Goal: Communication & Community: Participate in discussion

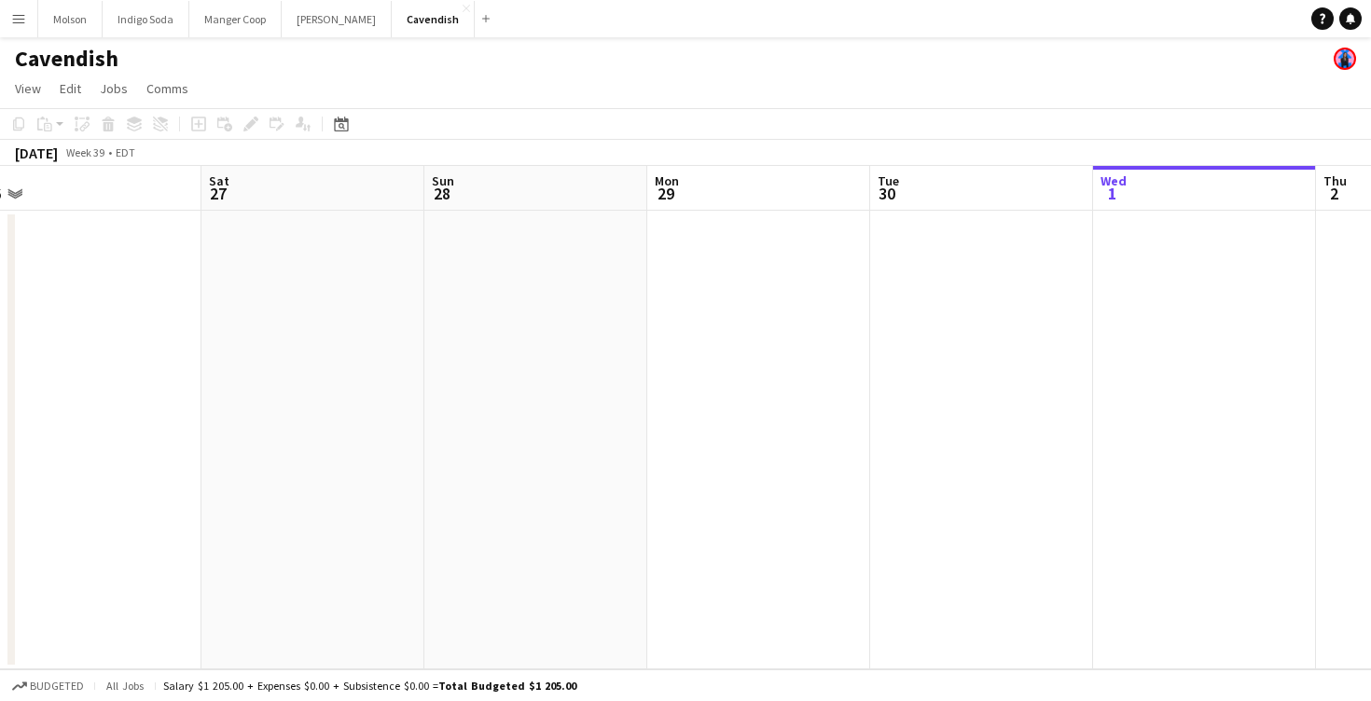
scroll to position [0, 465]
click at [23, 21] on app-icon "Menu" at bounding box center [18, 18] width 15 height 15
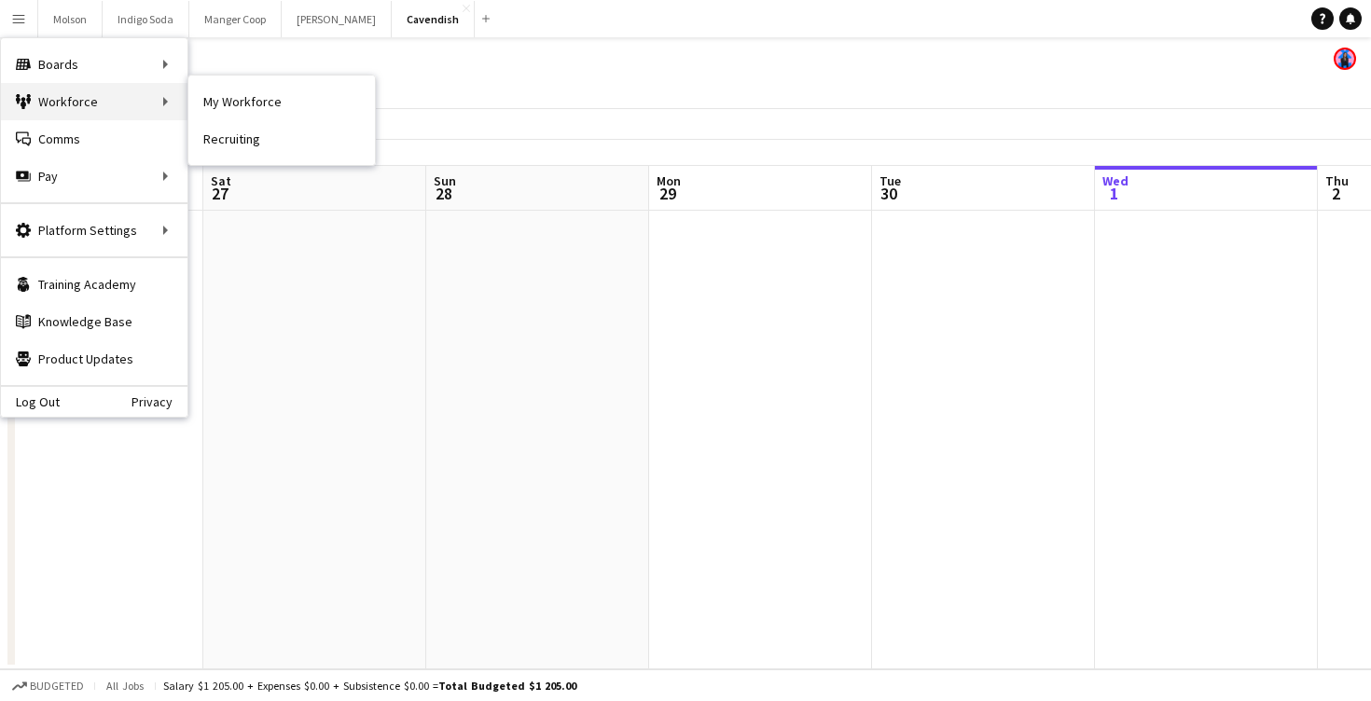
click at [80, 103] on div "Workforce Workforce" at bounding box center [94, 101] width 187 height 37
click at [238, 94] on link "My Workforce" at bounding box center [281, 101] width 187 height 37
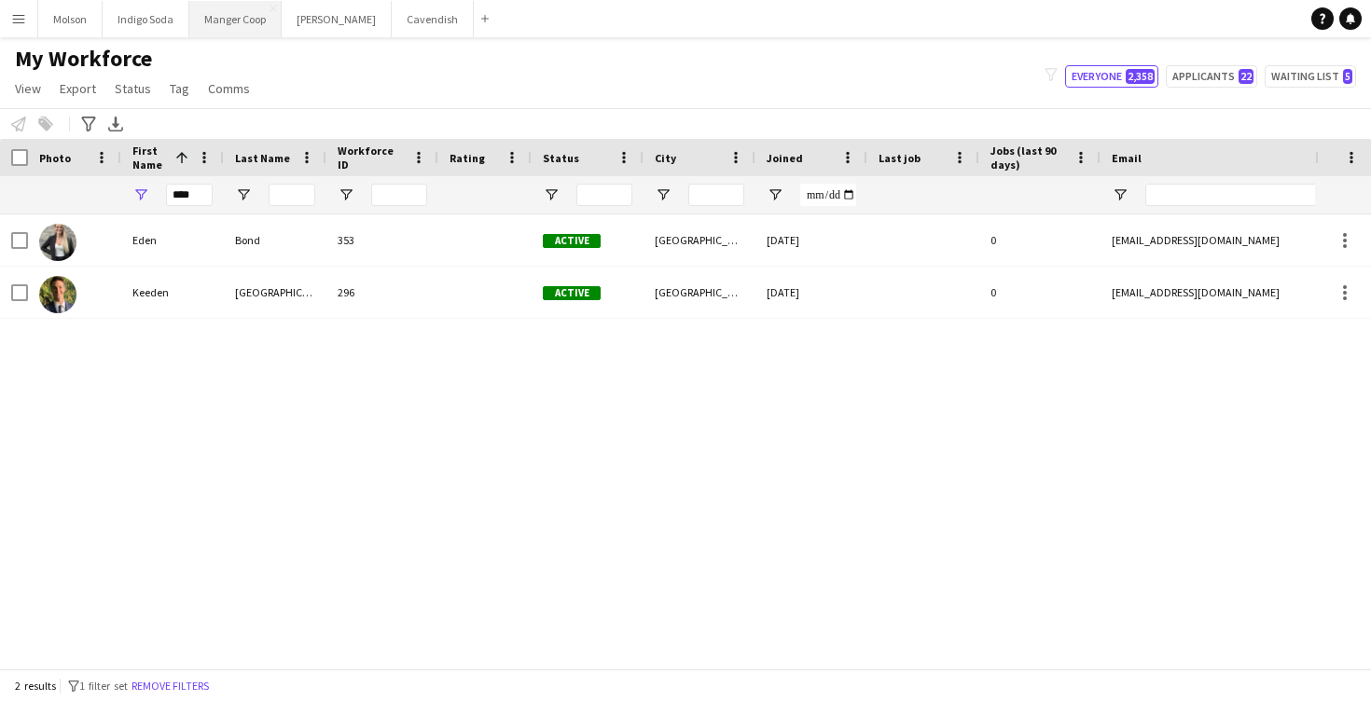
click at [249, 26] on button "Manger Coop Close" at bounding box center [235, 19] width 92 height 36
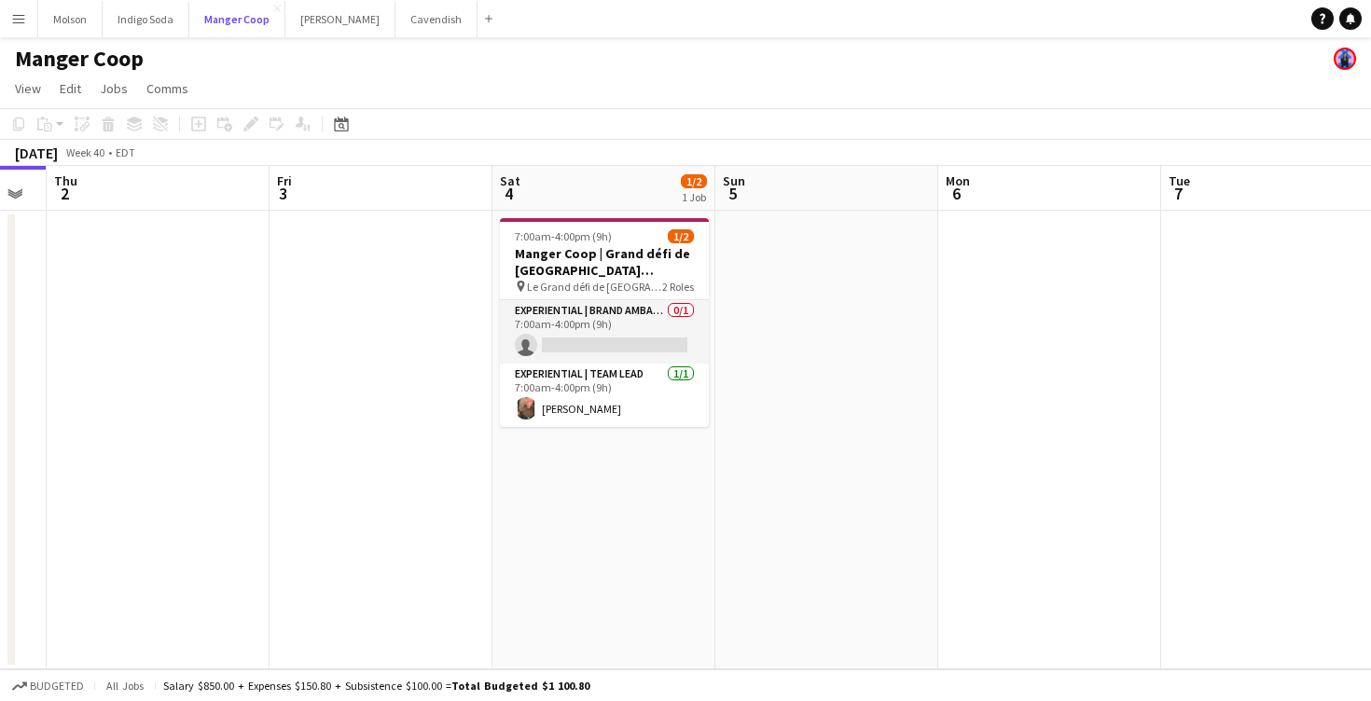
scroll to position [0, 891]
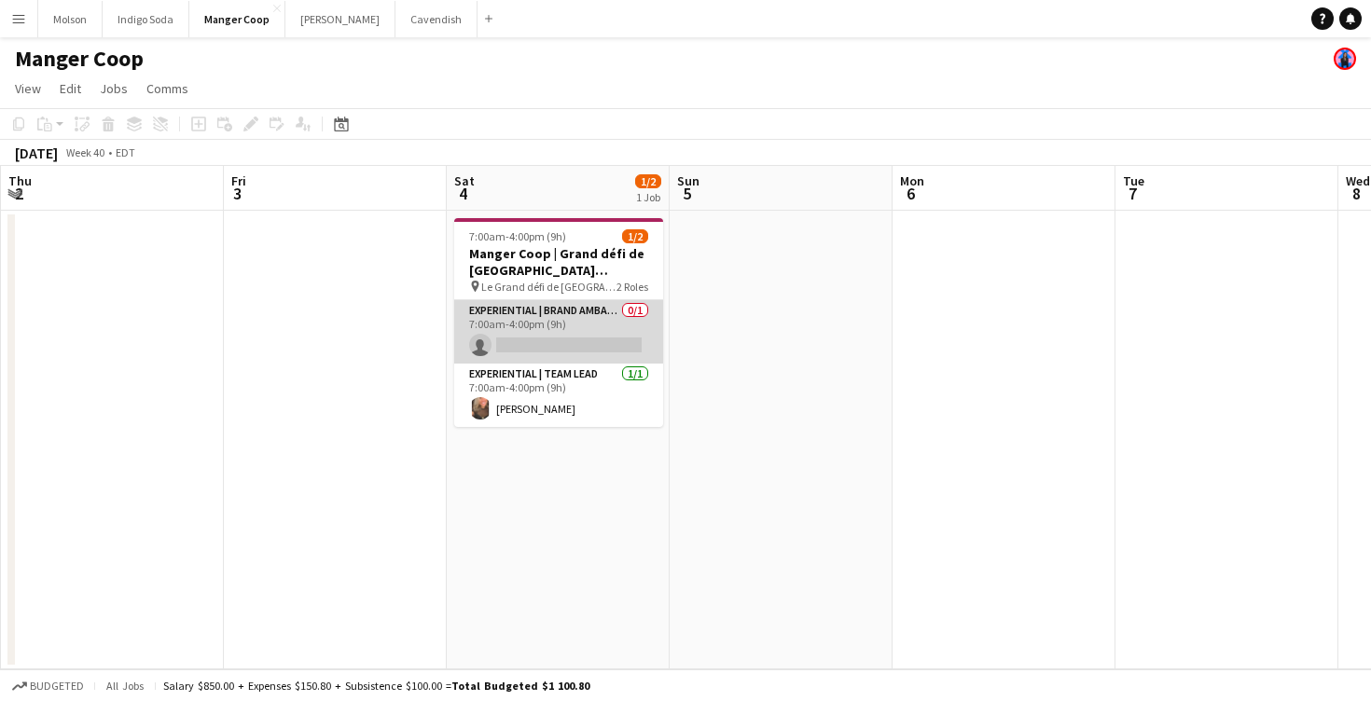
click at [580, 328] on app-card-role "Experiential | Brand Ambassador 0/1 7:00am-4:00pm (9h) single-neutral-actions" at bounding box center [558, 331] width 209 height 63
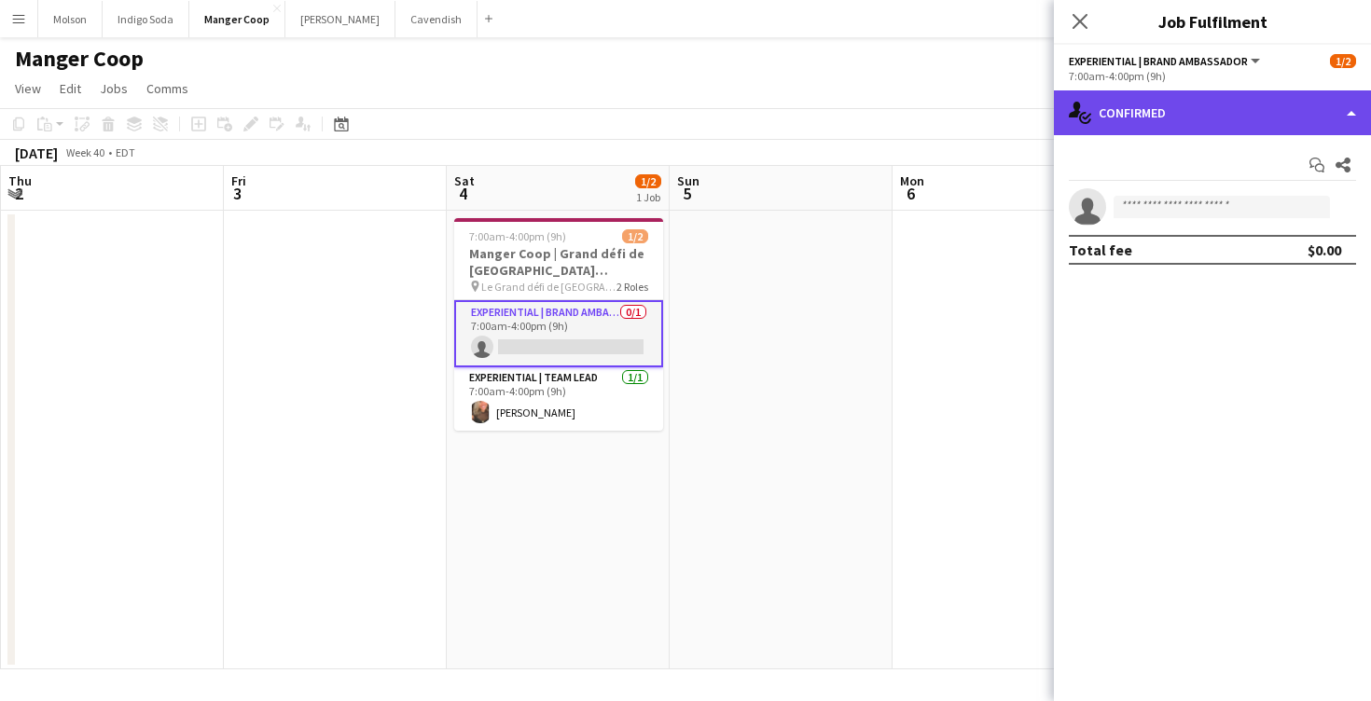
click at [1155, 109] on div "single-neutral-actions-check-2 Confirmed" at bounding box center [1212, 112] width 317 height 45
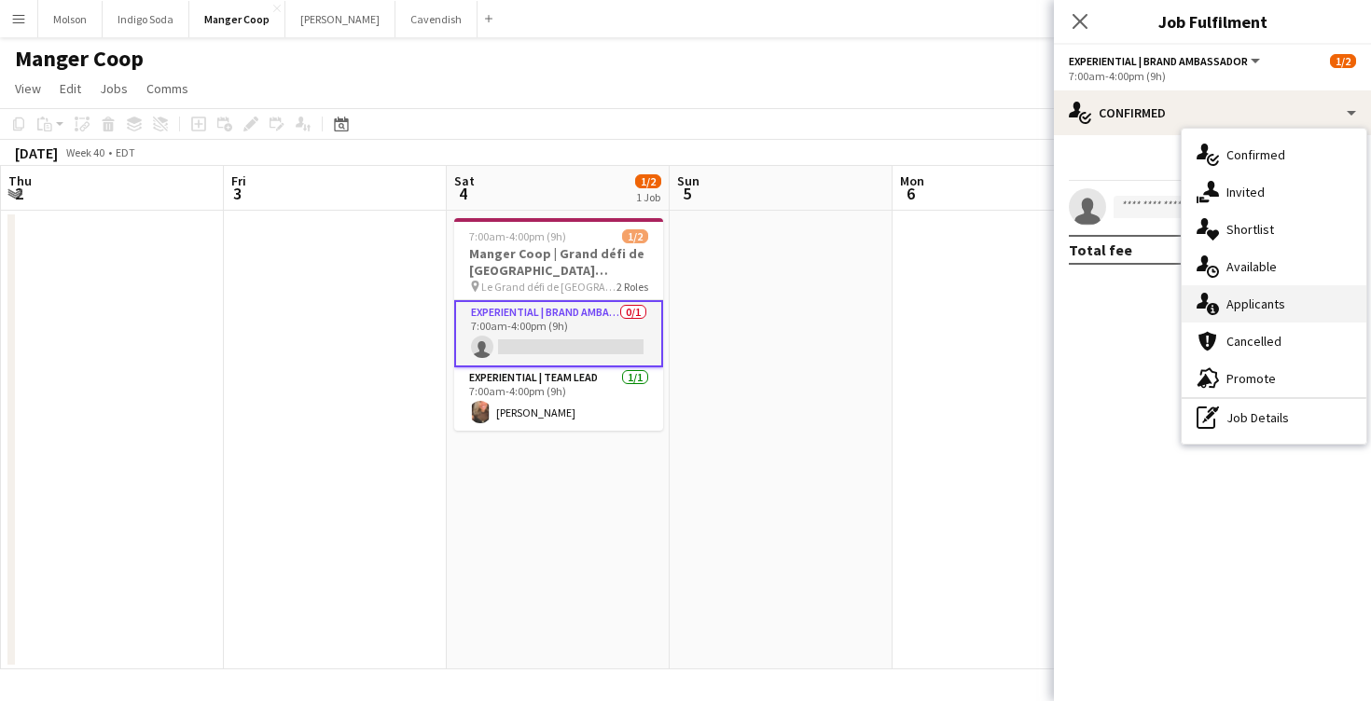
click at [1266, 293] on div "single-neutral-actions-information Applicants" at bounding box center [1274, 303] width 185 height 37
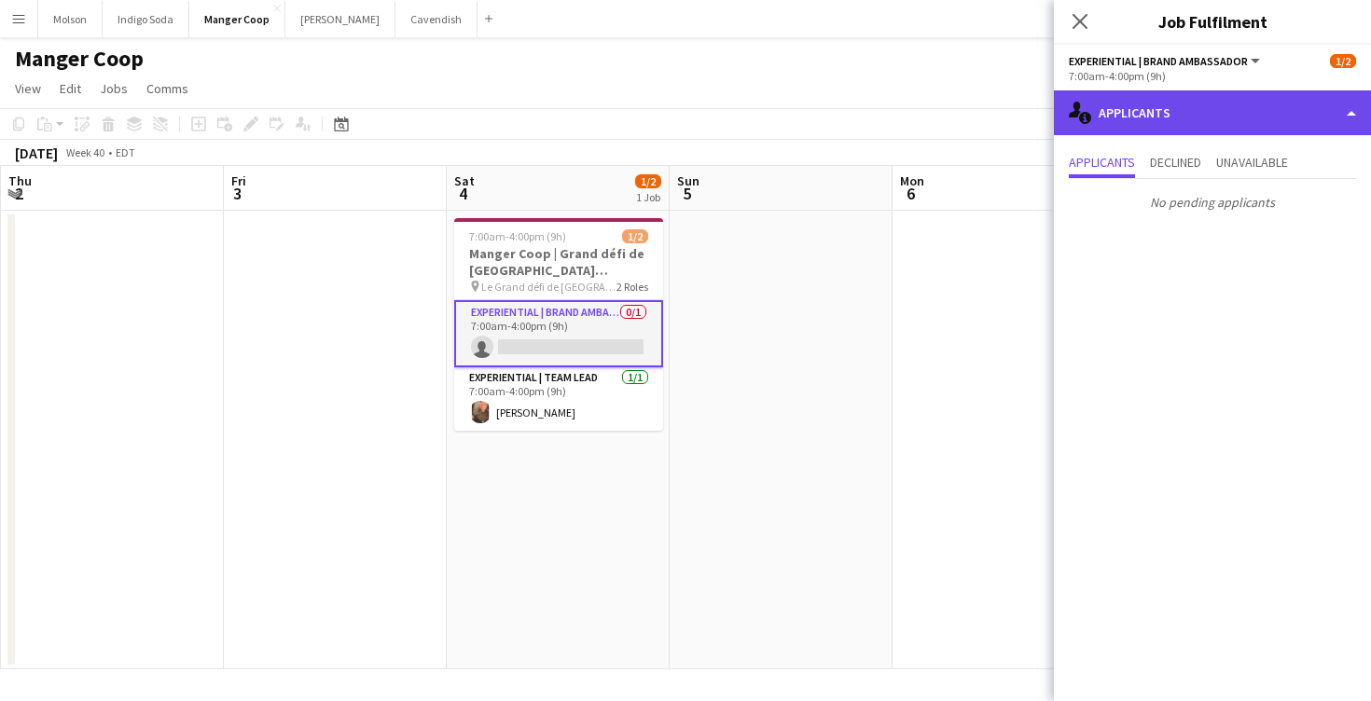
click at [1183, 103] on div "single-neutral-actions-information Applicants" at bounding box center [1212, 112] width 317 height 45
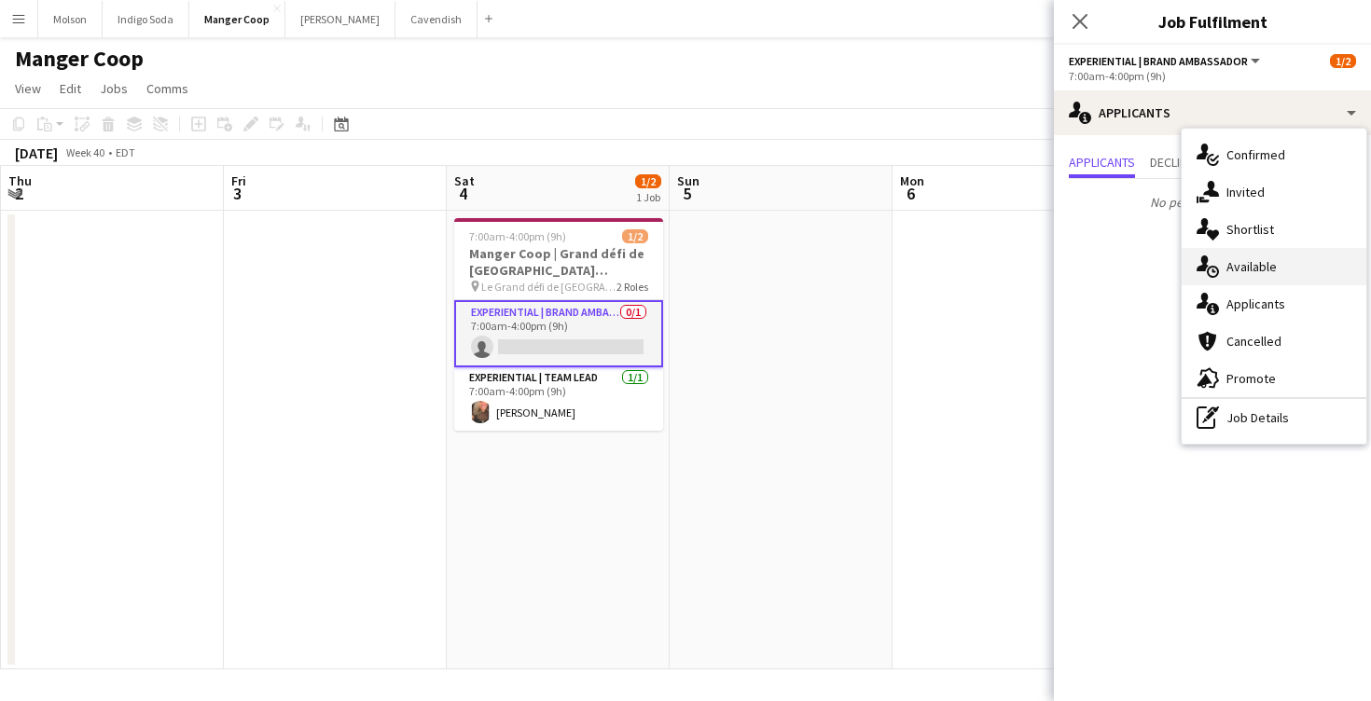
click at [1270, 262] on span "Available" at bounding box center [1252, 266] width 50 height 17
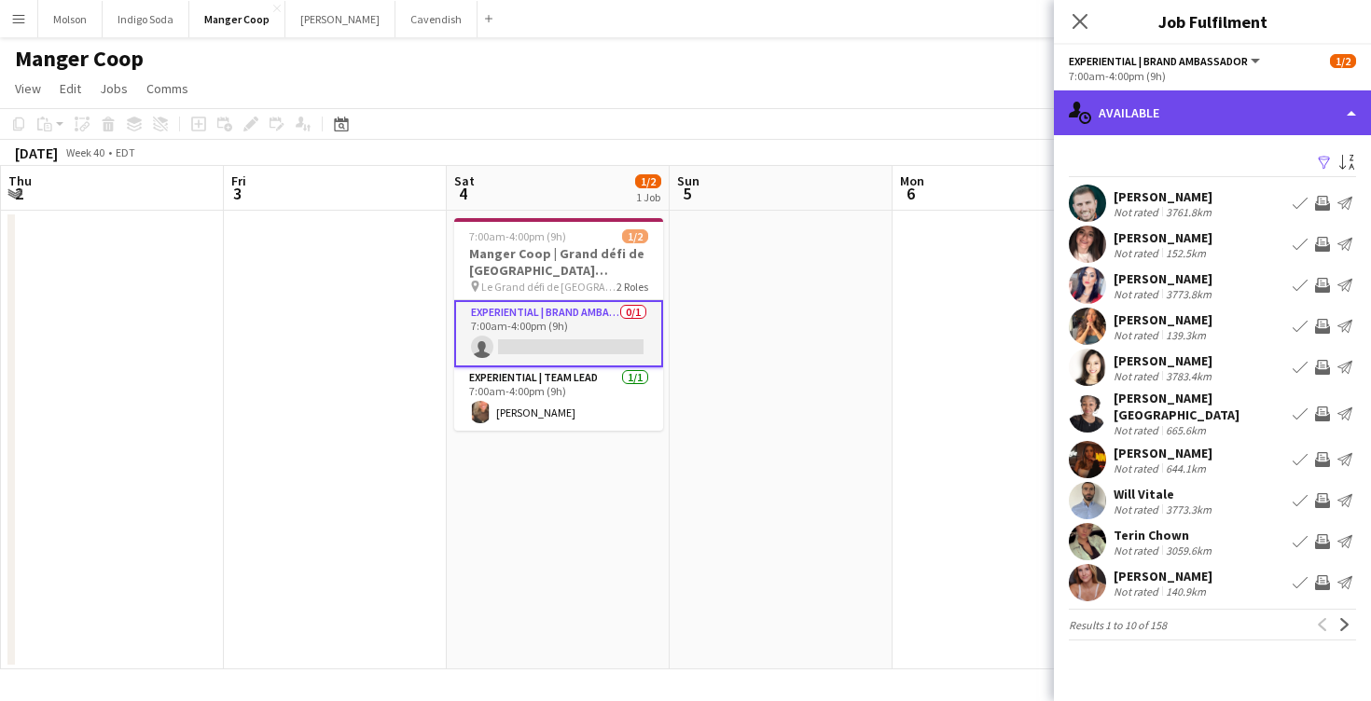
click at [1184, 120] on div "single-neutral-actions-upload Available" at bounding box center [1212, 112] width 317 height 45
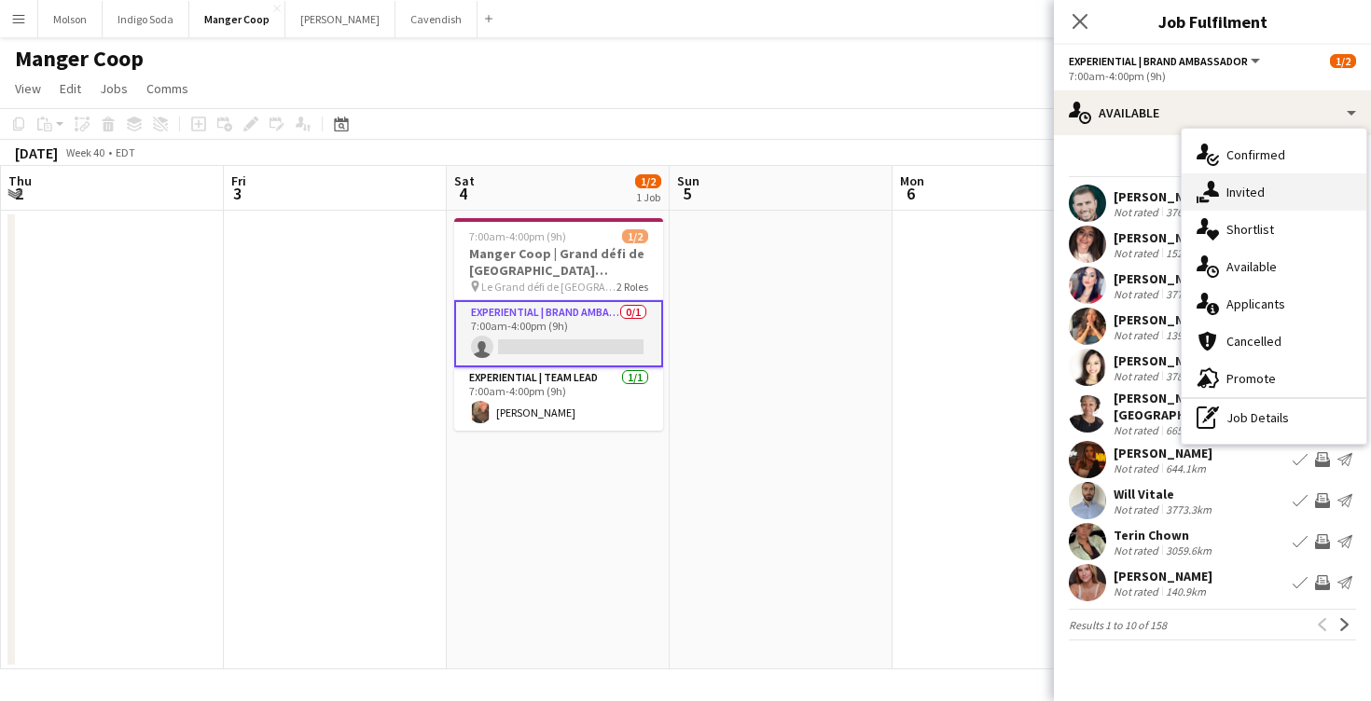
click at [1259, 193] on span "Invited" at bounding box center [1246, 192] width 38 height 17
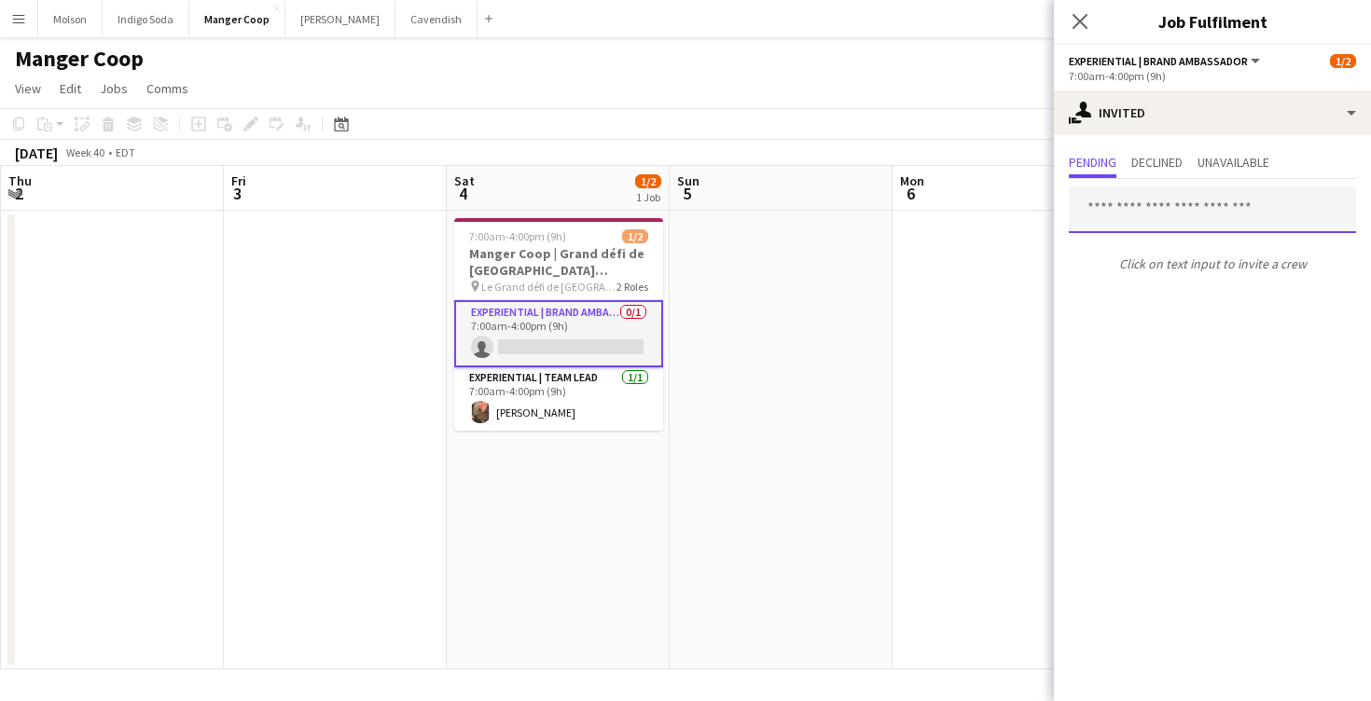
click at [1142, 205] on input "text" at bounding box center [1212, 210] width 287 height 47
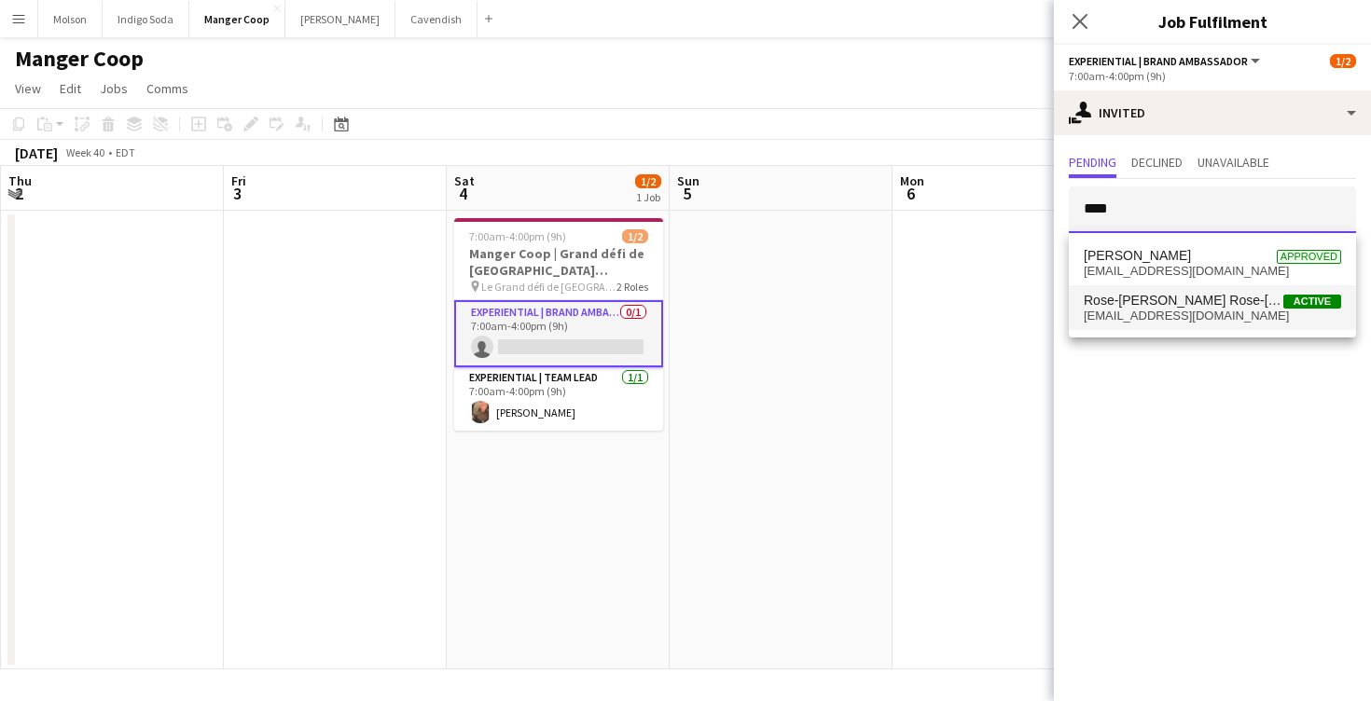
type input "****"
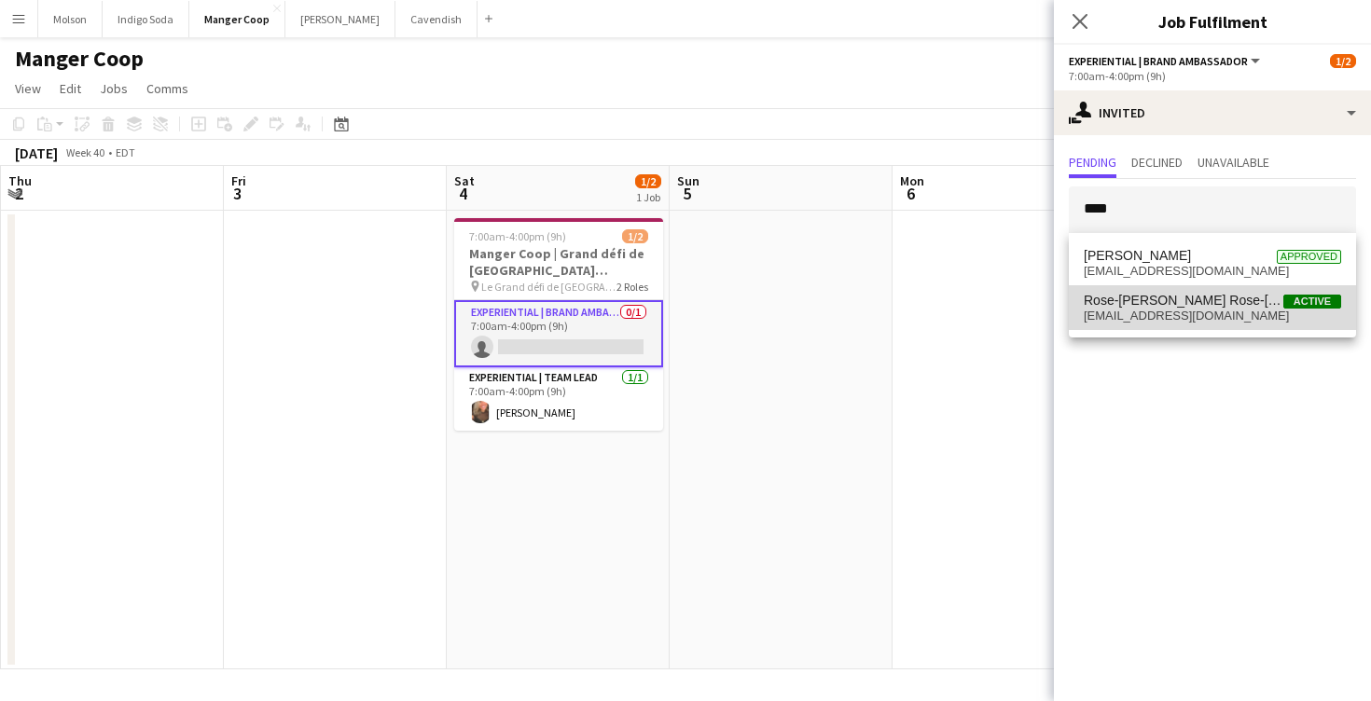
click at [1217, 317] on span "[EMAIL_ADDRESS][DOMAIN_NAME]" at bounding box center [1212, 316] width 257 height 15
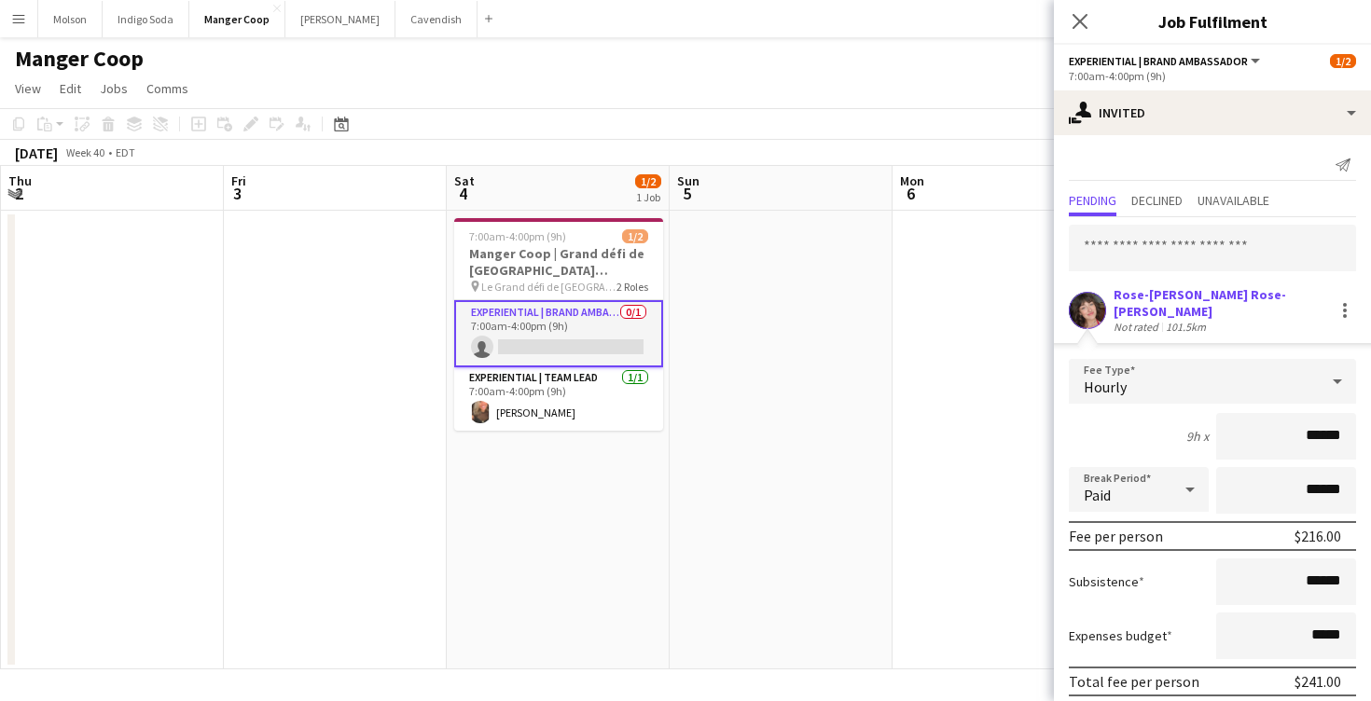
scroll to position [75, 0]
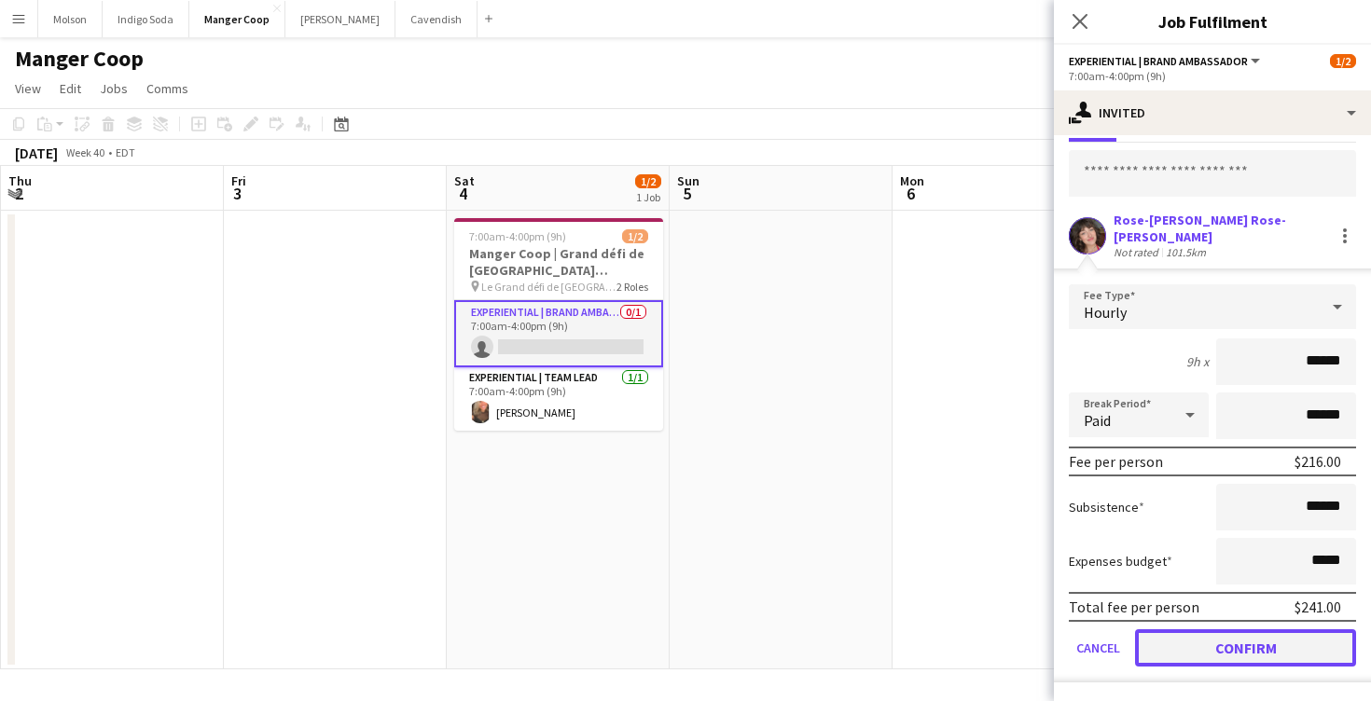
click at [1263, 646] on button "Confirm" at bounding box center [1245, 648] width 221 height 37
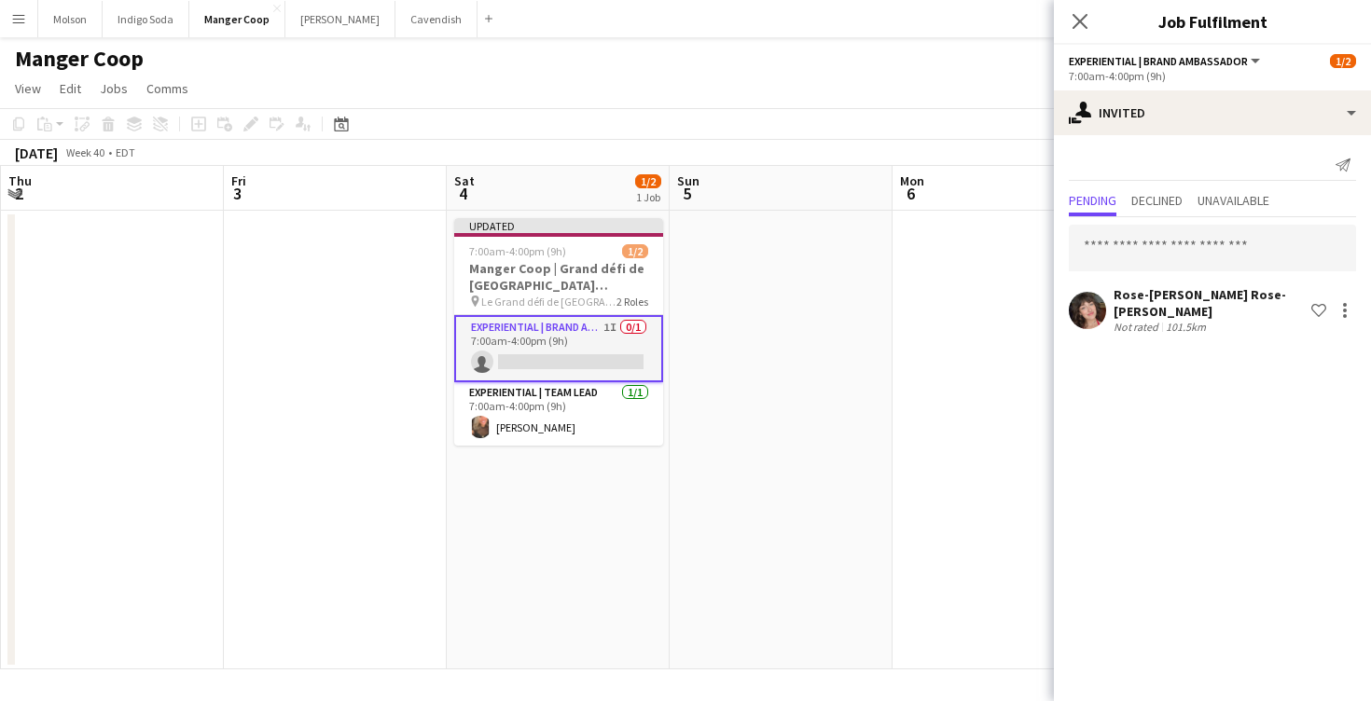
scroll to position [0, 0]
click at [1074, 13] on icon at bounding box center [1080, 21] width 18 height 18
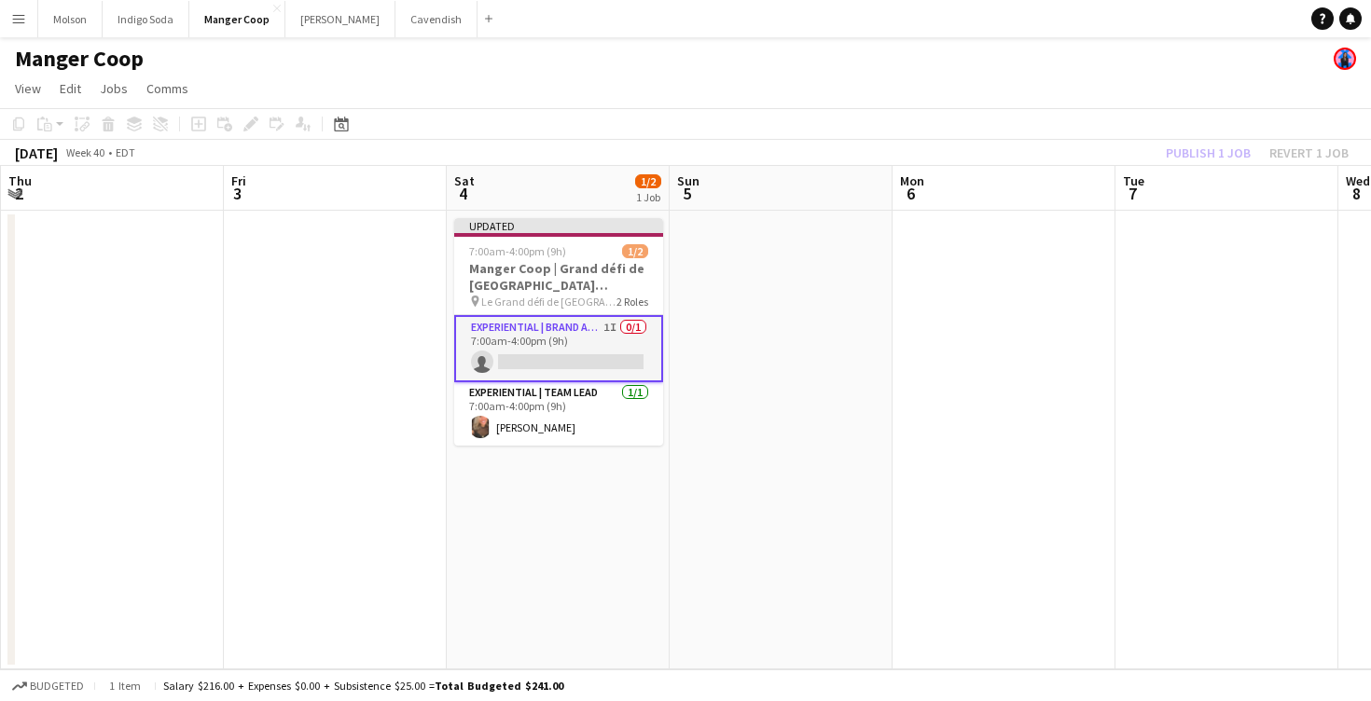
click at [603, 348] on app-card-role "Experiential | Brand Ambassador 1I 0/1 7:00am-4:00pm (9h) single-neutral-actions" at bounding box center [558, 348] width 209 height 67
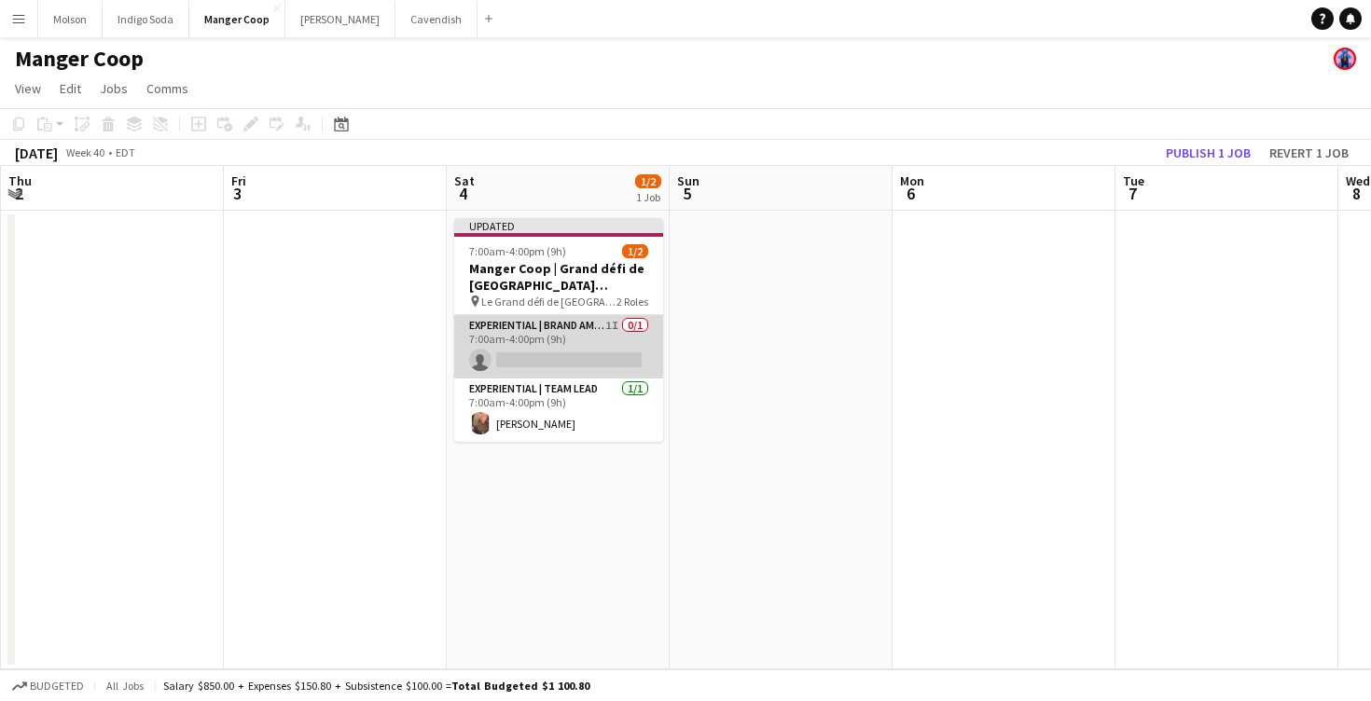
click at [603, 346] on app-card-role "Experiential | Brand Ambassador 1I 0/1 7:00am-4:00pm (9h) single-neutral-actions" at bounding box center [558, 346] width 209 height 63
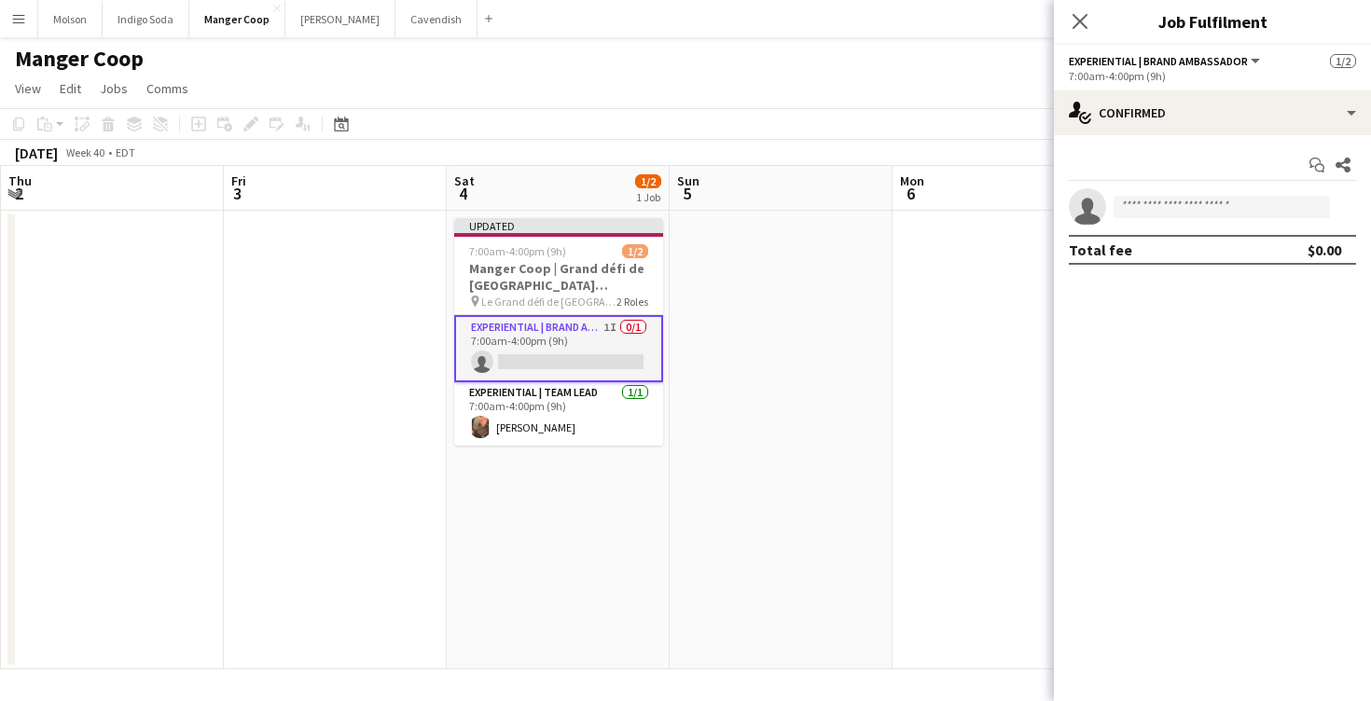
click at [932, 334] on app-date-cell at bounding box center [1004, 440] width 223 height 459
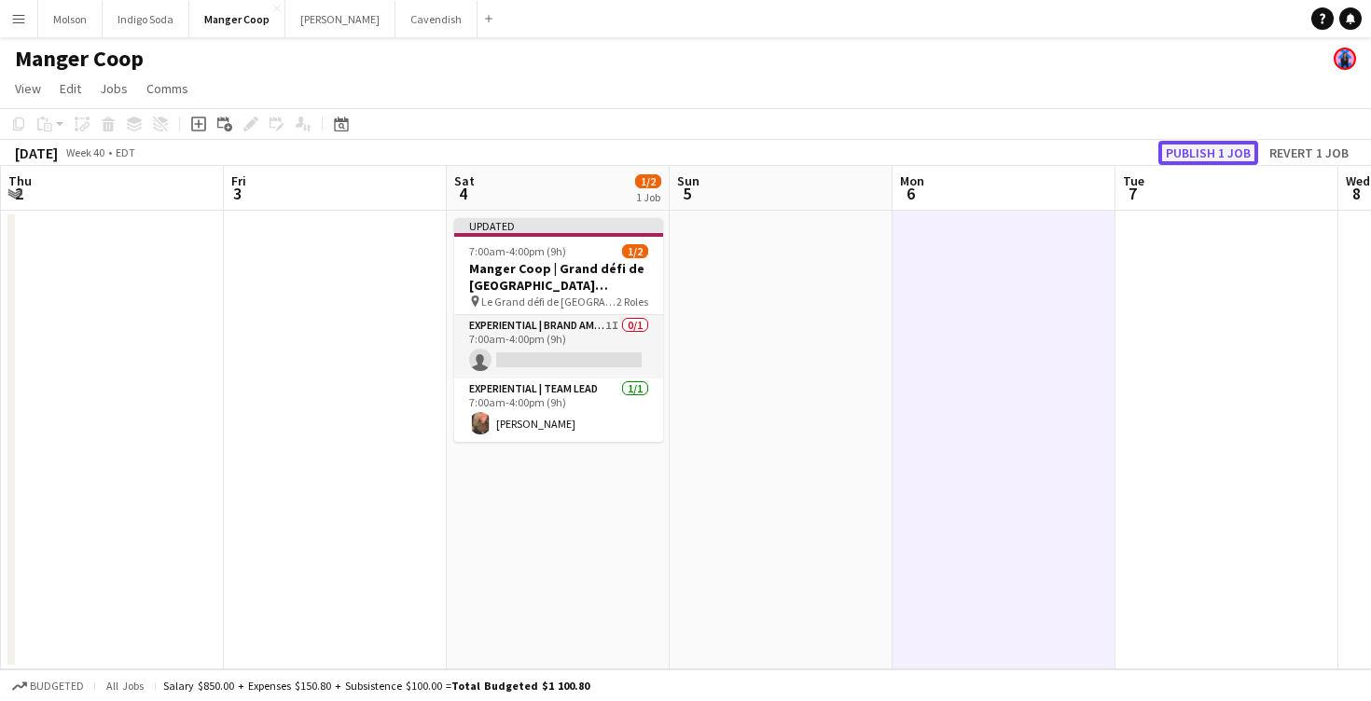
click at [1231, 155] on button "Publish 1 job" at bounding box center [1208, 153] width 100 height 24
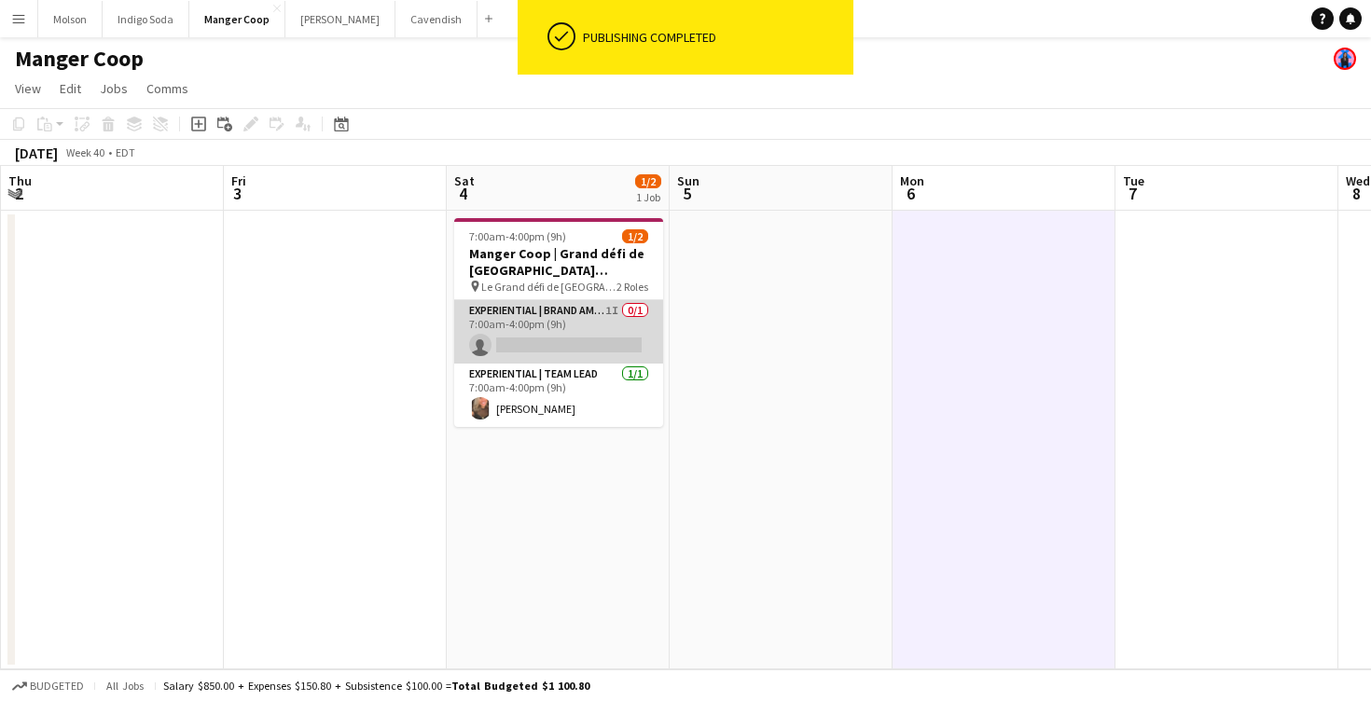
click at [566, 339] on app-card-role "Experiential | Brand Ambassador 1I 0/1 7:00am-4:00pm (9h) single-neutral-actions" at bounding box center [558, 331] width 209 height 63
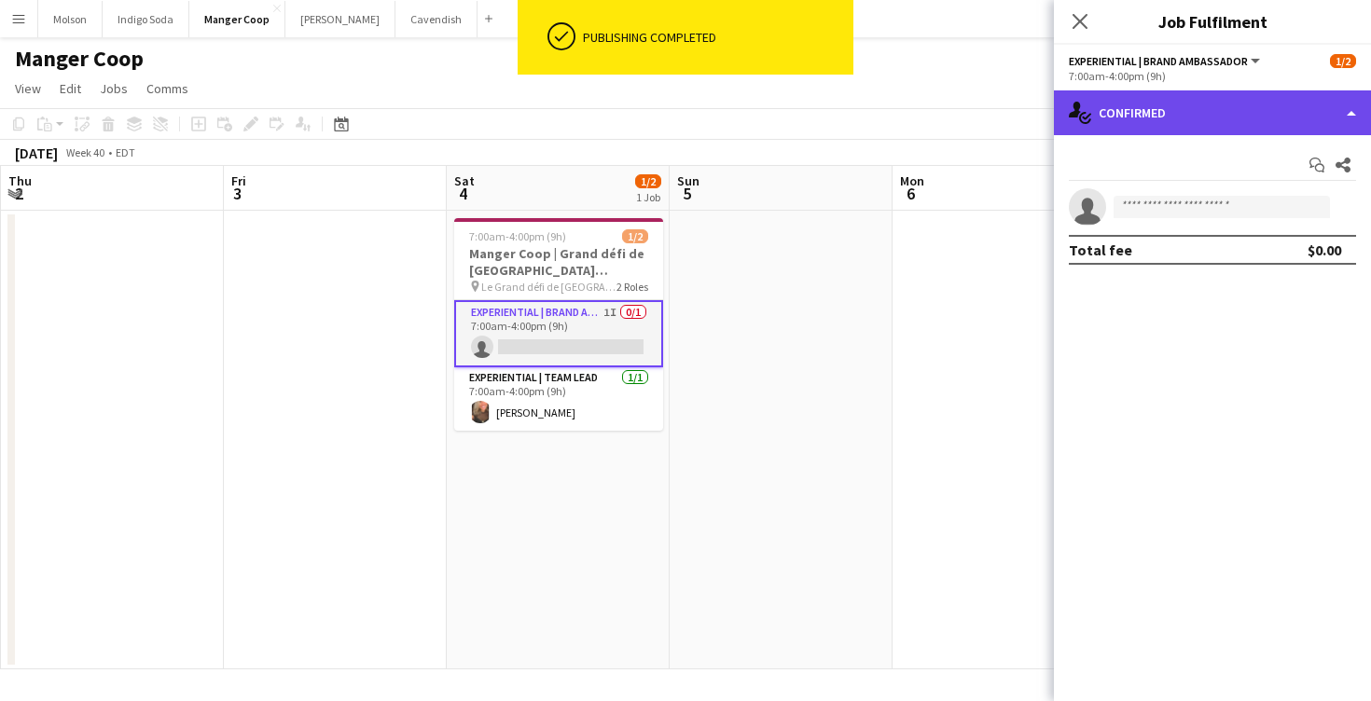
click at [1225, 104] on div "single-neutral-actions-check-2 Confirmed" at bounding box center [1212, 112] width 317 height 45
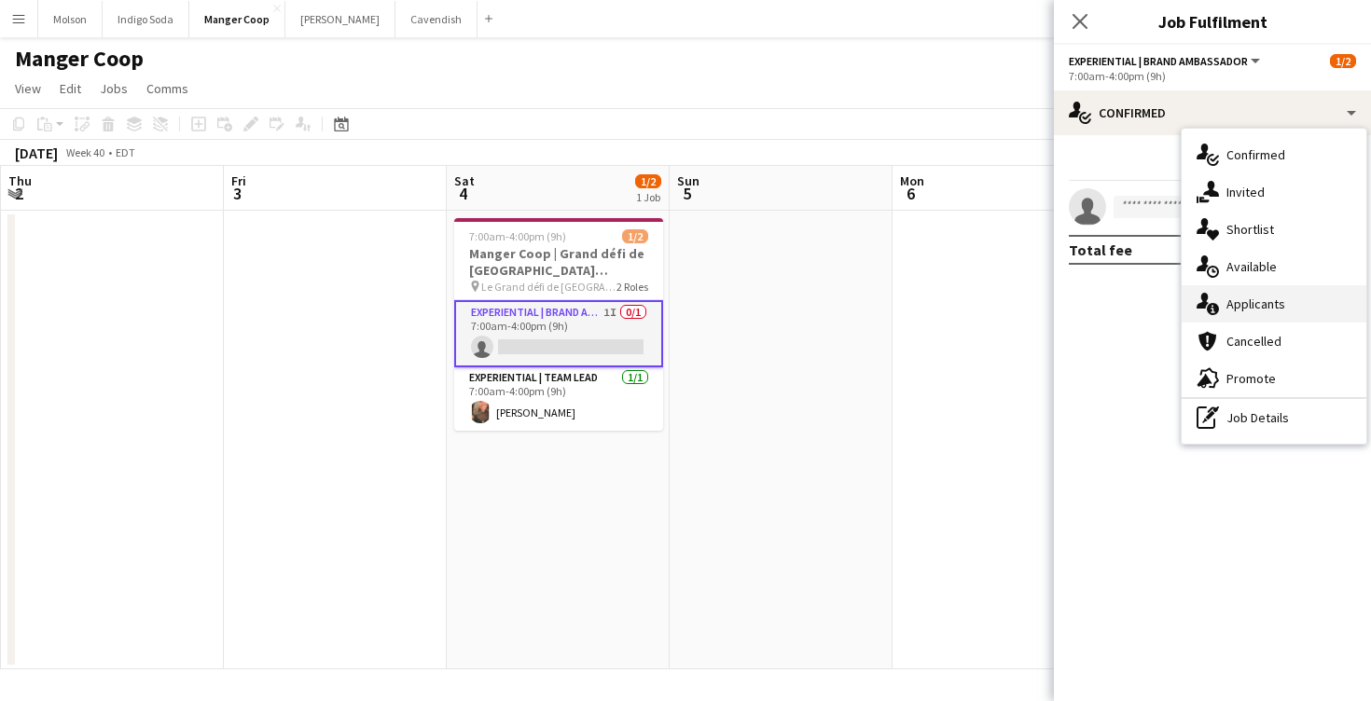
click at [1268, 308] on span "Applicants" at bounding box center [1256, 304] width 59 height 17
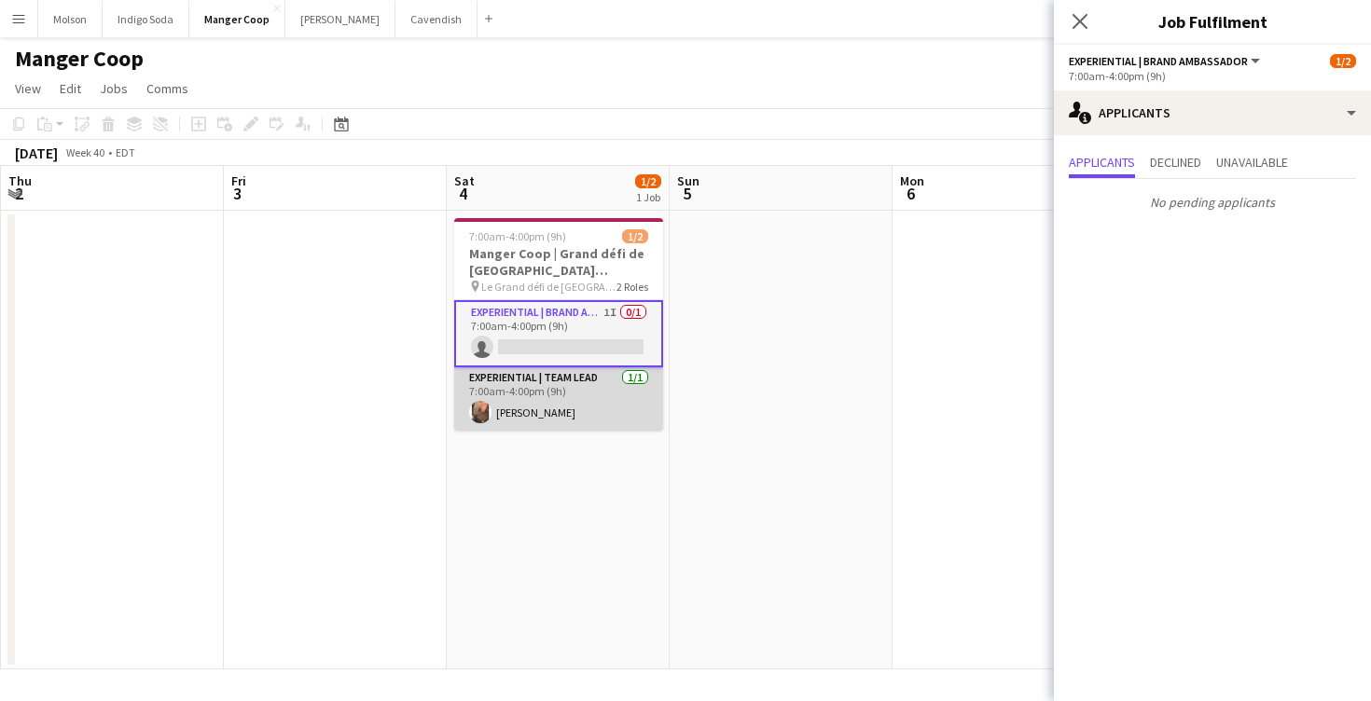
click at [594, 383] on app-card-role "Experiential | Team Lead [DATE] 7:00am-4:00pm (9h) [PERSON_NAME]" at bounding box center [558, 399] width 209 height 63
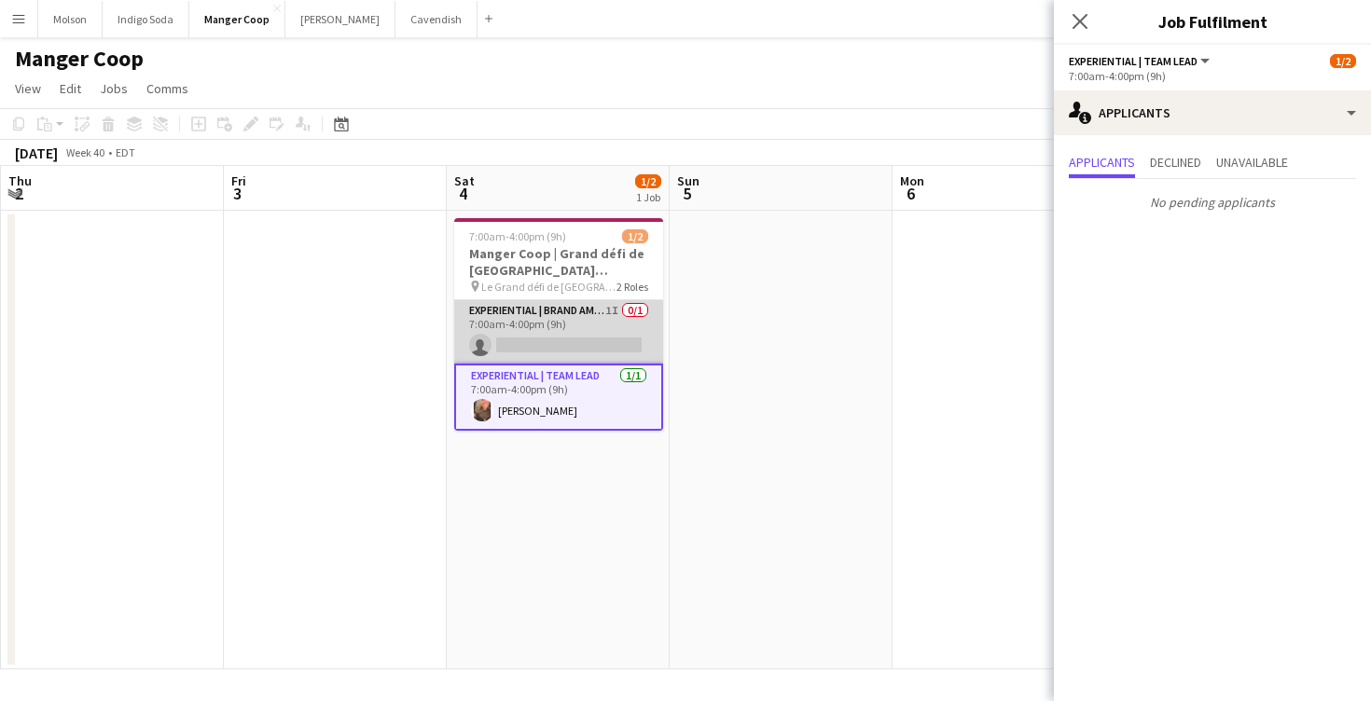
click at [618, 326] on app-card-role "Experiential | Brand Ambassador 1I 0/1 7:00am-4:00pm (9h) single-neutral-actions" at bounding box center [558, 331] width 209 height 63
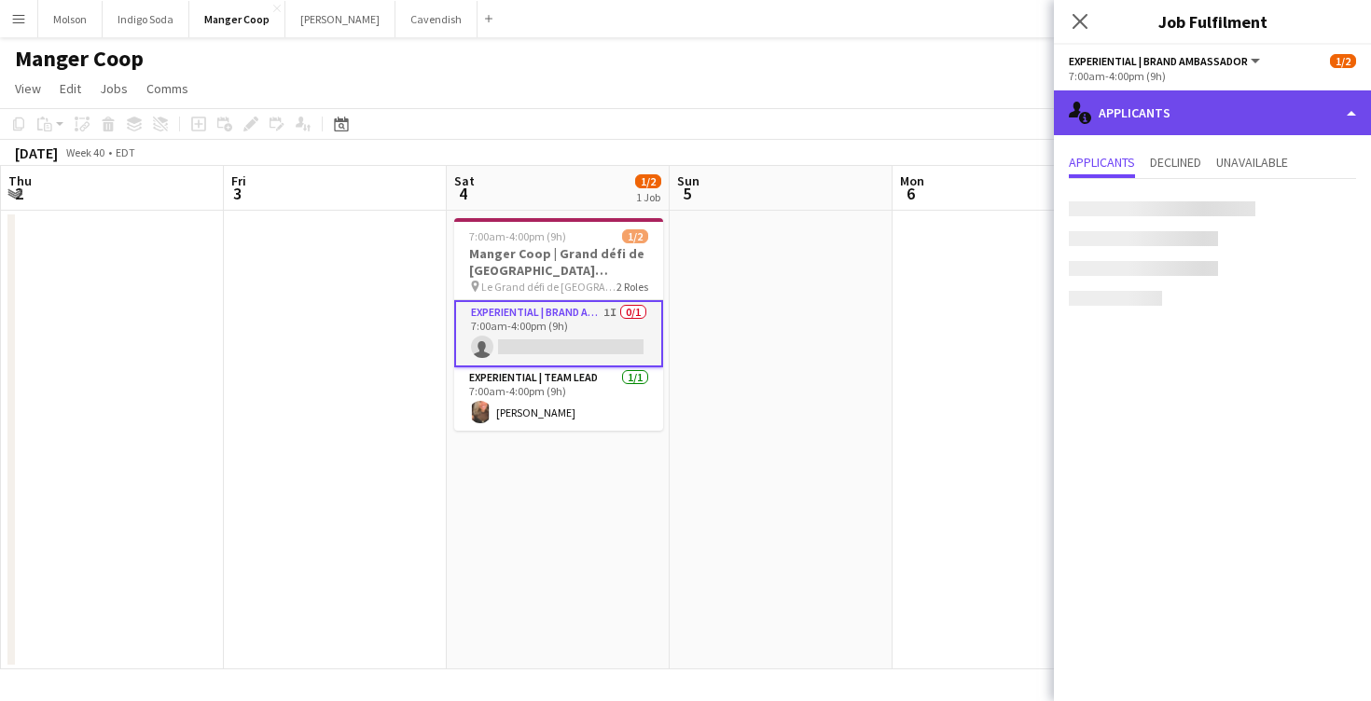
click at [1226, 111] on div "single-neutral-actions-information Applicants" at bounding box center [1212, 112] width 317 height 45
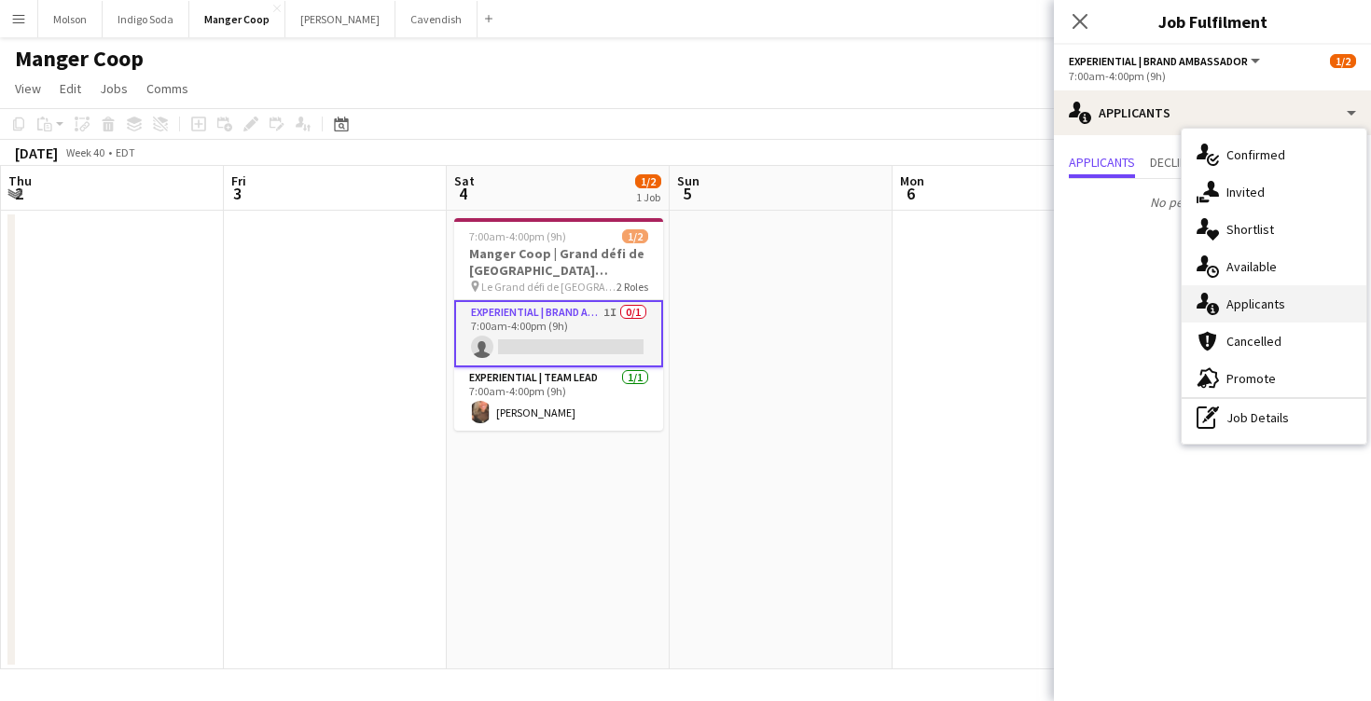
click at [1271, 306] on span "Applicants" at bounding box center [1256, 304] width 59 height 17
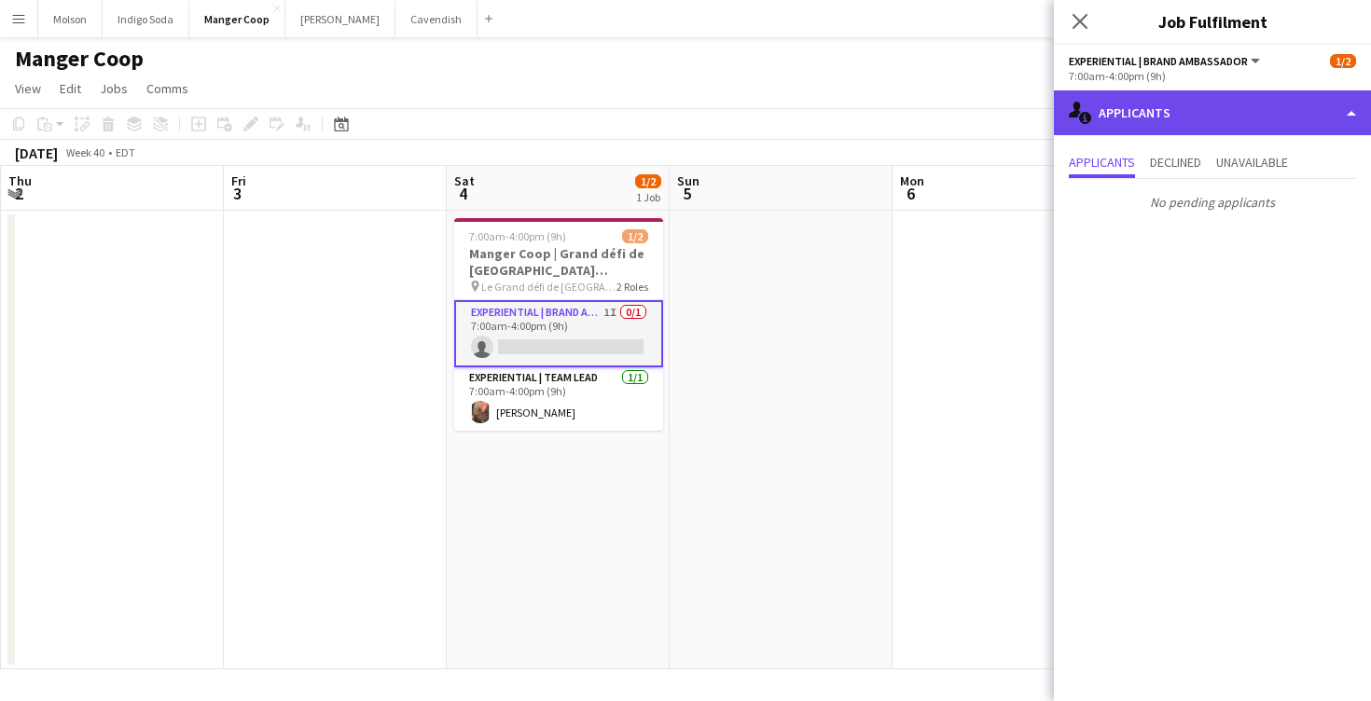
click at [1162, 115] on div "single-neutral-actions-information Applicants" at bounding box center [1212, 112] width 317 height 45
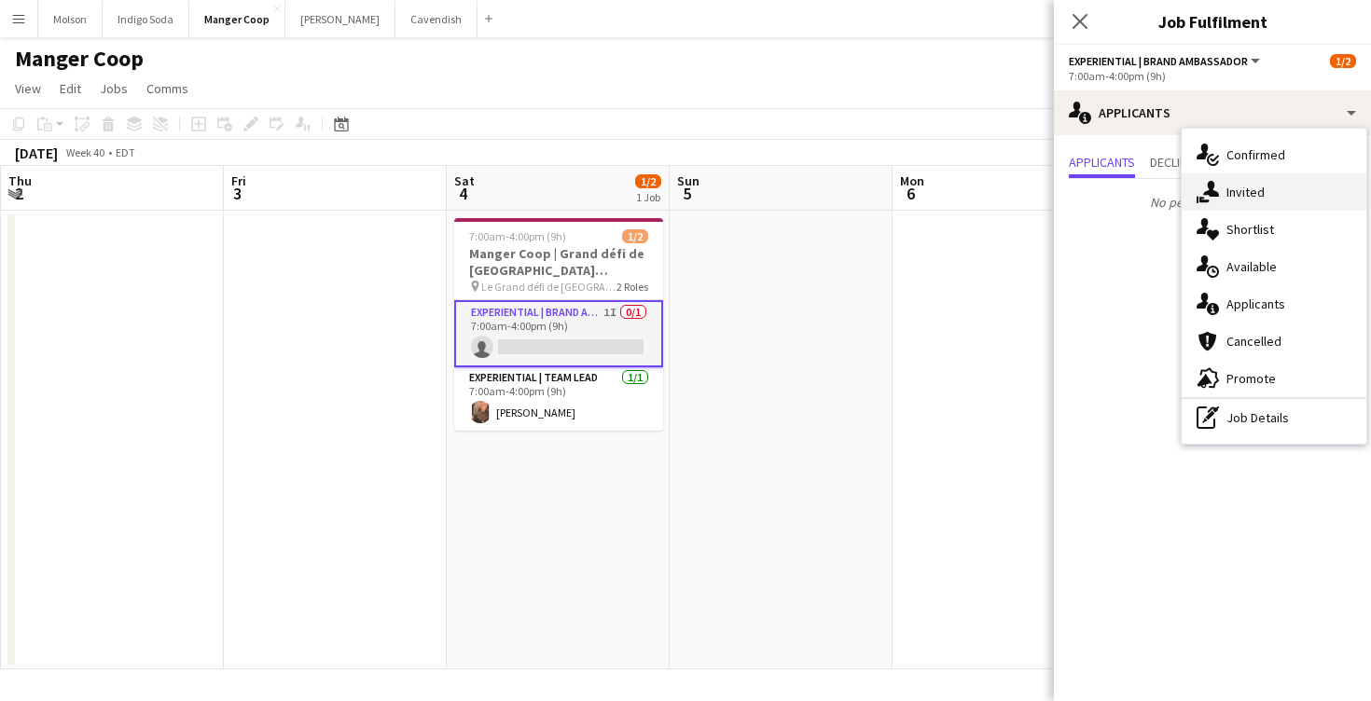
click at [1262, 204] on div "single-neutral-actions-share-1 Invited" at bounding box center [1274, 191] width 185 height 37
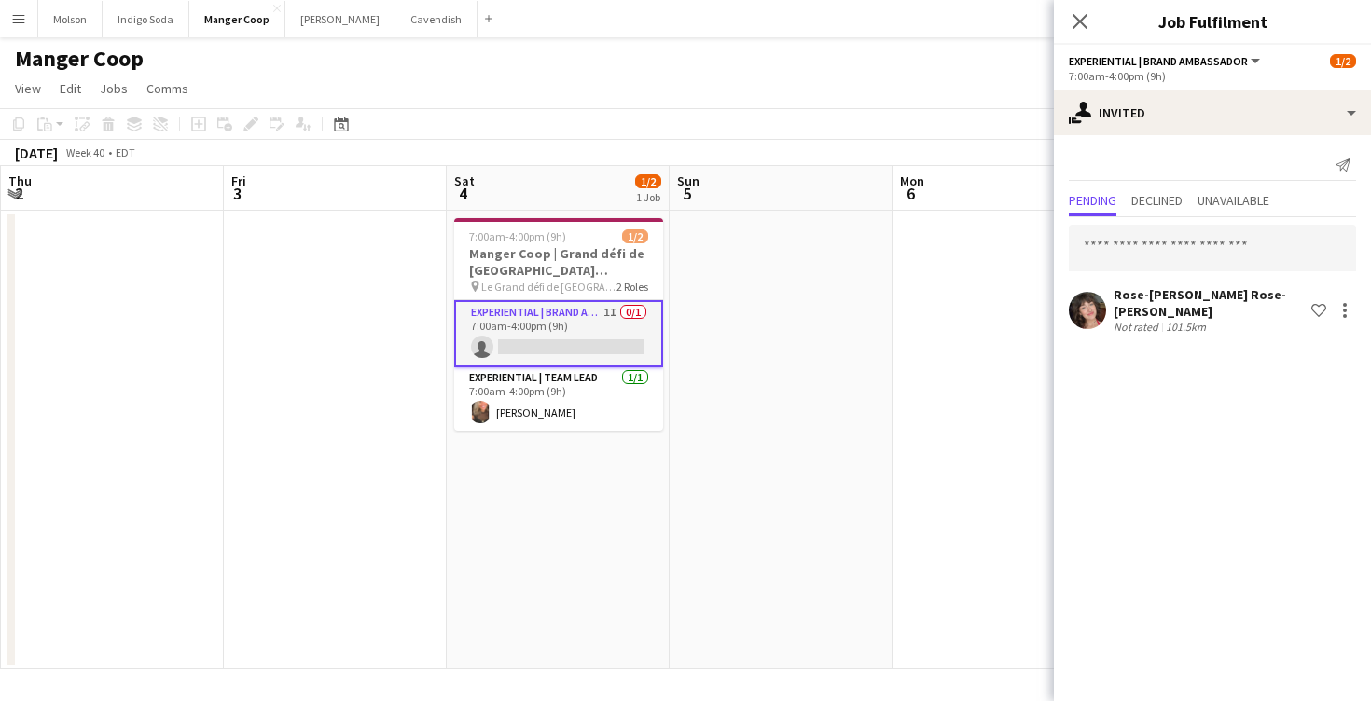
click at [1090, 315] on app-user-avatar at bounding box center [1087, 310] width 37 height 37
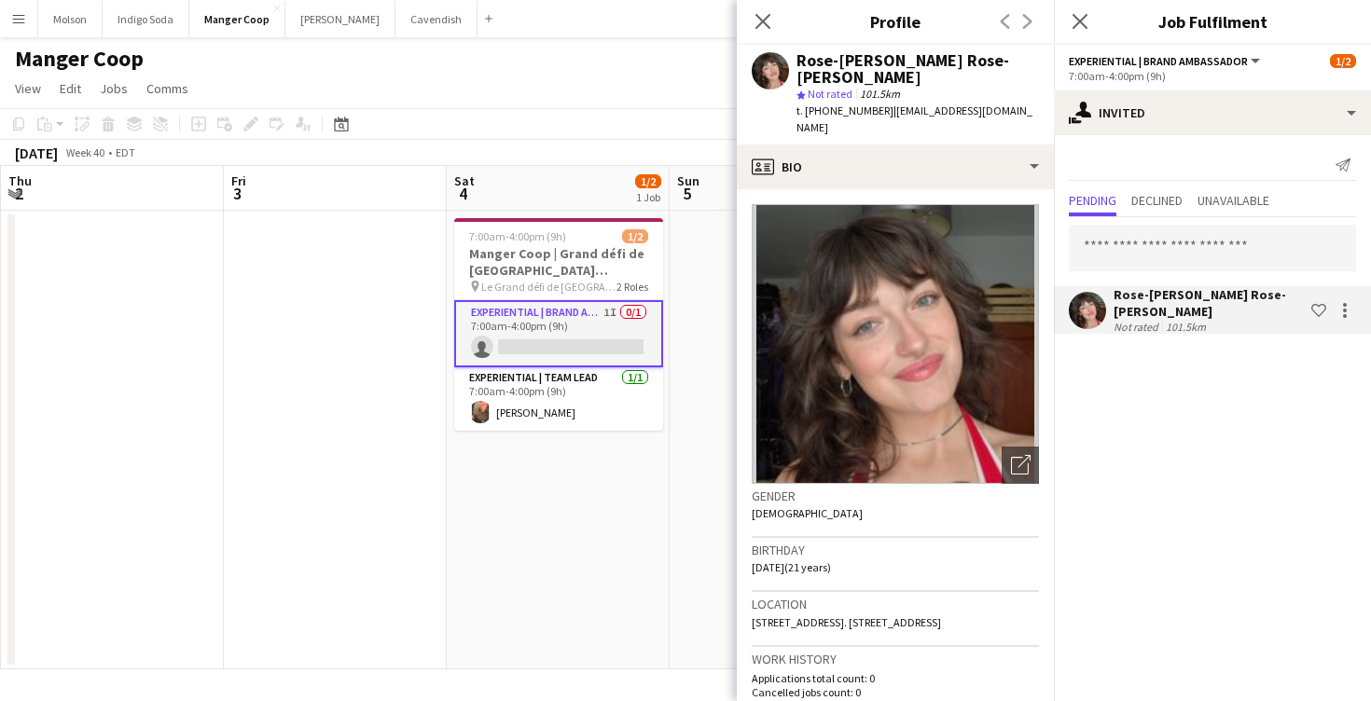
copy span "[PHONE_NUMBER]"
drag, startPoint x: 879, startPoint y: 112, endPoint x: 817, endPoint y: 114, distance: 61.6
click at [817, 114] on span "t. [PHONE_NUMBER]" at bounding box center [845, 111] width 97 height 14
click at [1074, 23] on icon "Close pop-in" at bounding box center [1080, 21] width 18 height 18
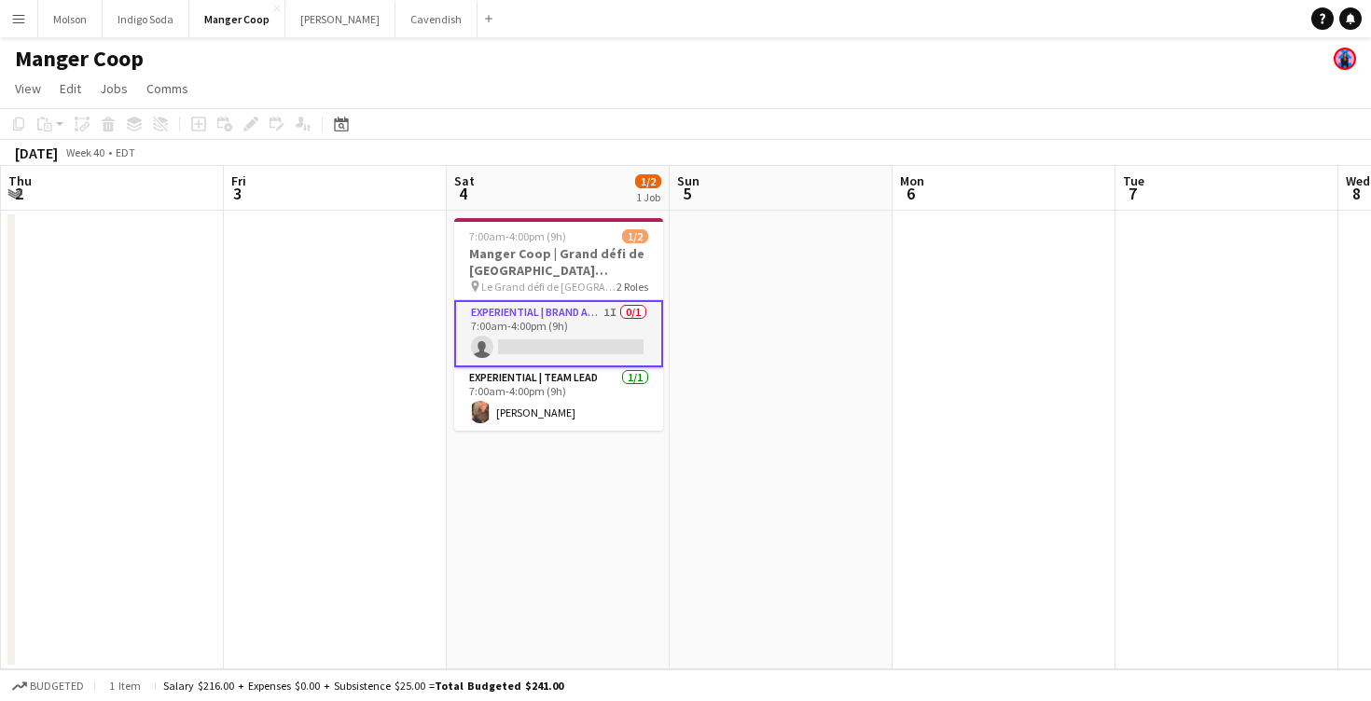
click at [779, 287] on app-date-cell at bounding box center [781, 440] width 223 height 459
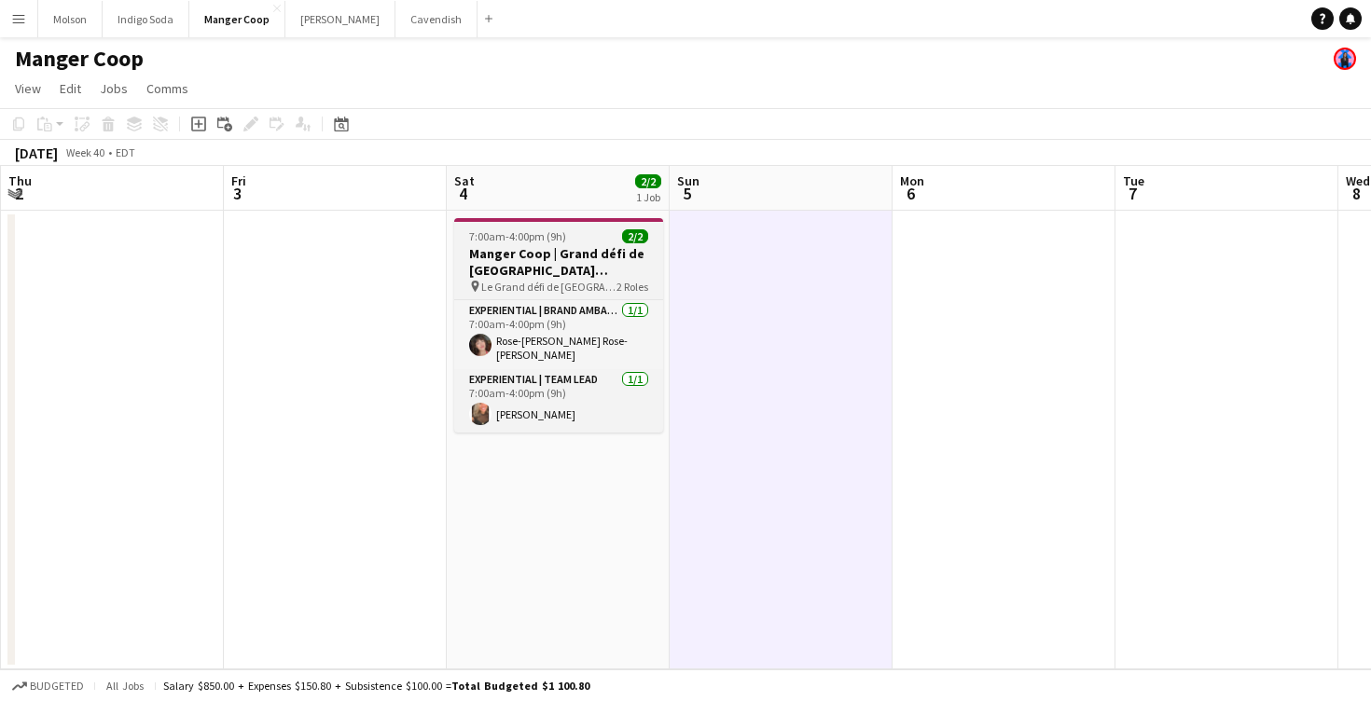
click at [573, 275] on h3 "Manger Coop | Grand défi de [GEOGRAPHIC_DATA] ([GEOGRAPHIC_DATA], [GEOGRAPHIC_D…" at bounding box center [558, 262] width 209 height 34
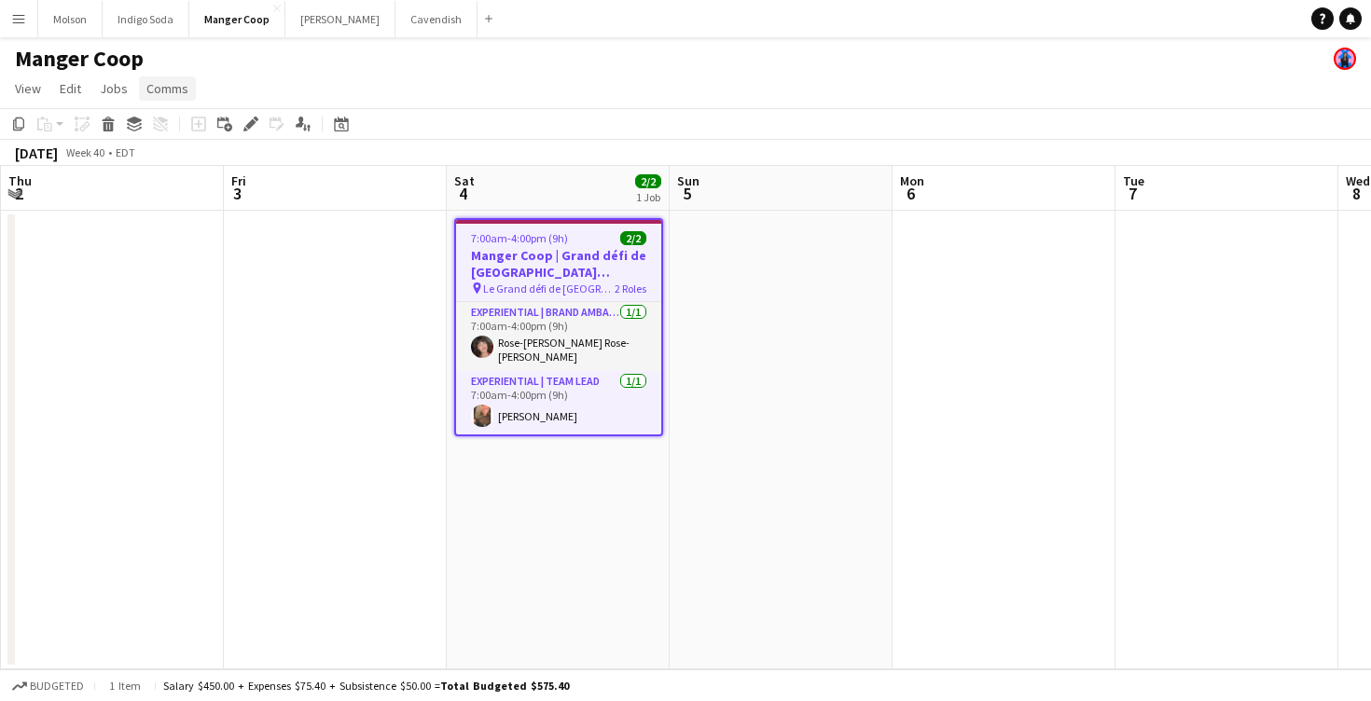
click at [159, 92] on span "Comms" at bounding box center [167, 88] width 42 height 17
click at [189, 162] on span "Create chat" at bounding box center [185, 167] width 65 height 17
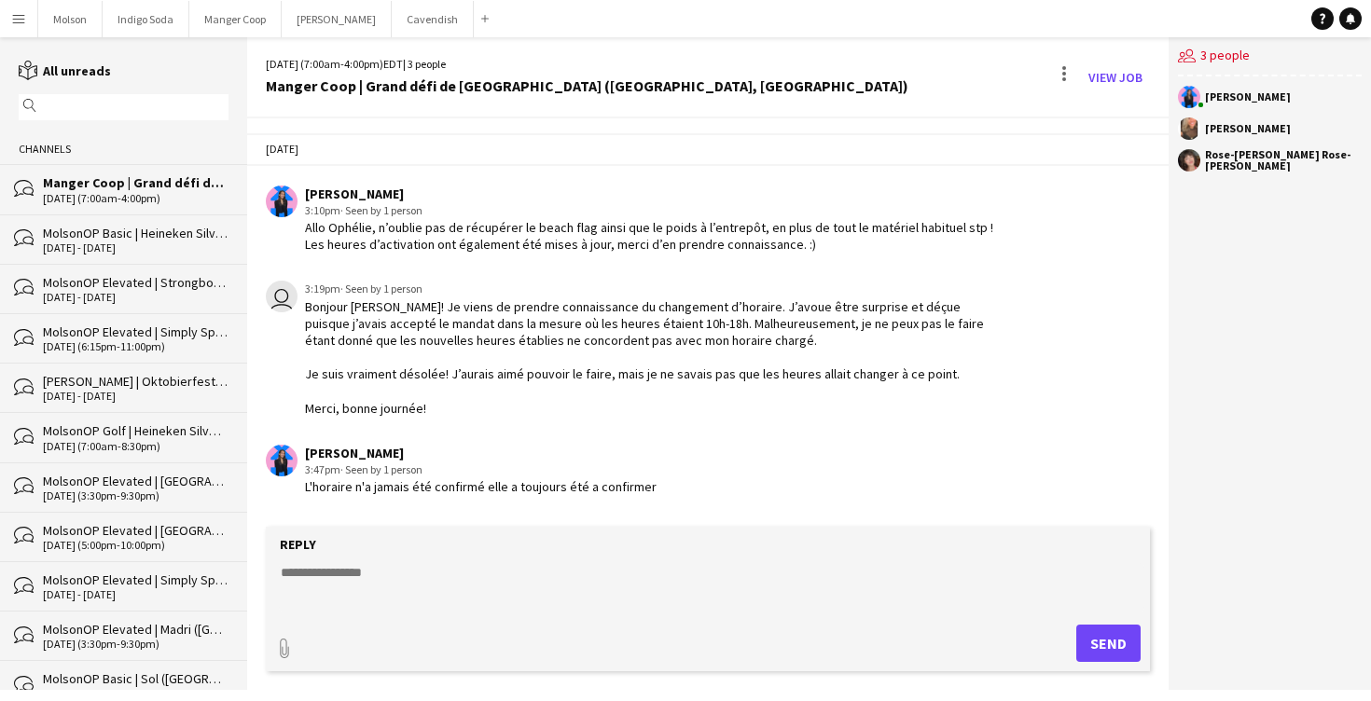
click at [551, 605] on textarea at bounding box center [712, 587] width 866 height 49
type textarea "**********"
click at [1126, 646] on button "Send" at bounding box center [1108, 643] width 64 height 37
click at [721, 563] on textarea at bounding box center [712, 587] width 866 height 49
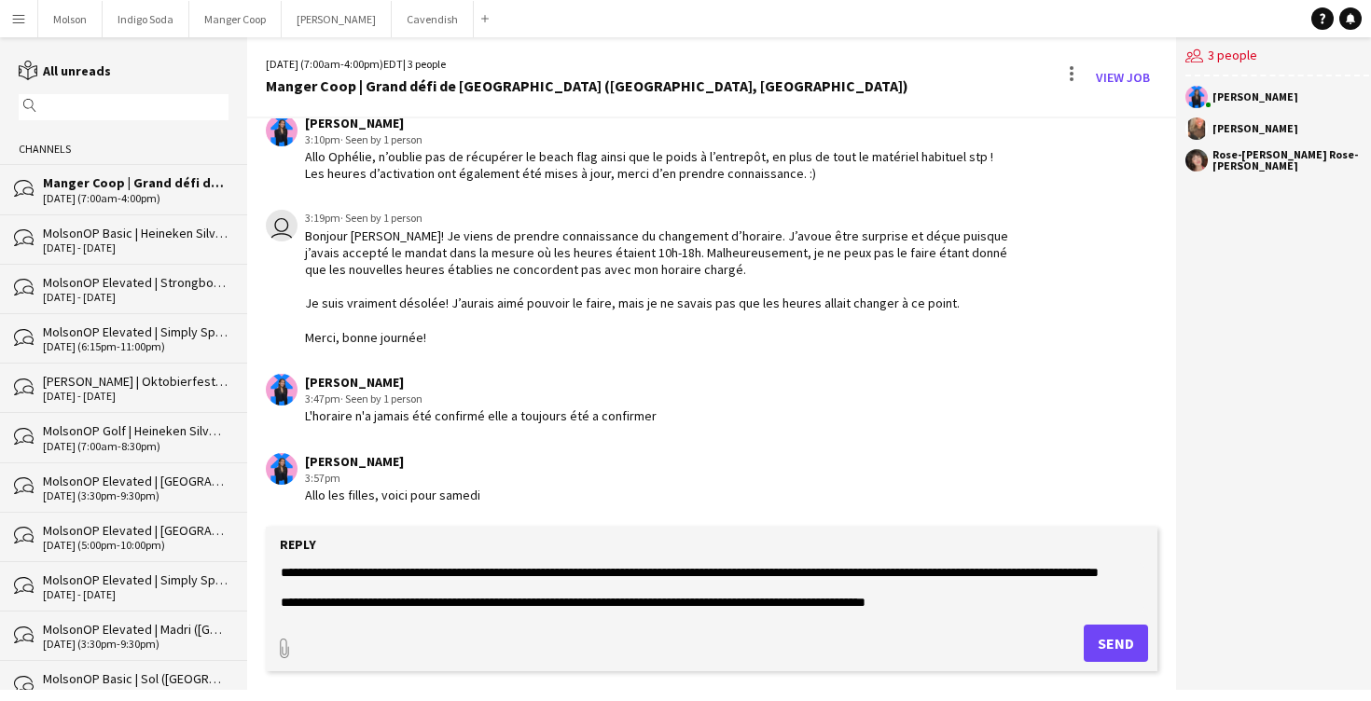
drag, startPoint x: 968, startPoint y: 600, endPoint x: 172, endPoint y: 518, distance: 800.8
click at [171, 520] on div "reading All unreads magnifier Channels bubbles Manger Coop | Grand défi de [GEO…" at bounding box center [685, 363] width 1371 height 653
paste textarea "**********"
type textarea "**********"
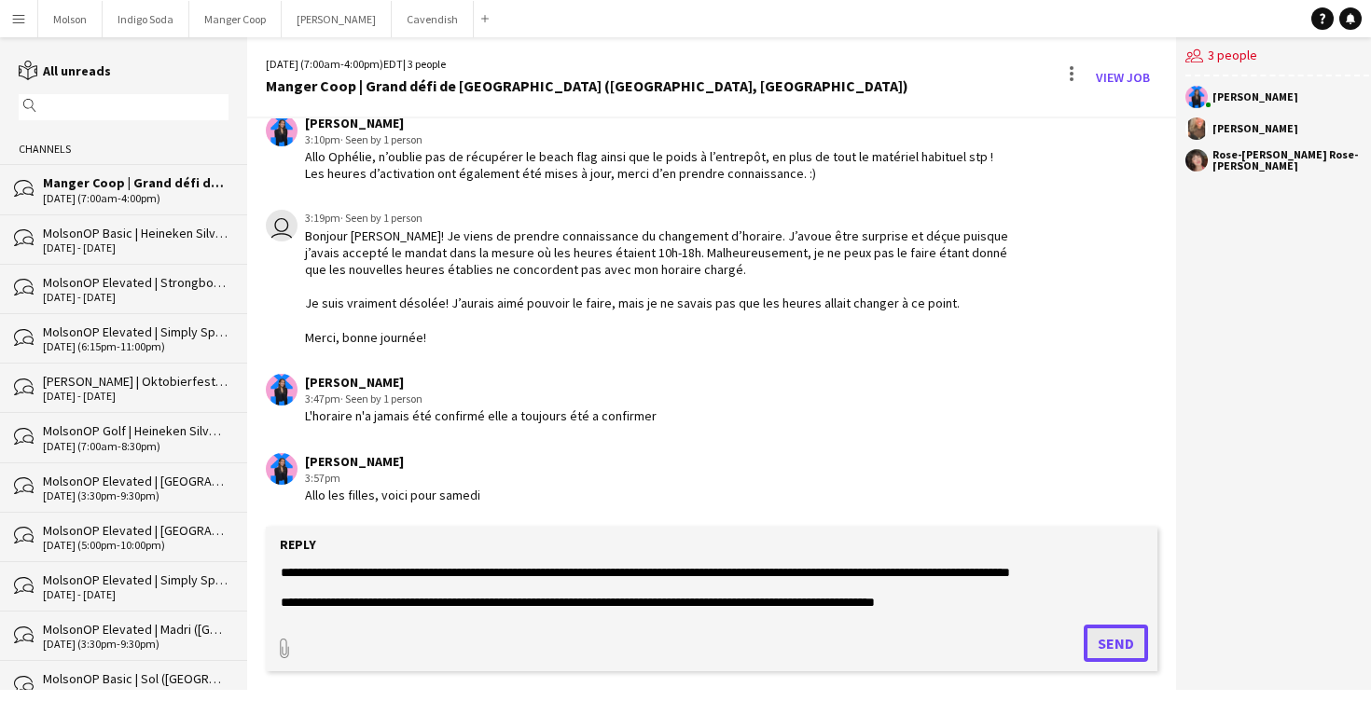
click at [1105, 650] on button "Send" at bounding box center [1116, 643] width 64 height 37
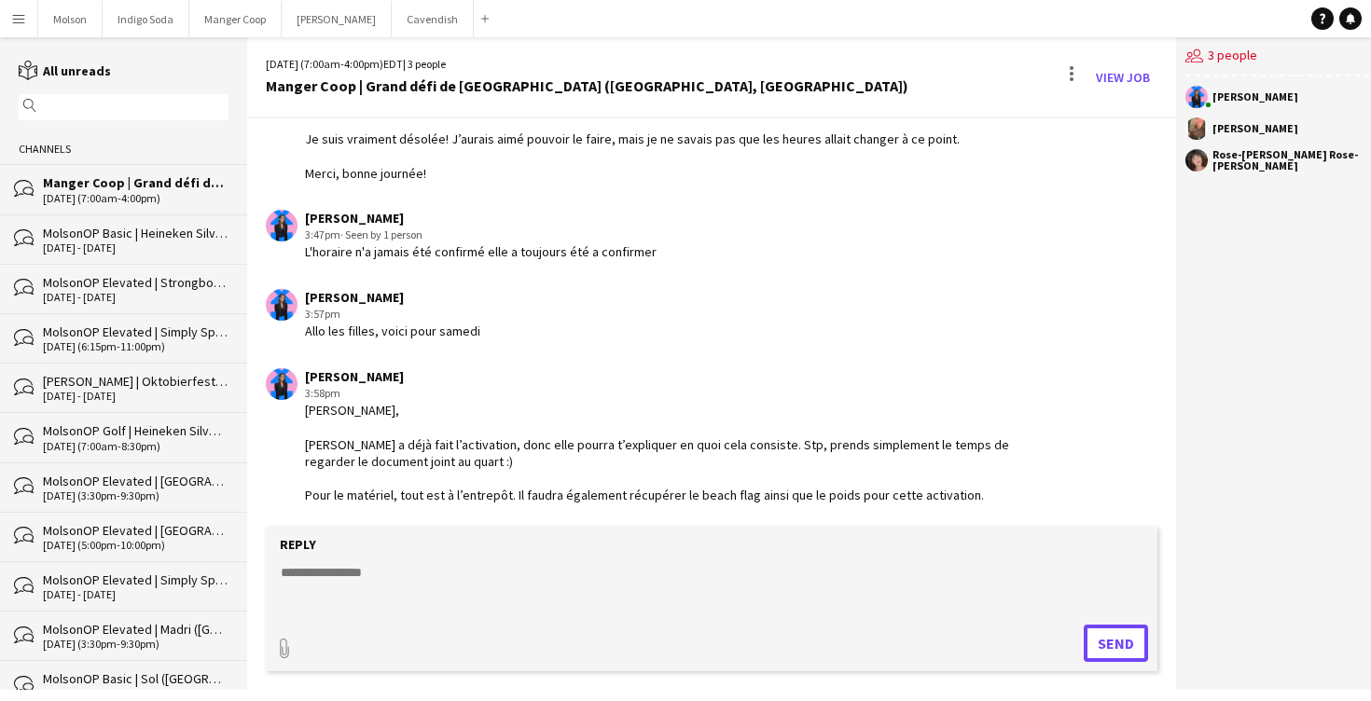
scroll to position [234, 0]
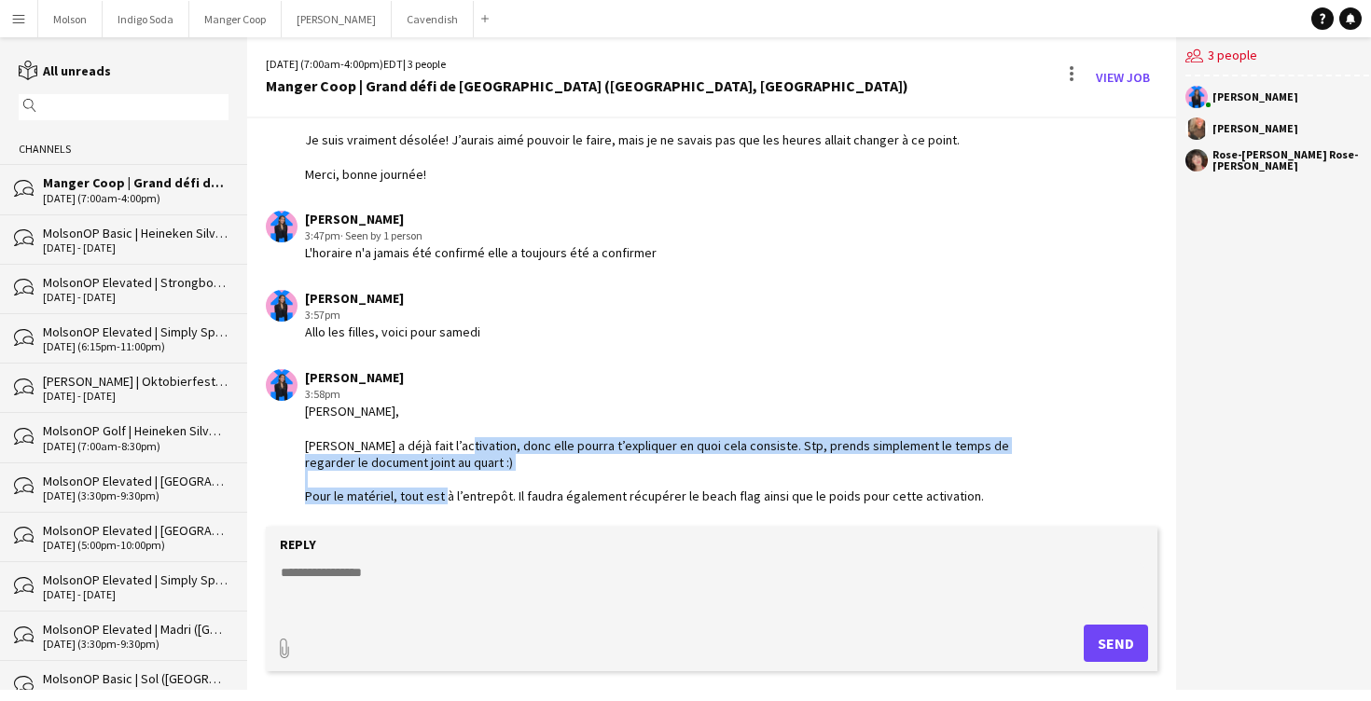
drag, startPoint x: 482, startPoint y: 446, endPoint x: 511, endPoint y: 484, distance: 47.9
click at [511, 488] on div "[PERSON_NAME], [PERSON_NAME] a déjà fait l’activation, donc elle pourra t’expli…" at bounding box center [657, 454] width 704 height 102
click at [511, 484] on div "[PERSON_NAME], [PERSON_NAME] a déjà fait l’activation, donc elle pourra t’expli…" at bounding box center [657, 454] width 704 height 102
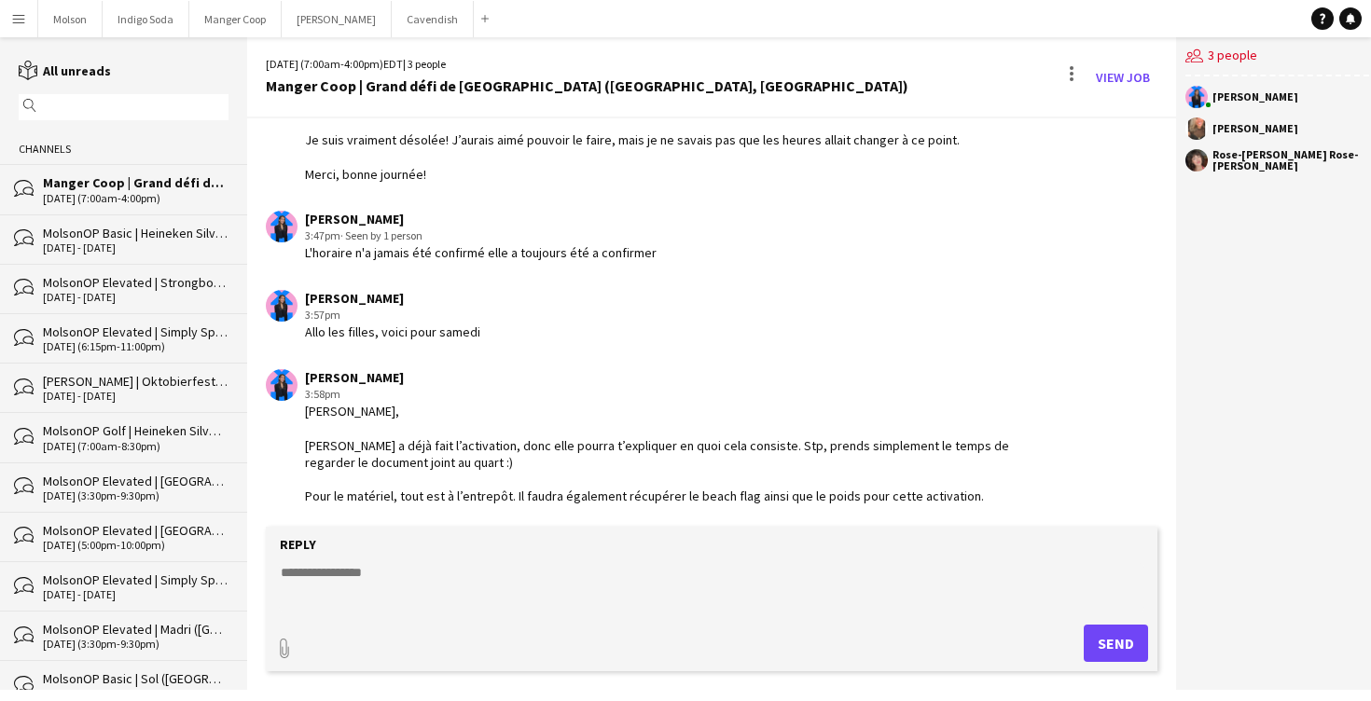
click at [478, 569] on textarea at bounding box center [712, 587] width 866 height 49
click at [559, 579] on textarea "**********" at bounding box center [712, 587] width 866 height 49
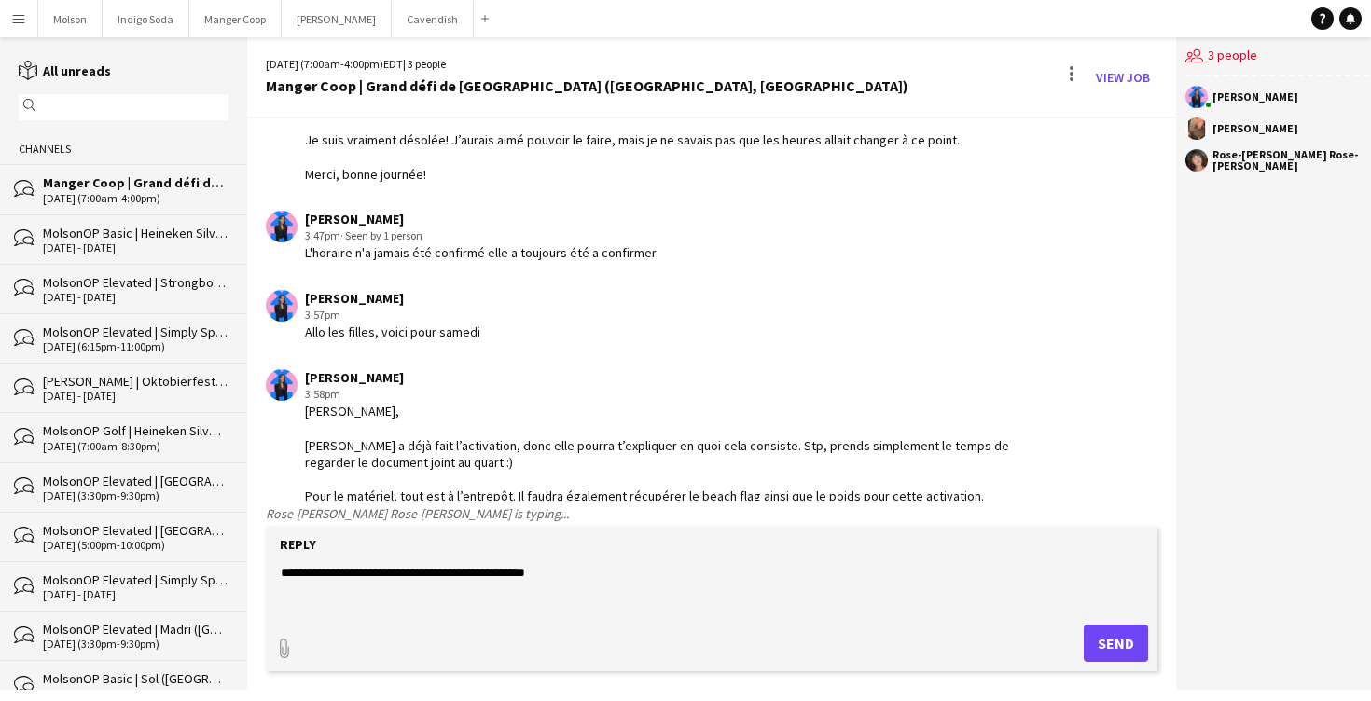
click at [400, 575] on textarea "**********" at bounding box center [712, 587] width 866 height 49
type textarea "**********"
click at [1119, 637] on button "Send" at bounding box center [1116, 643] width 64 height 37
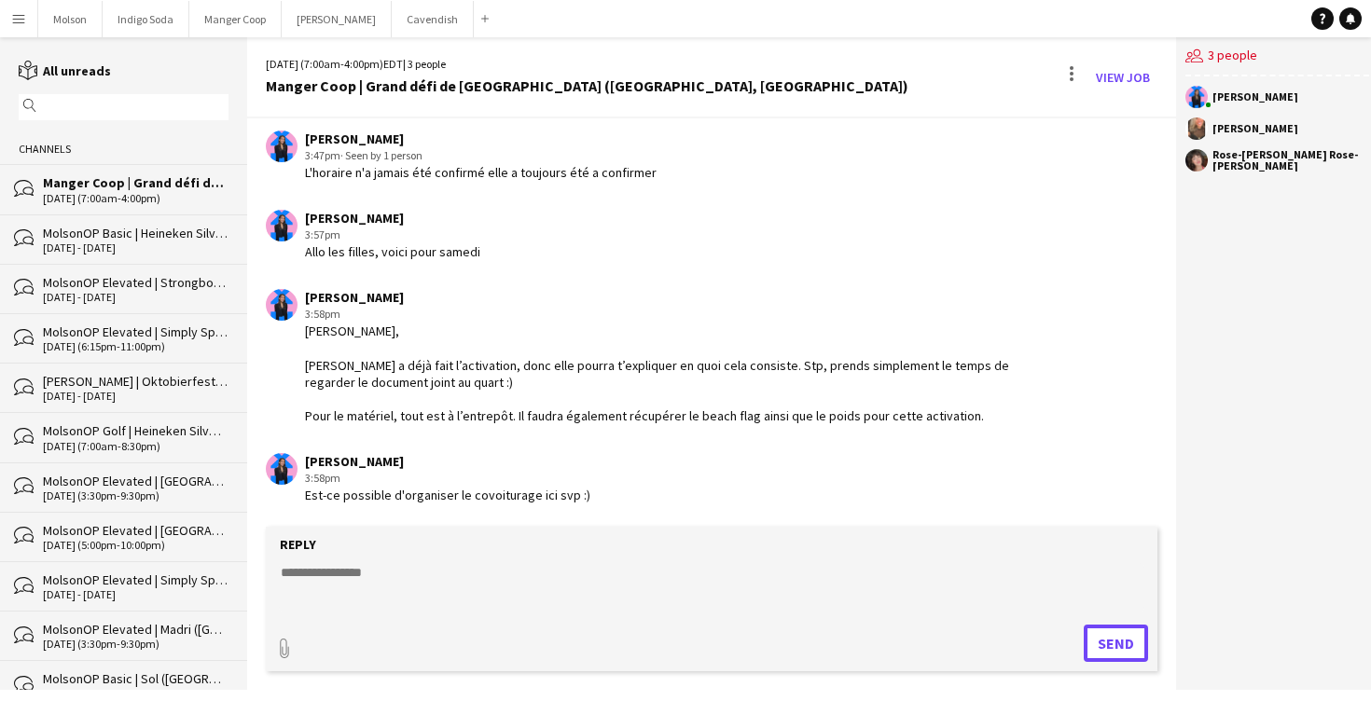
scroll to position [490, 0]
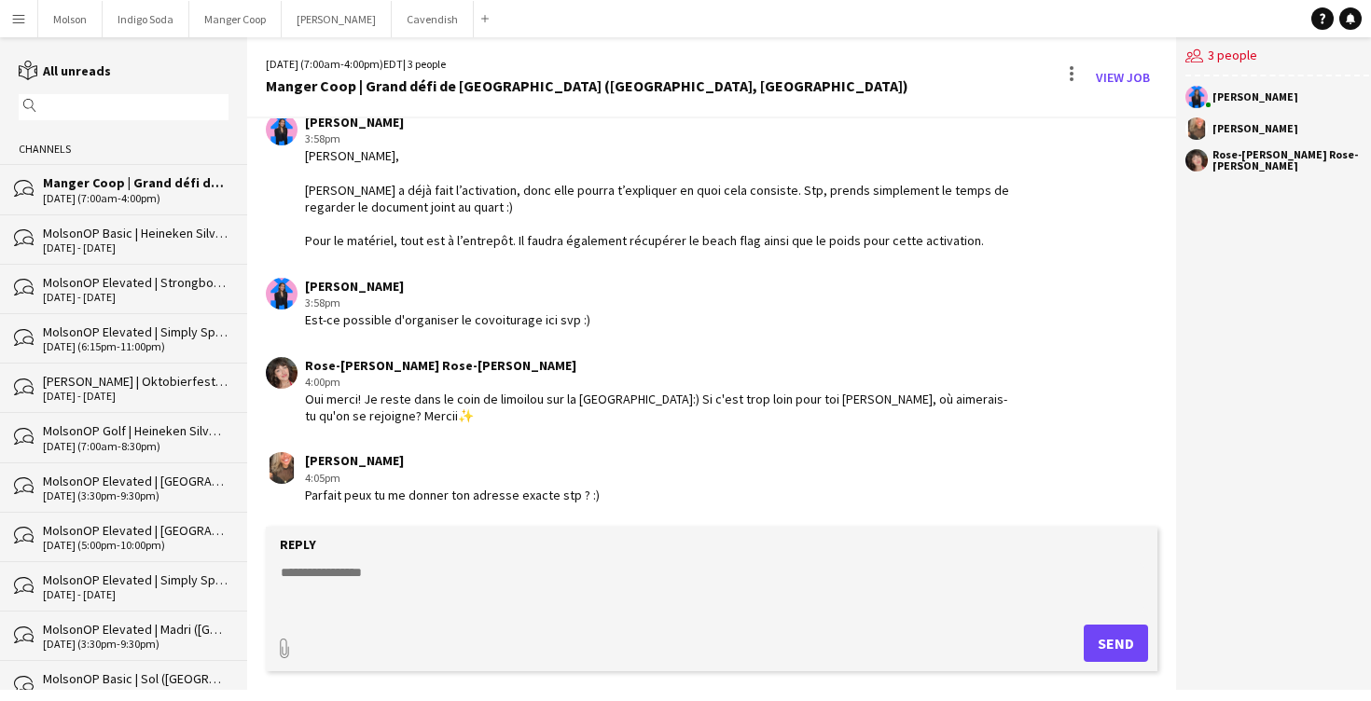
click at [511, 416] on div "Oui merci! Je reste dans le coin de limoilou sur la [GEOGRAPHIC_DATA]:) Si c'es…" at bounding box center [657, 408] width 704 height 34
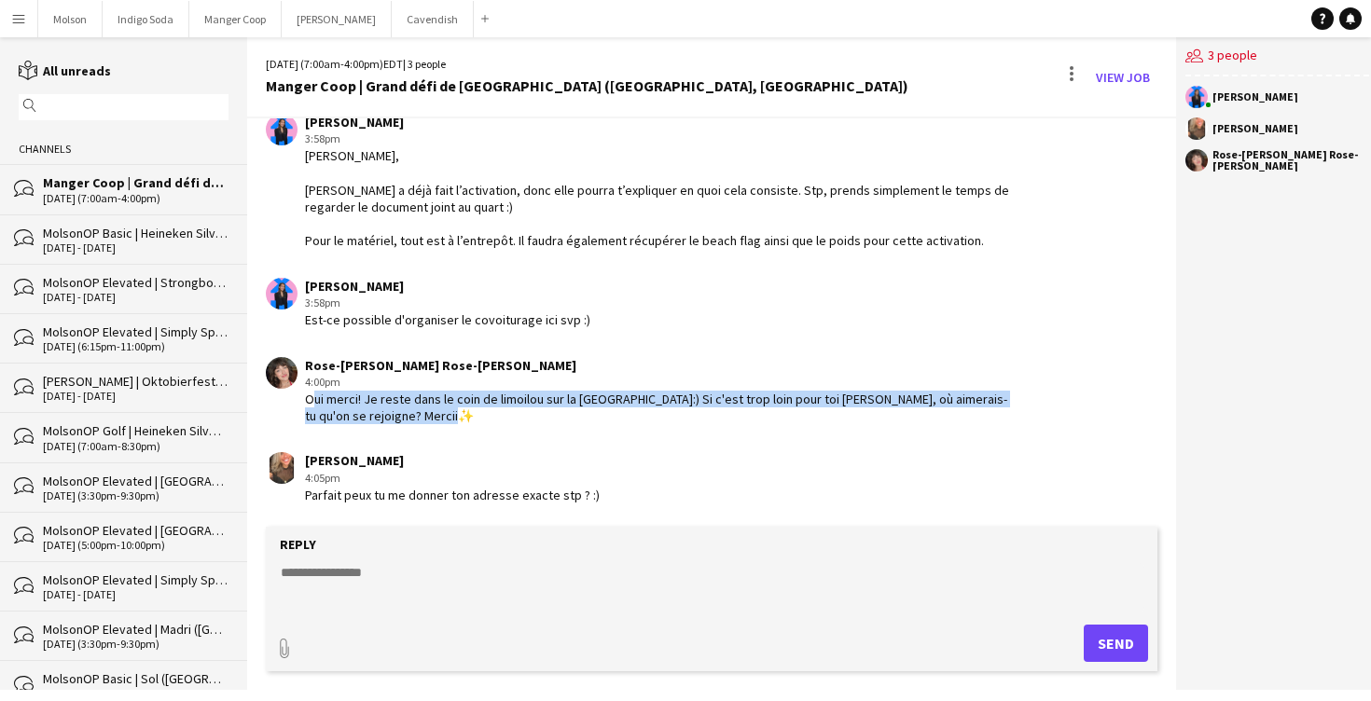
drag, startPoint x: 463, startPoint y: 391, endPoint x: 470, endPoint y: 423, distance: 33.5
click at [470, 423] on div "Oui merci! Je reste dans le coin de limoilou sur la [GEOGRAPHIC_DATA]:) Si c'es…" at bounding box center [657, 408] width 704 height 34
click at [469, 421] on div "Oui merci! Je reste dans le coin de limoilou sur la [GEOGRAPHIC_DATA]:) Si c'es…" at bounding box center [657, 408] width 704 height 34
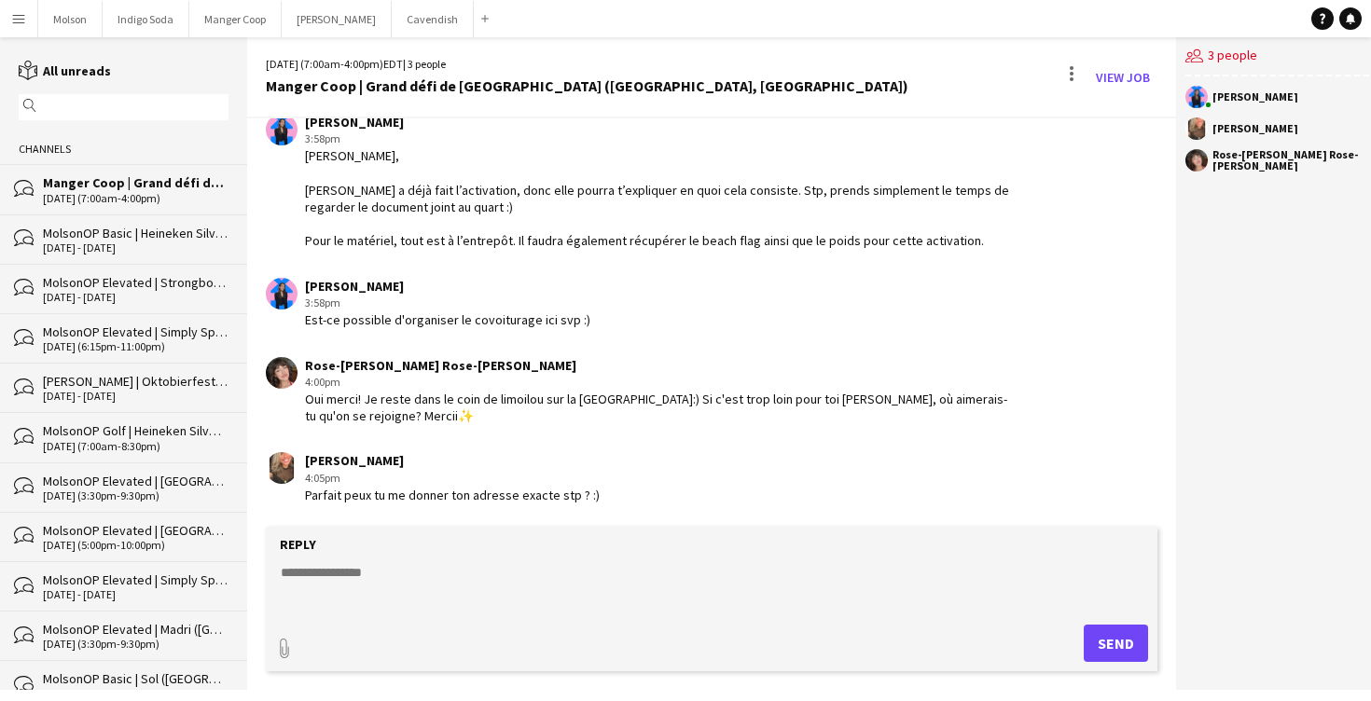
click at [456, 354] on app-chat-message "Rose-[PERSON_NAME] Rose-[PERSON_NAME] 4:00pm Oui merci! Je reste dans le coin d…" at bounding box center [711, 391] width 929 height 87
click at [21, 21] on app-icon "Menu" at bounding box center [18, 18] width 15 height 15
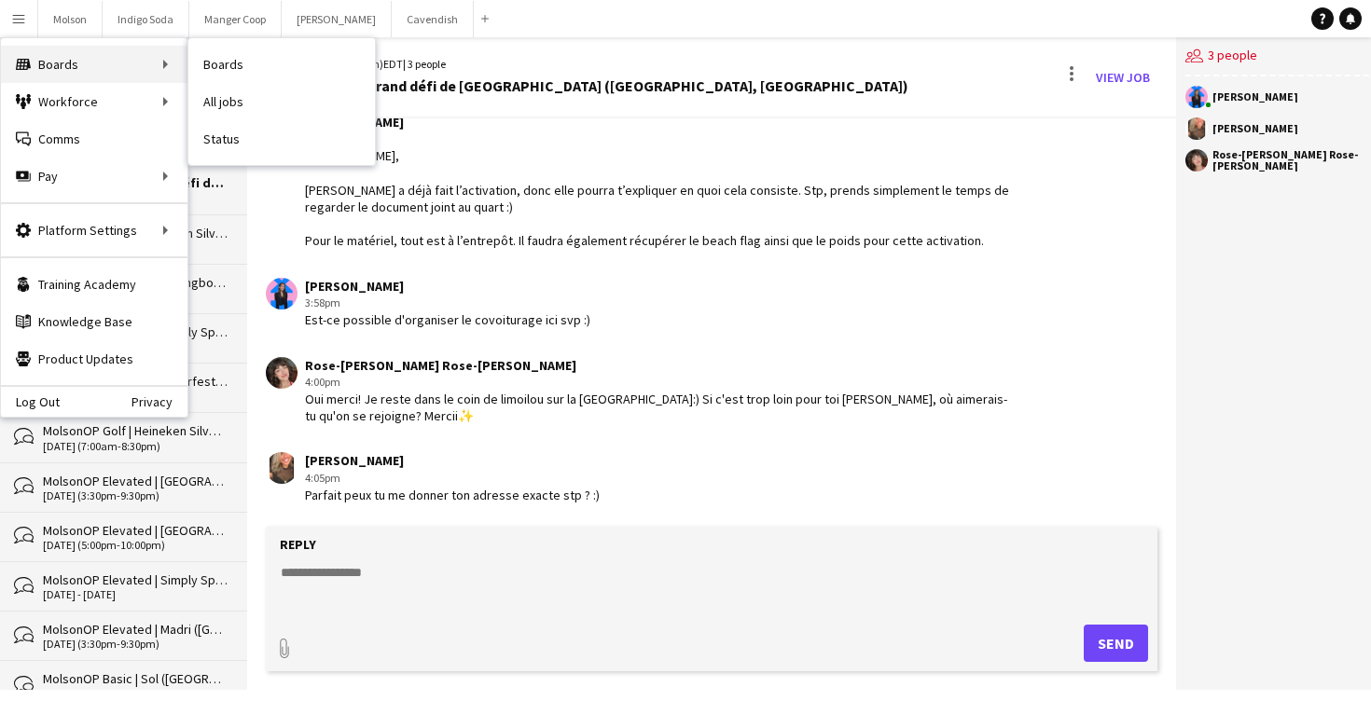
click at [61, 72] on div "Boards Boards" at bounding box center [94, 64] width 187 height 37
click at [75, 54] on div "Boards Boards" at bounding box center [94, 64] width 187 height 37
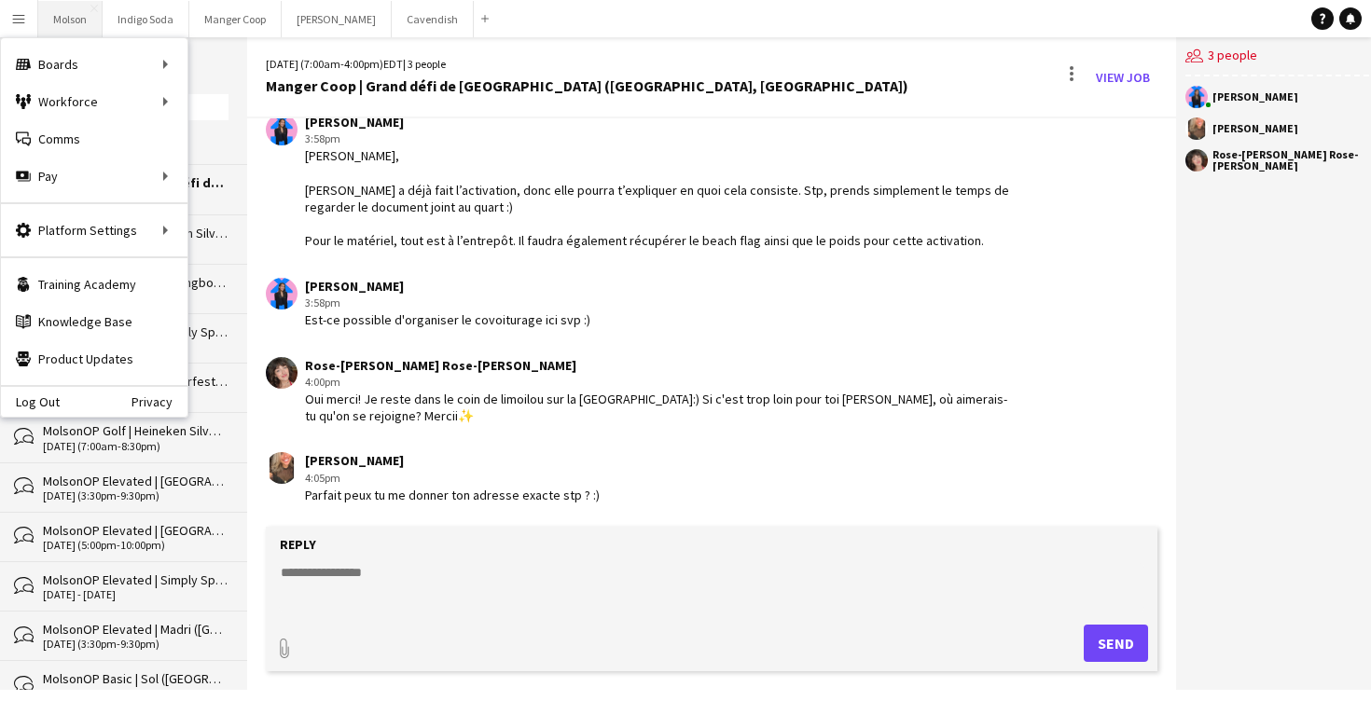
click at [55, 21] on button "Molson Close" at bounding box center [70, 19] width 64 height 36
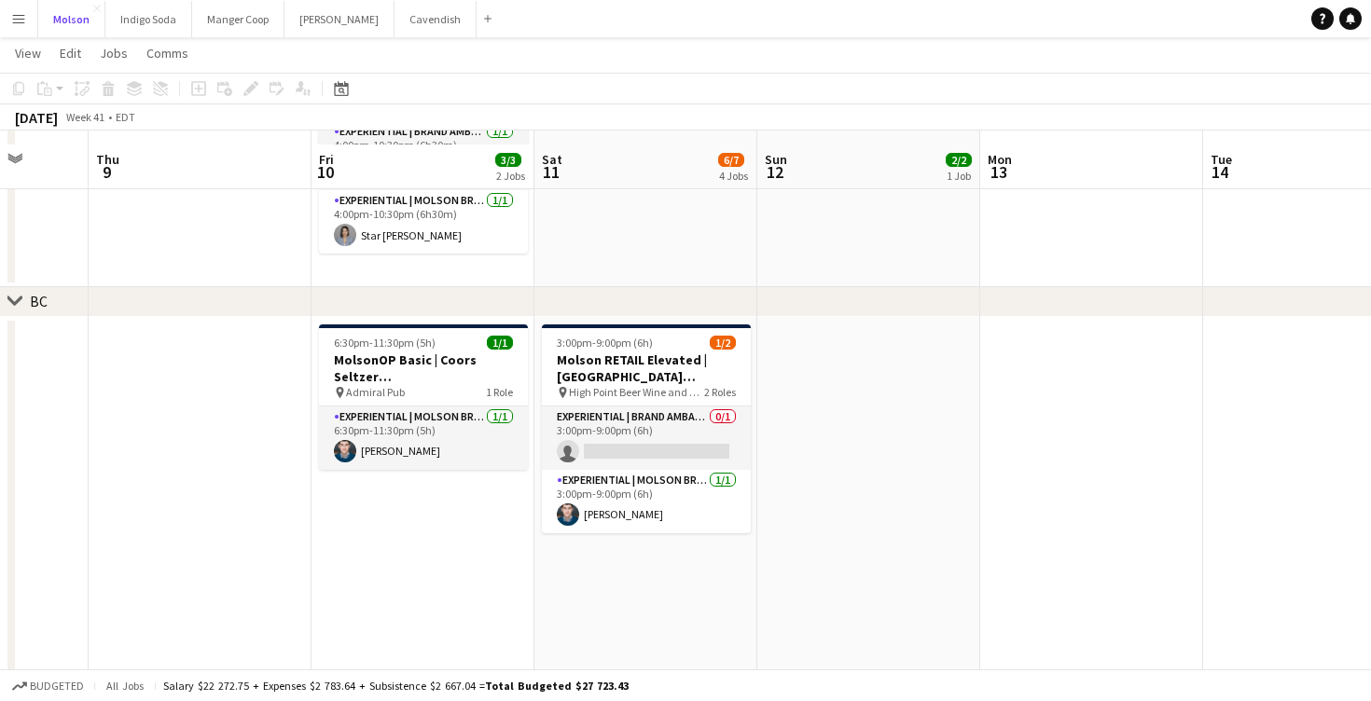
scroll to position [1284, 0]
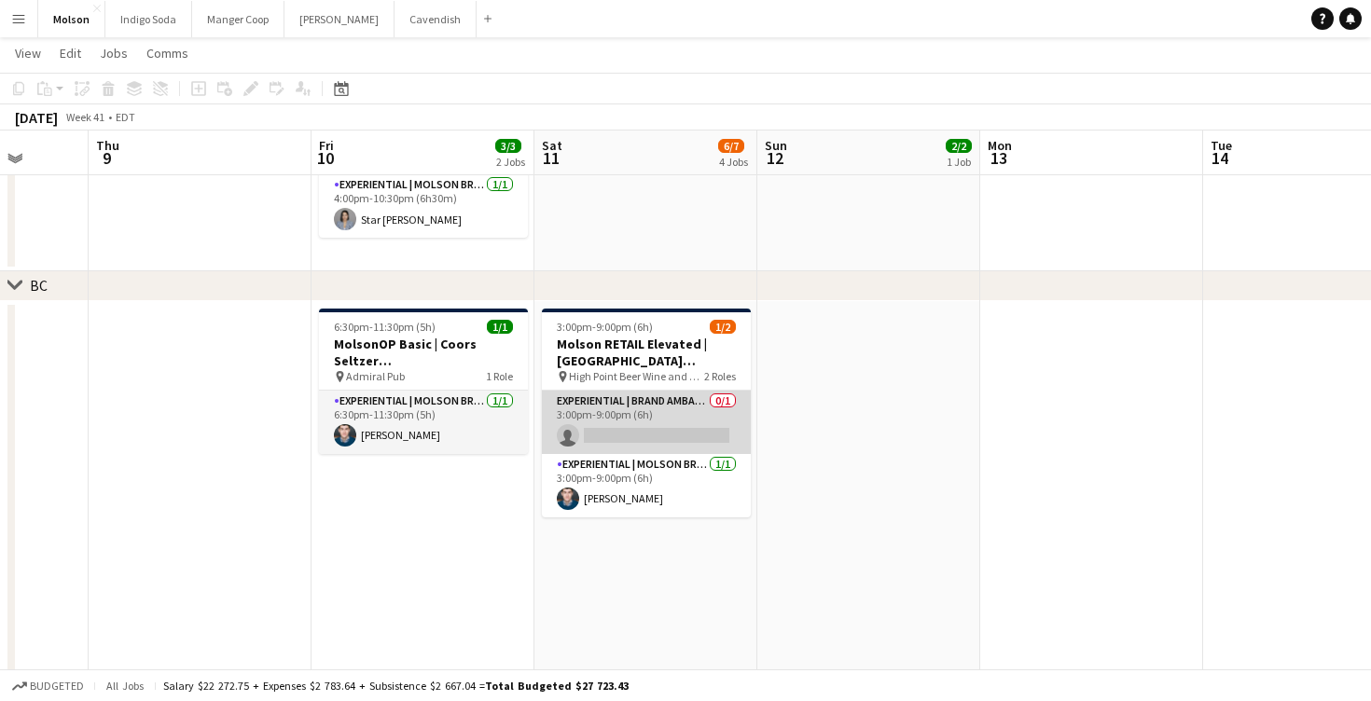
click at [671, 437] on app-card-role "Experiential | Brand Ambassador 0/1 3:00pm-9:00pm (6h) single-neutral-actions" at bounding box center [646, 422] width 209 height 63
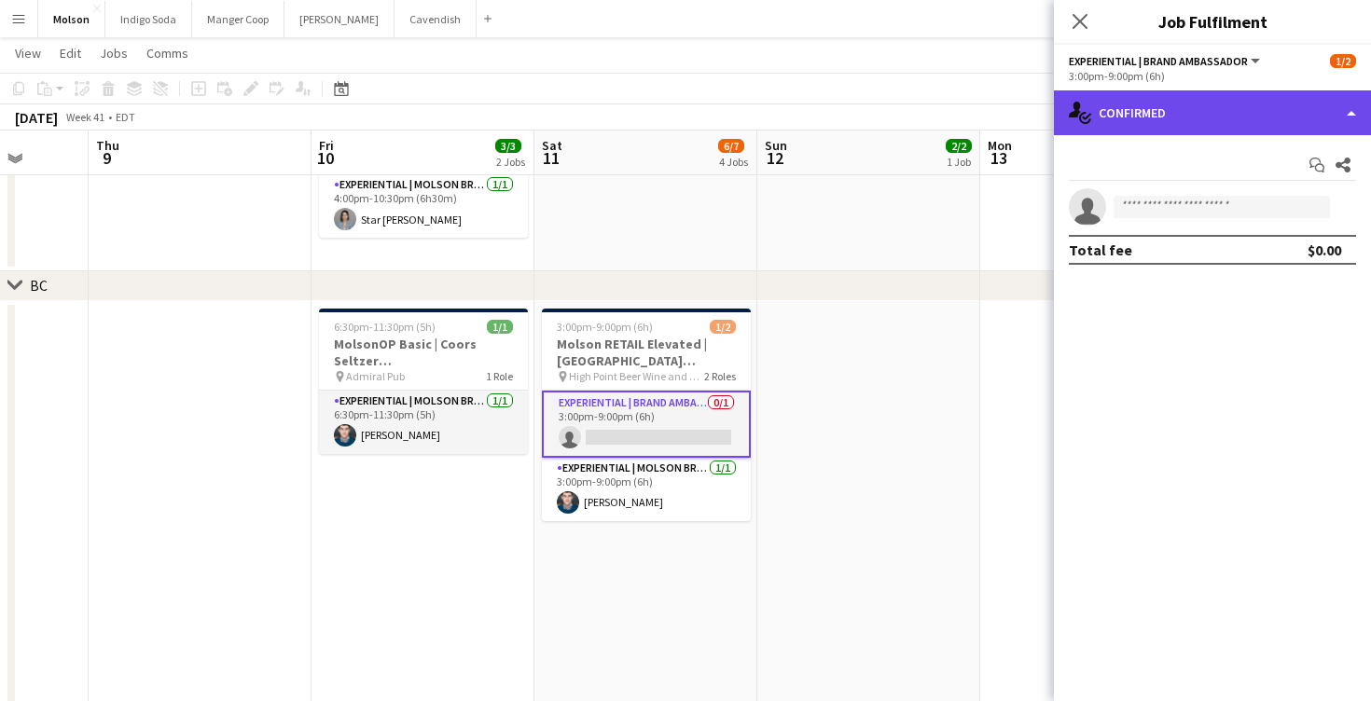
click at [1188, 113] on div "single-neutral-actions-check-2 Confirmed" at bounding box center [1212, 112] width 317 height 45
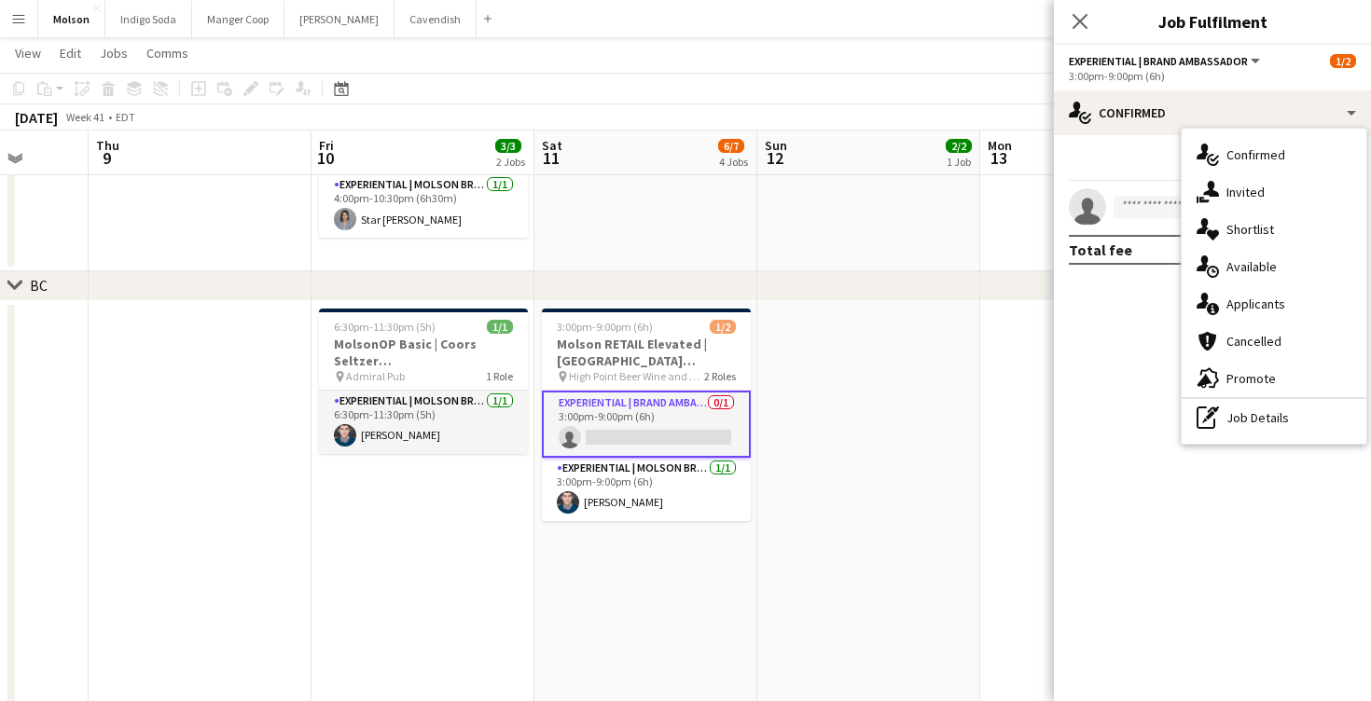
click at [1285, 306] on div "single-neutral-actions-information Applicants" at bounding box center [1274, 303] width 185 height 37
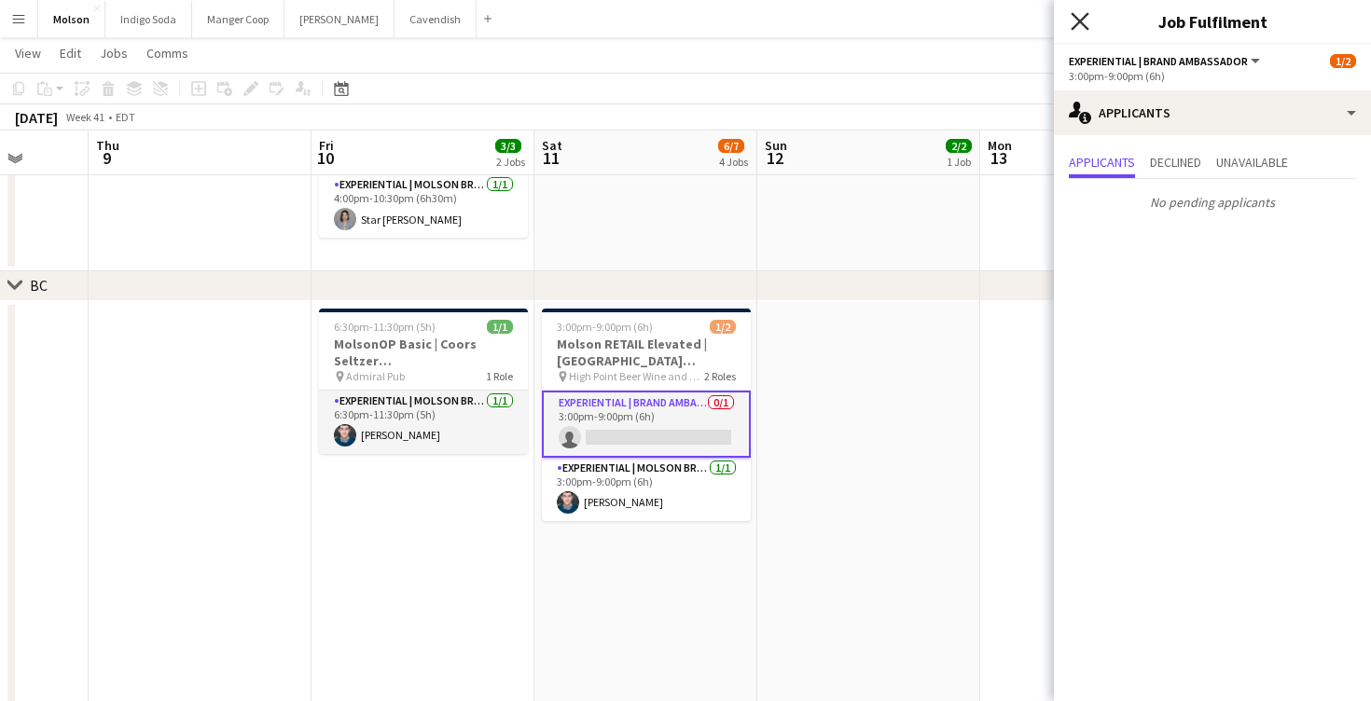
click at [1074, 19] on icon "Close pop-in" at bounding box center [1080, 21] width 18 height 18
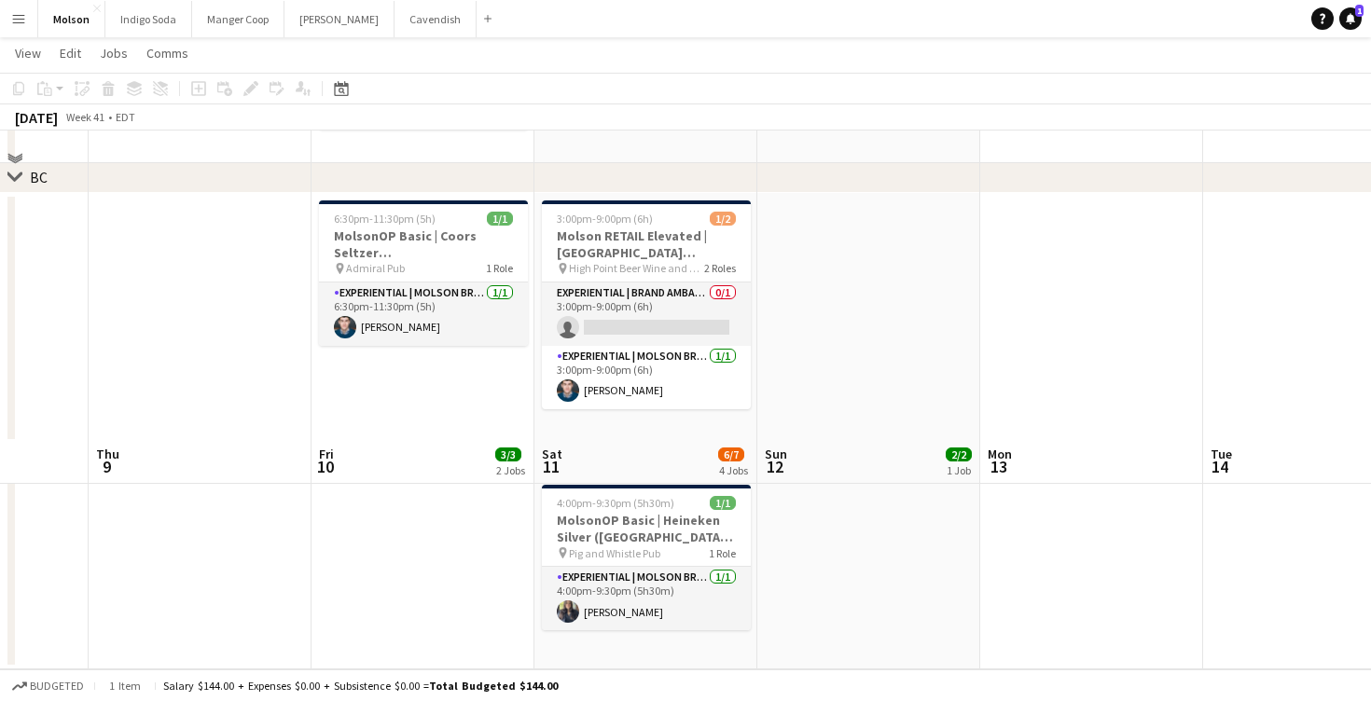
scroll to position [24, 0]
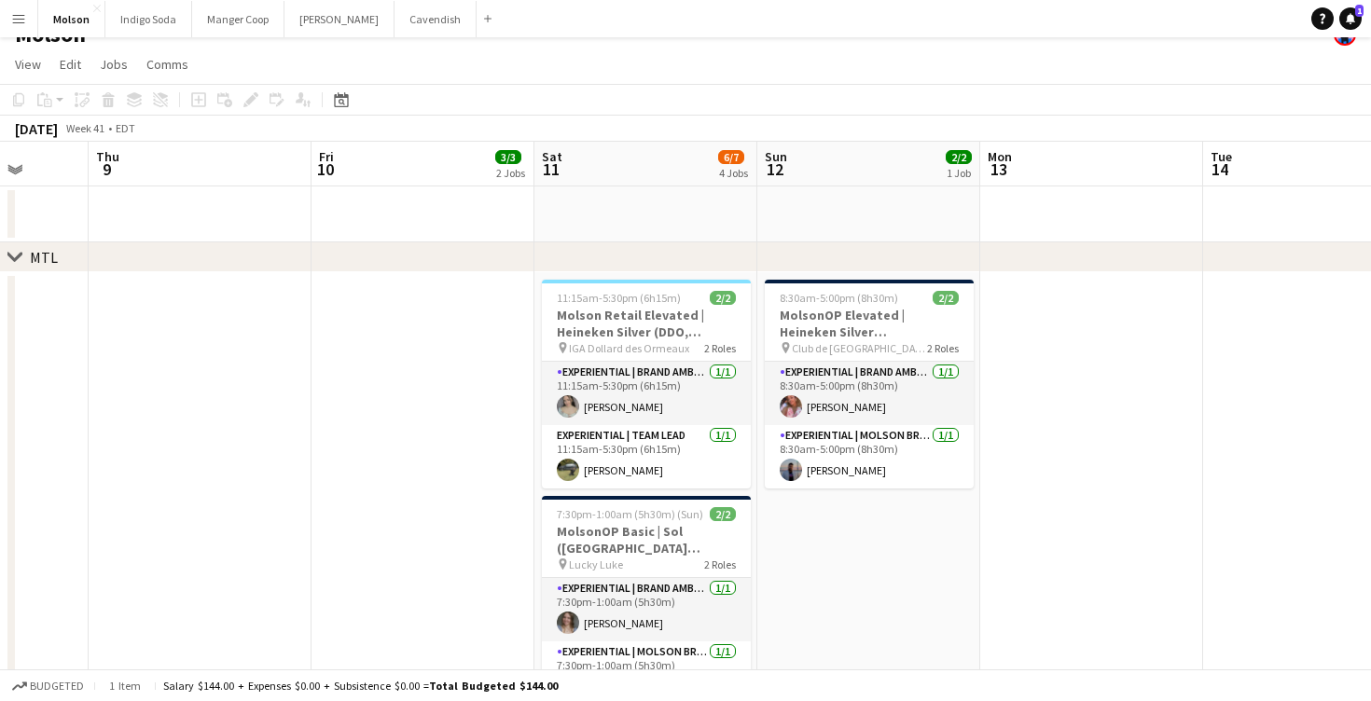
click at [6, 14] on button "Menu" at bounding box center [18, 18] width 37 height 37
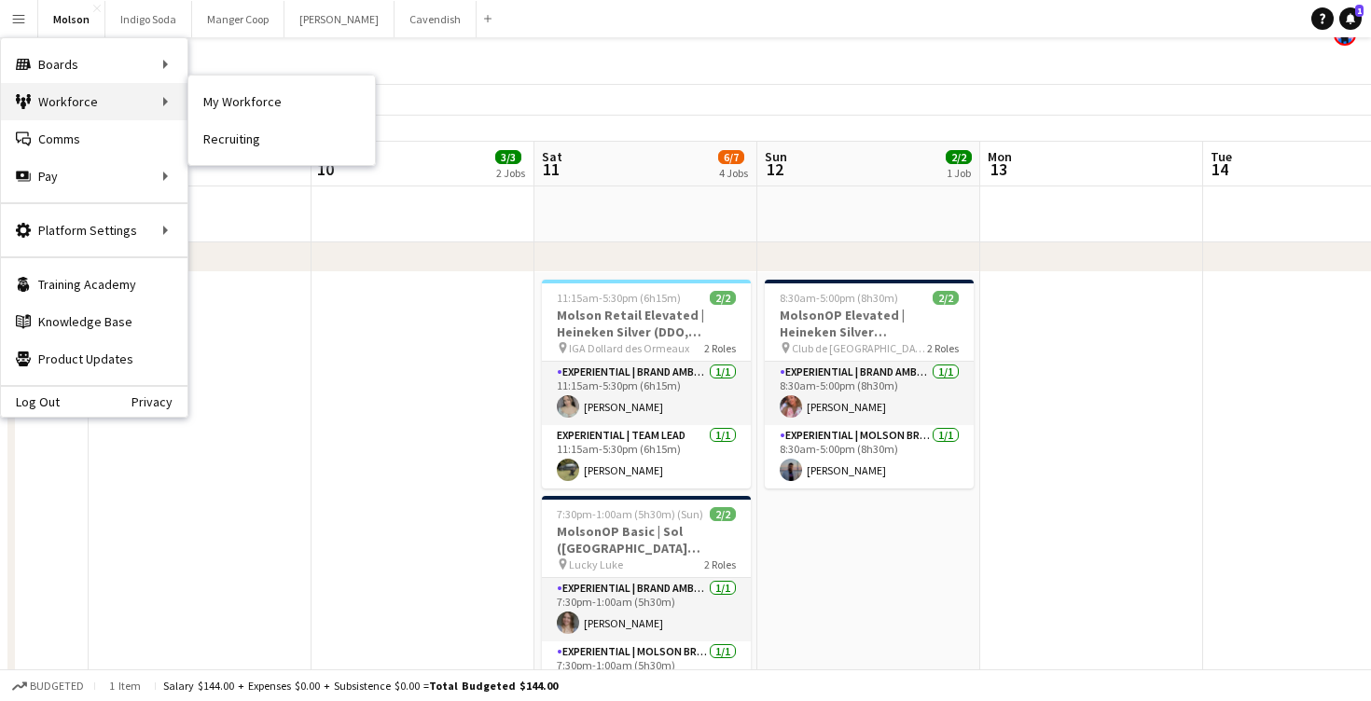
click at [76, 118] on div "Workforce Workforce" at bounding box center [94, 101] width 187 height 37
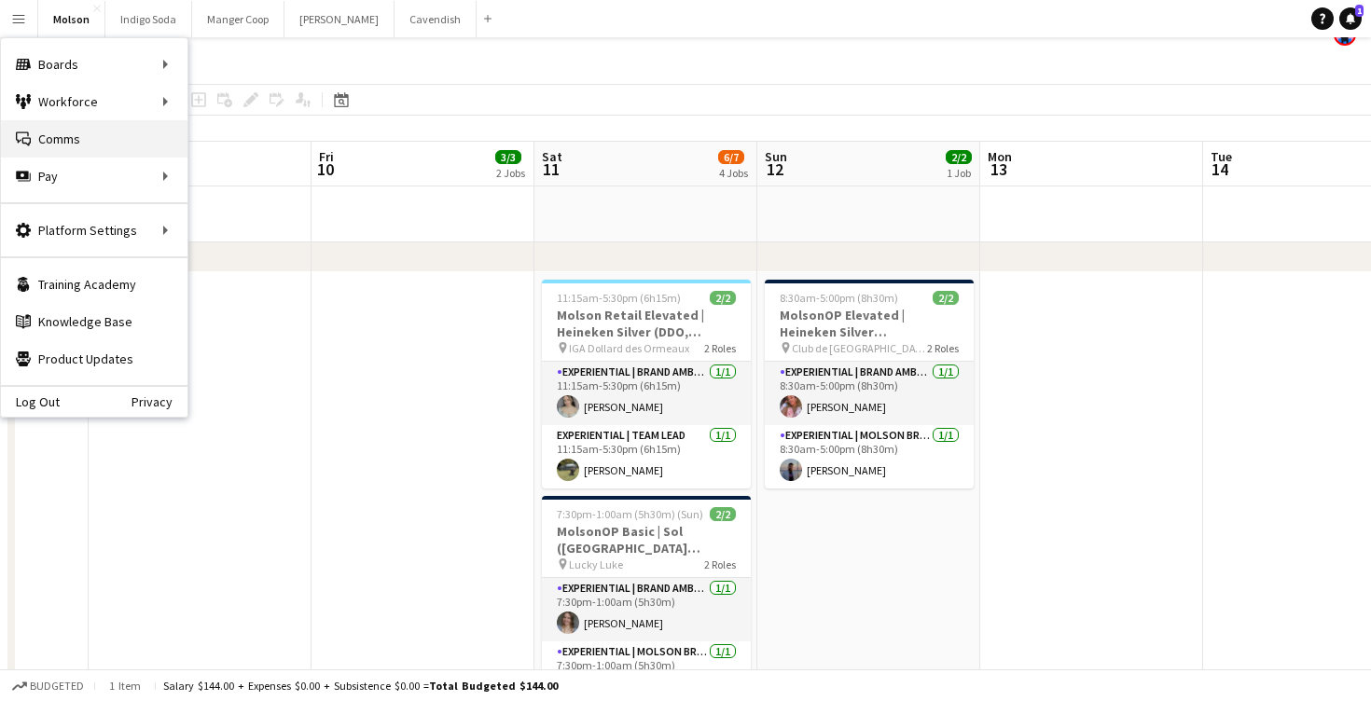
click at [77, 146] on link "Comms Comms" at bounding box center [94, 138] width 187 height 37
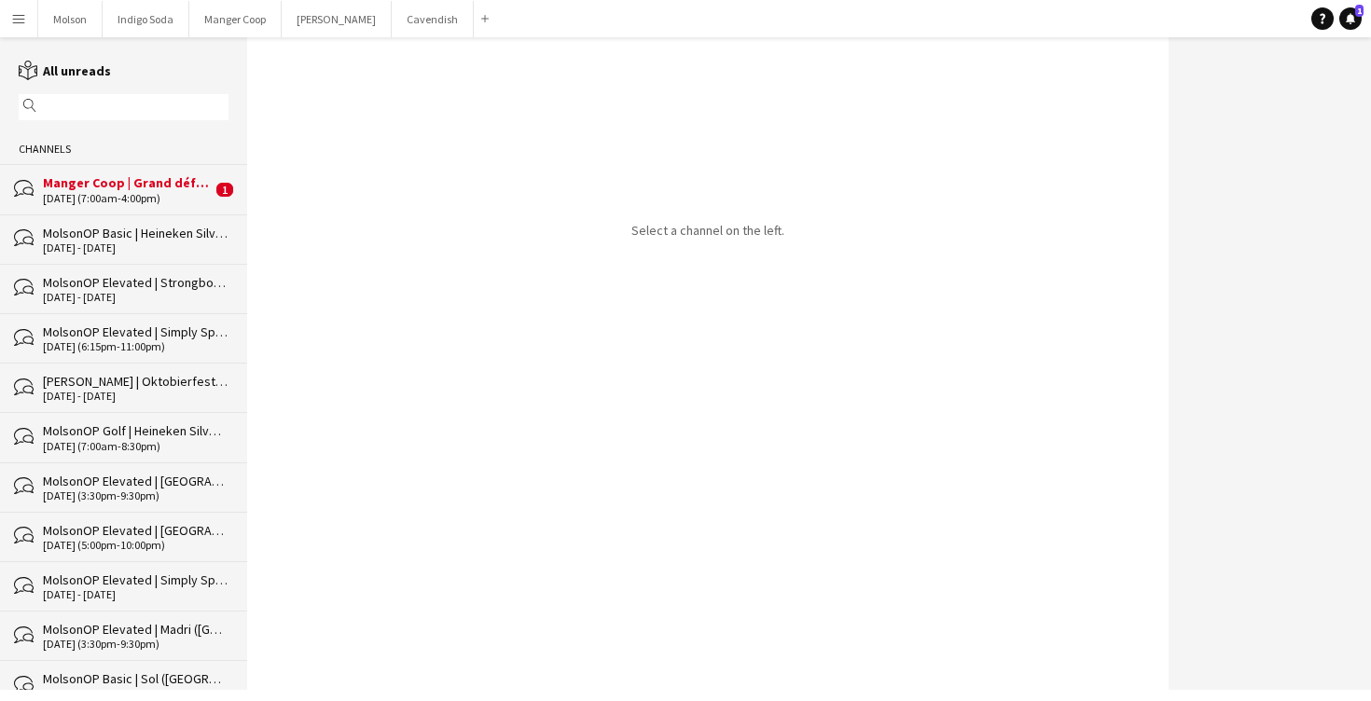
click at [133, 183] on div "Manger Coop | Grand défi de [GEOGRAPHIC_DATA] ([GEOGRAPHIC_DATA], [GEOGRAPHIC_D…" at bounding box center [127, 182] width 169 height 17
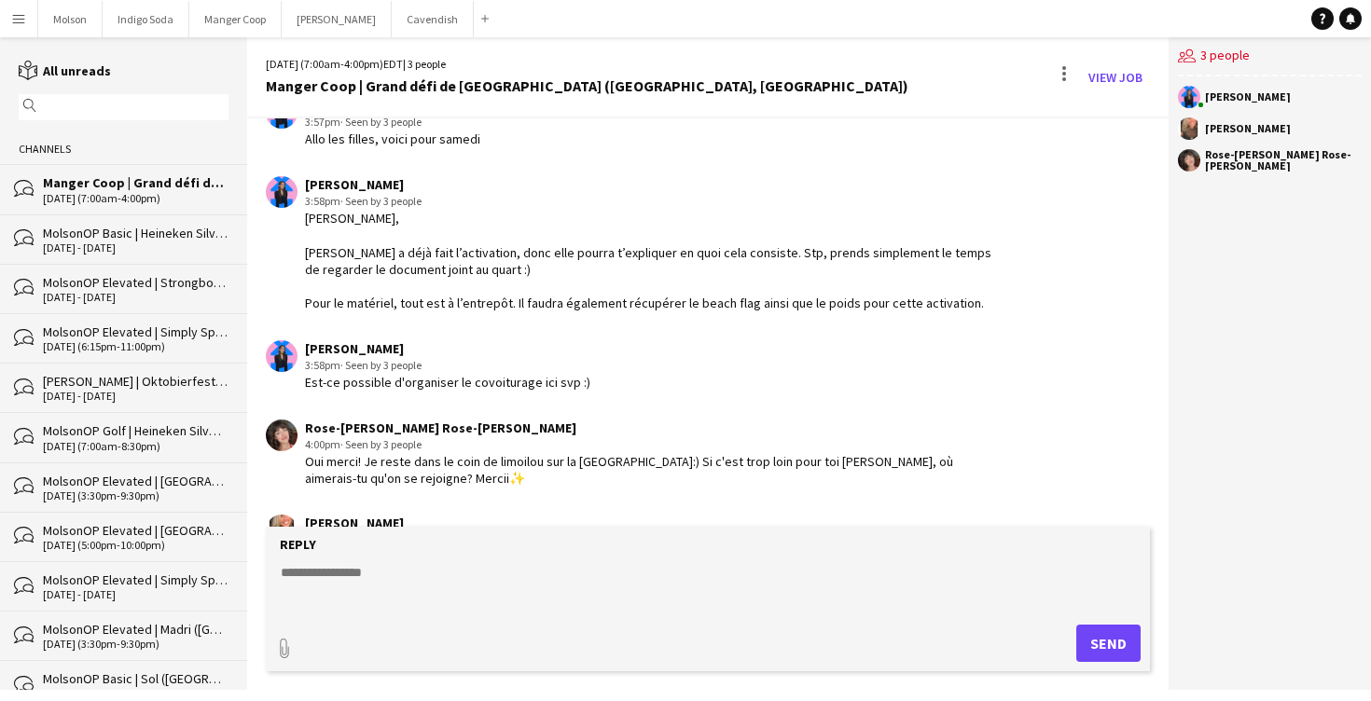
scroll to position [388, 0]
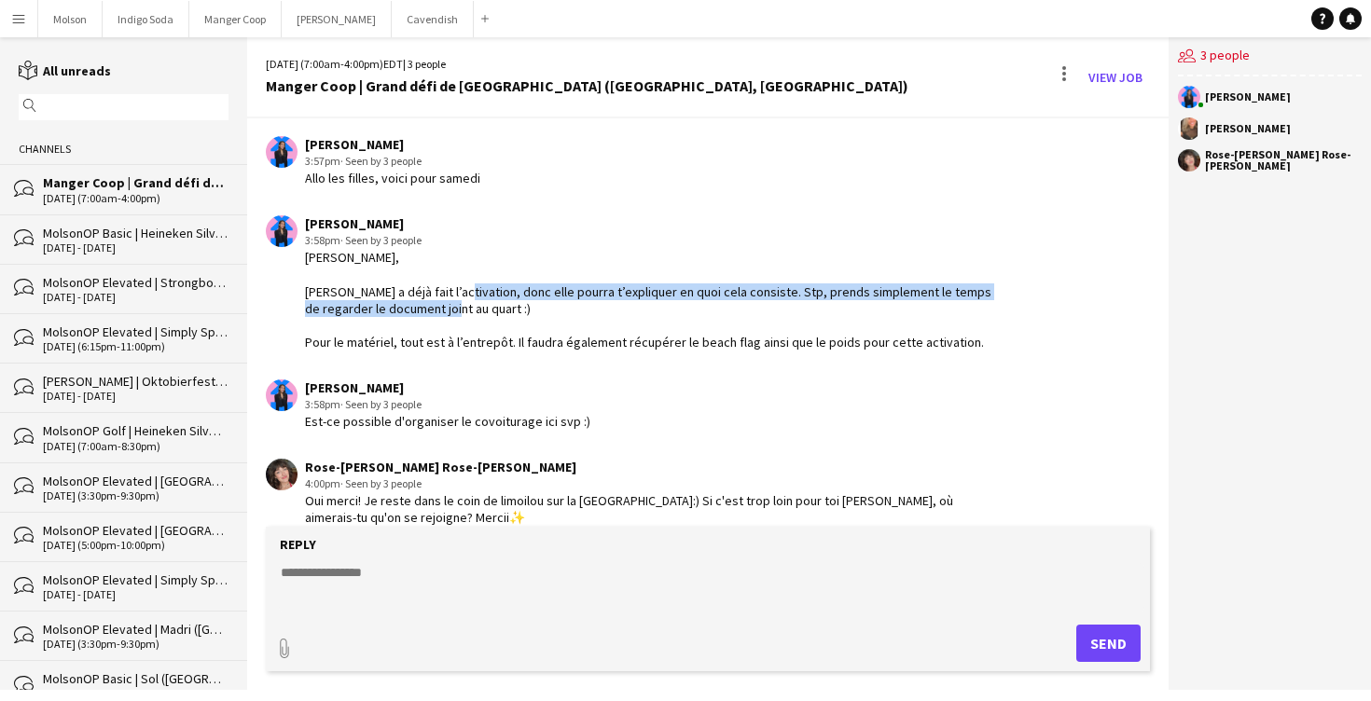
drag, startPoint x: 479, startPoint y: 290, endPoint x: 487, endPoint y: 307, distance: 18.4
click at [487, 307] on div "[PERSON_NAME], [PERSON_NAME] a déjà fait l’activation, donc elle pourra t’expli…" at bounding box center [654, 300] width 699 height 102
drag, startPoint x: 489, startPoint y: 313, endPoint x: 487, endPoint y: 284, distance: 29.0
click at [487, 285] on div "[PERSON_NAME], [PERSON_NAME] a déjà fait l’activation, donc elle pourra t’expli…" at bounding box center [654, 300] width 699 height 102
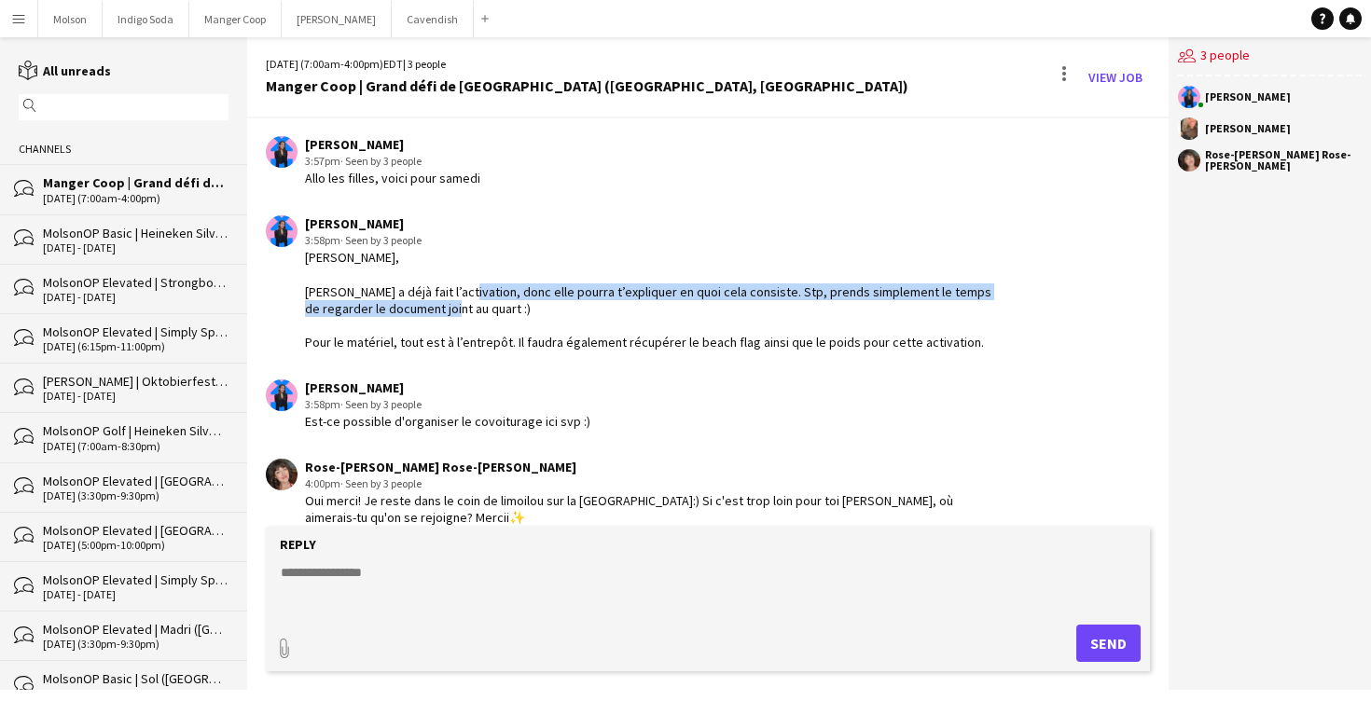
click at [487, 284] on div "[PERSON_NAME], [PERSON_NAME] a déjà fait l’activation, donc elle pourra t’expli…" at bounding box center [654, 300] width 699 height 102
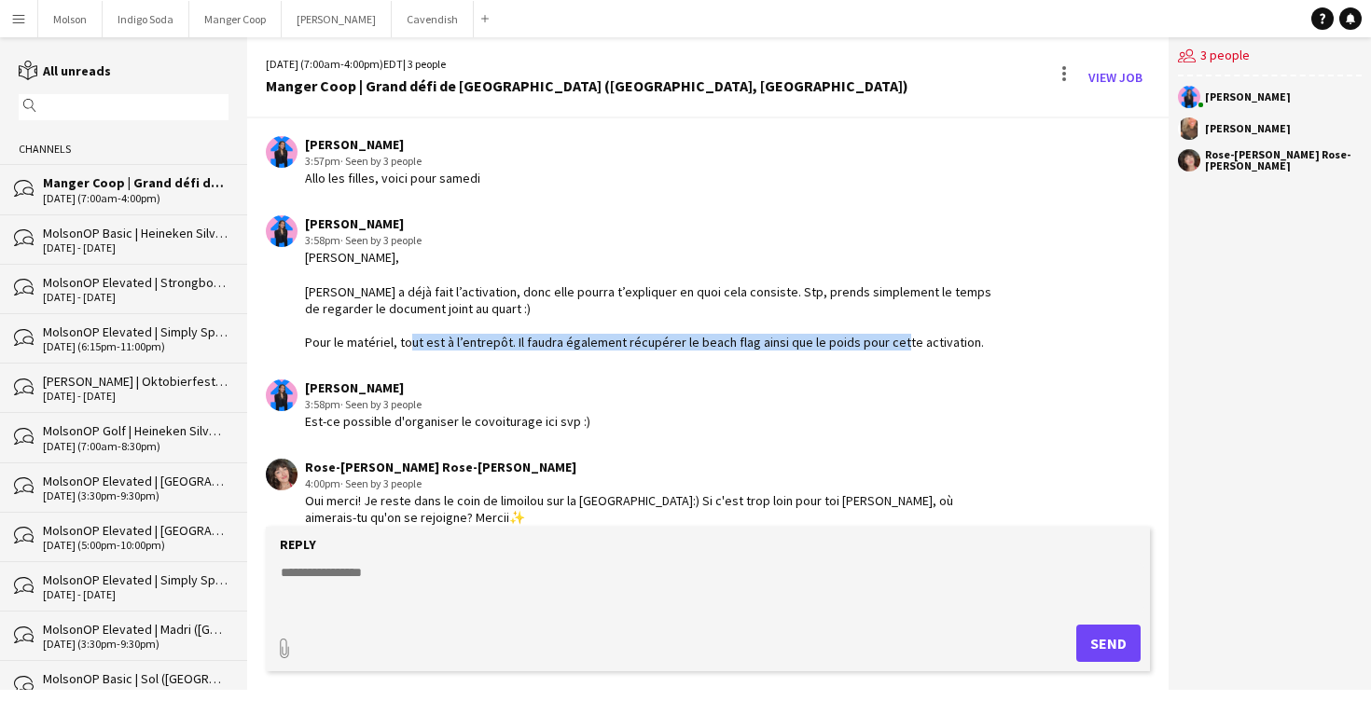
drag, startPoint x: 474, startPoint y: 337, endPoint x: 474, endPoint y: 354, distance: 17.7
click at [474, 354] on app-chat-message "[PERSON_NAME] 3:58pm · Seen by 3 people [PERSON_NAME], [PERSON_NAME] a déjà fai…" at bounding box center [708, 283] width 922 height 155
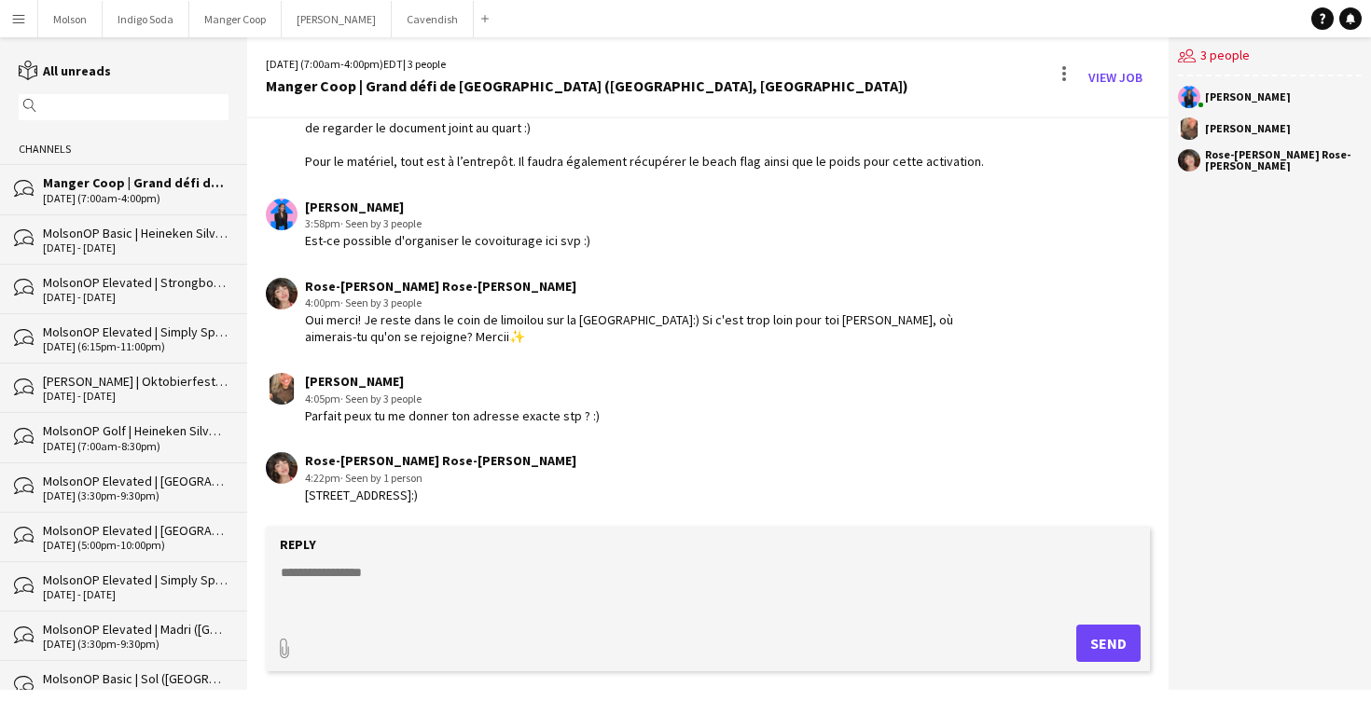
scroll to position [648, 0]
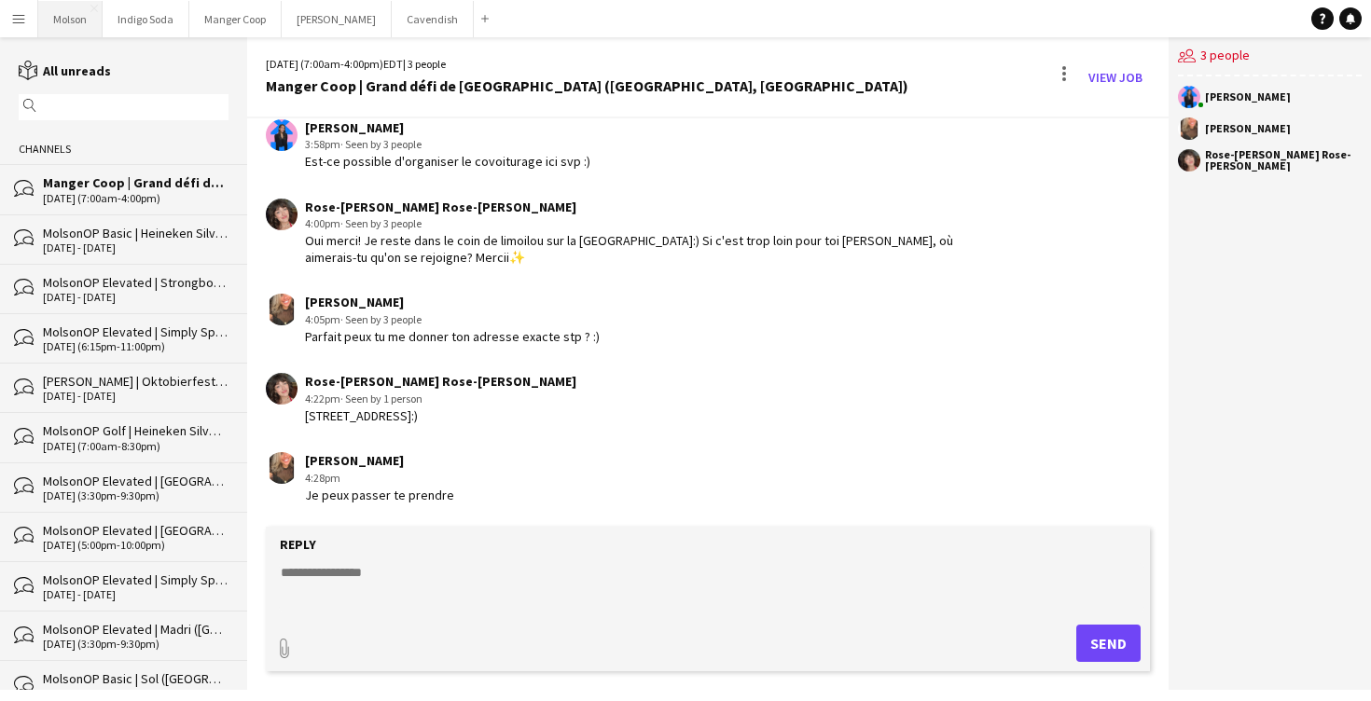
click at [56, 28] on button "Molson Close" at bounding box center [70, 19] width 64 height 36
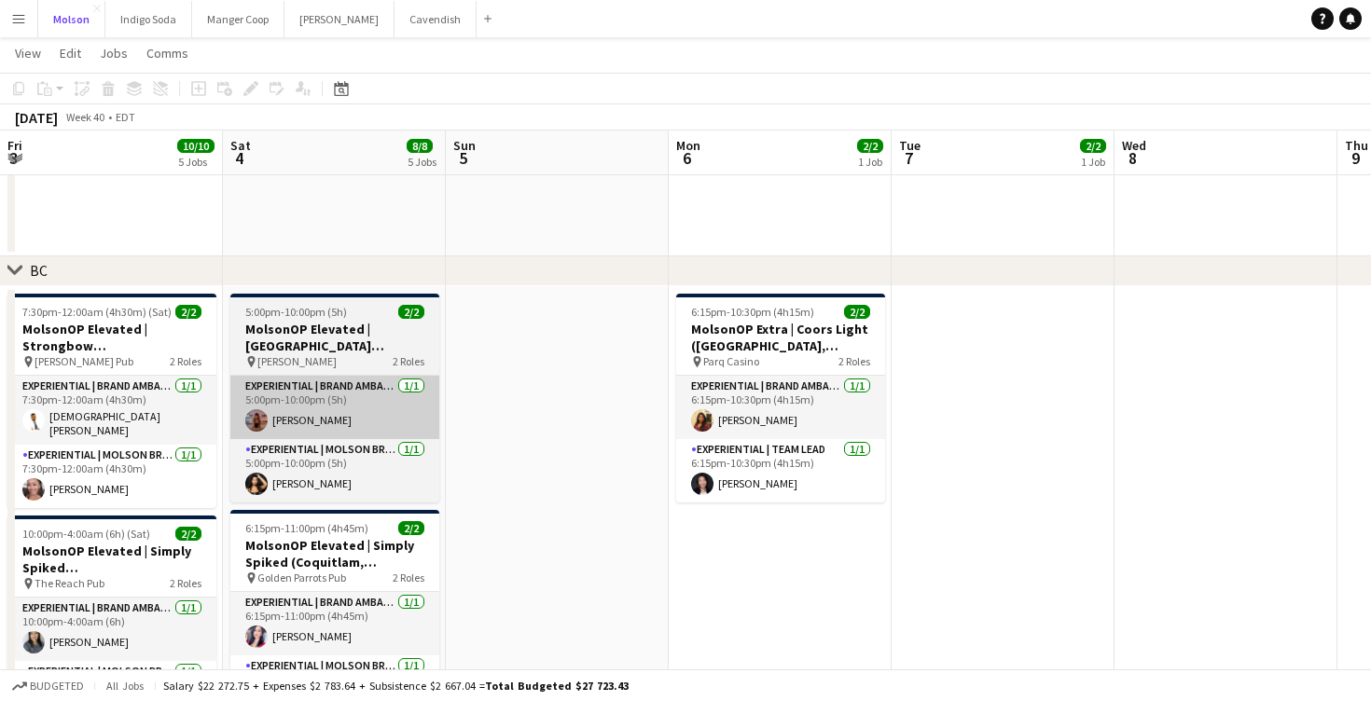
scroll to position [0, 735]
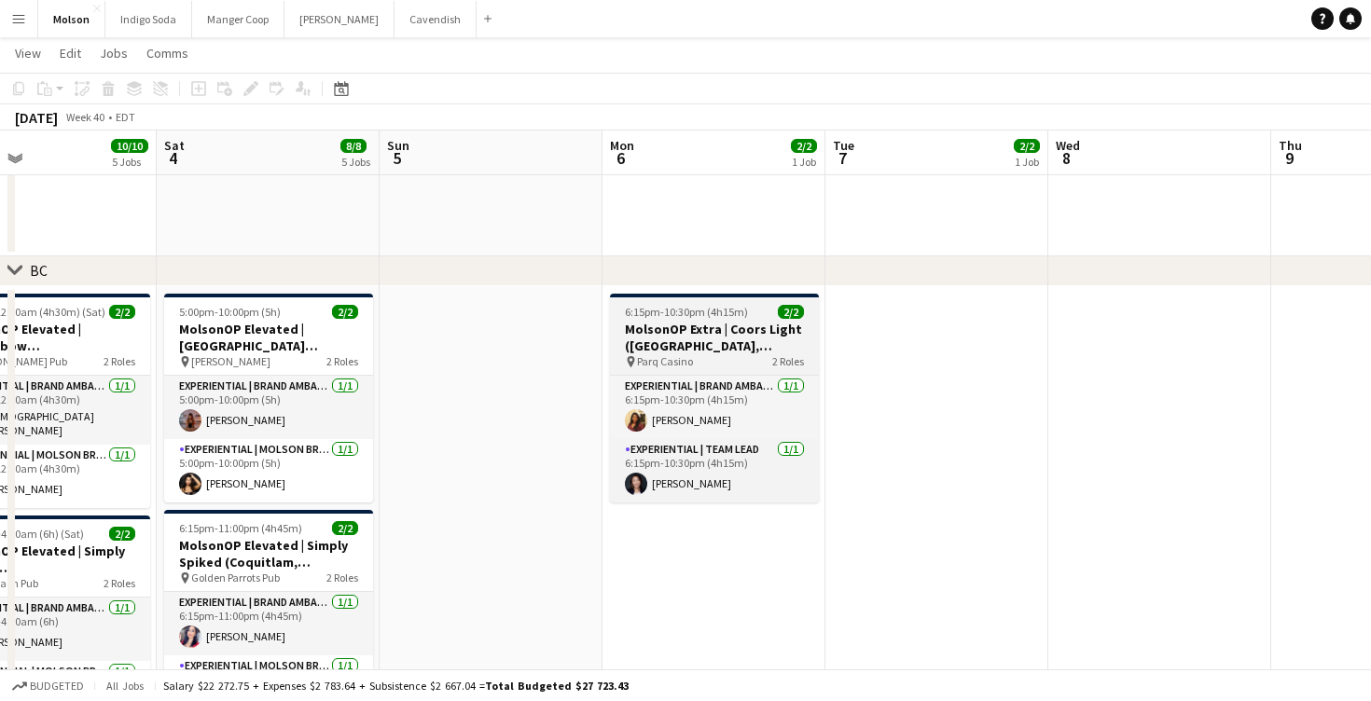
click at [761, 354] on div "pin Parq Casino 2 Roles" at bounding box center [714, 361] width 209 height 15
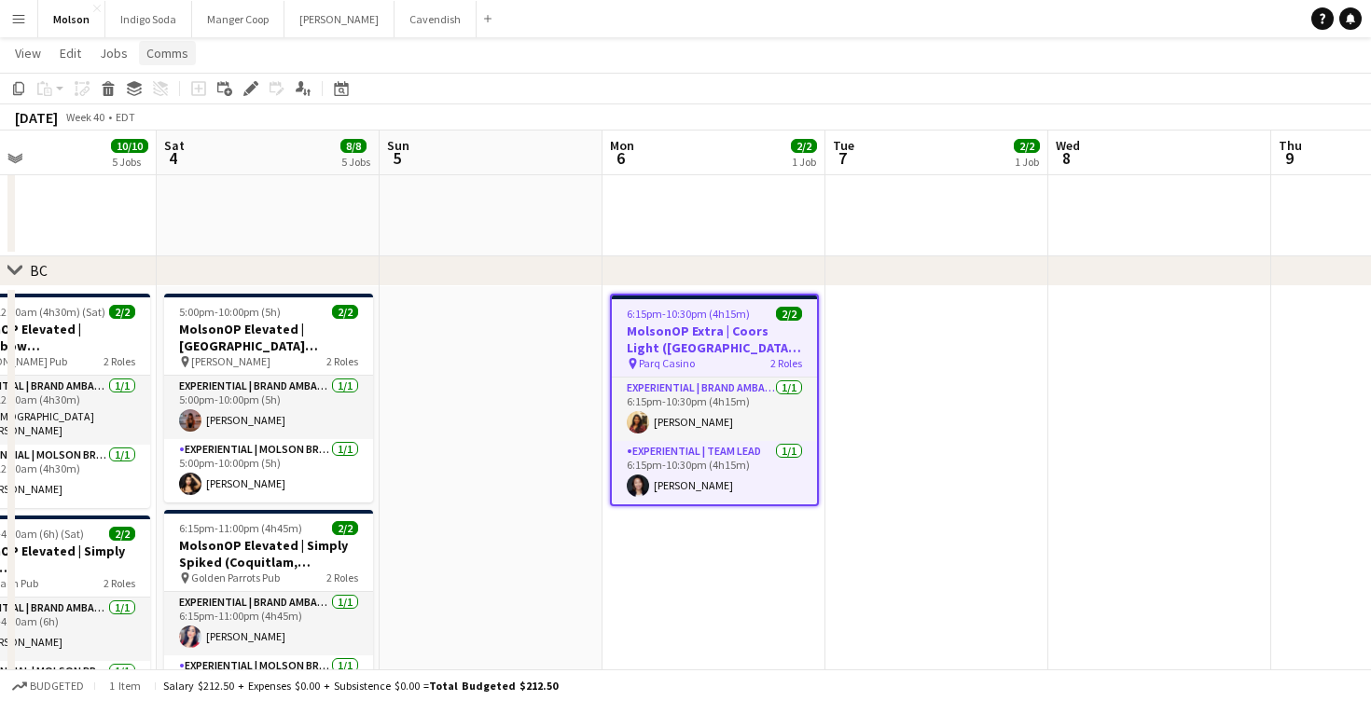
click at [177, 54] on span "Comms" at bounding box center [167, 53] width 42 height 17
click at [180, 131] on span "Create chat" at bounding box center [185, 132] width 65 height 17
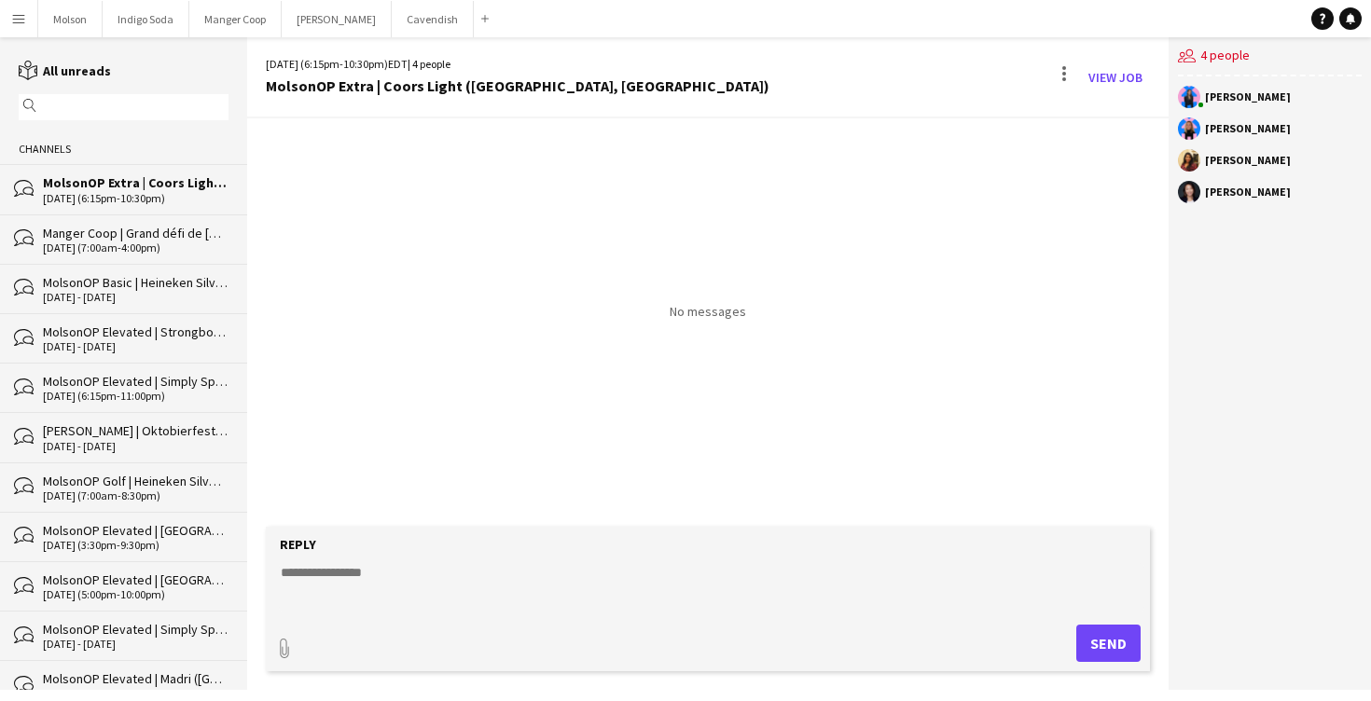
click at [346, 566] on textarea at bounding box center [712, 587] width 866 height 49
type textarea "*"
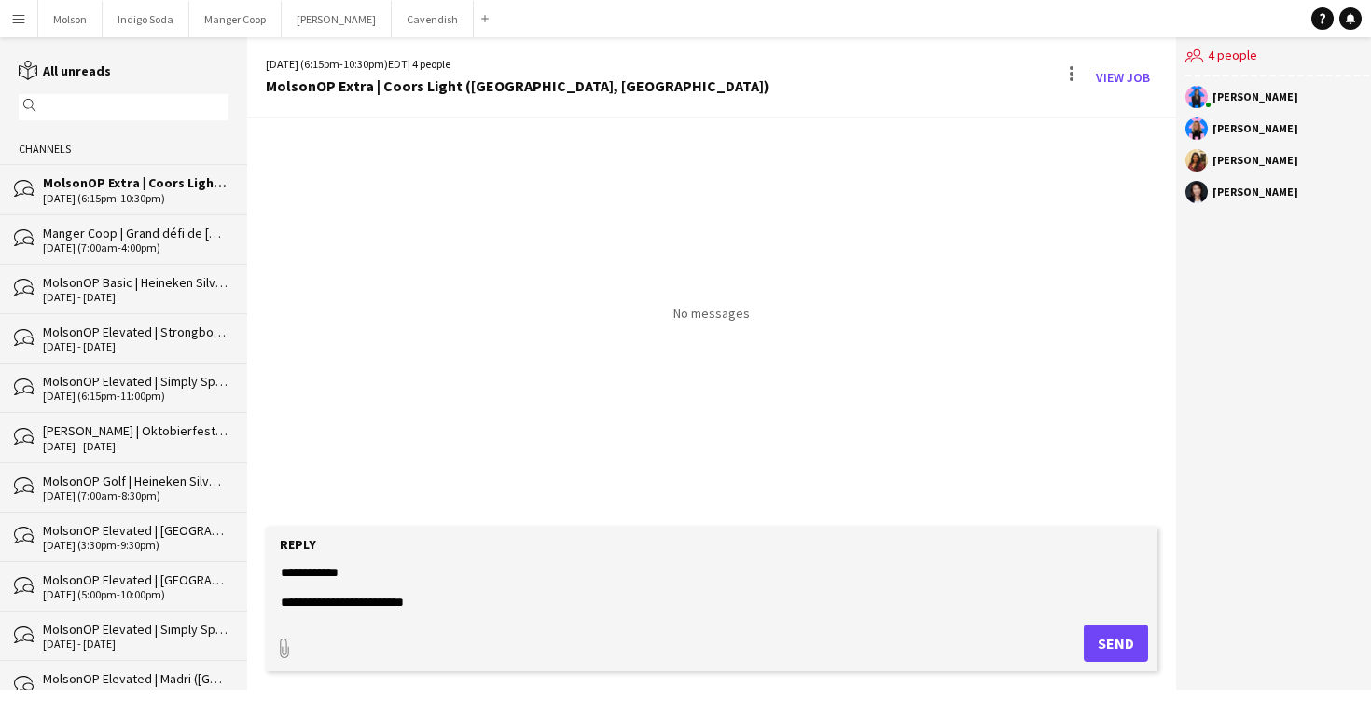
paste textarea "**********"
drag, startPoint x: 416, startPoint y: 602, endPoint x: 184, endPoint y: 492, distance: 256.6
click at [184, 492] on div "reading All unreads magnifier Channels bubbles MolsonOP Extra | Coors Light ([G…" at bounding box center [685, 363] width 1371 height 653
paste textarea "**********"
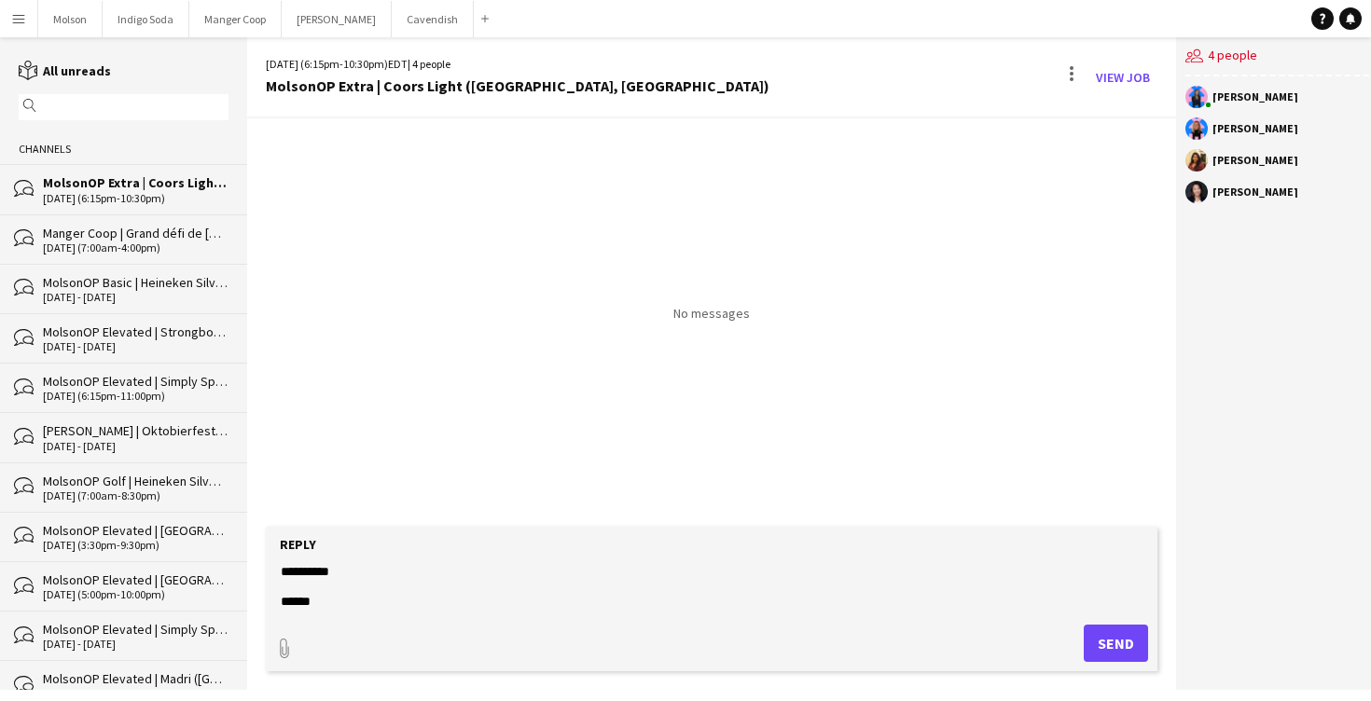
click at [304, 590] on textarea "**********" at bounding box center [712, 587] width 866 height 49
click at [312, 578] on textarea "**********" at bounding box center [712, 587] width 866 height 49
click at [311, 592] on textarea "**********" at bounding box center [712, 587] width 866 height 49
click at [304, 589] on textarea "**********" at bounding box center [712, 587] width 866 height 49
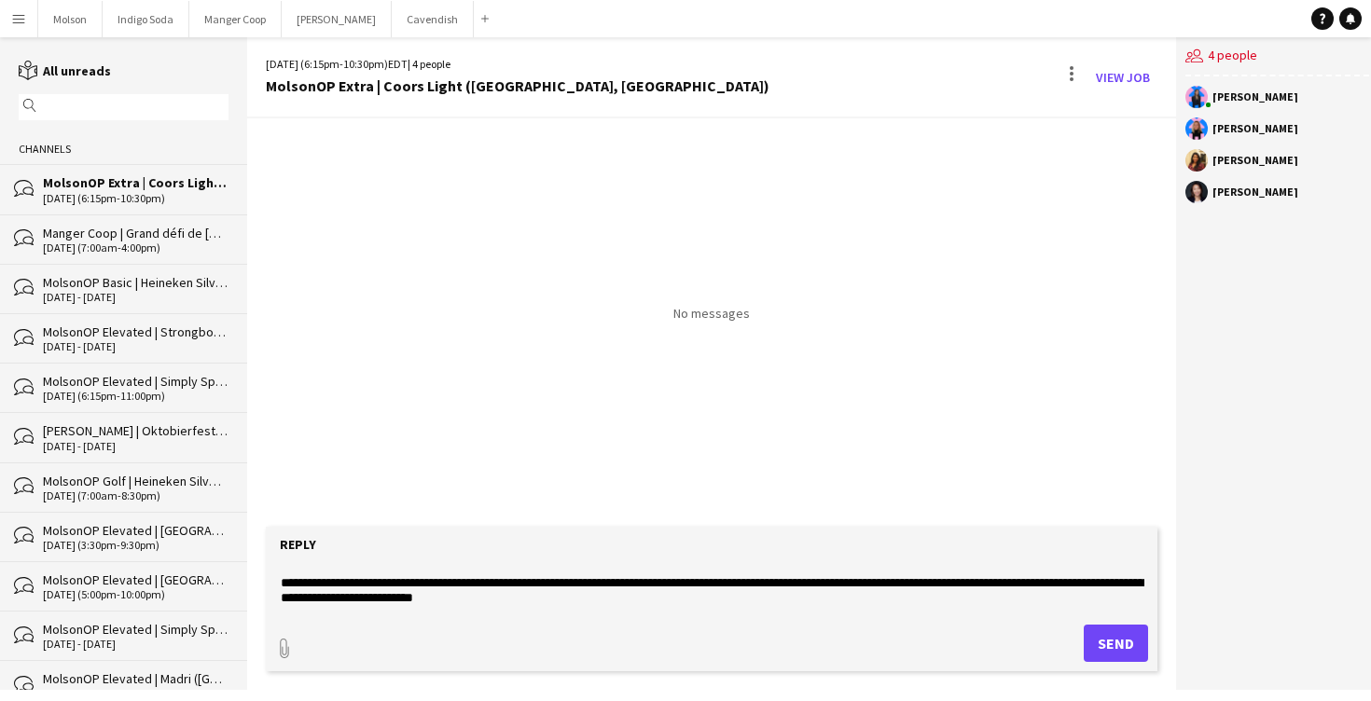
scroll to position [53, 0]
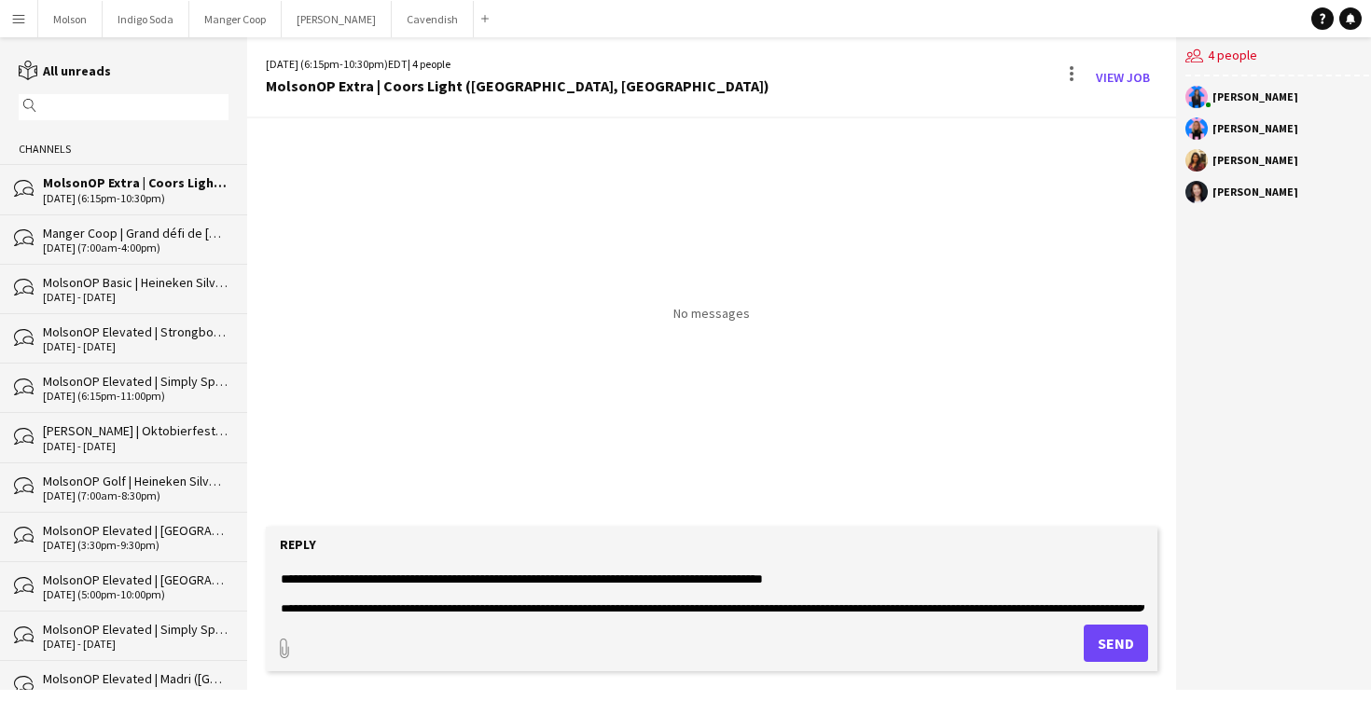
type textarea "**********"
click at [1120, 621] on form "**********" at bounding box center [712, 599] width 892 height 145
click at [1116, 640] on button "Send" at bounding box center [1116, 643] width 64 height 37
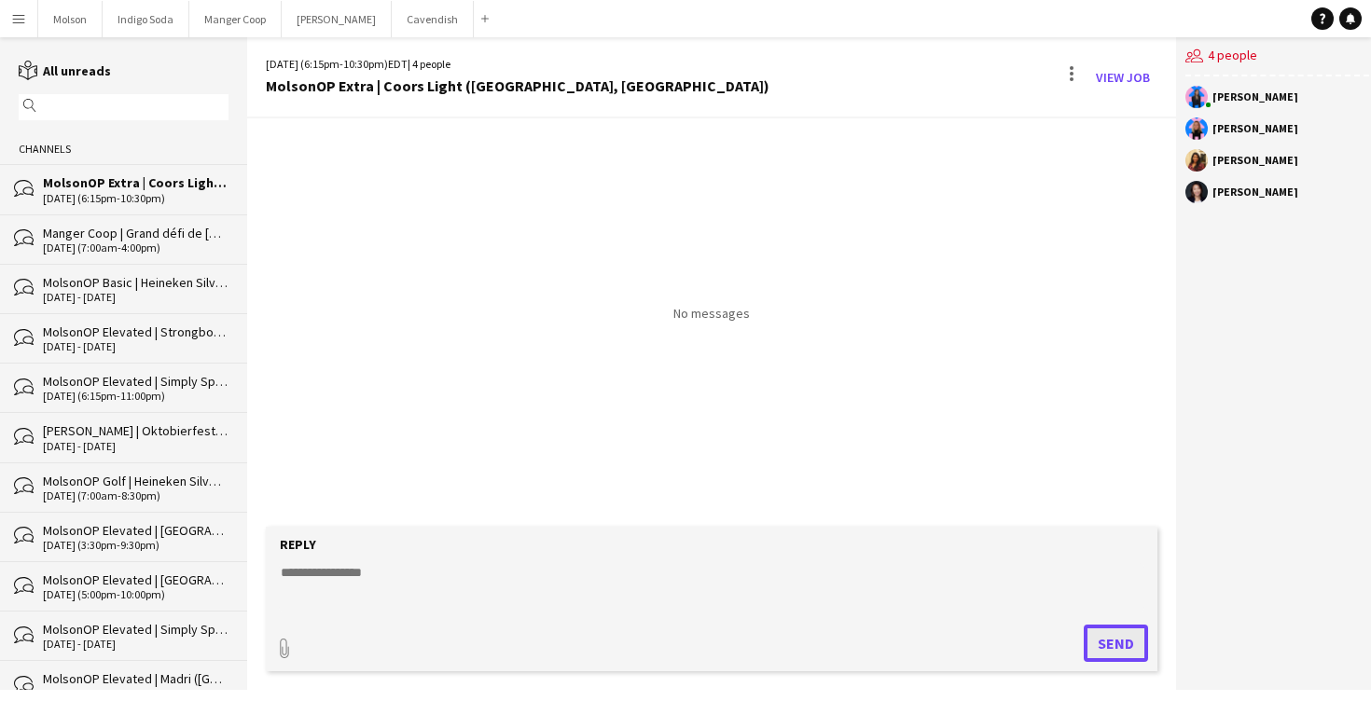
scroll to position [0, 0]
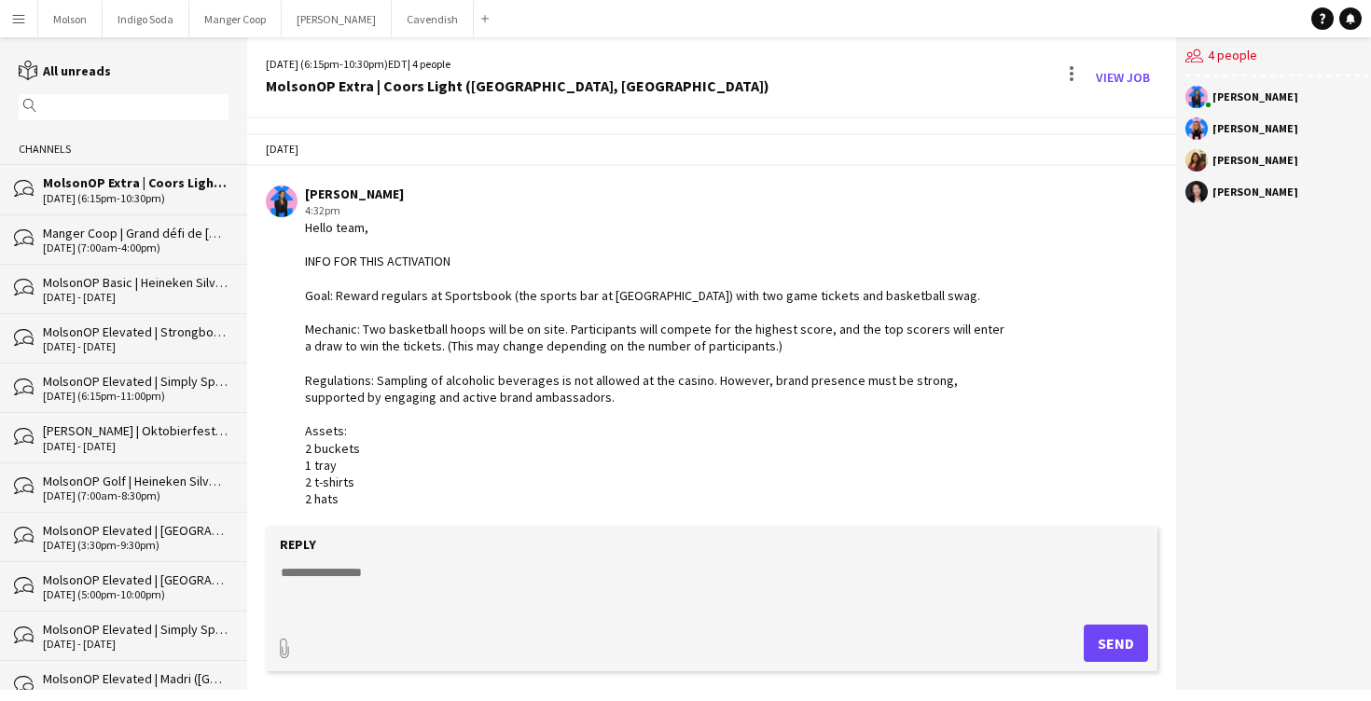
click at [548, 289] on div "Hello team, INFO FOR THIS ACTIVATION Goal: Reward regulars at Sportsbook (the s…" at bounding box center [657, 363] width 704 height 288
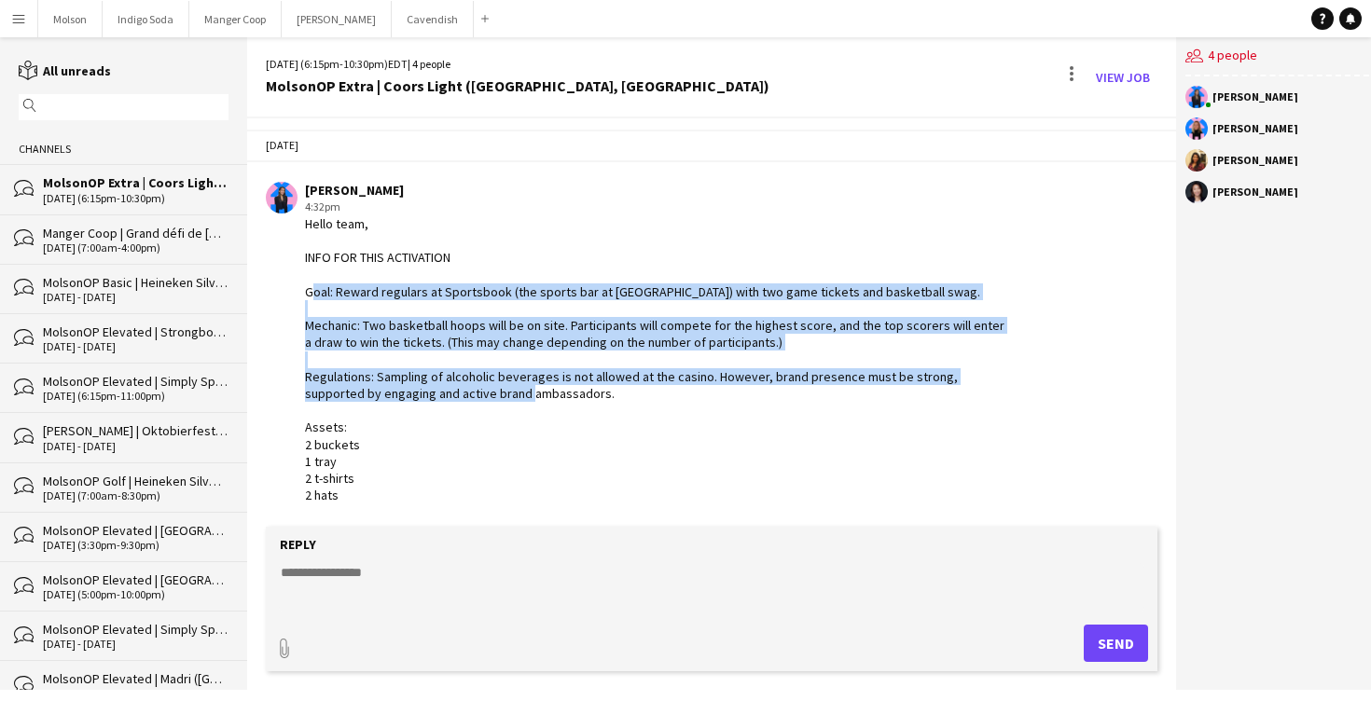
drag, startPoint x: 305, startPoint y: 295, endPoint x: 684, endPoint y: 391, distance: 390.7
click at [684, 391] on div "Hello team, INFO FOR THIS ACTIVATION Goal: Reward regulars at Sportsbook (the s…" at bounding box center [657, 359] width 704 height 288
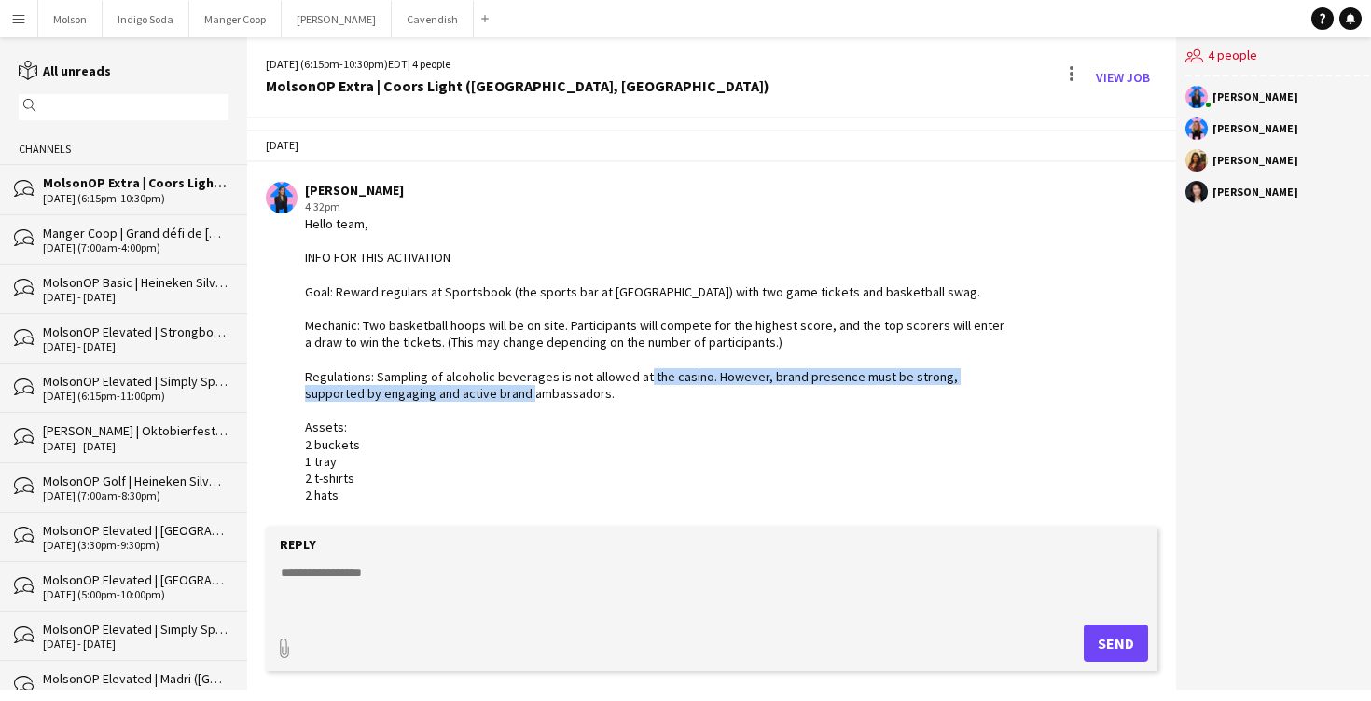
drag, startPoint x: 700, startPoint y: 391, endPoint x: 703, endPoint y: 373, distance: 17.9
click at [703, 373] on div "Hello team, INFO FOR THIS ACTIVATION Goal: Reward regulars at Sportsbook (the s…" at bounding box center [657, 359] width 704 height 288
drag, startPoint x: 568, startPoint y: 395, endPoint x: 540, endPoint y: 373, distance: 35.8
click at [540, 373] on div "Hello team, INFO FOR THIS ACTIVATION Goal: Reward regulars at Sportsbook (the s…" at bounding box center [657, 359] width 704 height 288
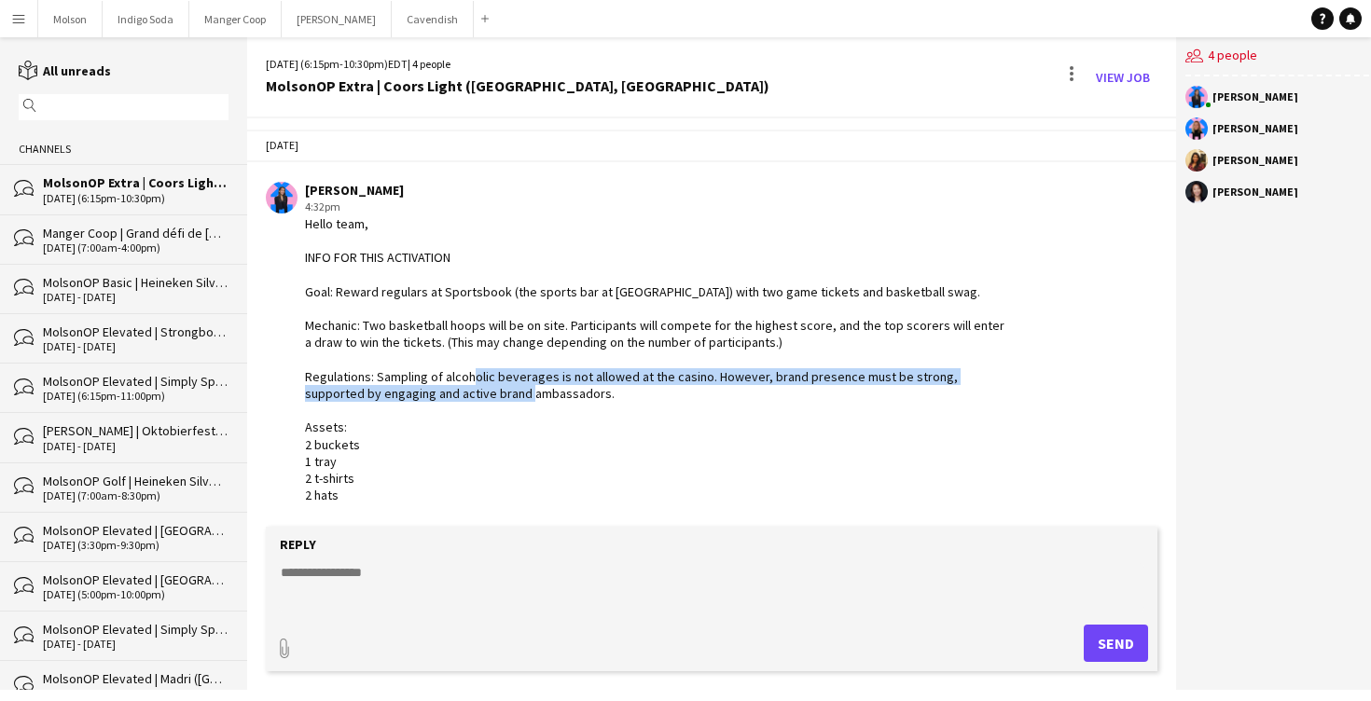
click at [540, 373] on div "Hello team, INFO FOR THIS ACTIVATION Goal: Reward regulars at Sportsbook (the s…" at bounding box center [657, 359] width 704 height 288
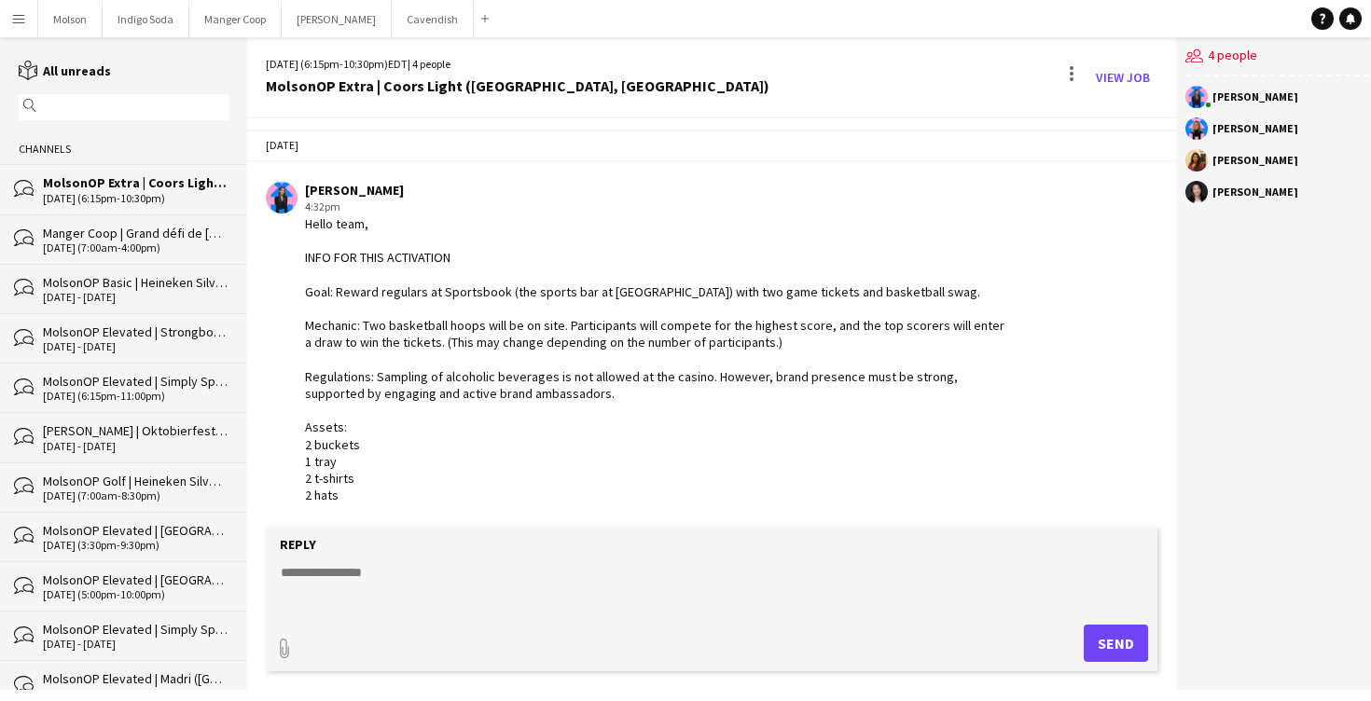
click at [365, 573] on textarea at bounding box center [712, 587] width 866 height 49
click at [1100, 80] on link "View Job" at bounding box center [1123, 77] width 69 height 30
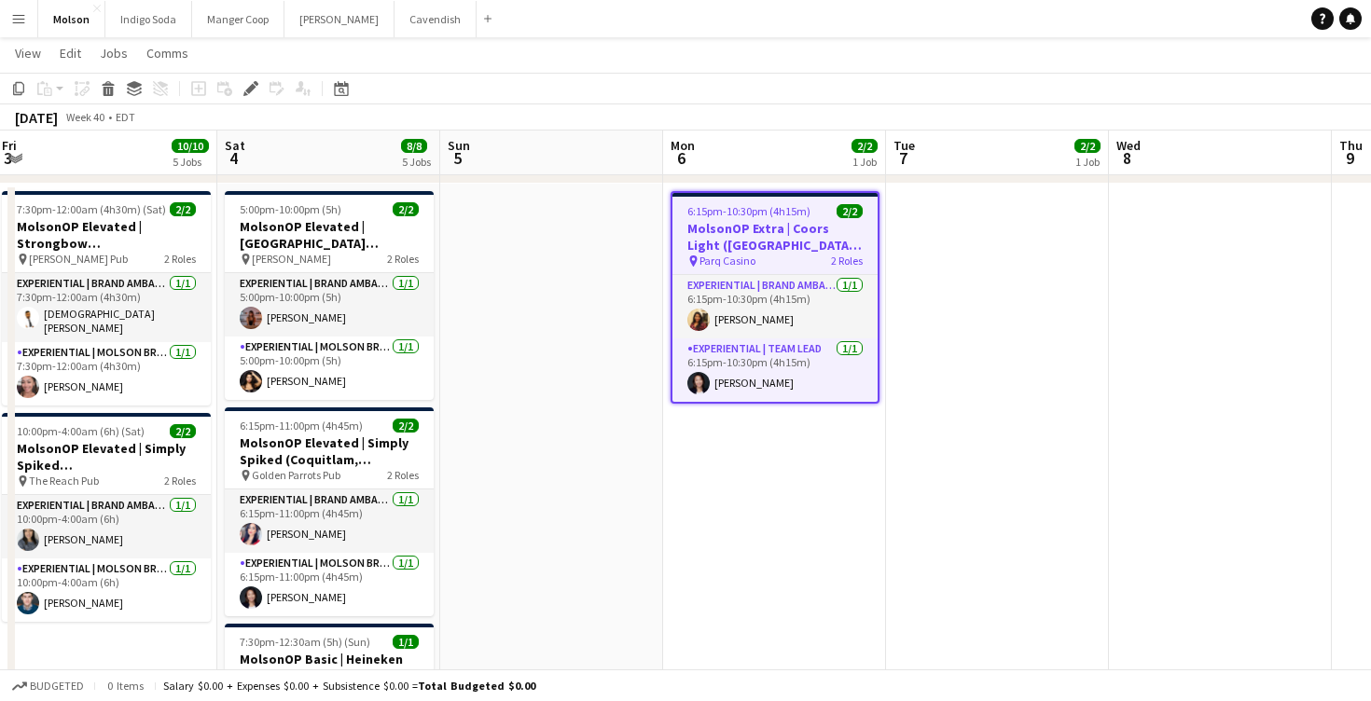
scroll to position [1399, 0]
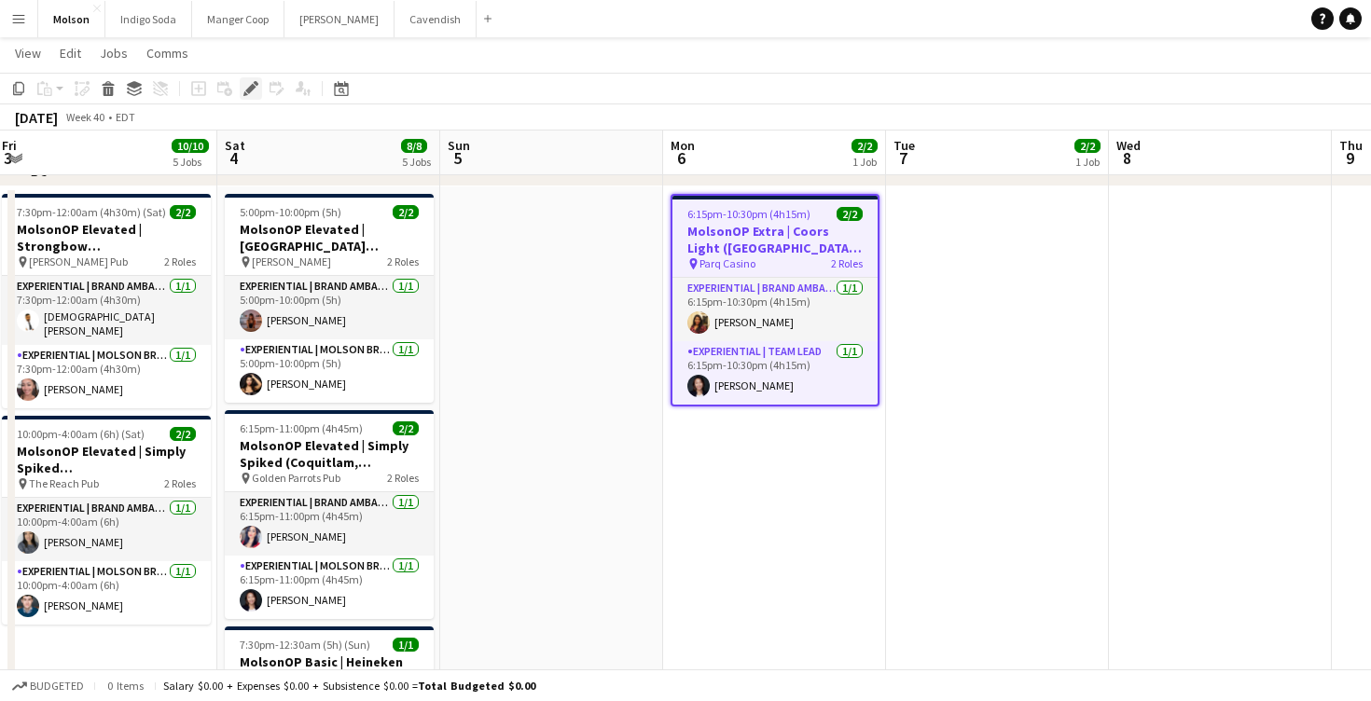
click at [243, 87] on icon "Edit" at bounding box center [250, 88] width 15 height 15
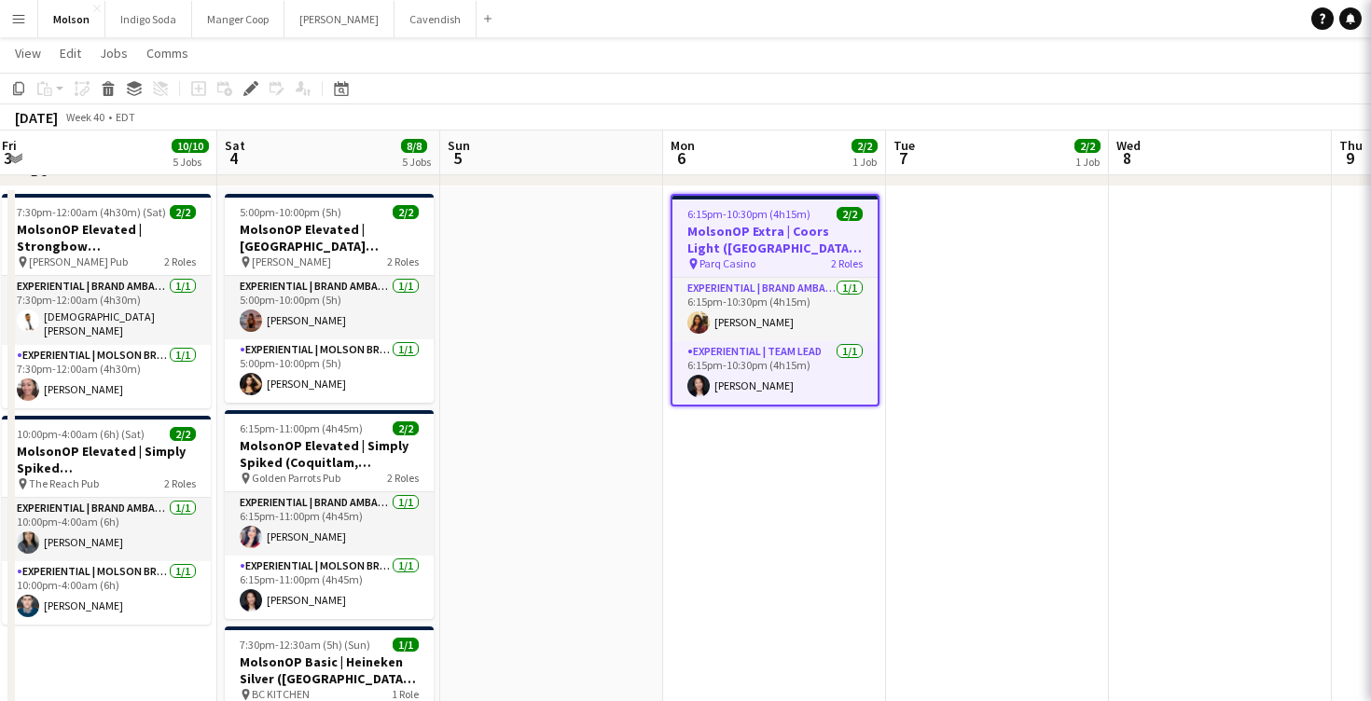
type input "**********"
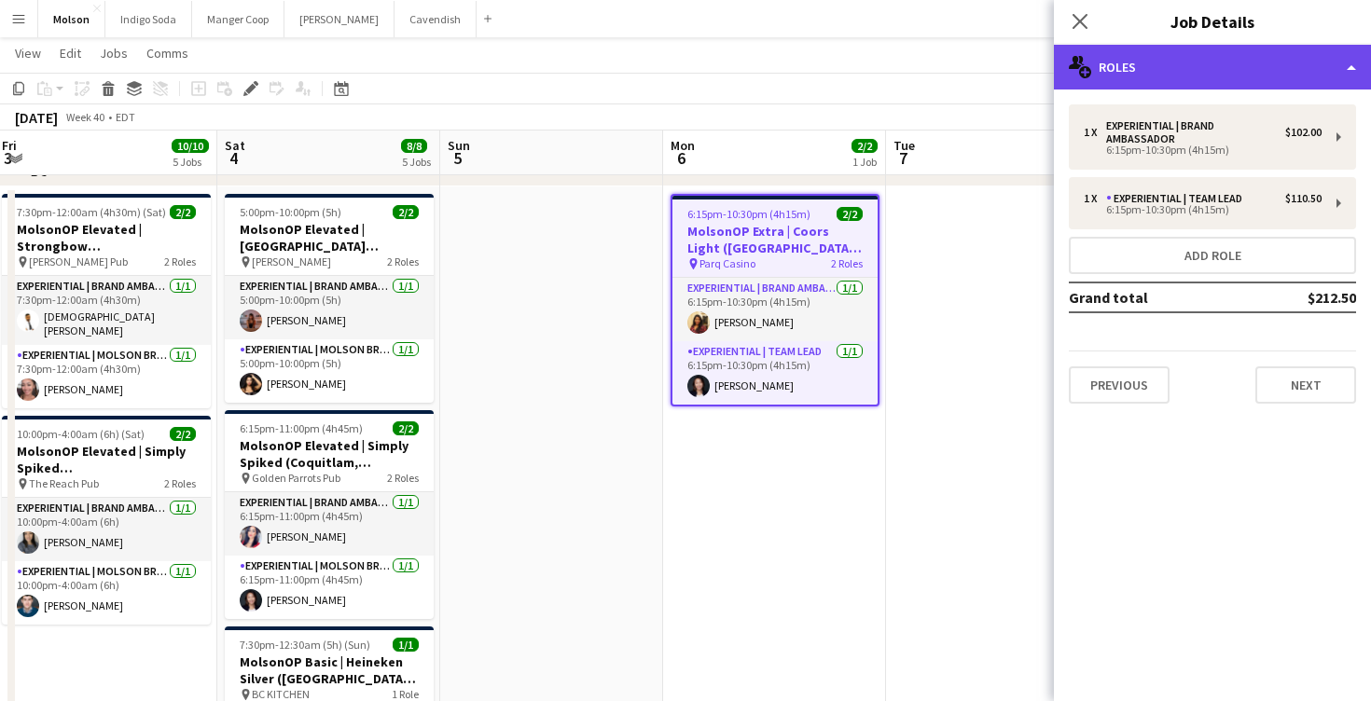
click at [1186, 78] on div "multiple-users-add Roles" at bounding box center [1212, 67] width 317 height 45
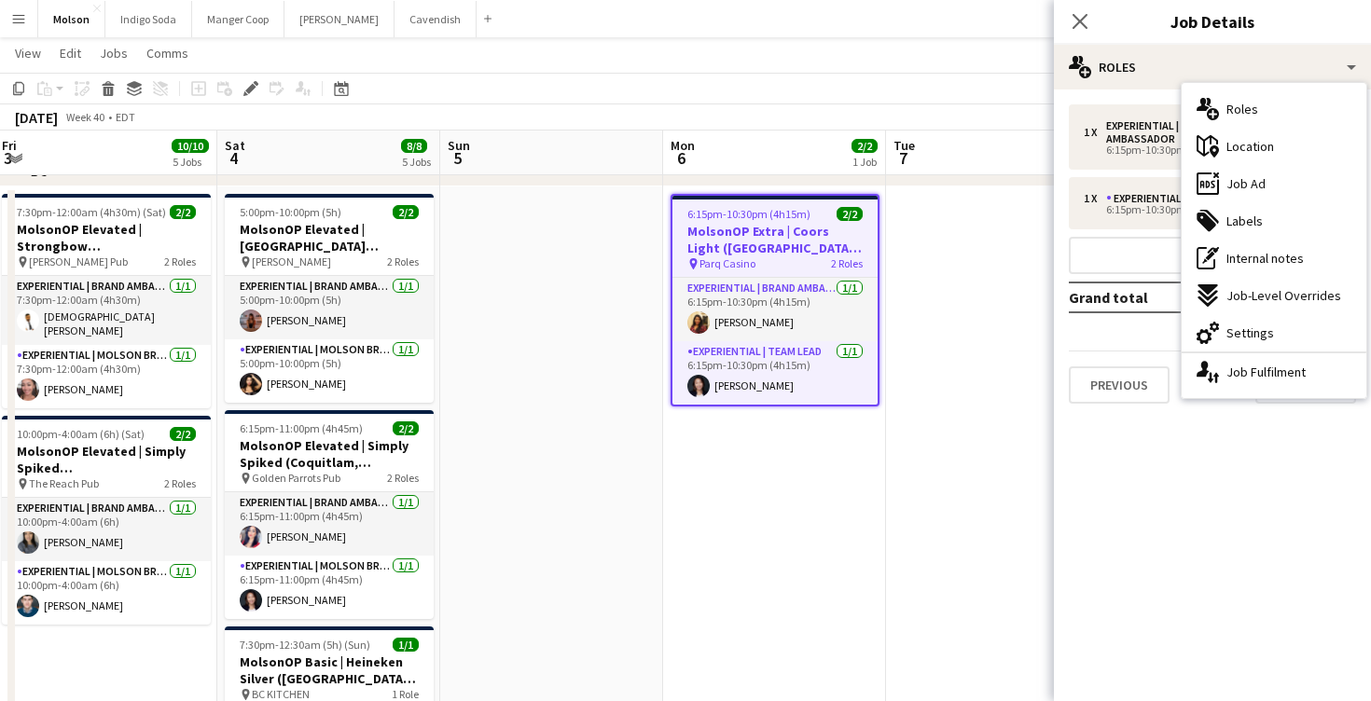
click at [1290, 170] on div "ads-window Job Ad" at bounding box center [1274, 183] width 185 height 37
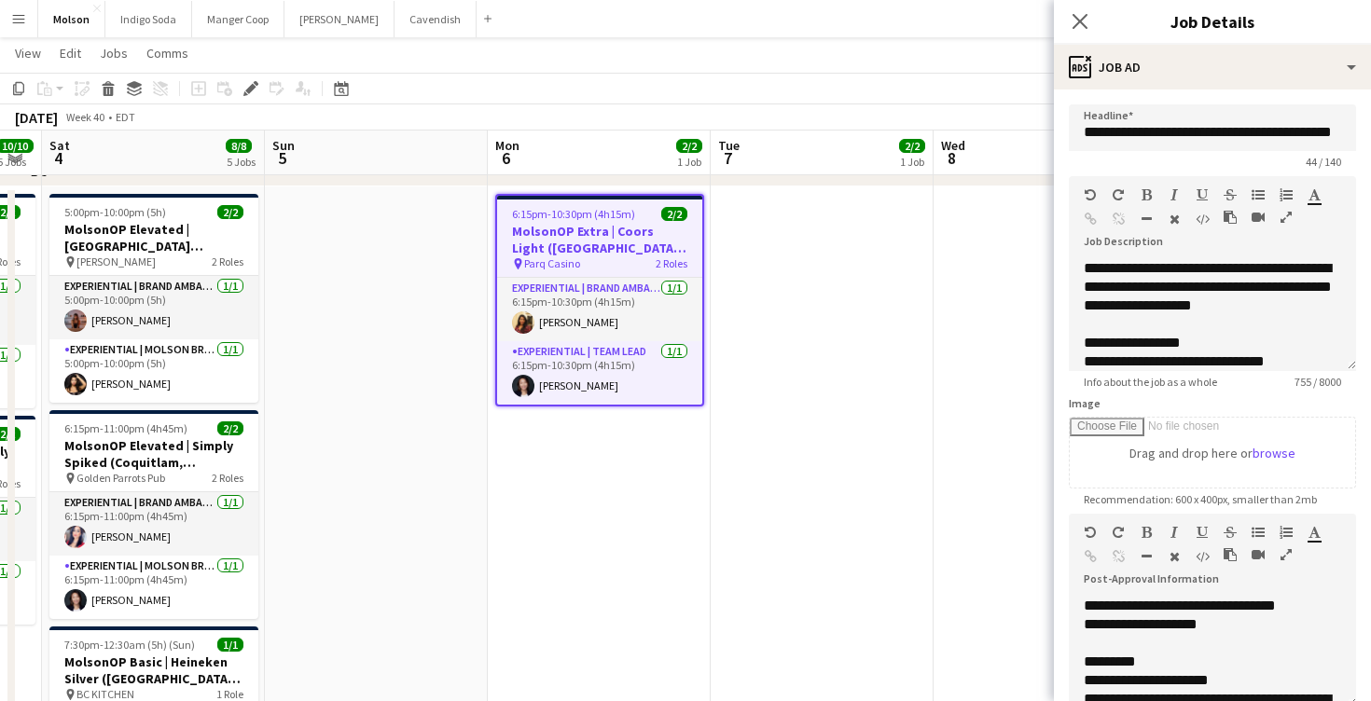
scroll to position [1392, 0]
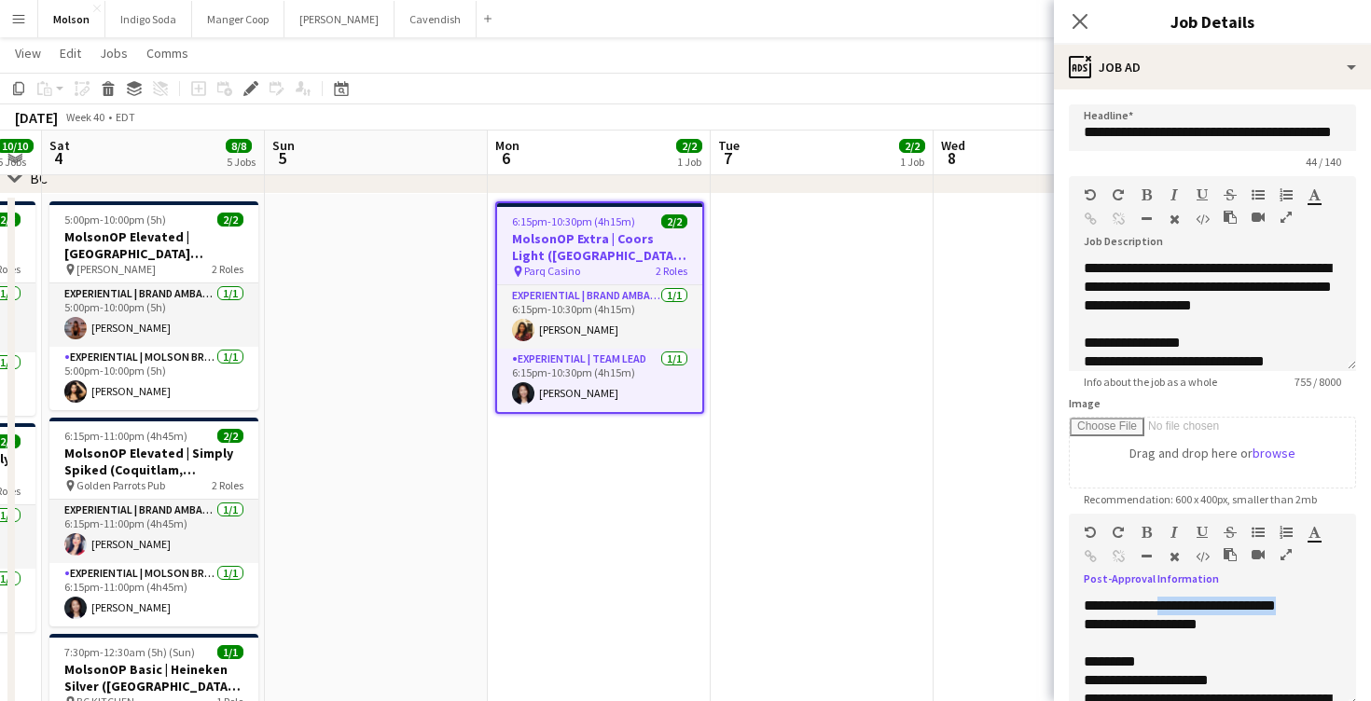
drag, startPoint x: 1171, startPoint y: 608, endPoint x: 1370, endPoint y: 608, distance: 199.6
click at [1370, 608] on form "**********" at bounding box center [1212, 505] width 317 height 803
click at [1255, 631] on div "**********" at bounding box center [1212, 625] width 257 height 19
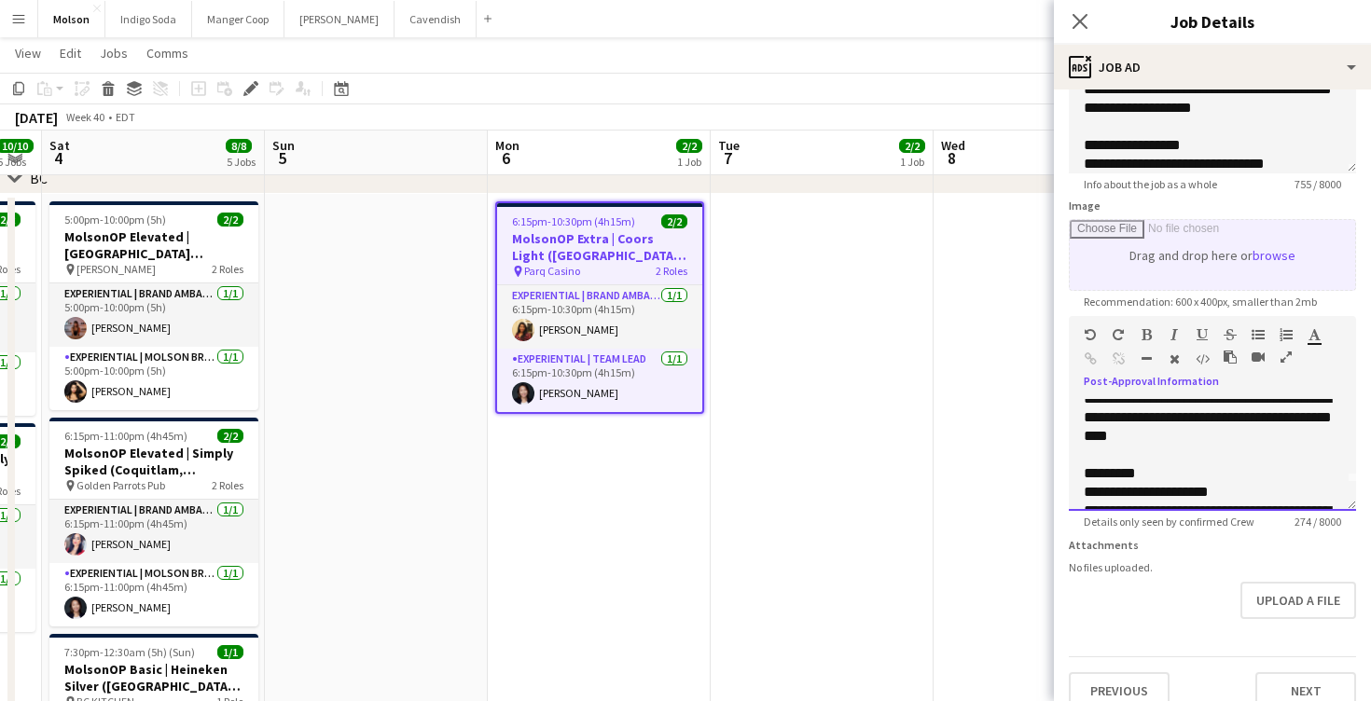
scroll to position [220, 0]
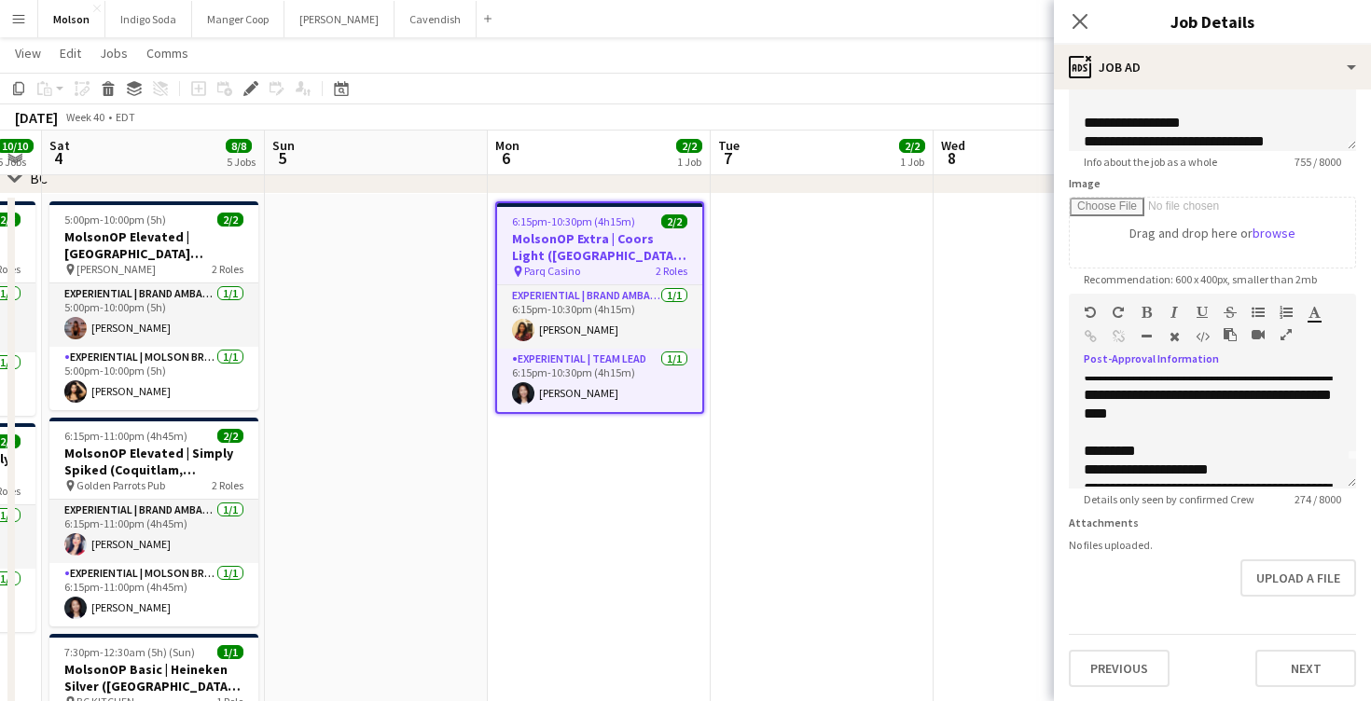
click at [930, 568] on app-date-cell at bounding box center [822, 508] width 223 height 628
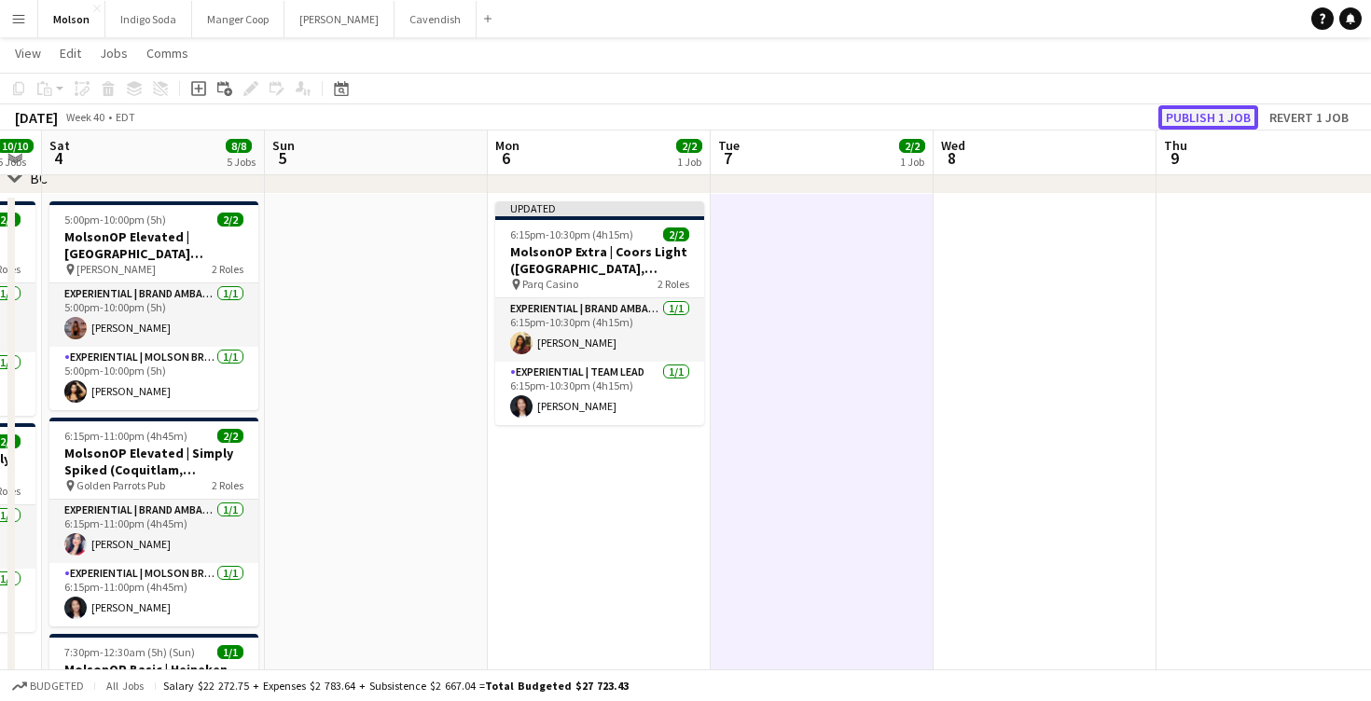
click at [1178, 118] on button "Publish 1 job" at bounding box center [1208, 117] width 100 height 24
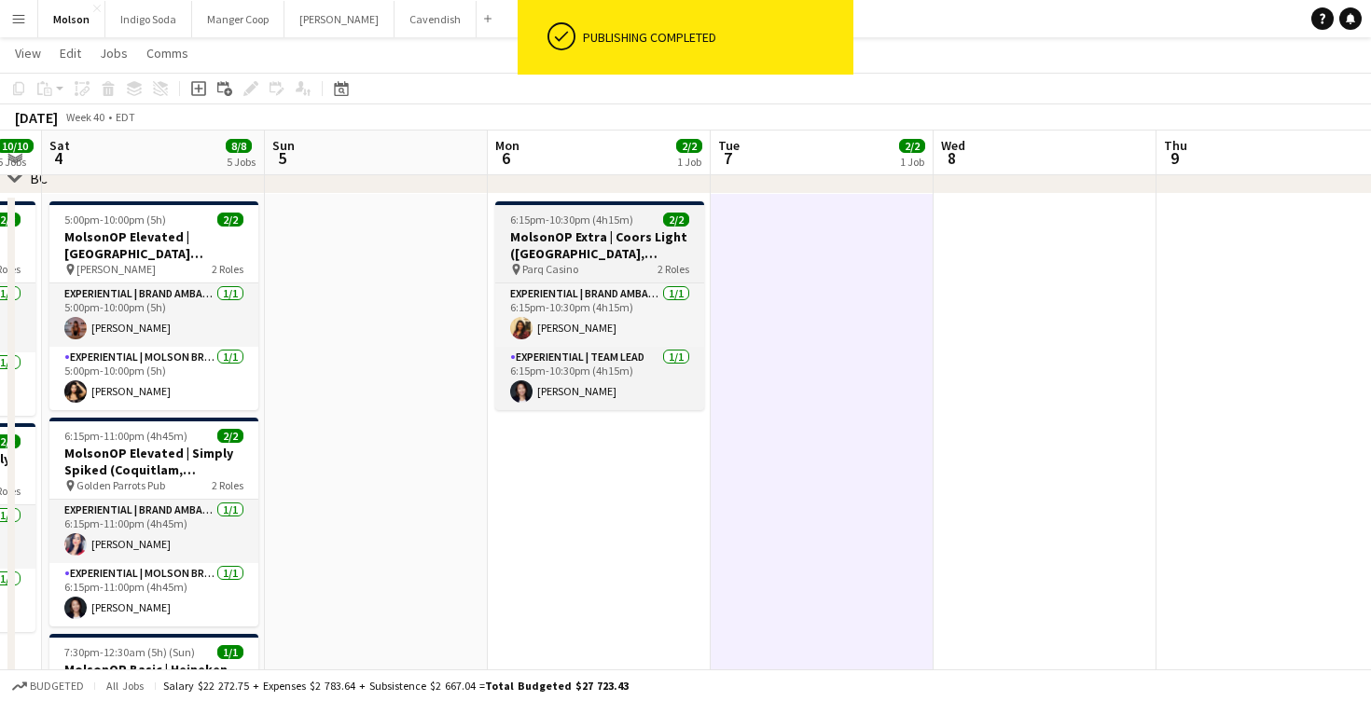
click at [616, 217] on span "6:15pm-10:30pm (4h15m)" at bounding box center [571, 220] width 123 height 14
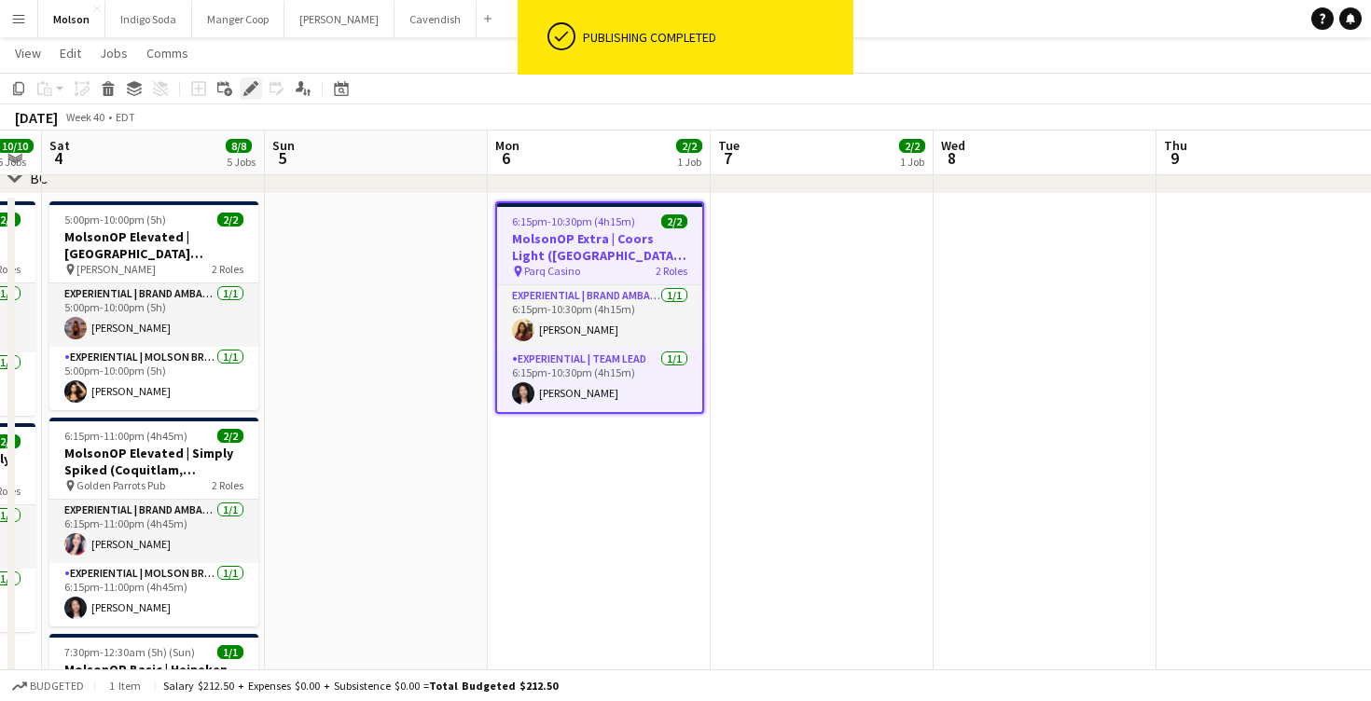
click at [253, 84] on icon "Edit" at bounding box center [250, 88] width 15 height 15
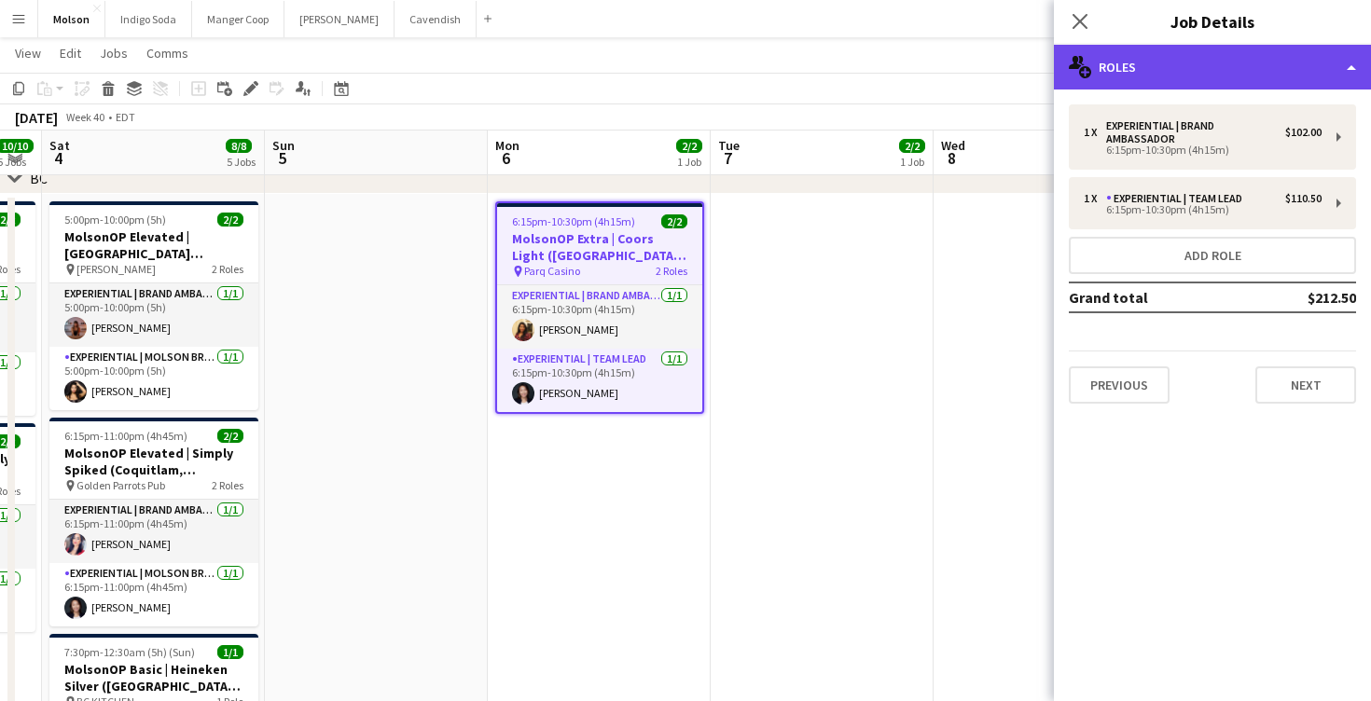
click at [1223, 70] on div "multiple-users-add Roles" at bounding box center [1212, 67] width 317 height 45
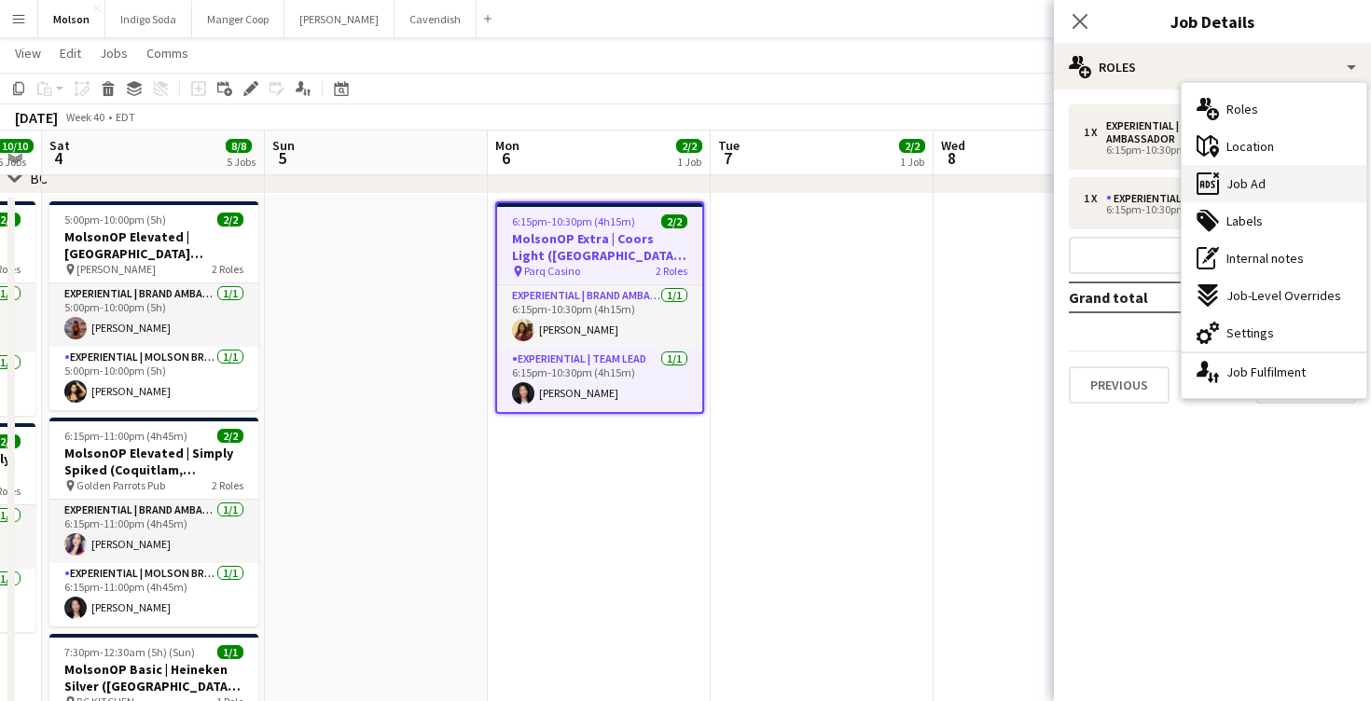
click at [1304, 172] on div "ads-window Job Ad" at bounding box center [1274, 183] width 185 height 37
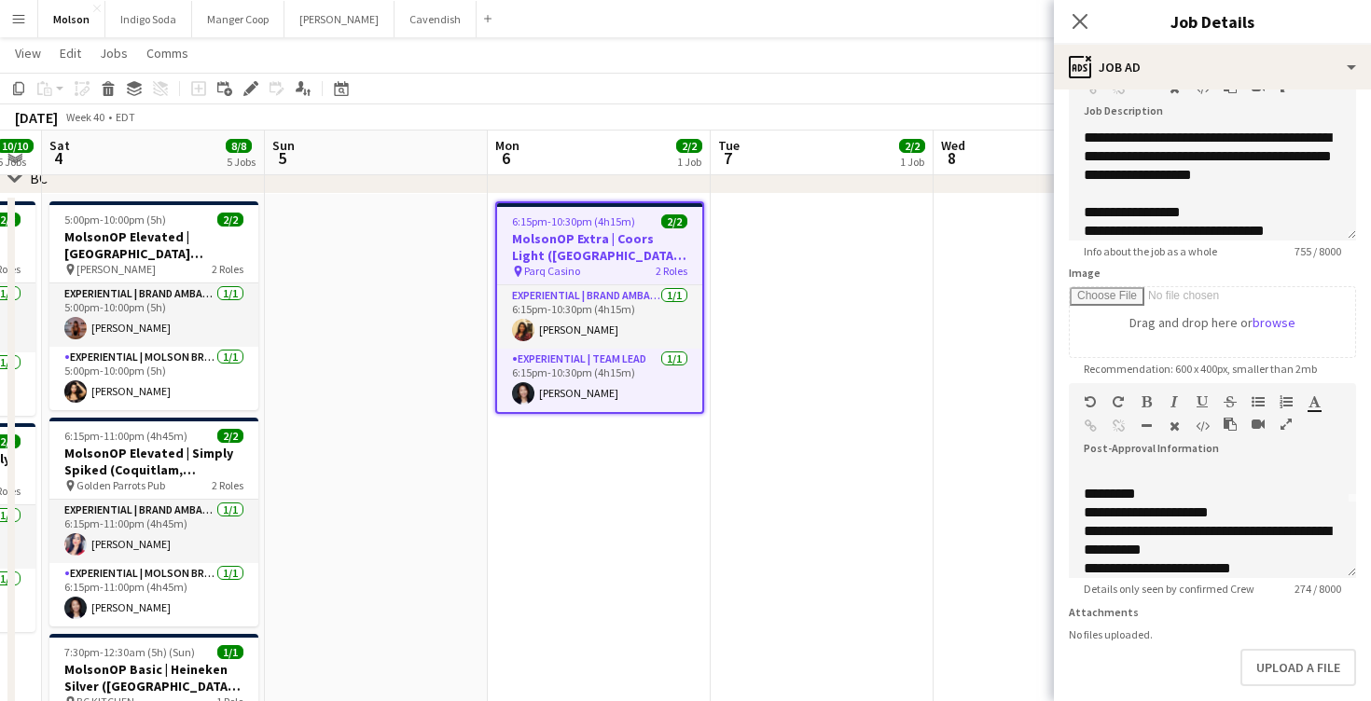
scroll to position [70, 0]
click at [1071, 31] on app-icon "Close pop-in" at bounding box center [1080, 21] width 27 height 27
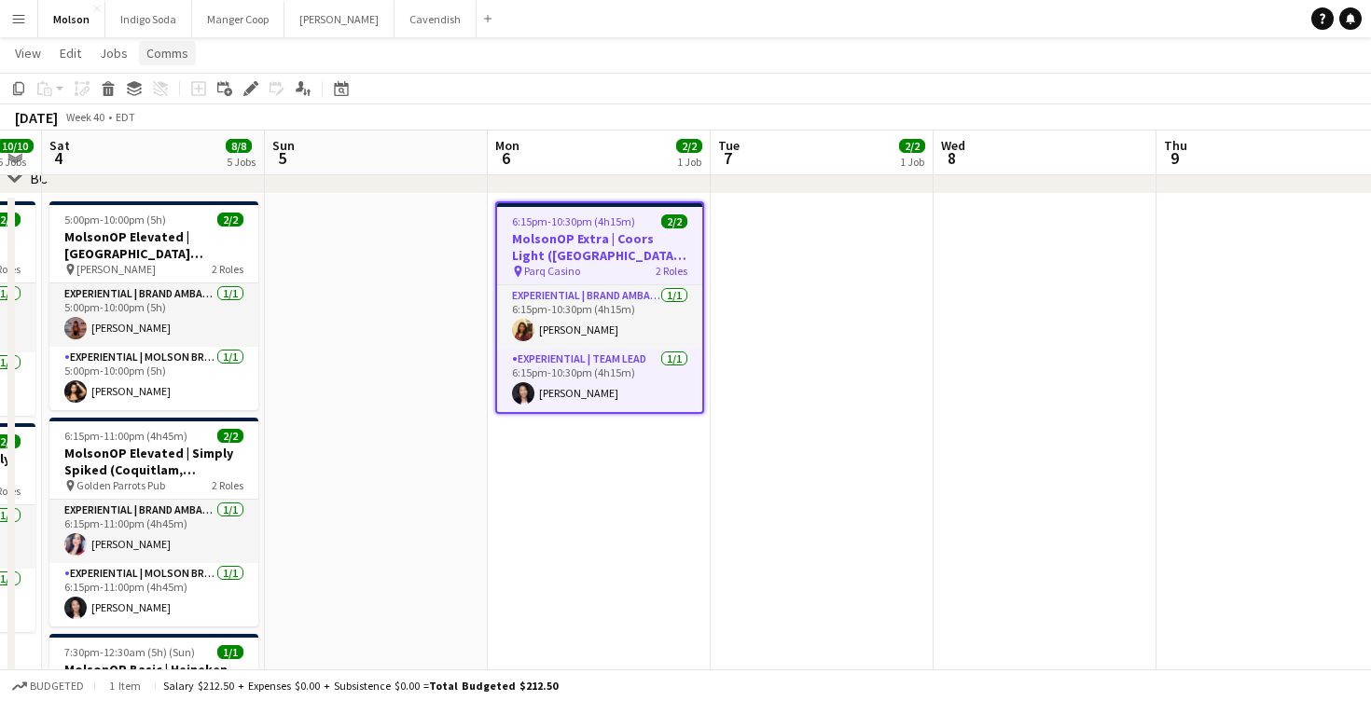
click at [159, 52] on span "Comms" at bounding box center [167, 53] width 42 height 17
click at [236, 135] on link "Create chat" at bounding box center [215, 132] width 155 height 39
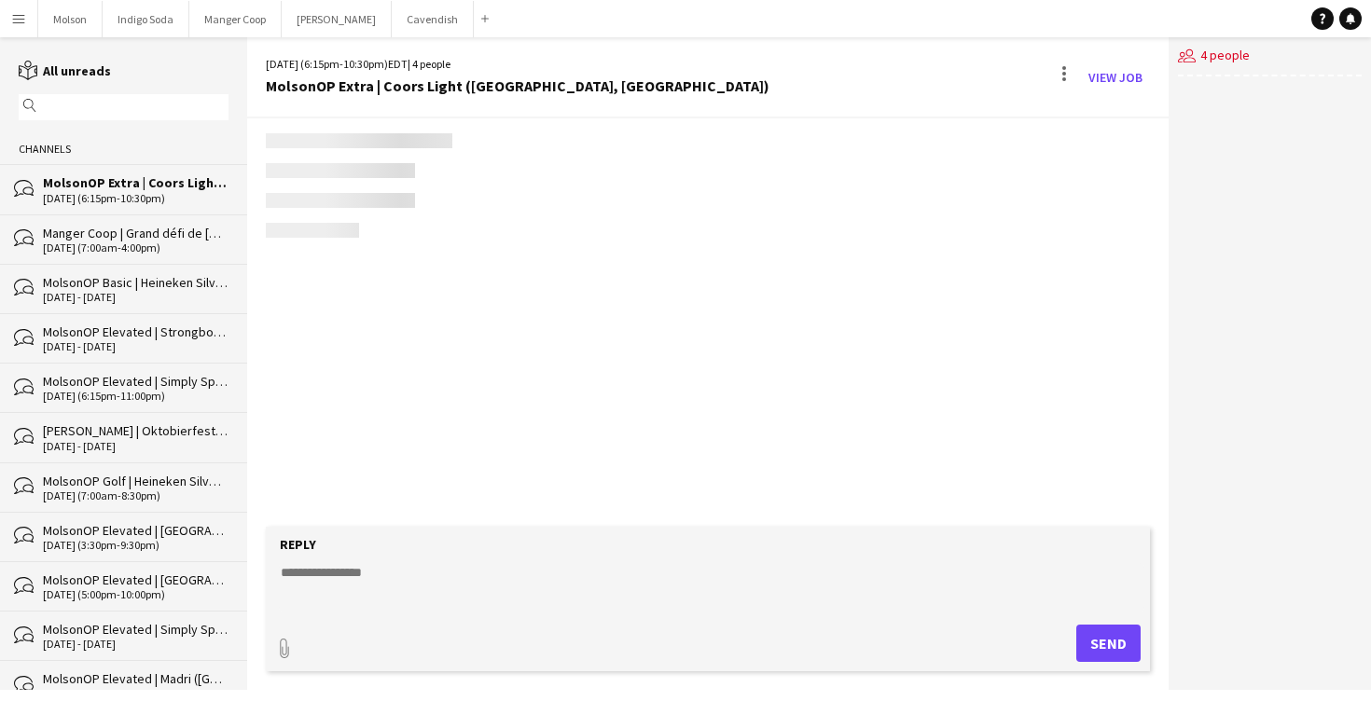
scroll to position [4, 0]
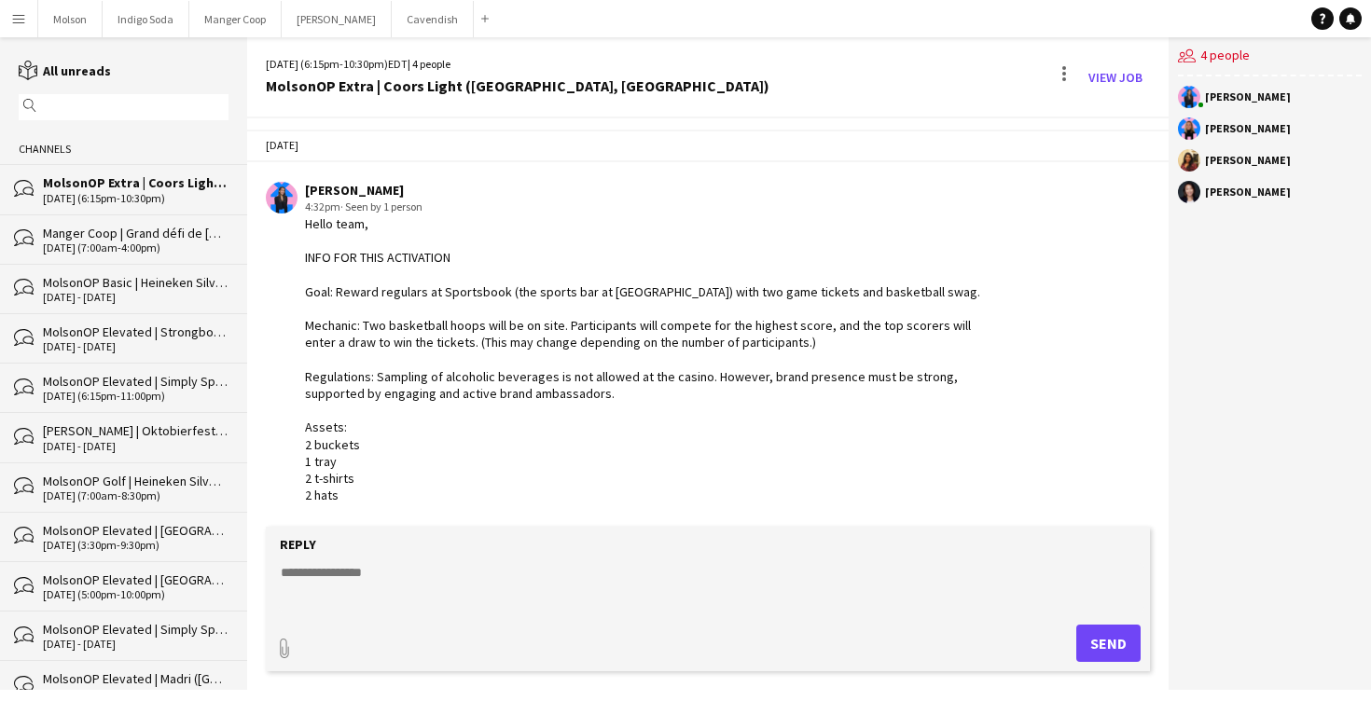
click at [489, 582] on textarea at bounding box center [712, 587] width 866 height 49
click at [313, 566] on textarea "**********" at bounding box center [712, 587] width 866 height 49
click at [354, 576] on textarea "**********" at bounding box center [712, 587] width 866 height 49
click at [400, 564] on textarea "**********" at bounding box center [712, 587] width 866 height 49
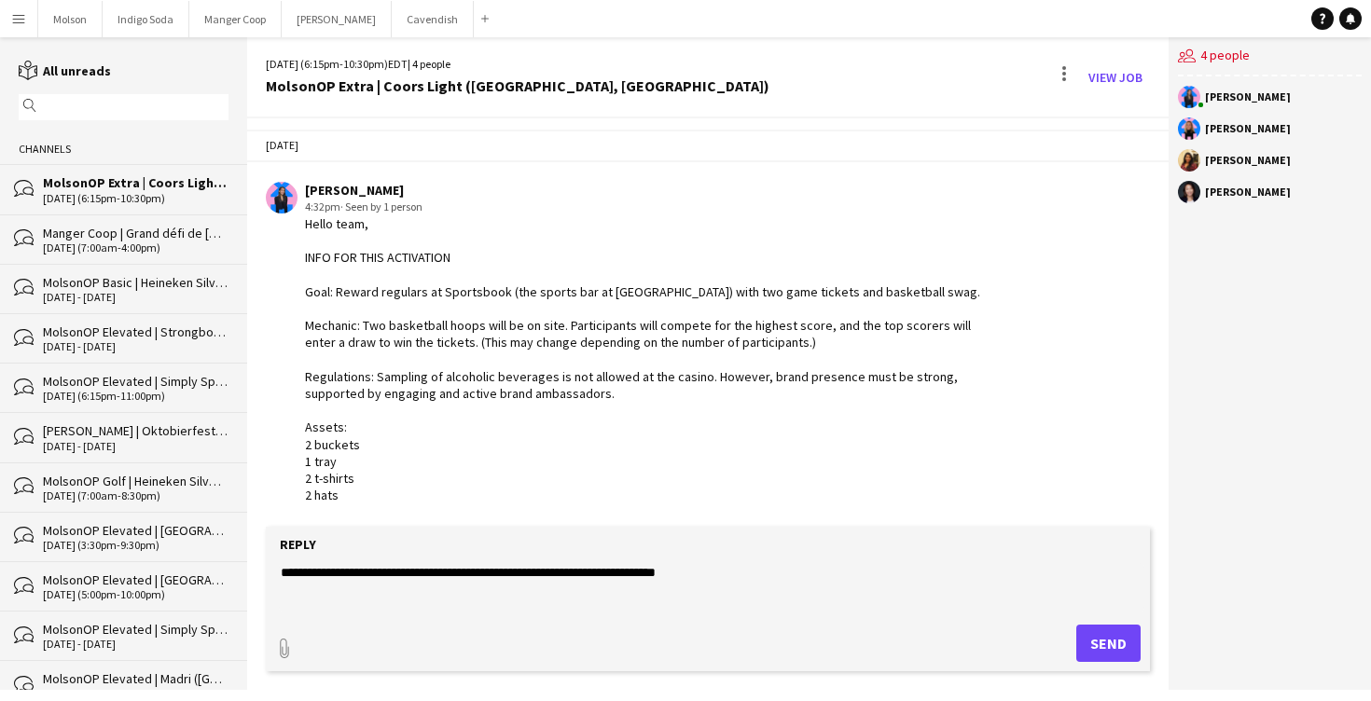
click at [756, 572] on textarea "**********" at bounding box center [712, 587] width 866 height 49
type textarea "**********"
click at [1107, 648] on button "Send" at bounding box center [1108, 643] width 64 height 37
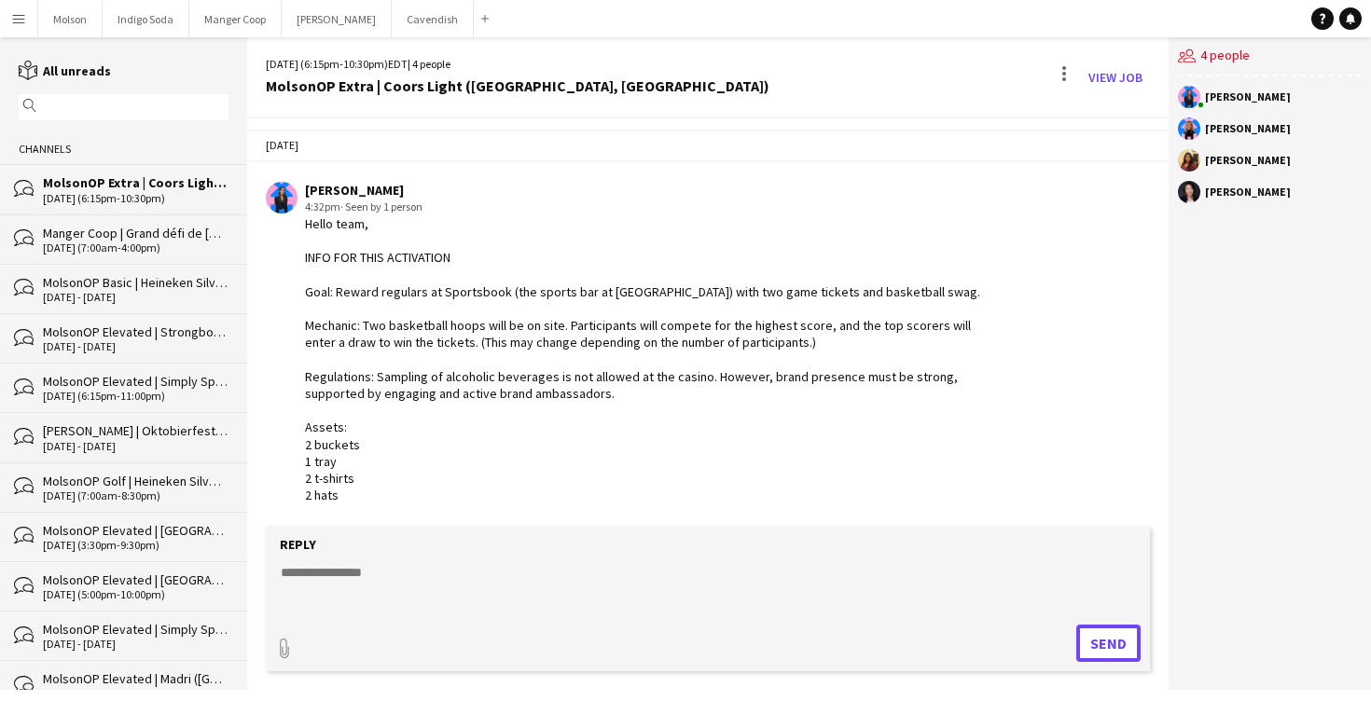
scroll to position [83, 0]
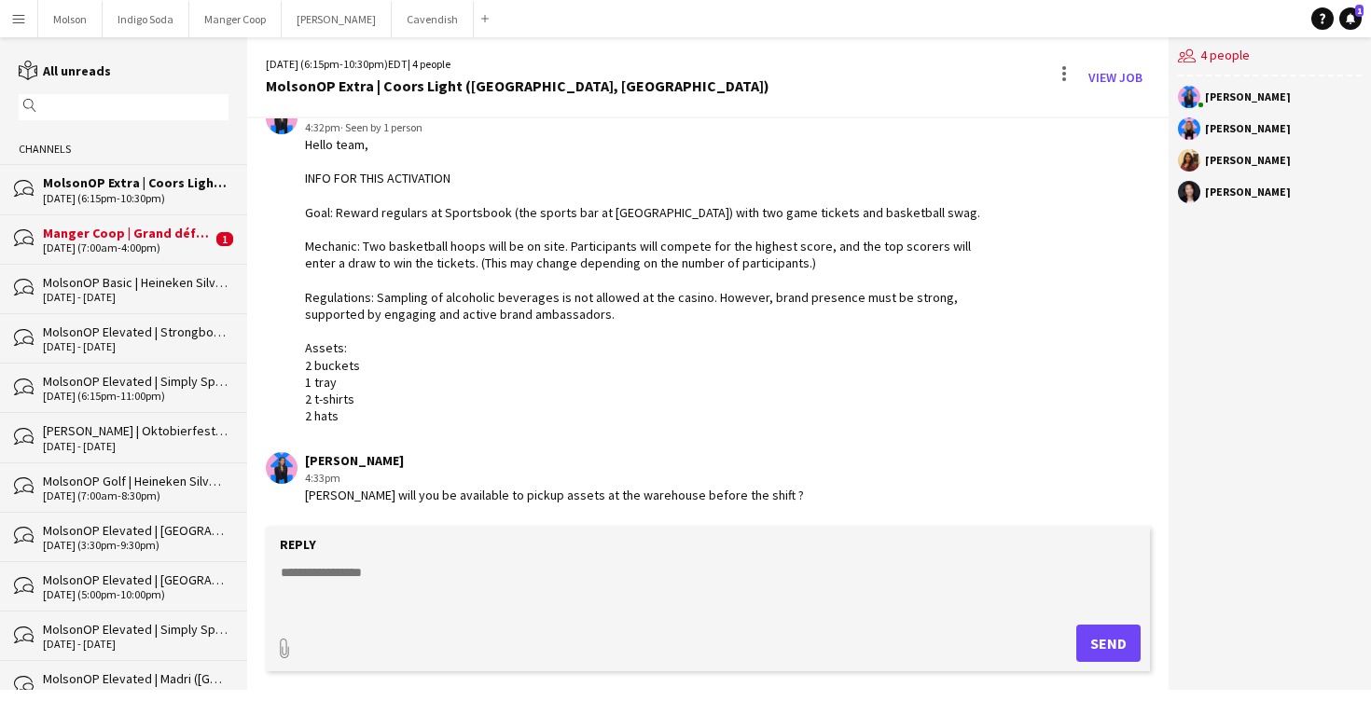
click at [105, 246] on div "[DATE] (7:00am-4:00pm)" at bounding box center [127, 248] width 169 height 13
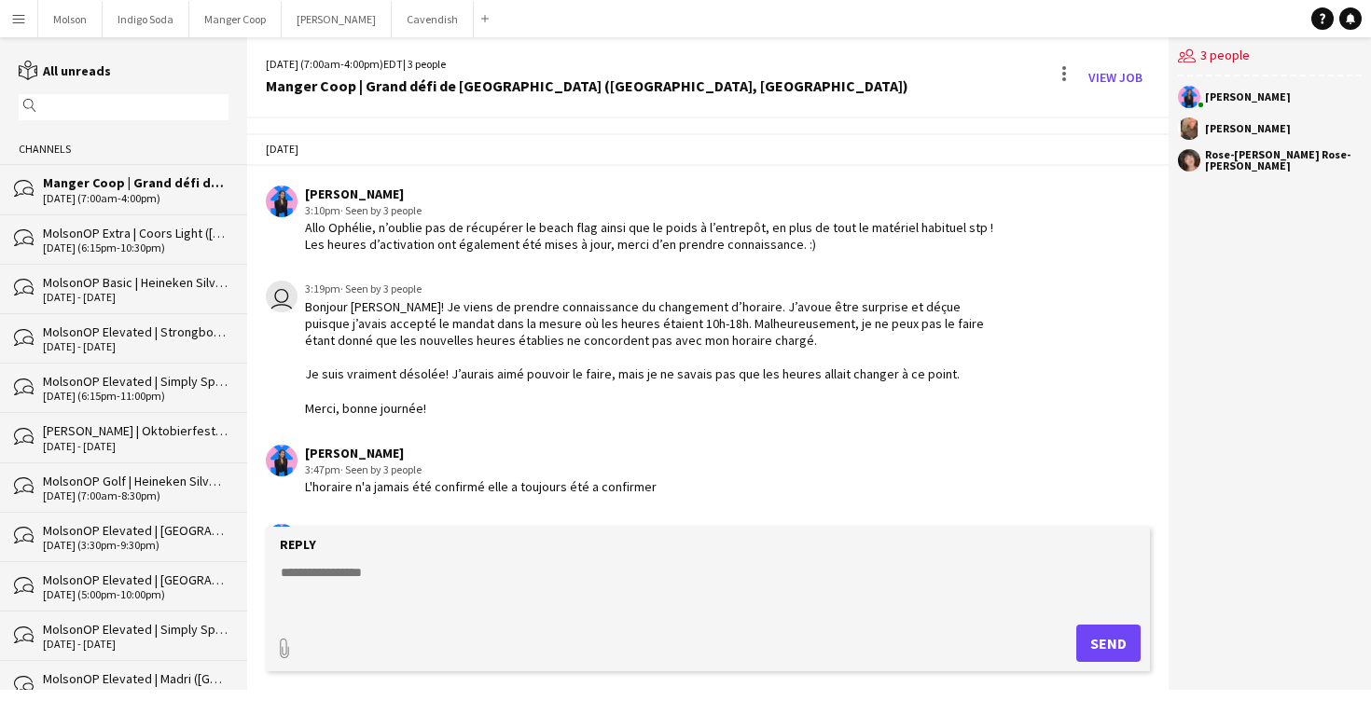
scroll to position [728, 0]
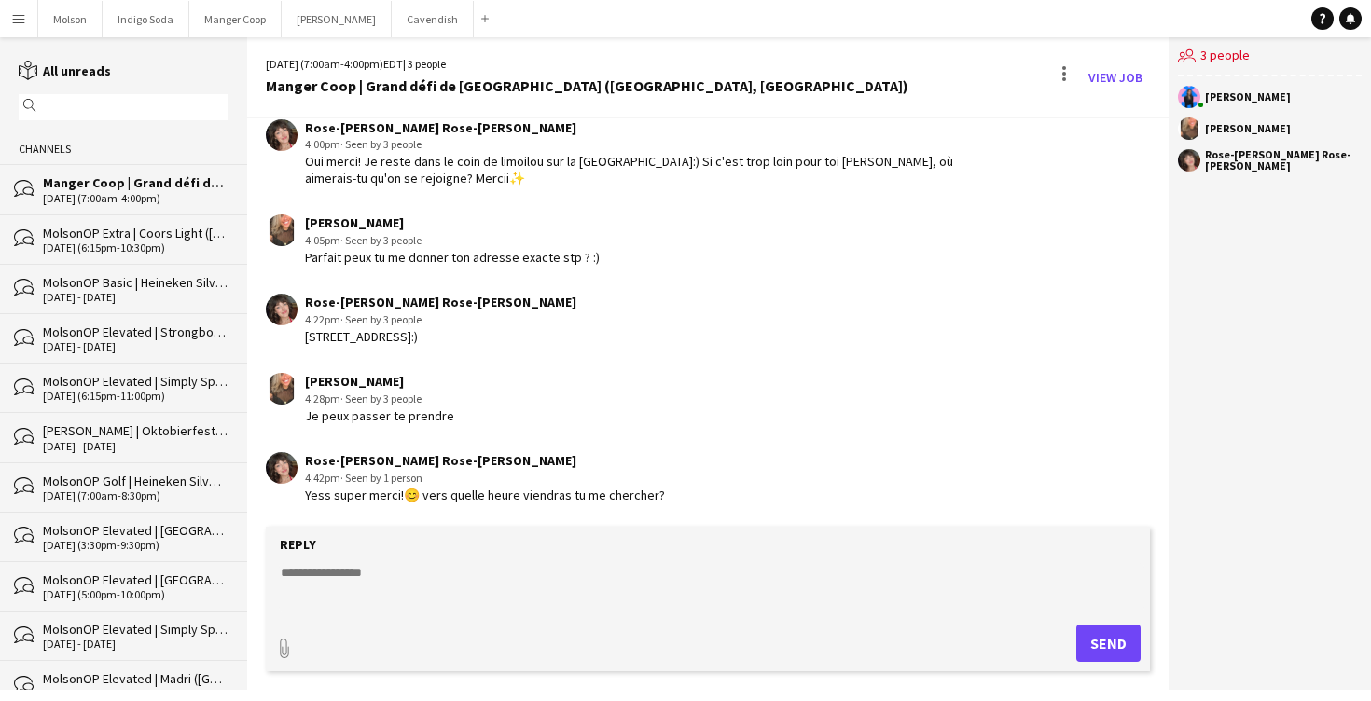
click at [670, 445] on app-chat-message "Rose-[PERSON_NAME] Rose-[PERSON_NAME] 4:42pm · Seen by 1 person Yess super merc…" at bounding box center [708, 478] width 922 height 70
click at [26, 21] on button "Menu" at bounding box center [18, 18] width 37 height 37
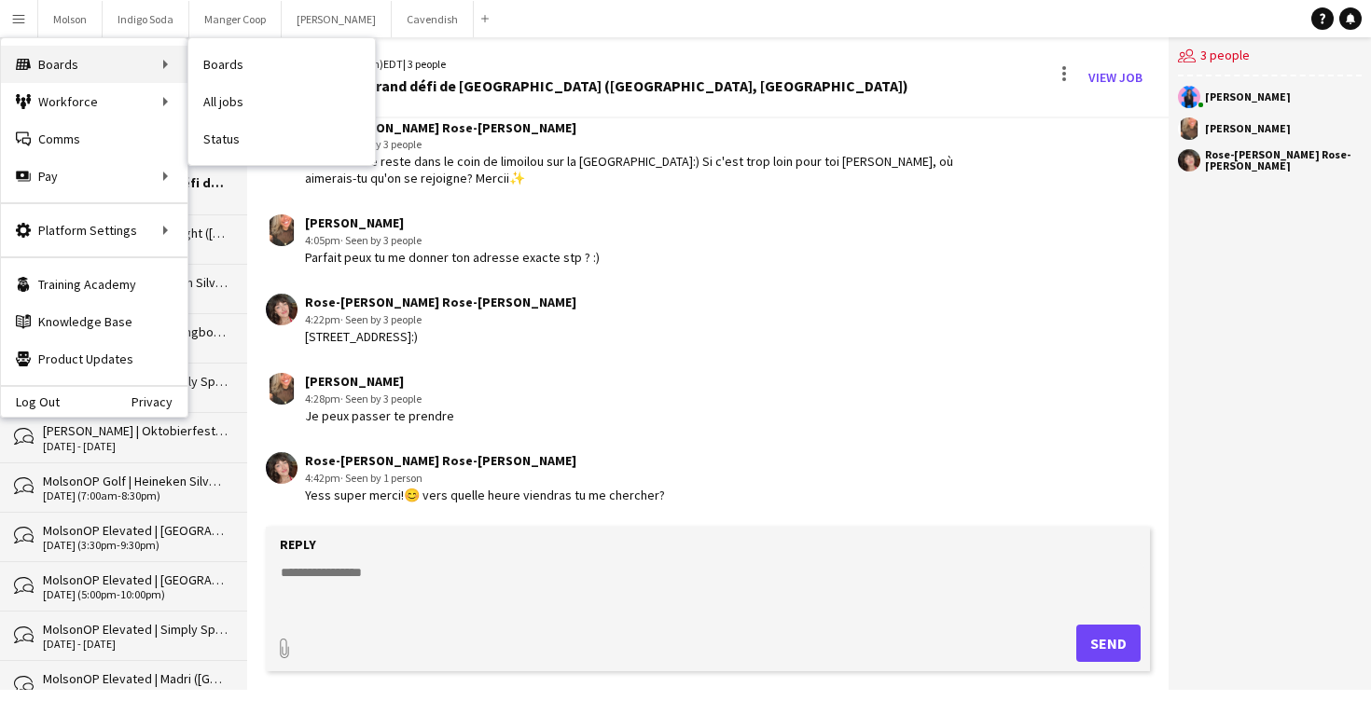
click at [104, 60] on div "Boards Boards" at bounding box center [94, 64] width 187 height 37
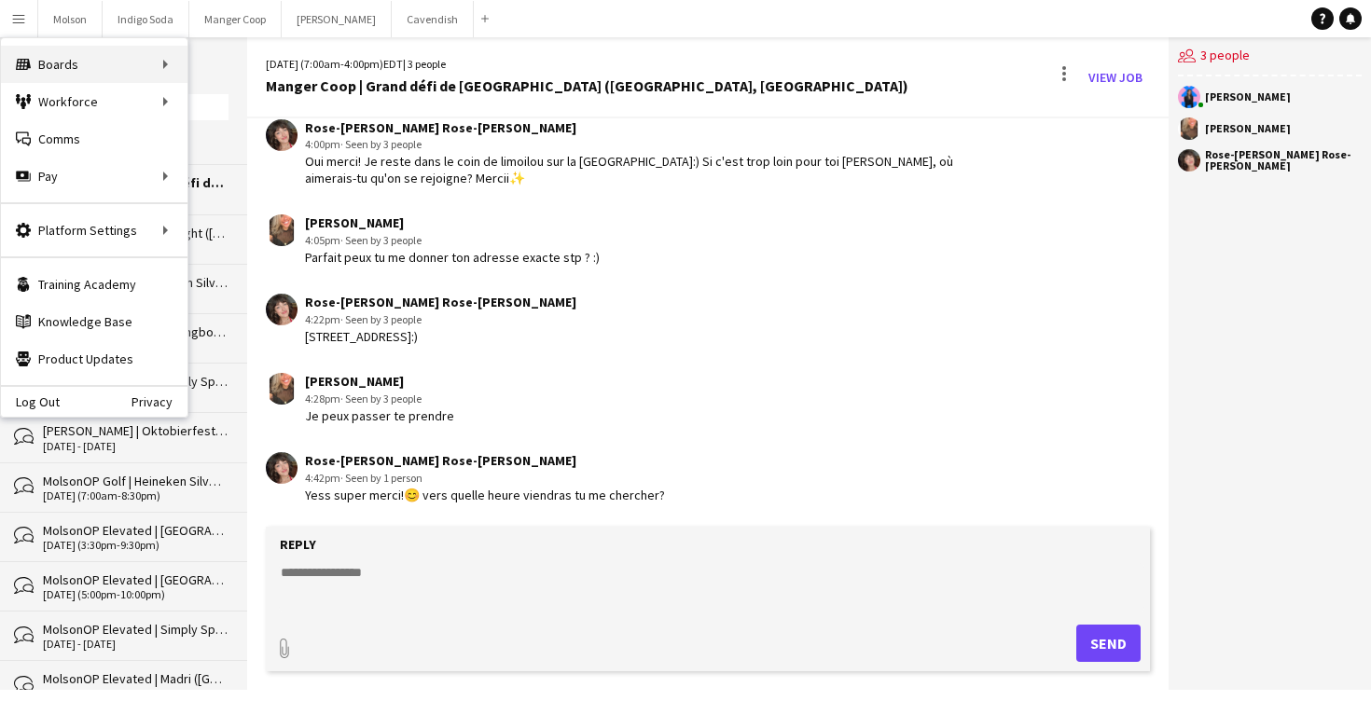
click at [123, 60] on div "Boards Boards" at bounding box center [94, 64] width 187 height 37
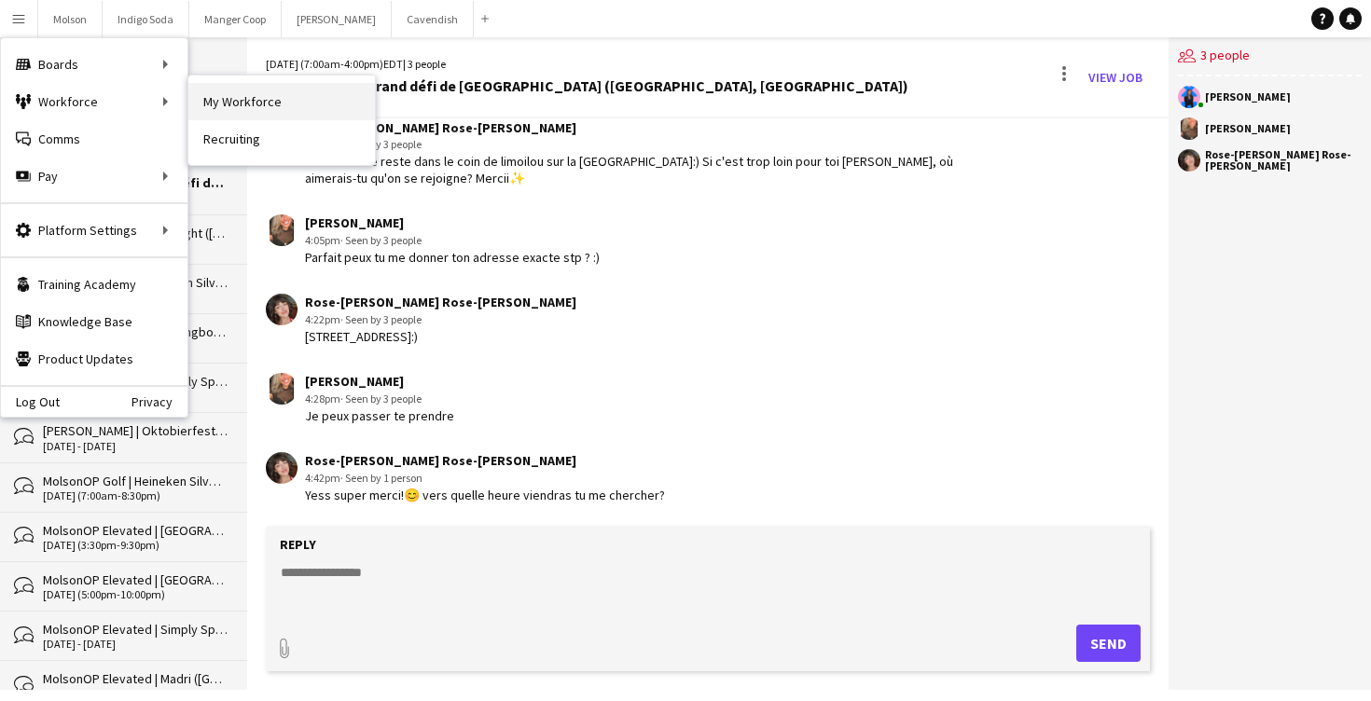
click at [242, 107] on link "My Workforce" at bounding box center [281, 101] width 187 height 37
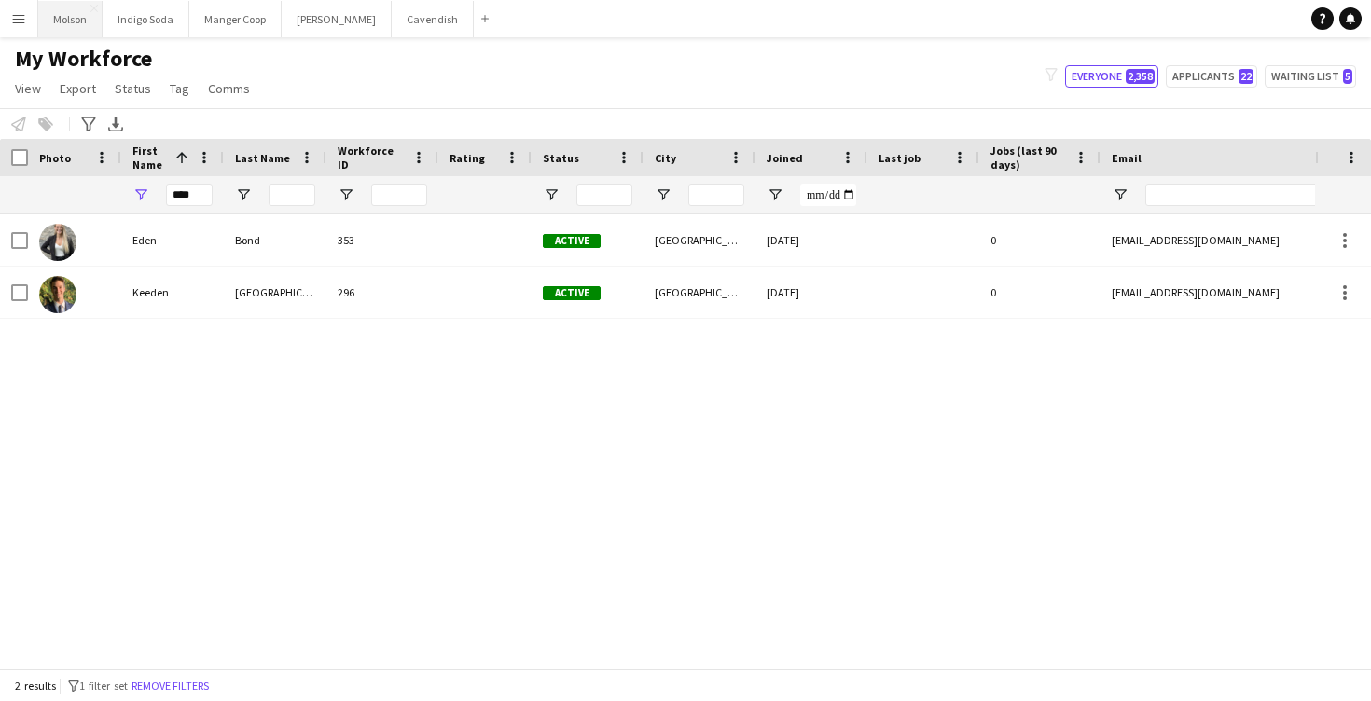
click at [72, 26] on button "Molson Close" at bounding box center [70, 19] width 64 height 36
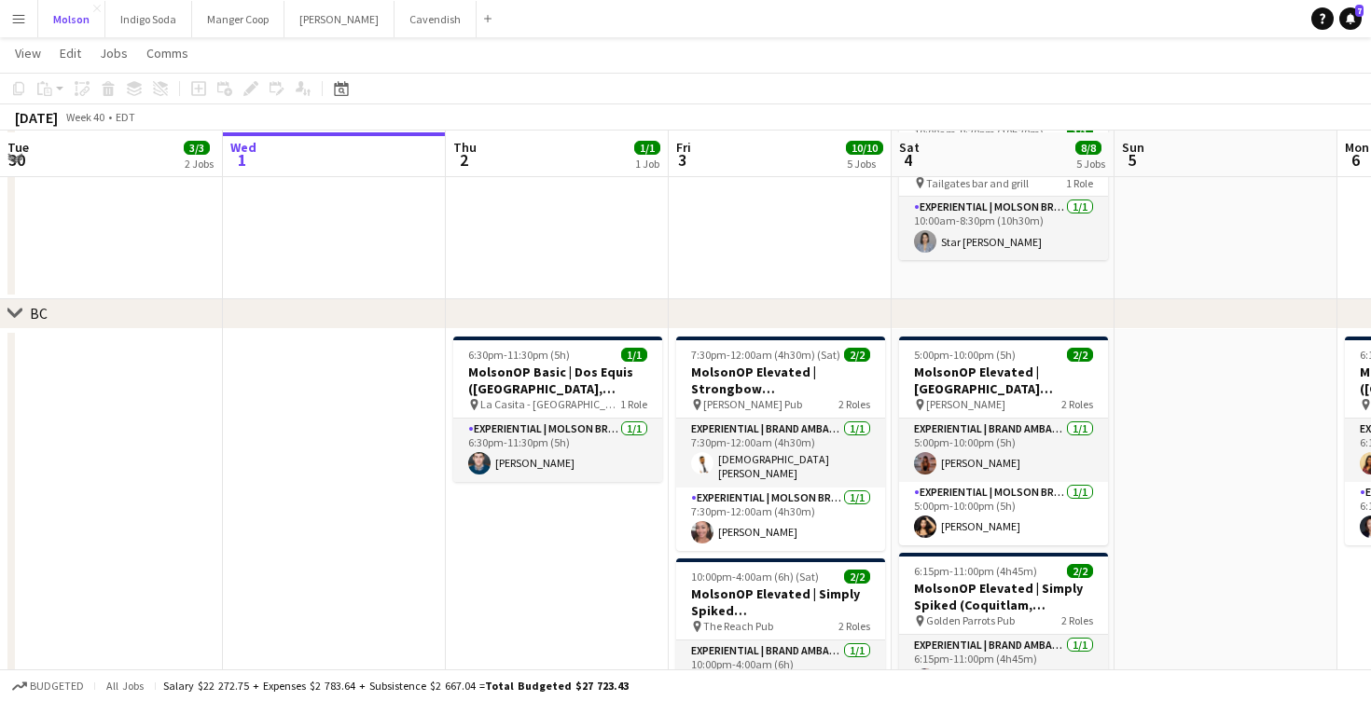
scroll to position [1194, 0]
click at [580, 375] on h3 "MolsonOP Basic | Dos Equis ([GEOGRAPHIC_DATA], [GEOGRAPHIC_DATA])" at bounding box center [557, 380] width 209 height 34
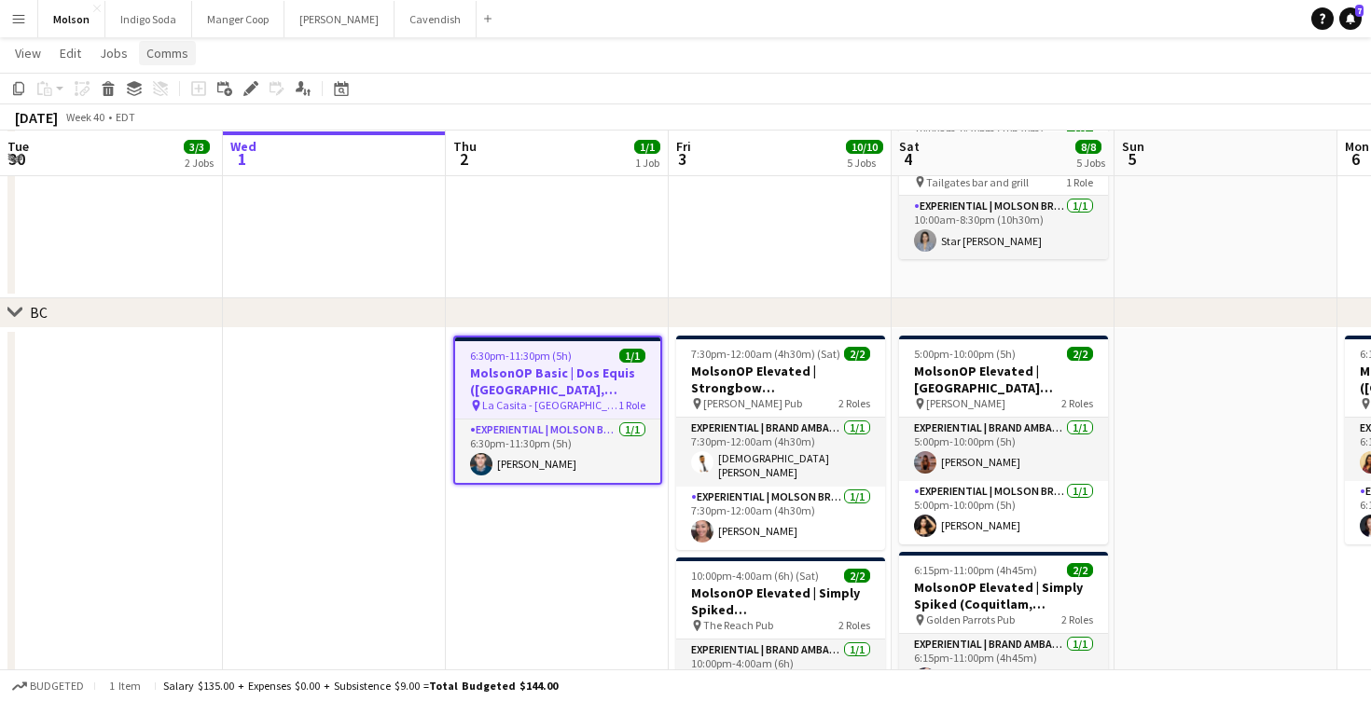
click at [181, 55] on span "Comms" at bounding box center [167, 53] width 42 height 17
click at [192, 128] on span "Create chat" at bounding box center [185, 132] width 65 height 17
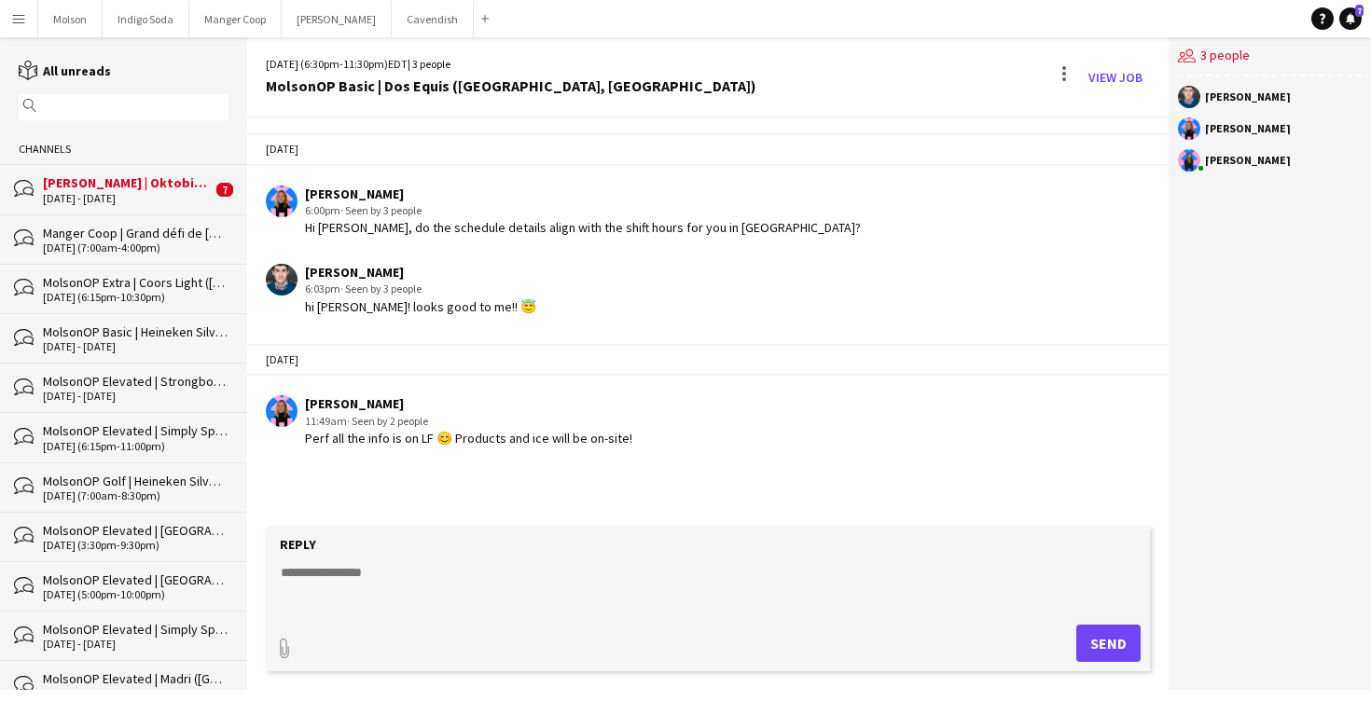
click at [488, 413] on div "11:49am · Seen by 2 people" at bounding box center [468, 421] width 327 height 17
drag, startPoint x: 462, startPoint y: 432, endPoint x: 690, endPoint y: 454, distance: 229.6
click at [689, 455] on app-chat-message "[PERSON_NAME] 11:49am · Seen by 2 people Perf all the info is on LF 😊 Products …" at bounding box center [708, 421] width 922 height 70
drag, startPoint x: 690, startPoint y: 454, endPoint x: 380, endPoint y: 312, distance: 341.4
click at [686, 451] on app-chat-message "[PERSON_NAME] 11:49am · Seen by 2 people Perf all the info is on LF 😊 Products …" at bounding box center [708, 421] width 922 height 70
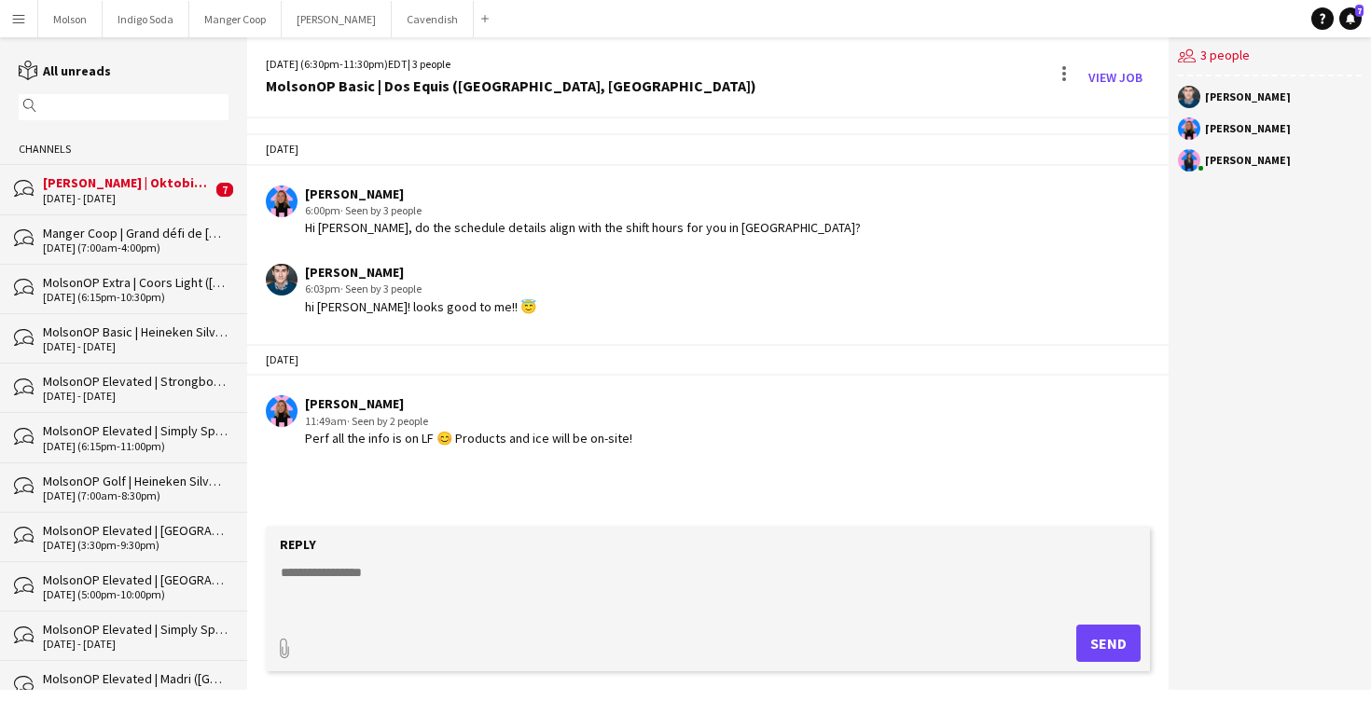
click at [132, 196] on div "[DATE] - [DATE]" at bounding box center [127, 198] width 169 height 13
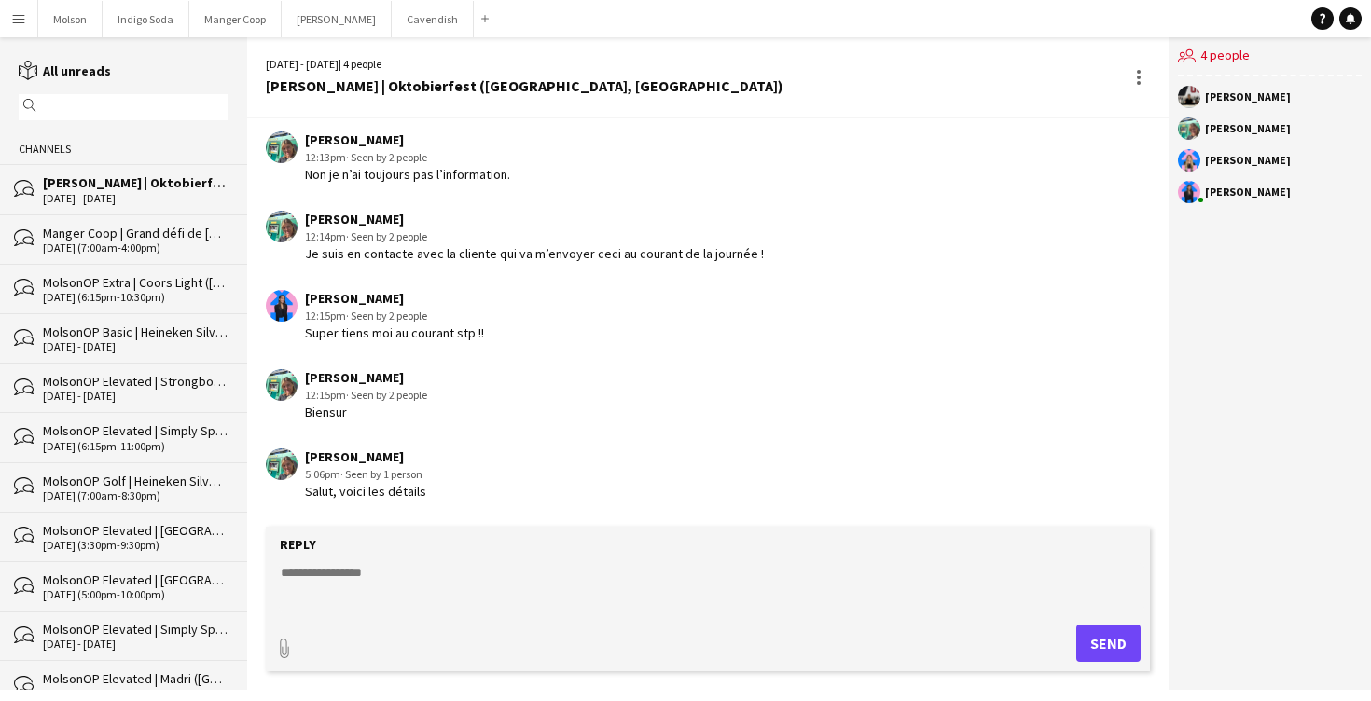
scroll to position [772, 0]
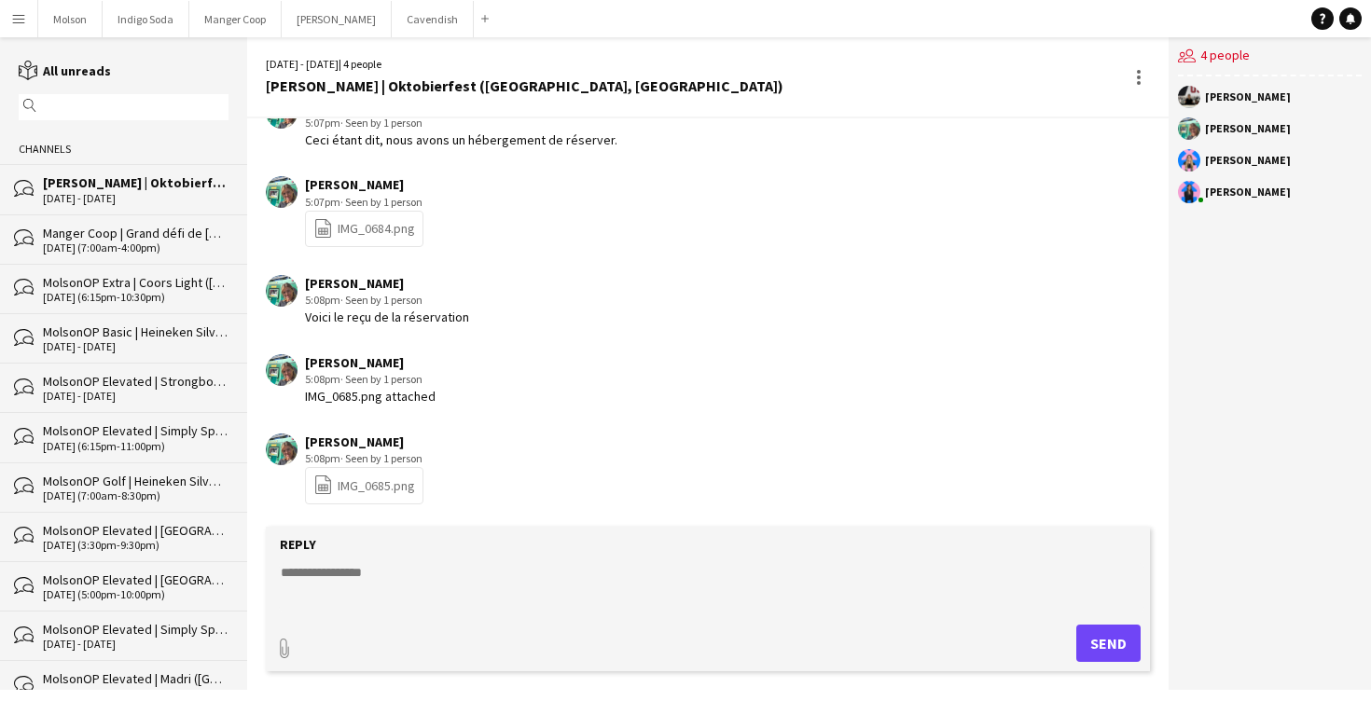
click at [361, 568] on textarea at bounding box center [712, 587] width 866 height 49
type textarea "**********"
click at [1116, 644] on button "Send" at bounding box center [1108, 643] width 64 height 37
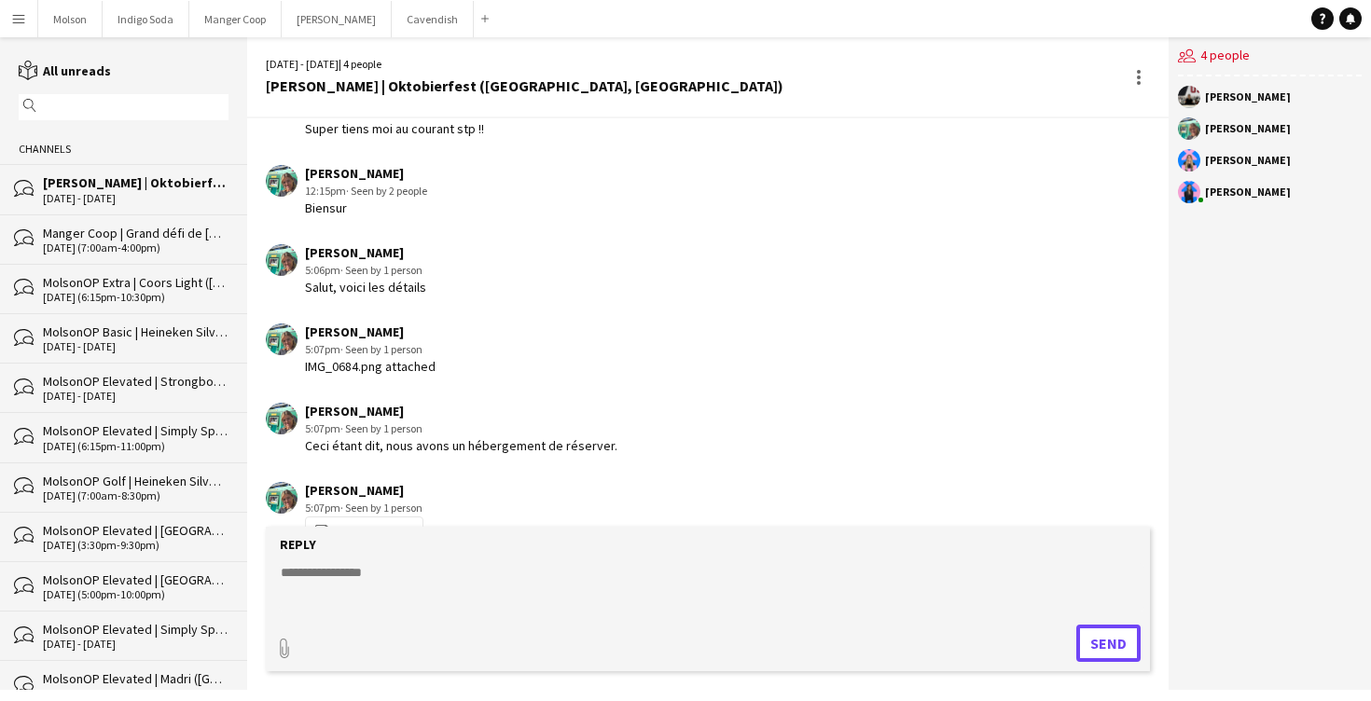
scroll to position [852, 0]
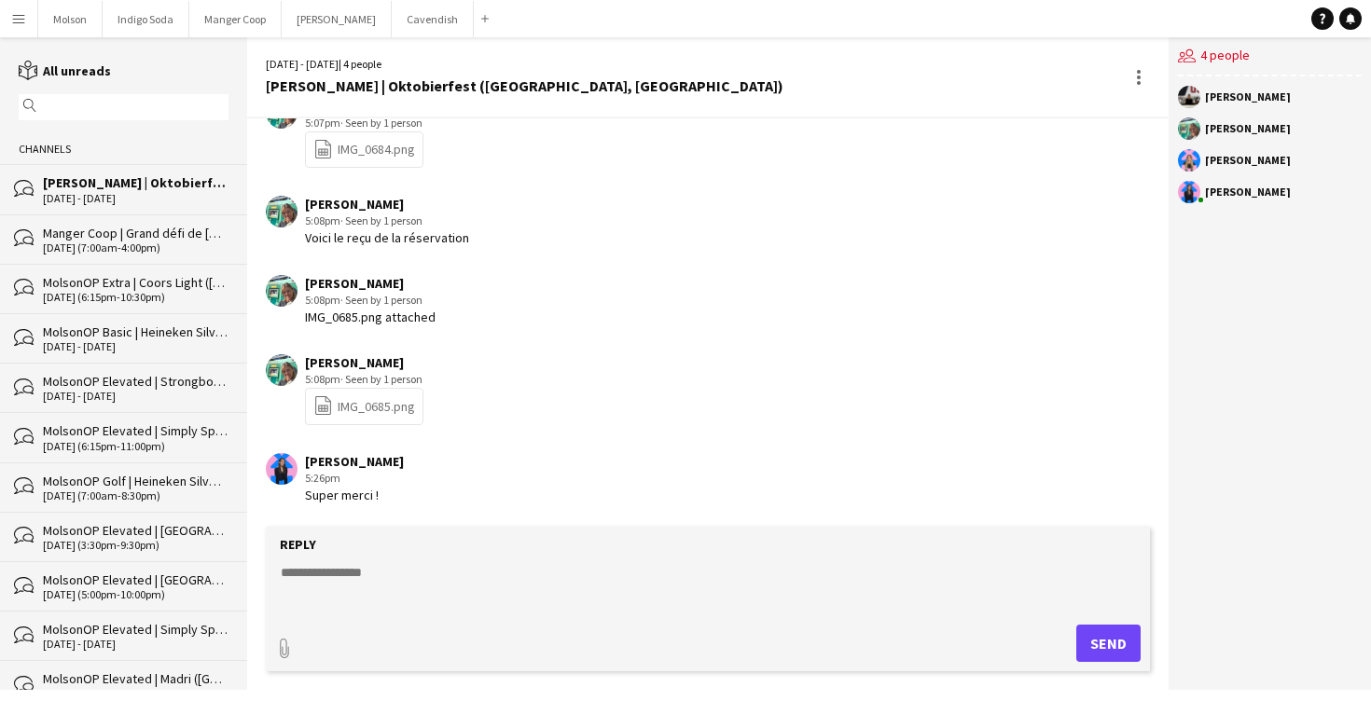
click at [367, 413] on link "file-spreadsheet IMG_0685.png" at bounding box center [364, 405] width 102 height 21
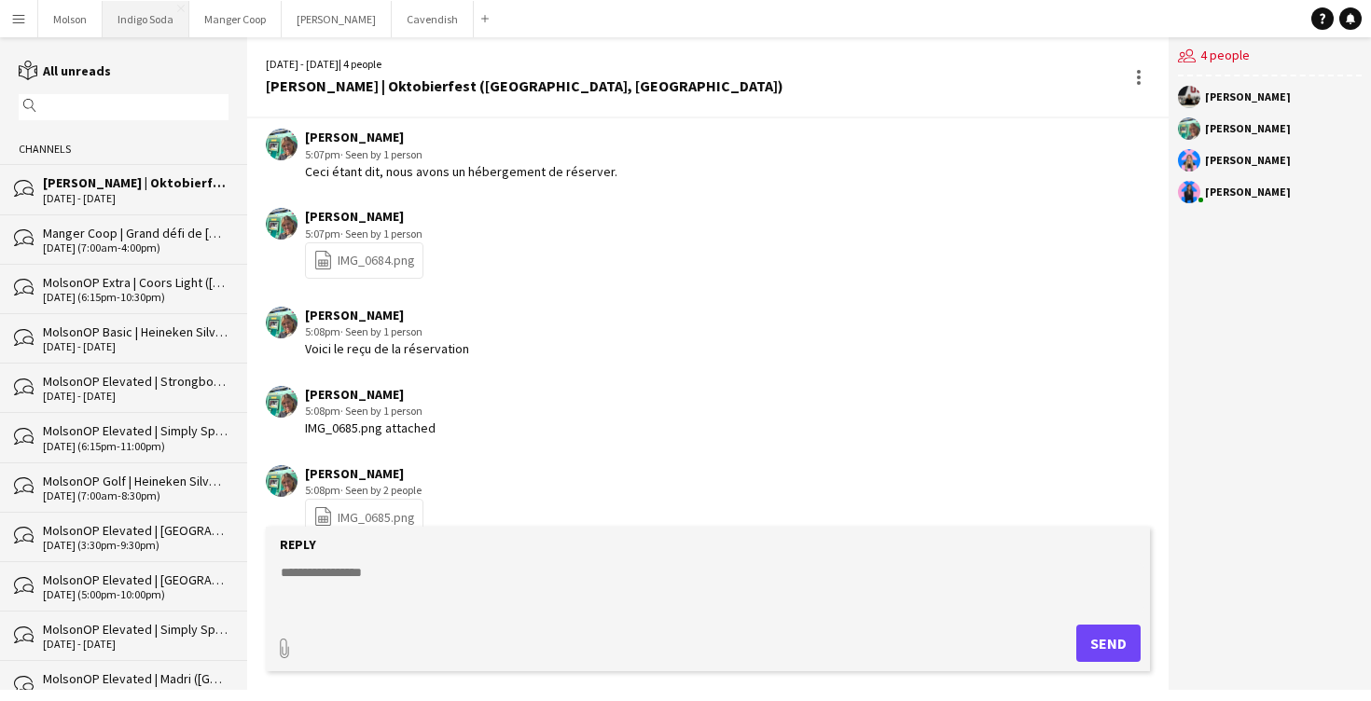
scroll to position [735, 0]
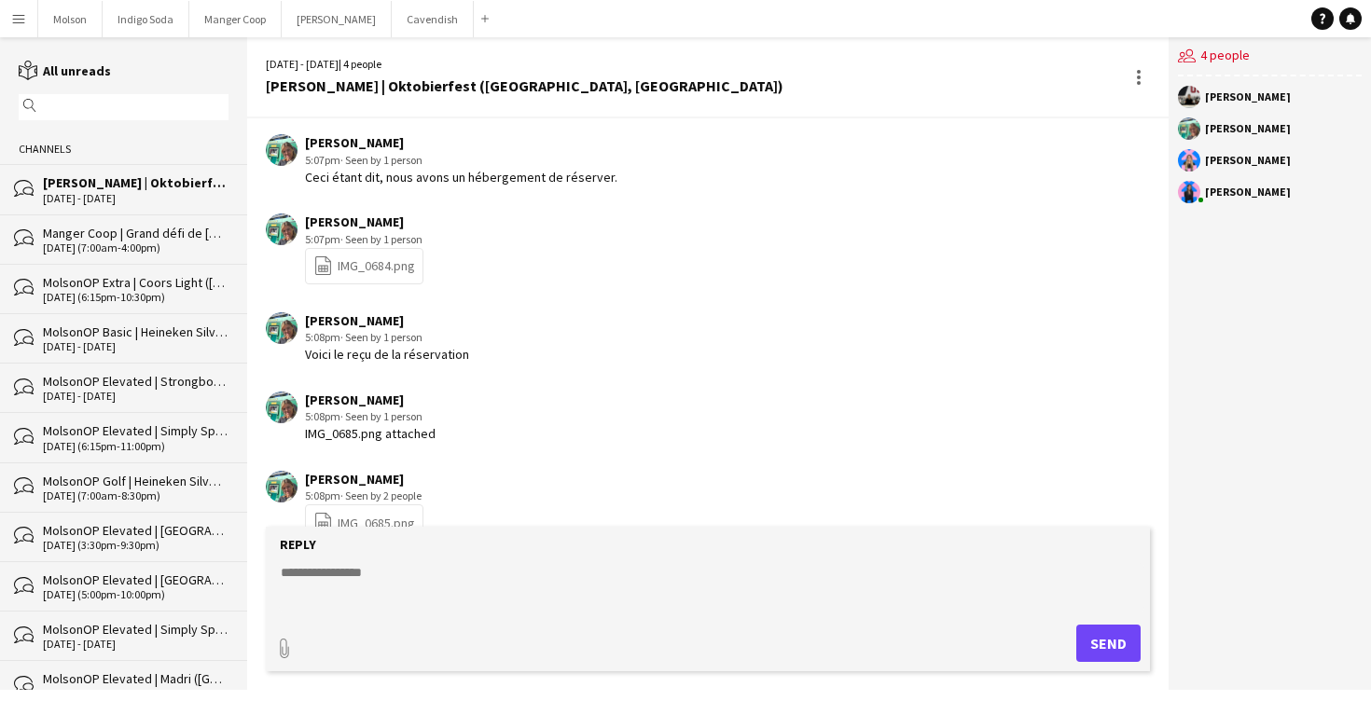
click at [360, 270] on link "file-spreadsheet IMG_0684.png" at bounding box center [364, 266] width 102 height 21
click at [532, 421] on div "[PERSON_NAME] 5:08pm · Seen by 1 person IMG_0685.png attached" at bounding box center [635, 417] width 738 height 51
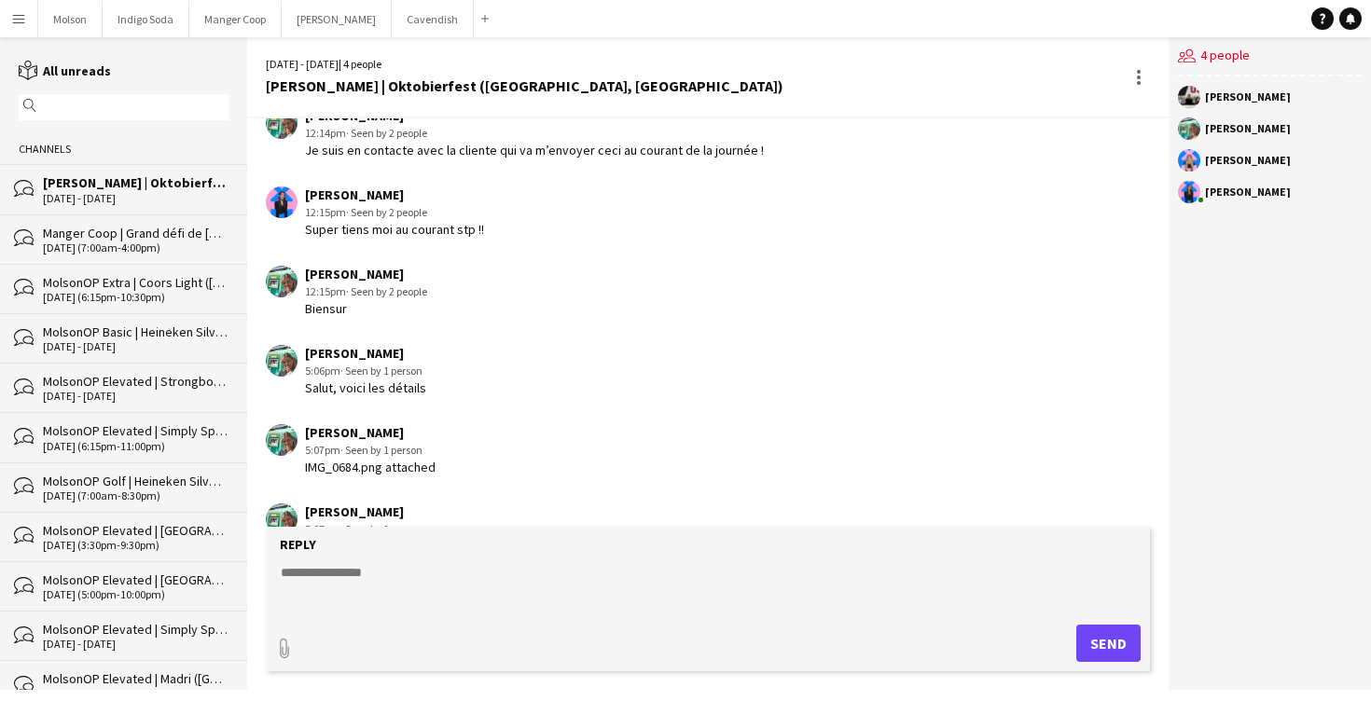
scroll to position [852, 0]
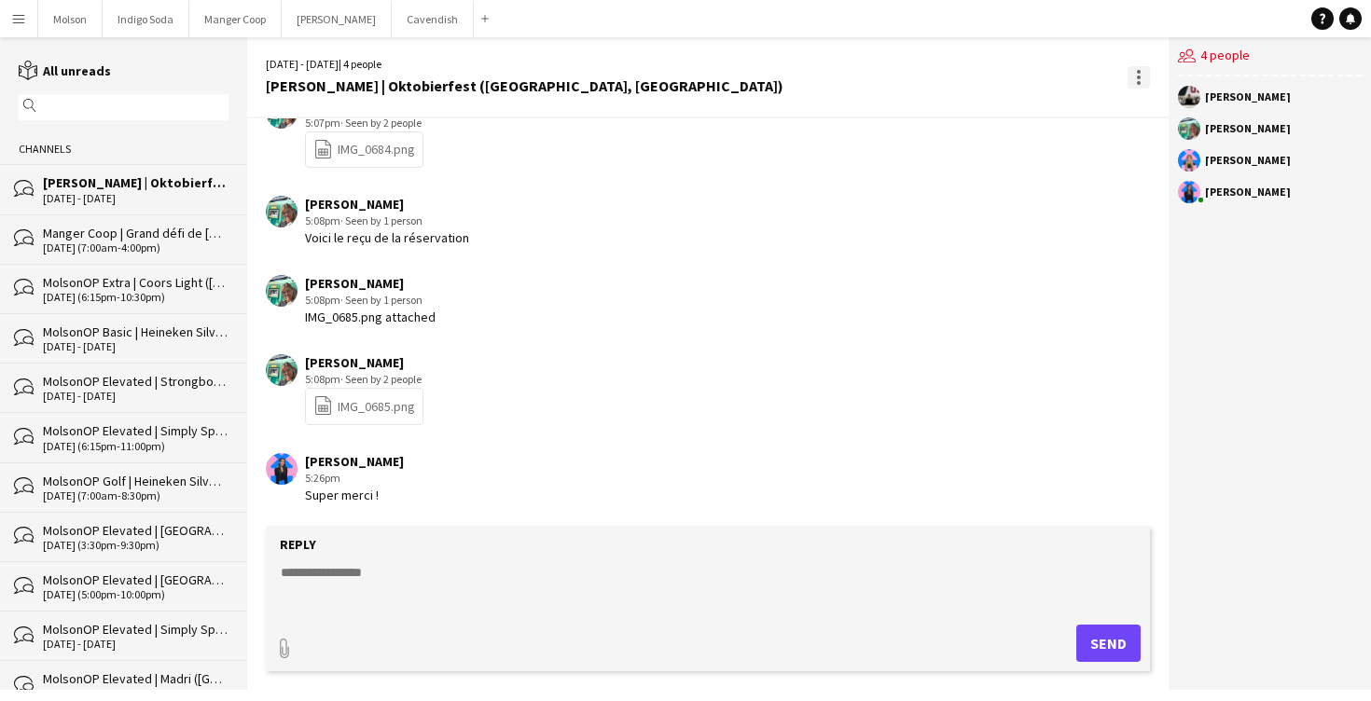
click at [1138, 75] on div at bounding box center [1139, 77] width 22 height 22
click at [903, 186] on div at bounding box center [685, 350] width 1371 height 701
click at [330, 22] on button "[PERSON_NAME] Close" at bounding box center [337, 19] width 110 height 36
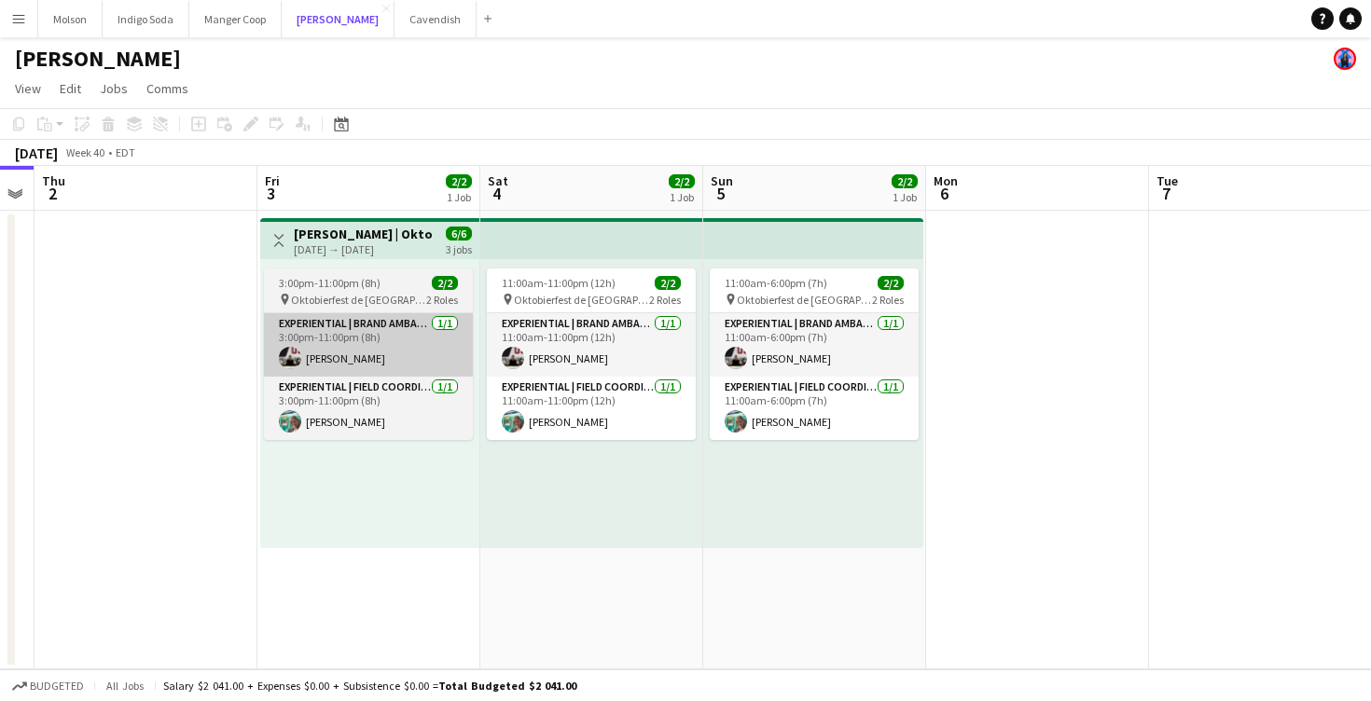
scroll to position [0, 862]
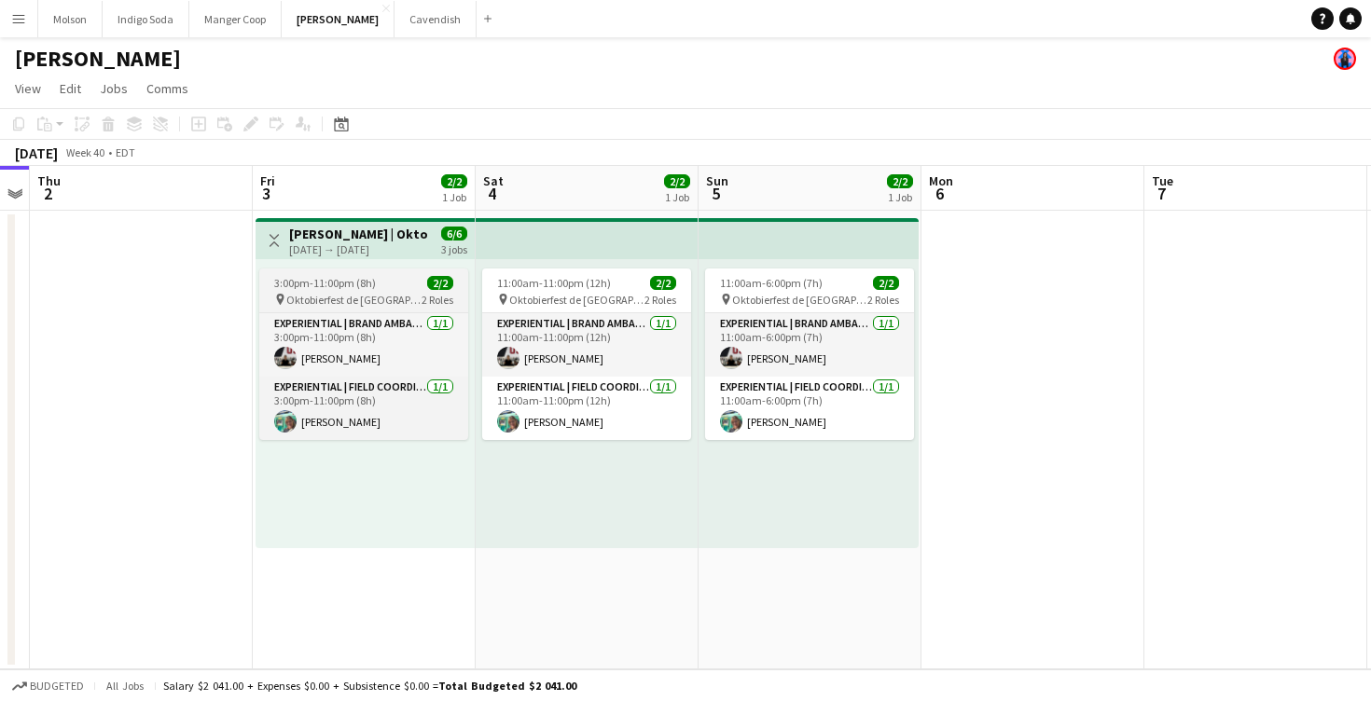
click at [394, 288] on div "3:00pm-11:00pm (8h) 2/2" at bounding box center [363, 283] width 209 height 14
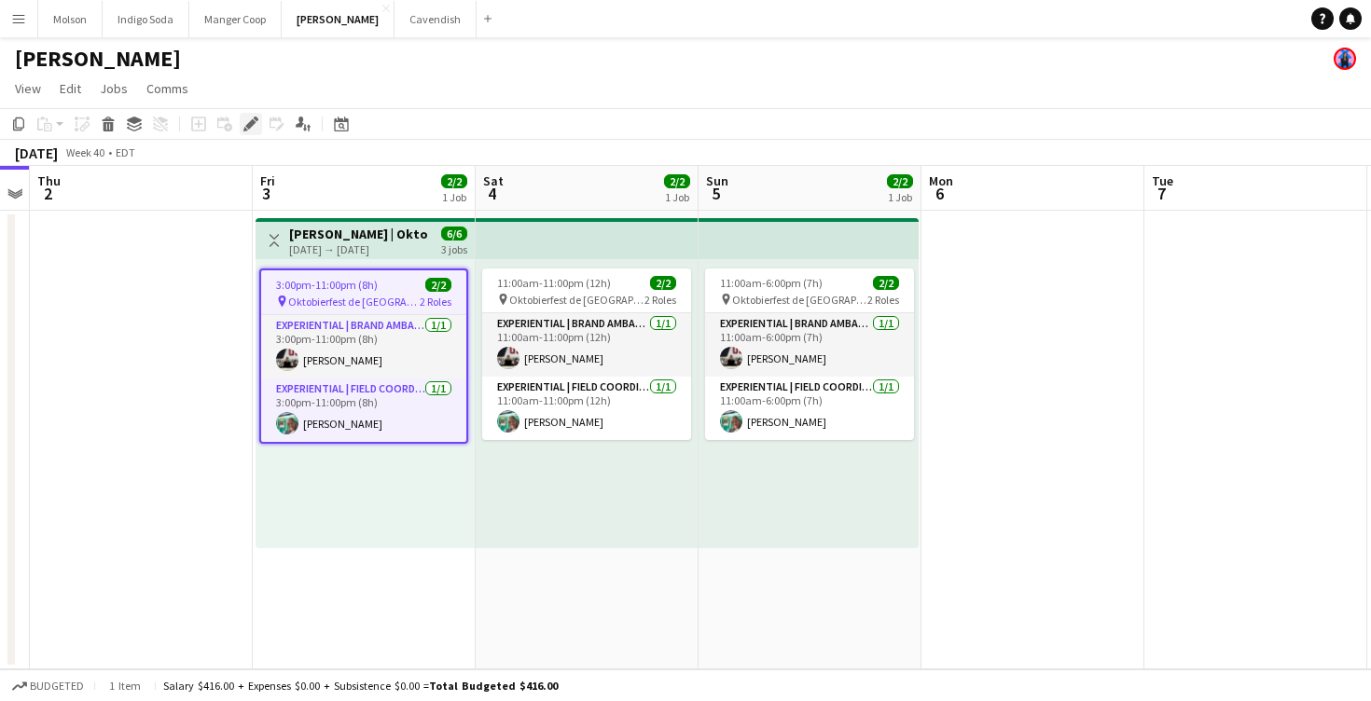
click at [252, 131] on icon "Edit" at bounding box center [250, 124] width 15 height 15
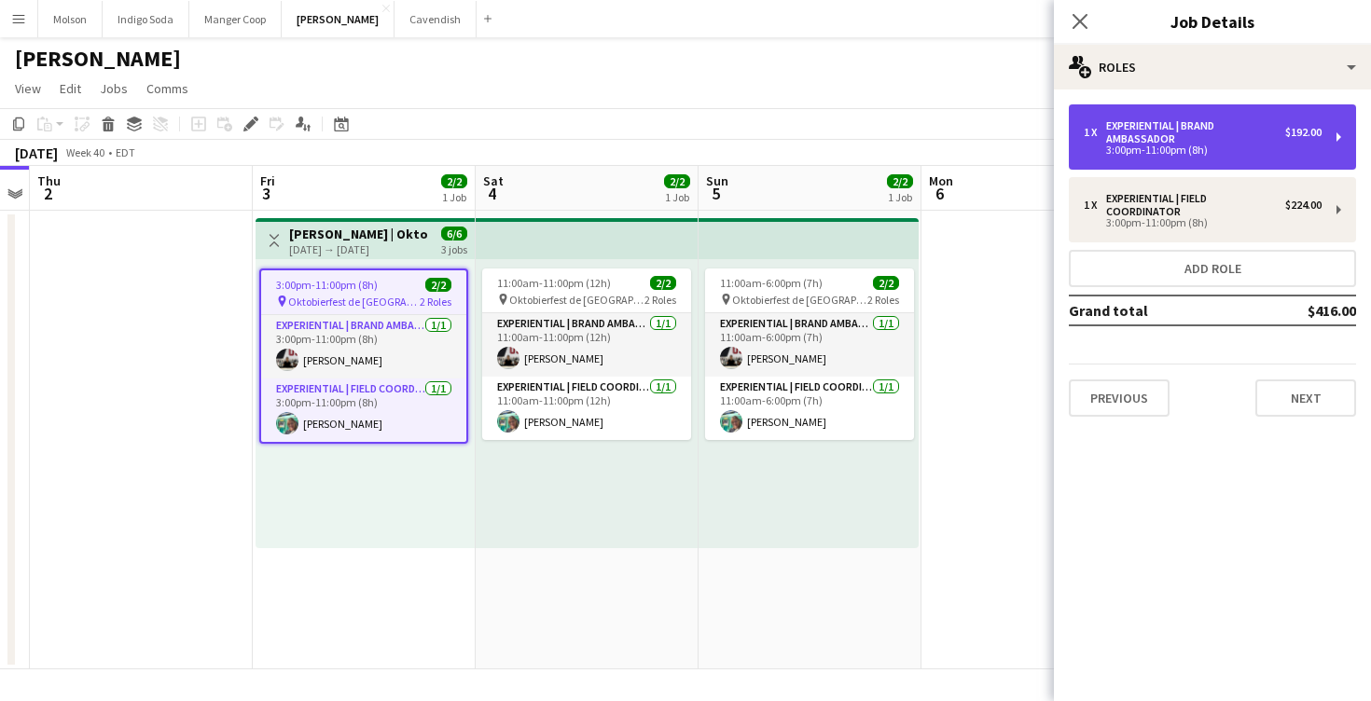
click at [1211, 160] on div "1 x Experiential | Brand Ambassador $192.00 3:00pm-11:00pm (8h)" at bounding box center [1212, 136] width 287 height 65
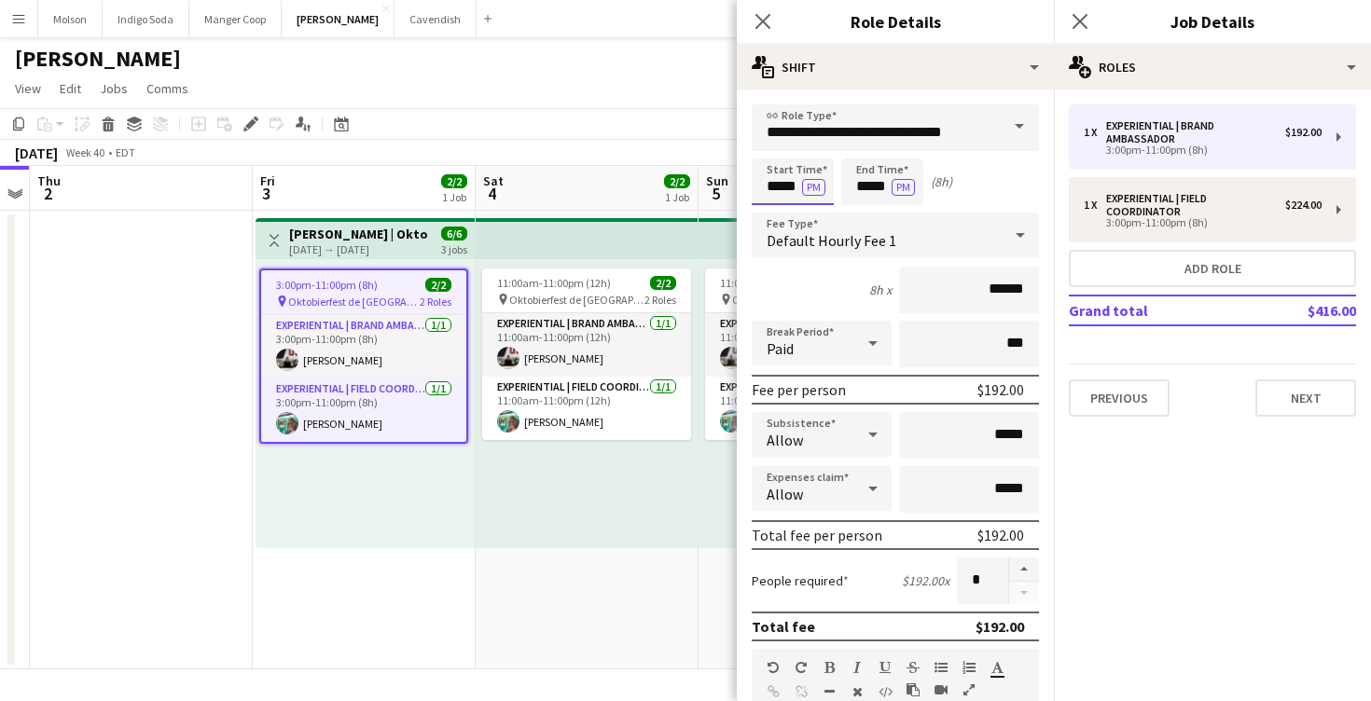
click at [774, 200] on input "*****" at bounding box center [793, 182] width 82 height 47
click at [775, 215] on div at bounding box center [774, 214] width 37 height 19
click at [808, 157] on div at bounding box center [811, 149] width 37 height 19
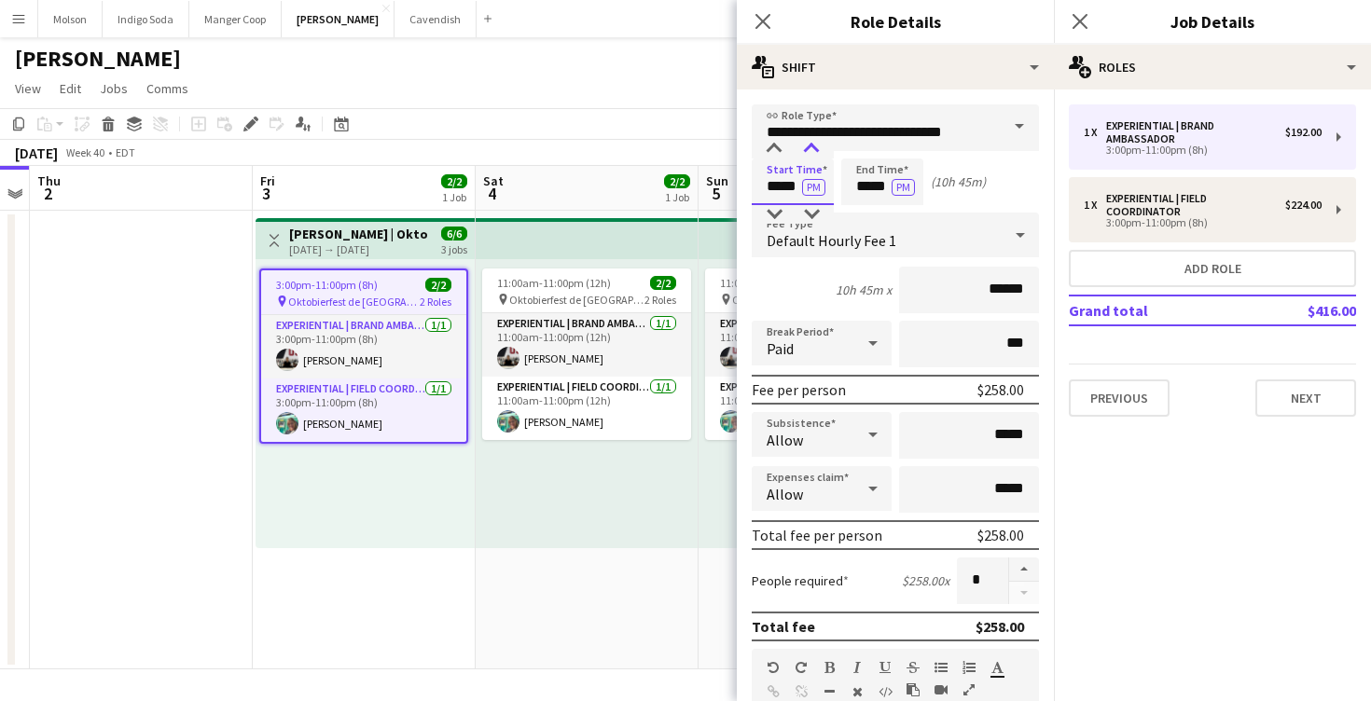
type input "*****"
click at [808, 157] on div at bounding box center [811, 149] width 37 height 19
click at [872, 196] on input "*****" at bounding box center [882, 182] width 82 height 47
click at [956, 202] on div "Start Time ***** PM End Time ***** PM (10h 30m)" at bounding box center [895, 182] width 287 height 47
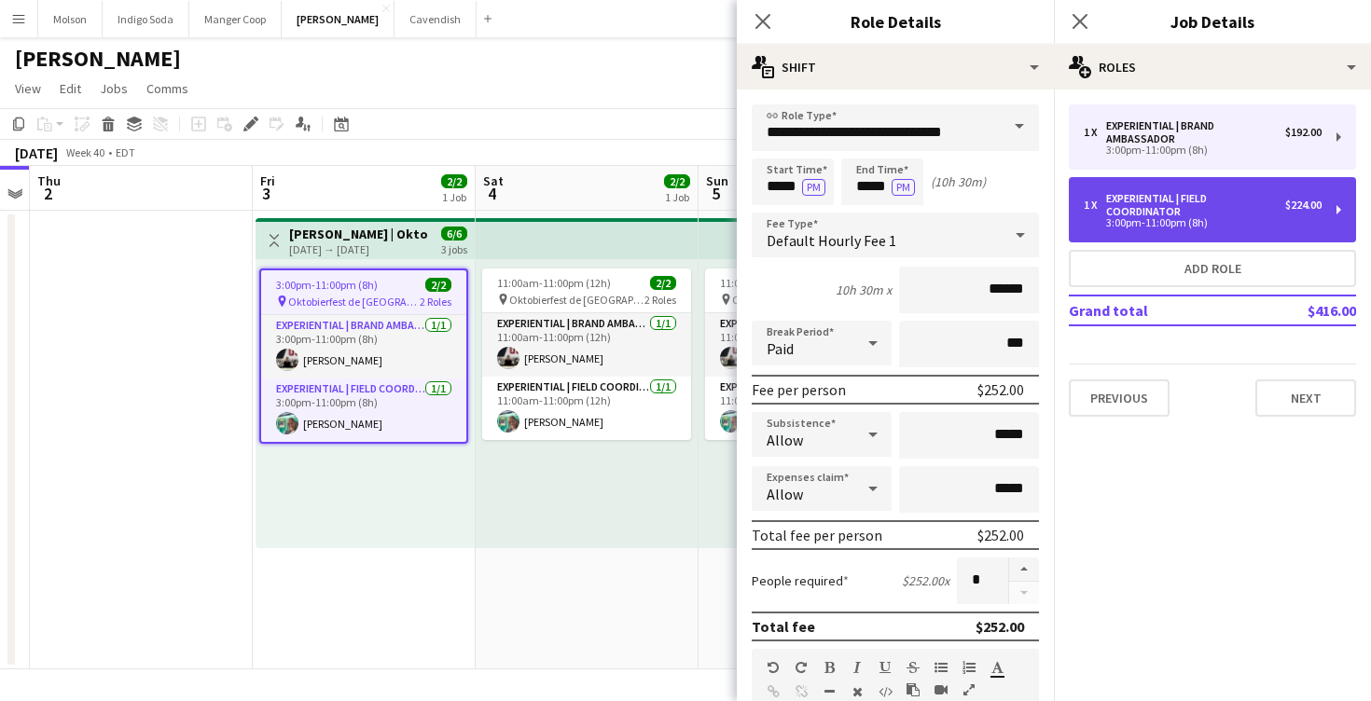
click at [1132, 218] on div "3:00pm-11:00pm (8h)" at bounding box center [1203, 222] width 238 height 9
type input "**********"
type input "*****"
type input "******"
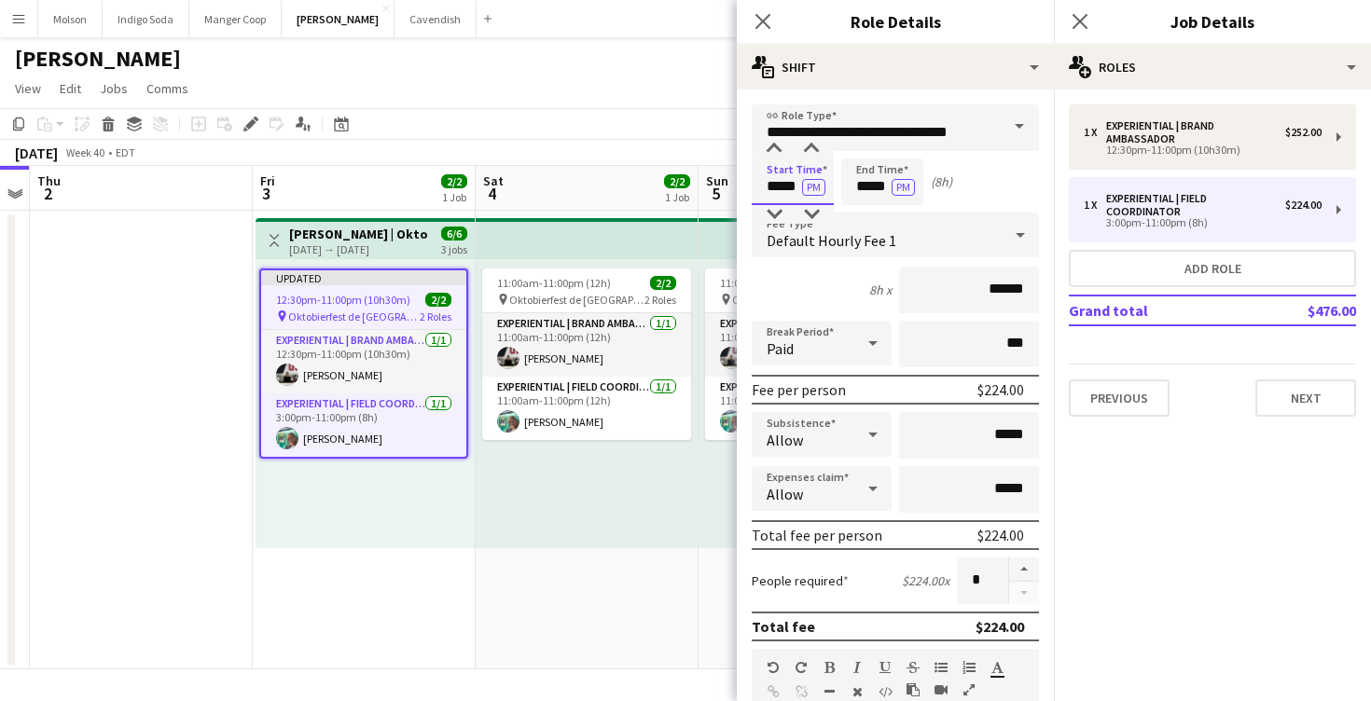
click at [781, 188] on input "*****" at bounding box center [793, 182] width 82 height 47
click at [778, 215] on div at bounding box center [774, 214] width 37 height 19
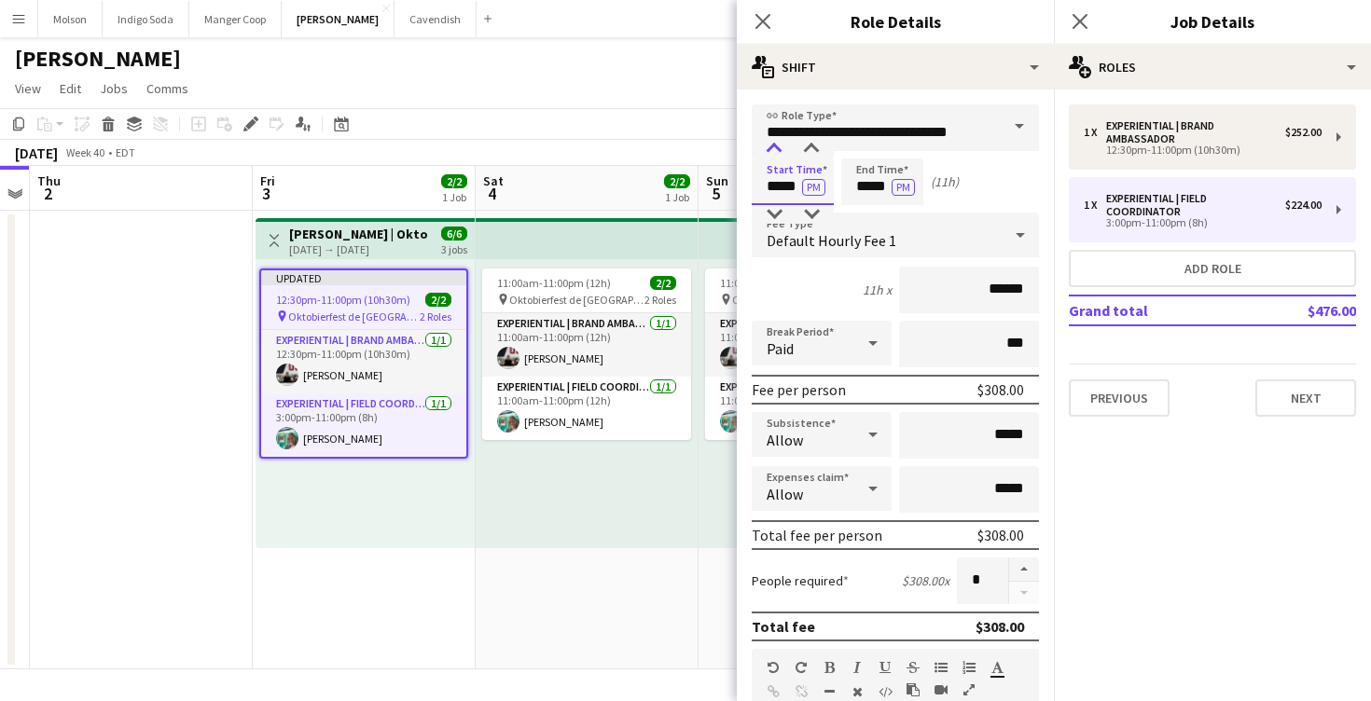
click at [776, 155] on div at bounding box center [774, 149] width 37 height 19
click at [810, 155] on div at bounding box center [811, 149] width 37 height 19
type input "*****"
click at [810, 155] on div at bounding box center [811, 149] width 37 height 19
click at [936, 198] on div "Start Time ***** PM End Time ***** PM (10h 30m)" at bounding box center [895, 182] width 287 height 47
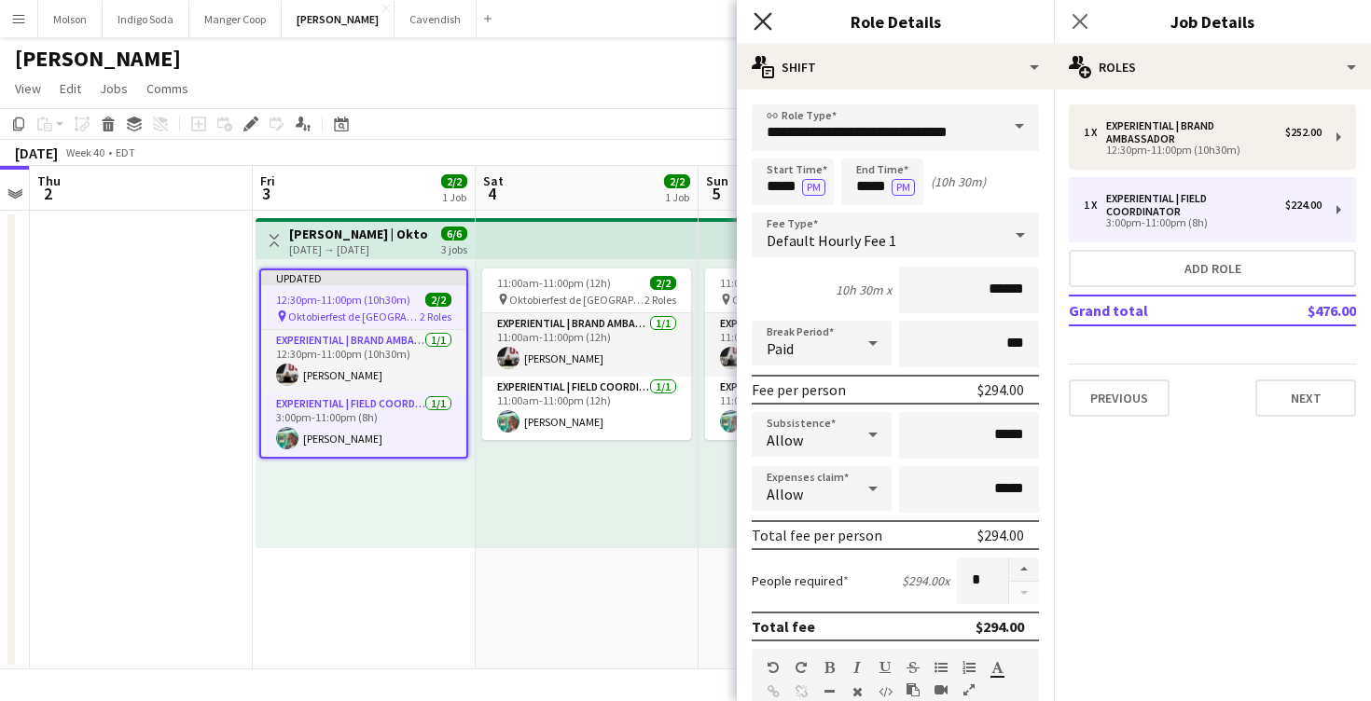
click at [765, 21] on icon at bounding box center [763, 21] width 18 height 18
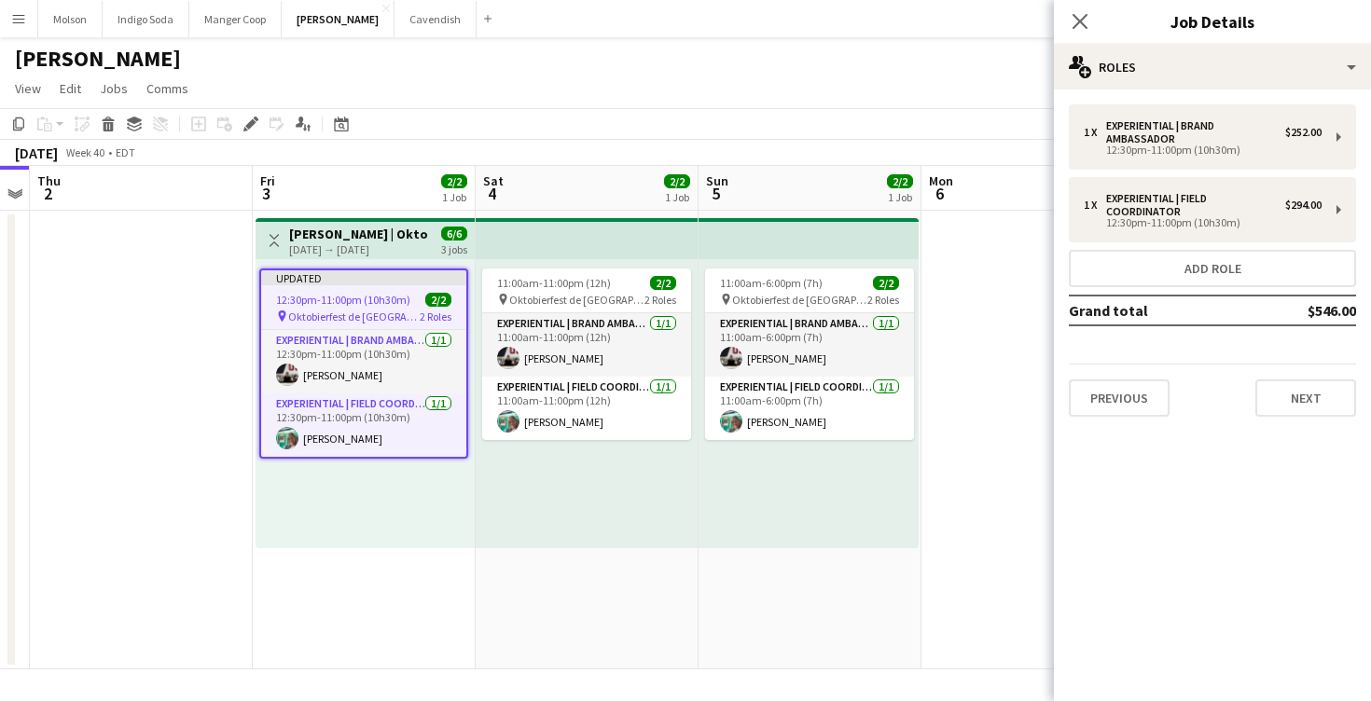
click at [711, 543] on div "11:00am-6:00pm (7h) 2/2 pin Oktobierfest de Sainte-Adèle 2 Roles Experiential |…" at bounding box center [809, 403] width 220 height 289
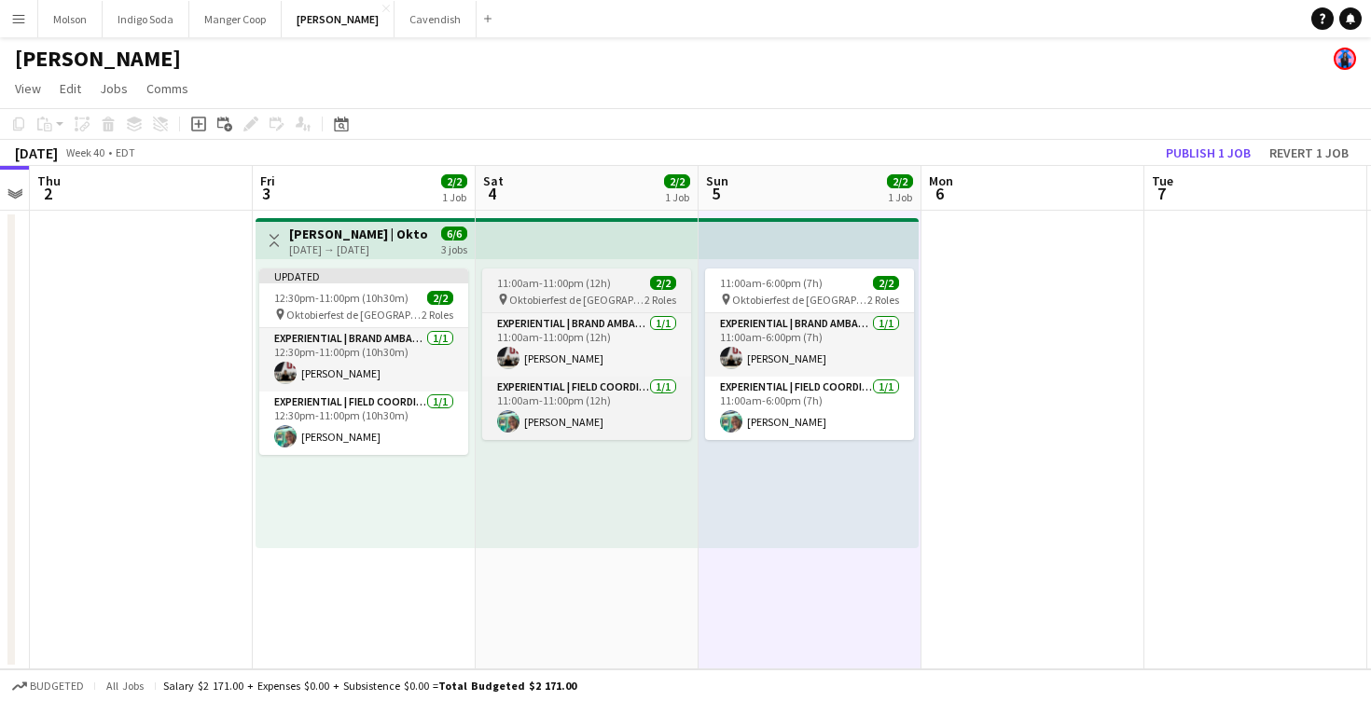
click at [599, 305] on span "Oktobierfest de [GEOGRAPHIC_DATA]" at bounding box center [576, 300] width 135 height 14
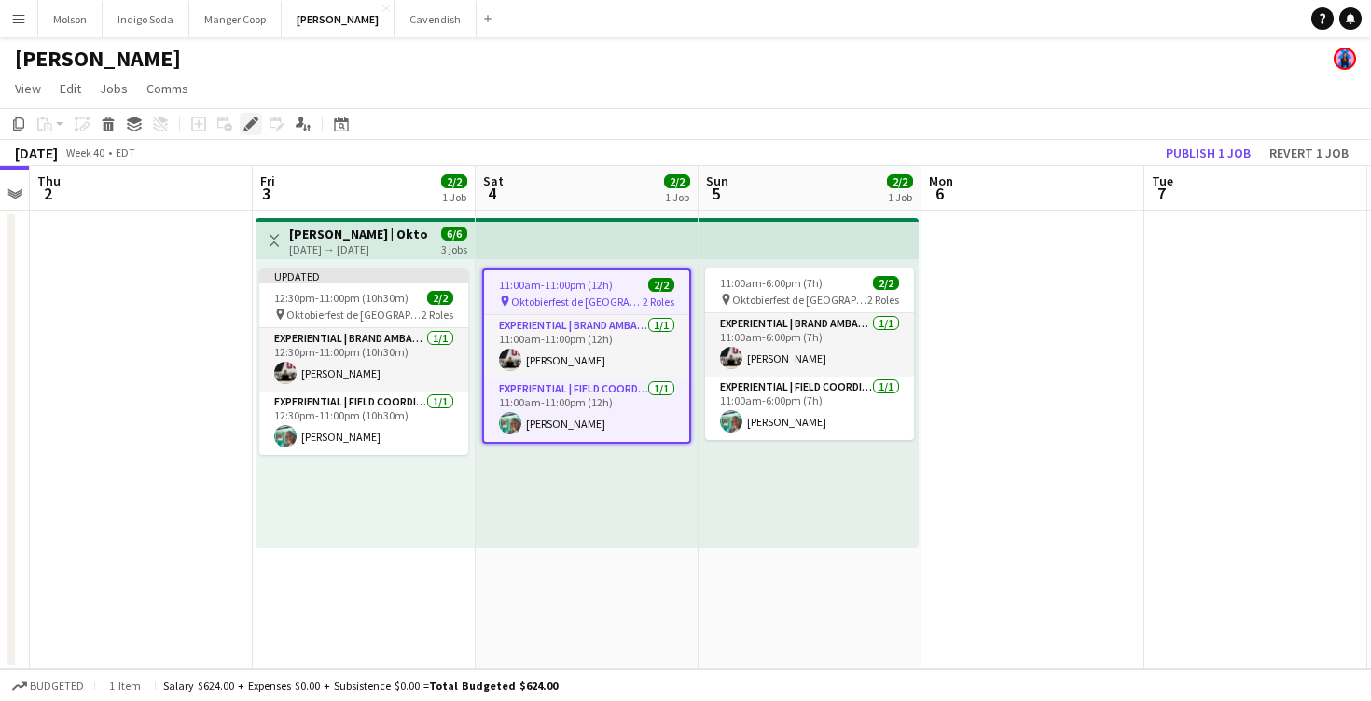
click at [244, 129] on icon at bounding box center [245, 129] width 5 height 5
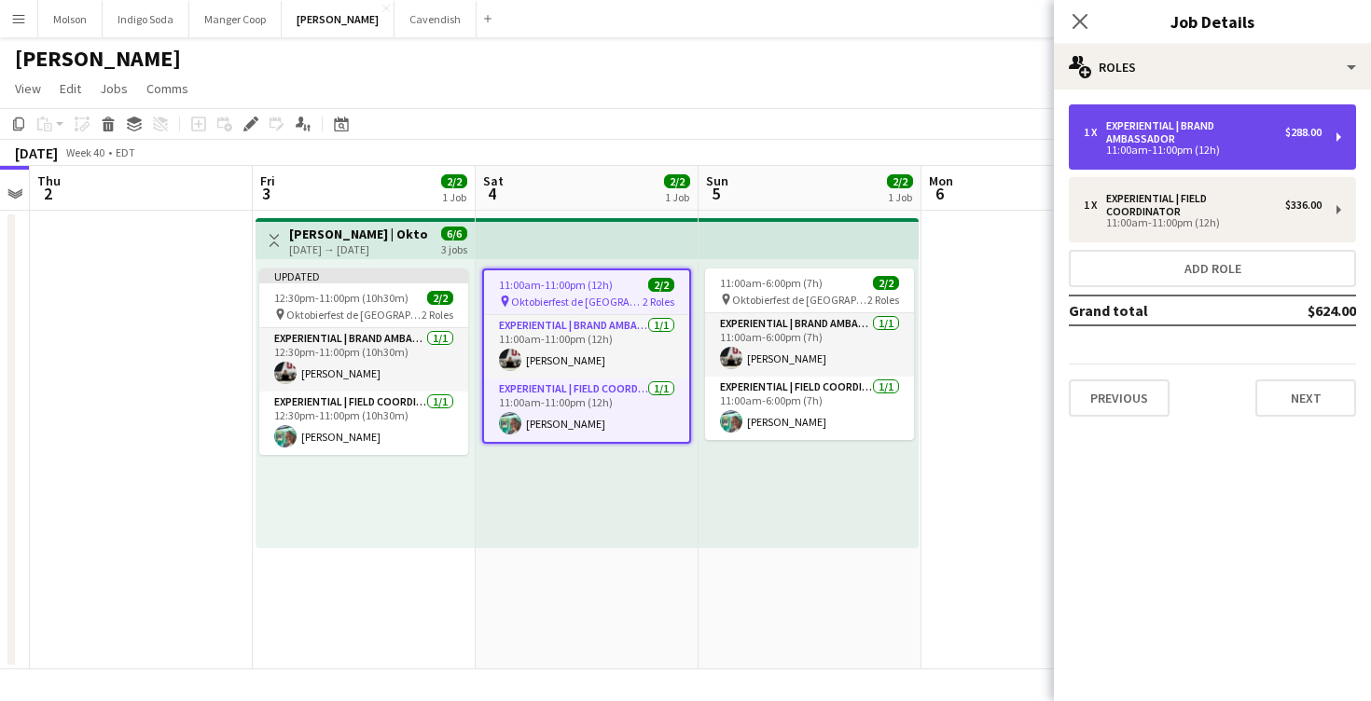
click at [1170, 149] on div "11:00am-11:00pm (12h)" at bounding box center [1203, 150] width 238 height 9
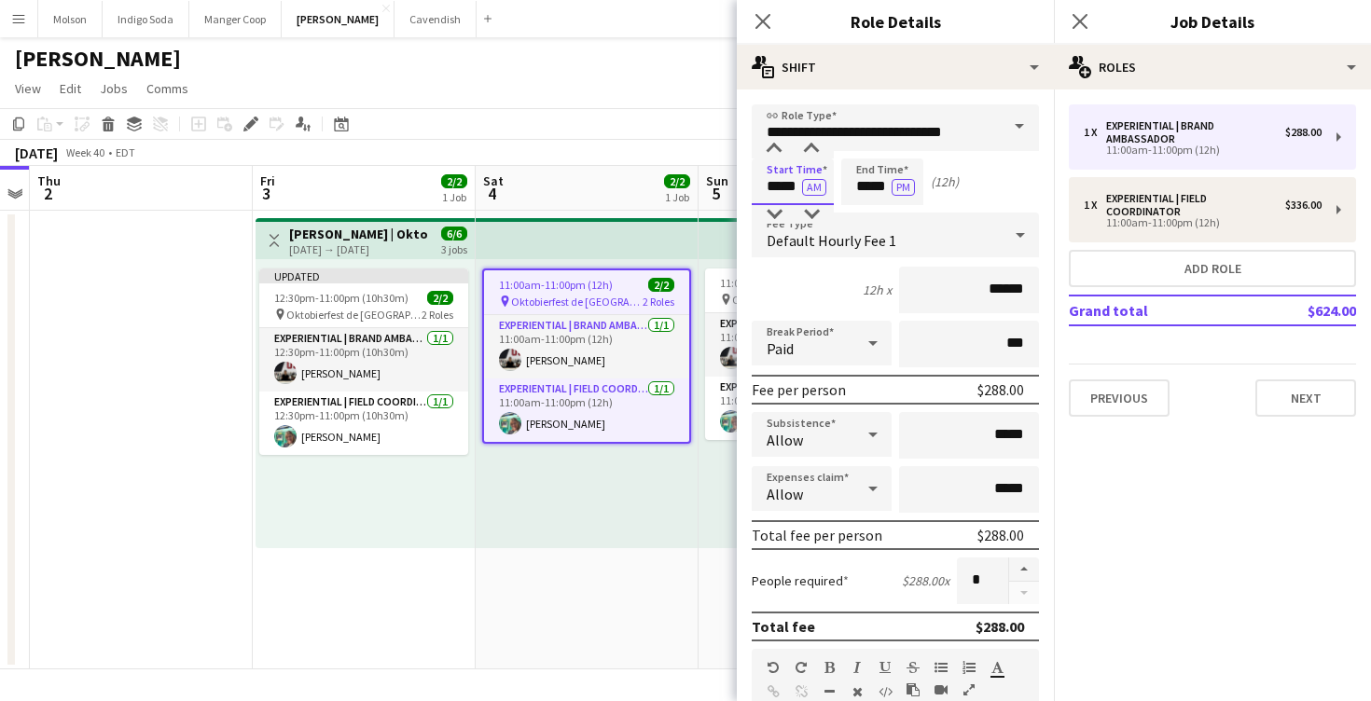
click at [788, 190] on input "*****" at bounding box center [793, 182] width 82 height 47
click at [774, 209] on div at bounding box center [774, 214] width 37 height 19
click at [804, 159] on input "*****" at bounding box center [793, 182] width 82 height 47
click at [805, 154] on div at bounding box center [811, 149] width 37 height 19
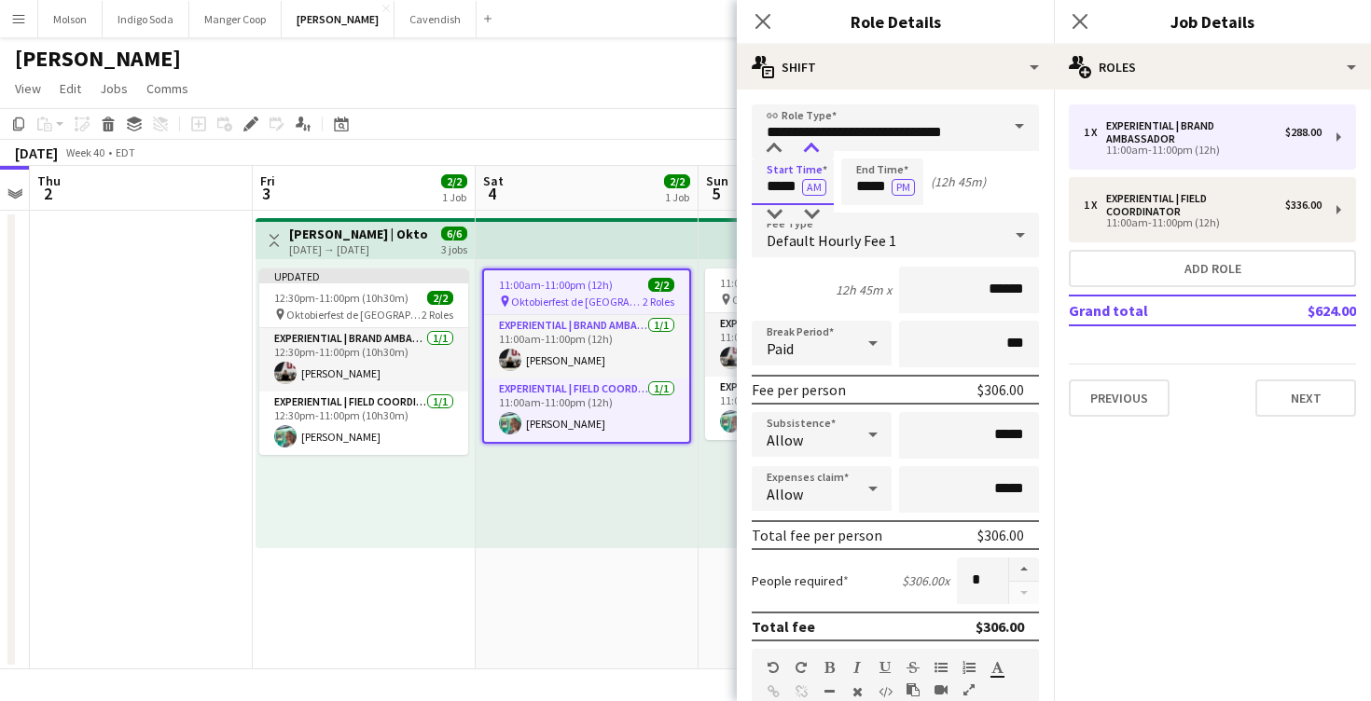
type input "*****"
click at [805, 154] on div at bounding box center [811, 149] width 37 height 19
click at [890, 193] on input "*****" at bounding box center [882, 182] width 82 height 47
type input "*****"
click at [871, 156] on div at bounding box center [863, 149] width 37 height 19
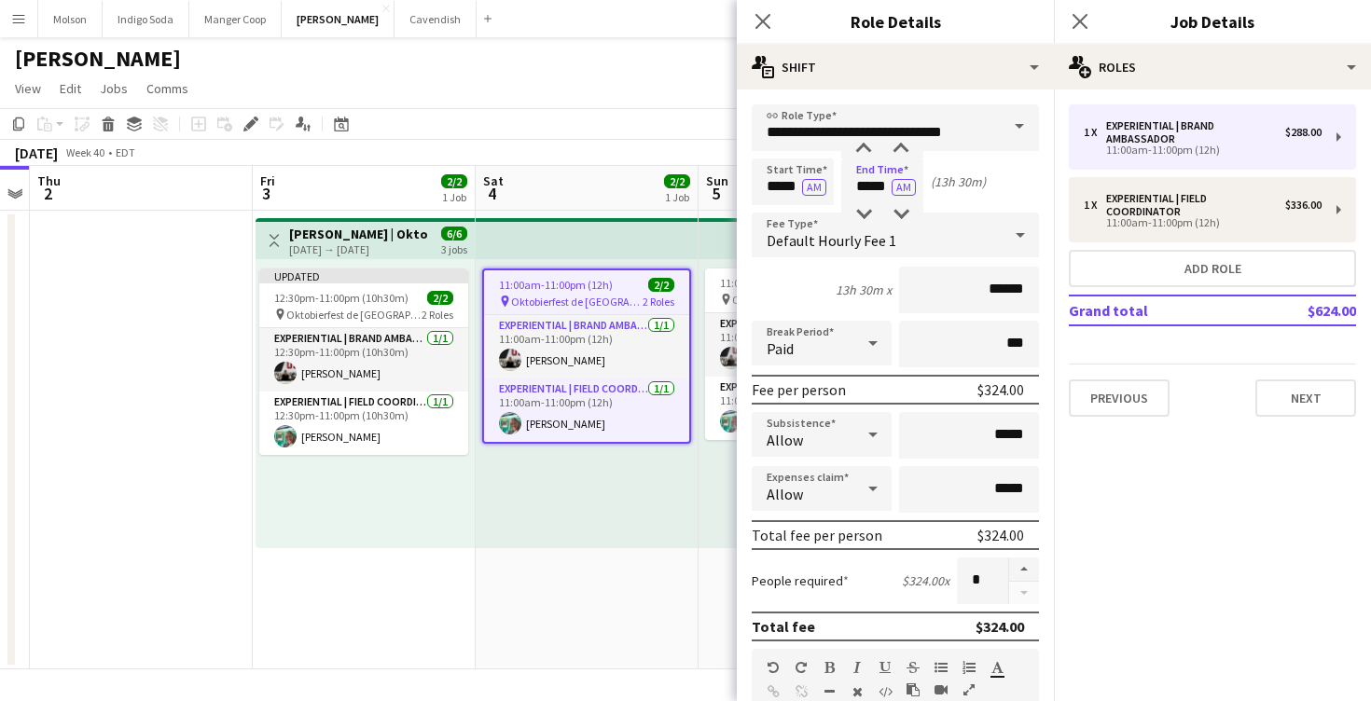
click at [997, 202] on div "Start Time ***** AM End Time ***** AM (13h 30m)" at bounding box center [895, 182] width 287 height 47
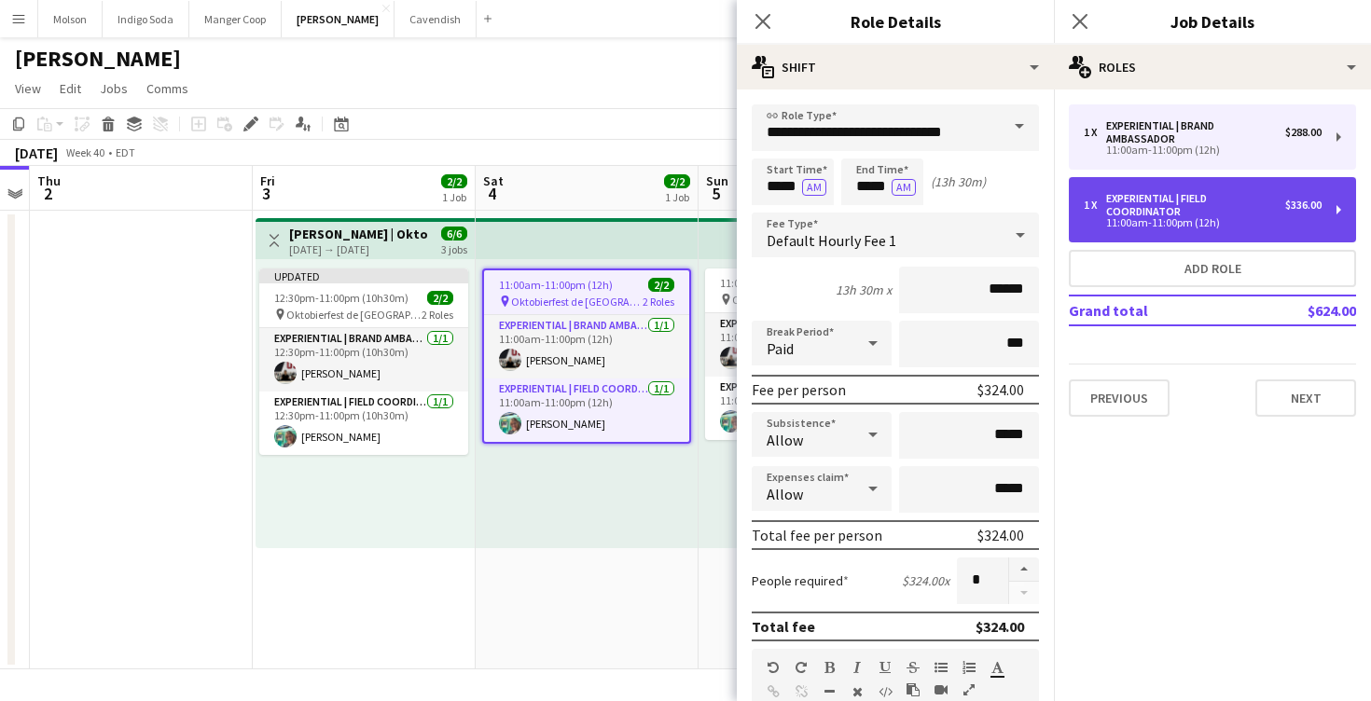
click at [1182, 223] on div "11:00am-11:00pm (12h)" at bounding box center [1203, 222] width 238 height 9
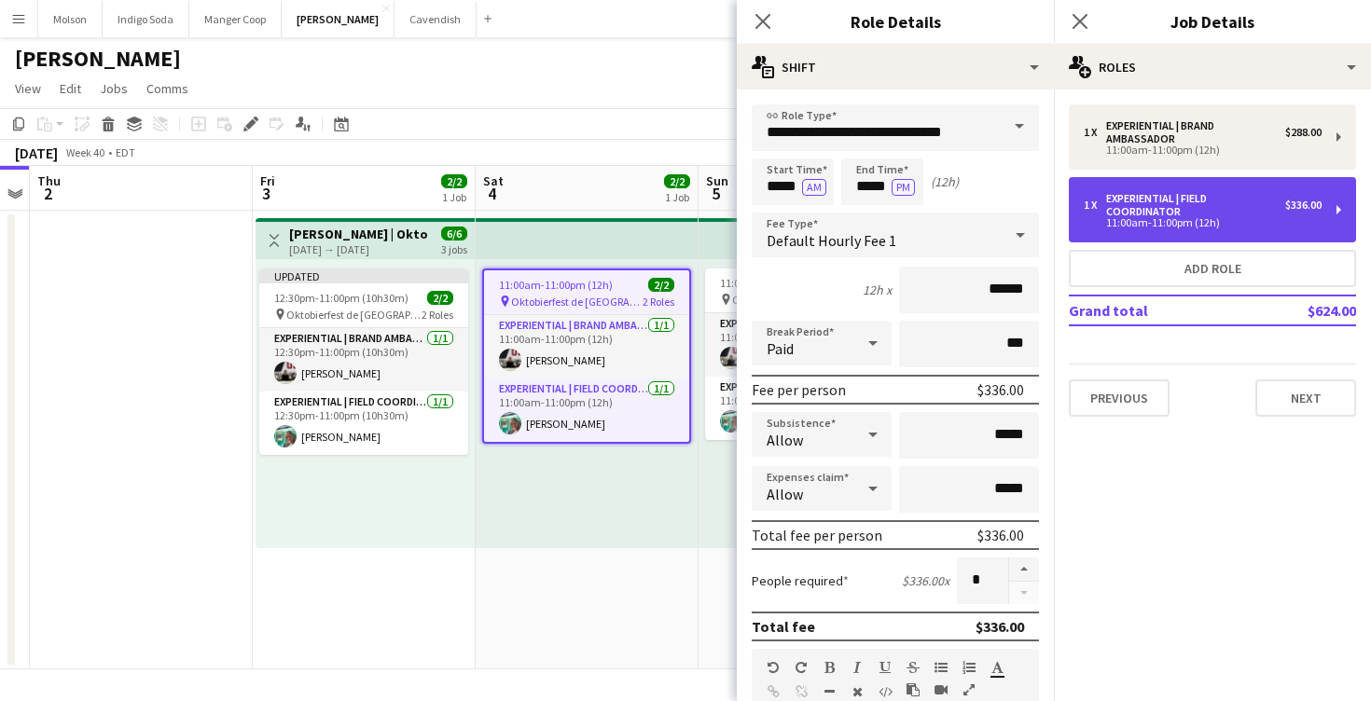
type input "**********"
type input "*****"
type input "******"
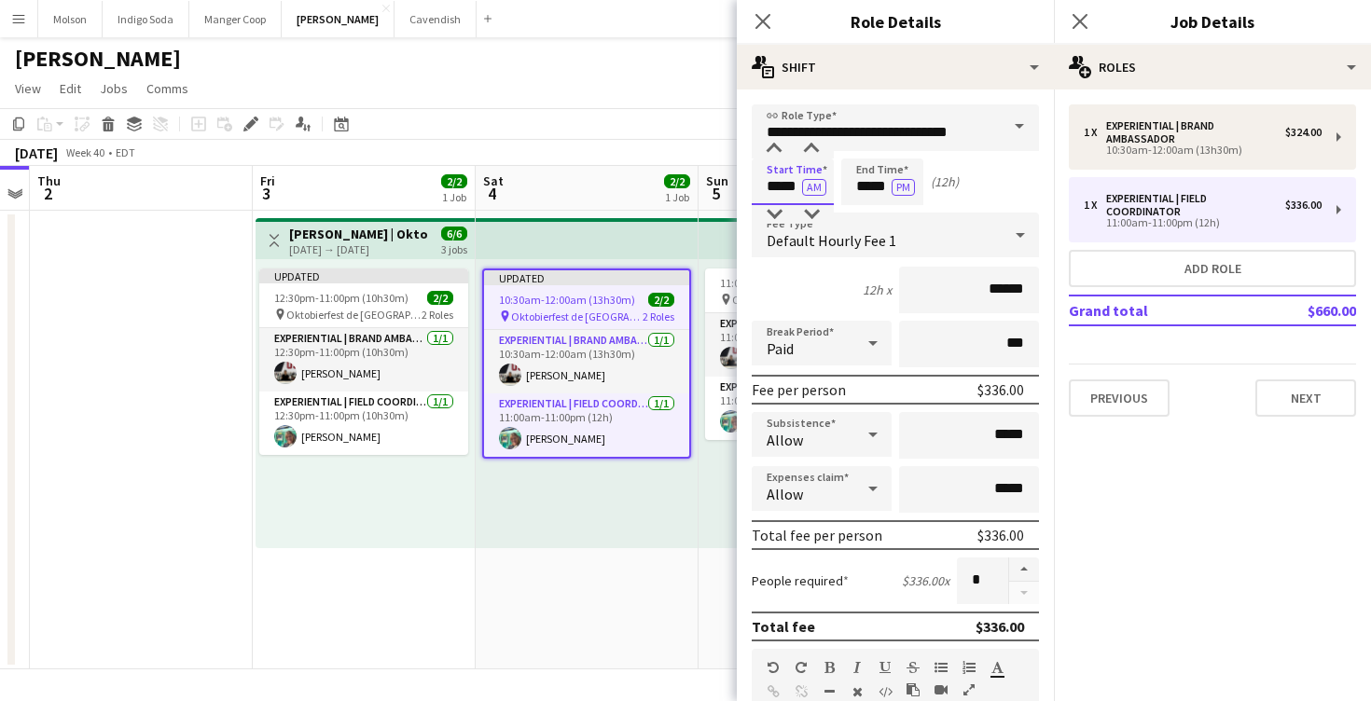
click at [777, 197] on input "*****" at bounding box center [793, 182] width 82 height 47
click at [770, 227] on div "Default Hourly Fee 1" at bounding box center [877, 235] width 250 height 45
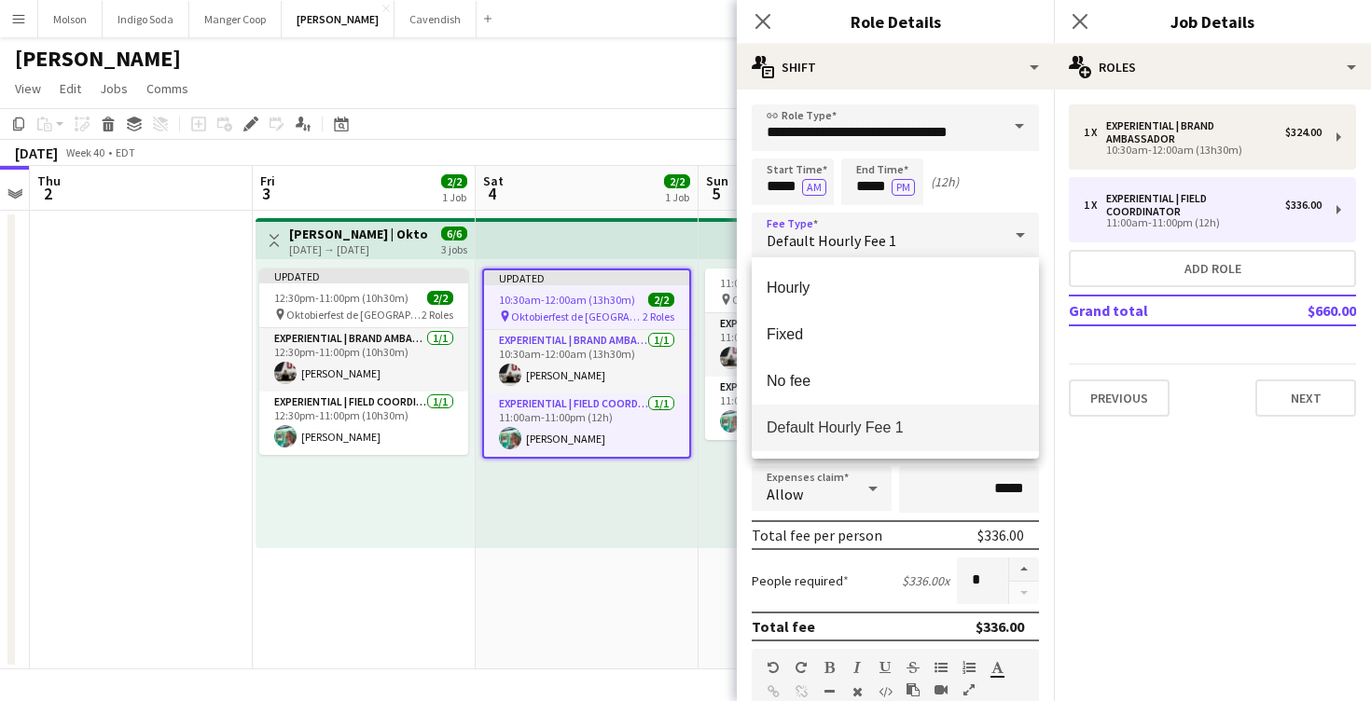
click at [777, 194] on div at bounding box center [685, 350] width 1371 height 701
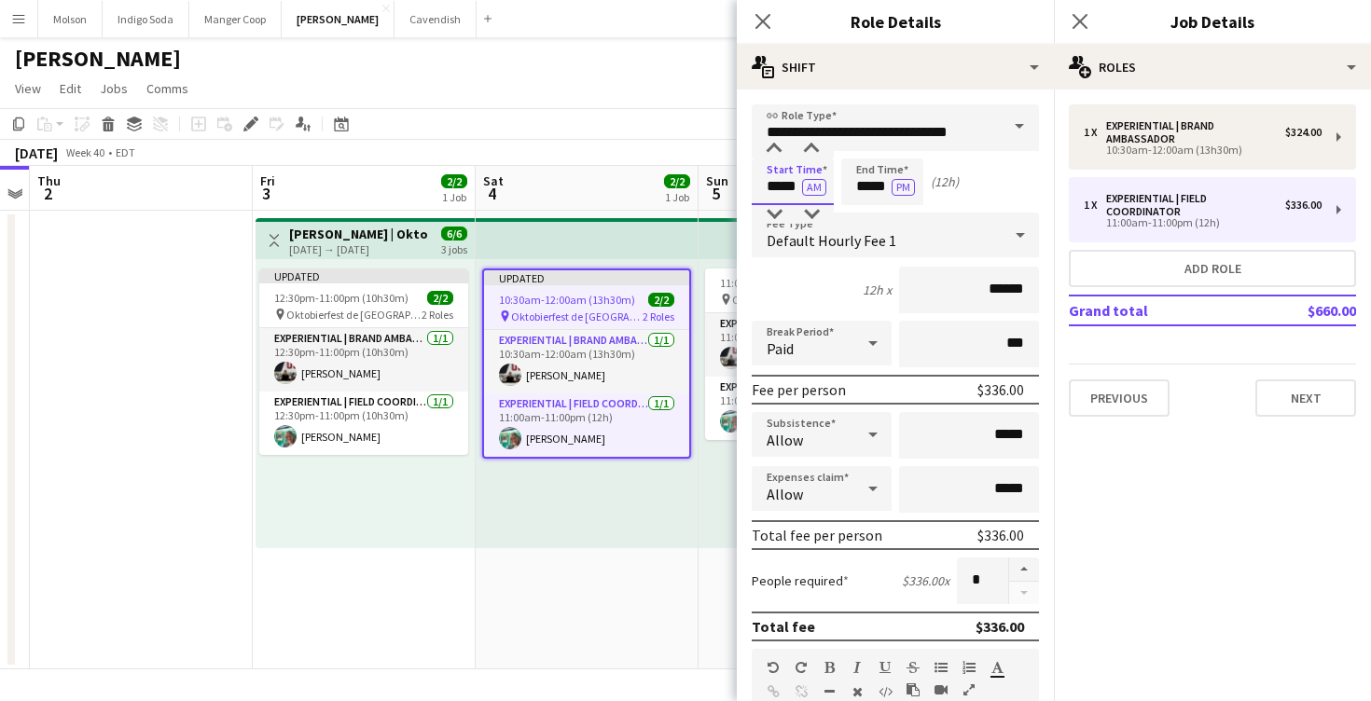
click at [783, 171] on input "*****" at bounding box center [793, 182] width 82 height 47
click at [781, 212] on div at bounding box center [774, 214] width 37 height 19
click at [797, 158] on div at bounding box center [811, 149] width 37 height 19
type input "*****"
click at [797, 158] on div at bounding box center [811, 149] width 37 height 19
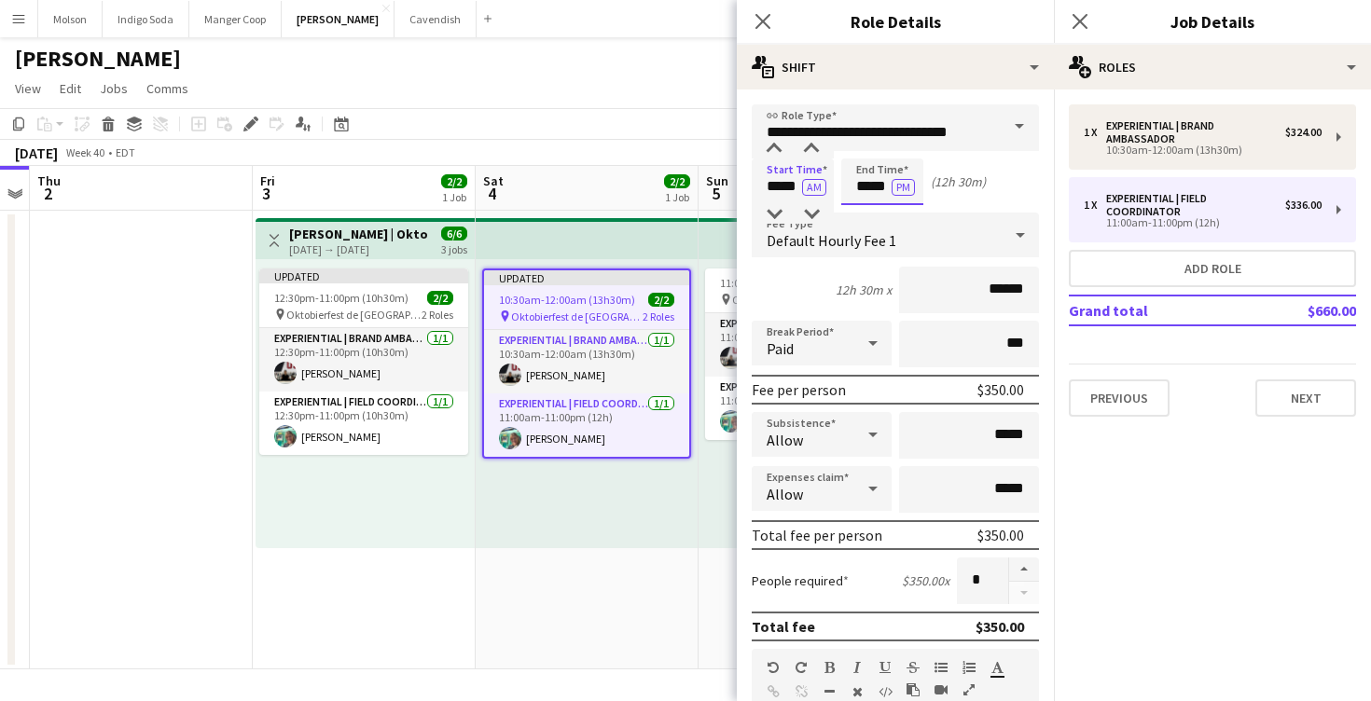
click at [878, 183] on input "*****" at bounding box center [882, 182] width 82 height 47
type input "*****"
click at [862, 155] on div at bounding box center [863, 149] width 37 height 19
click at [977, 203] on div "Start Time ***** AM End Time ***** AM (13h 30m)" at bounding box center [895, 182] width 287 height 47
click at [586, 518] on div "Updated 10:30am-12:00am (13h30m) (Sun) 2/2 pin Oktobierfest de Sainte-Adèle 2 R…" at bounding box center [587, 403] width 223 height 289
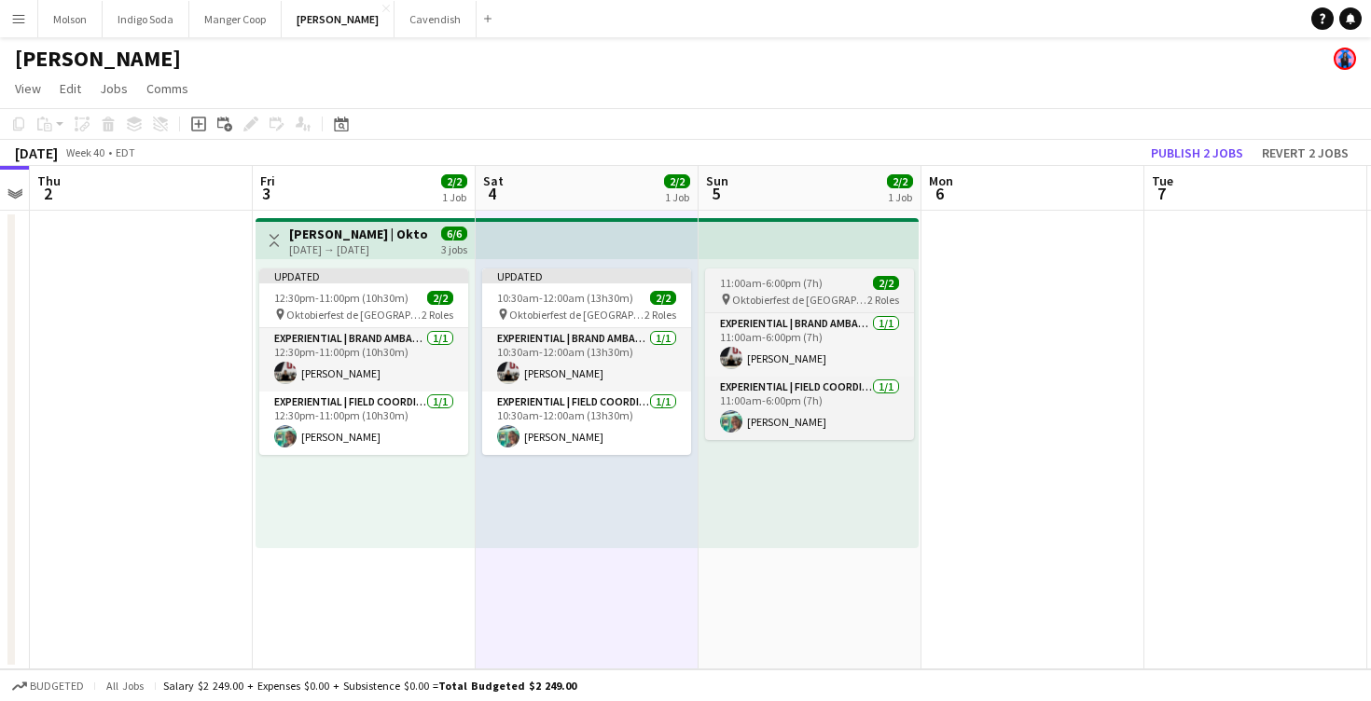
click at [790, 288] on span "11:00am-6:00pm (7h)" at bounding box center [771, 283] width 103 height 14
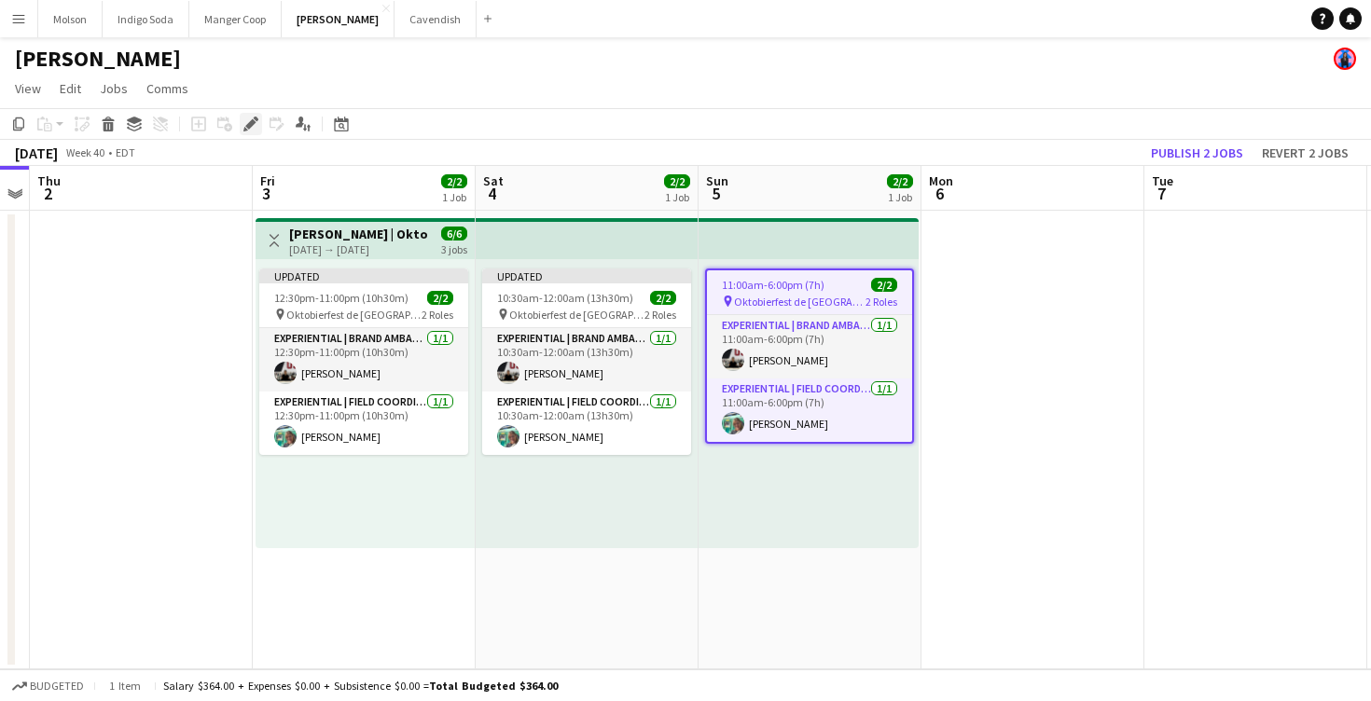
click at [248, 125] on icon at bounding box center [250, 124] width 10 height 10
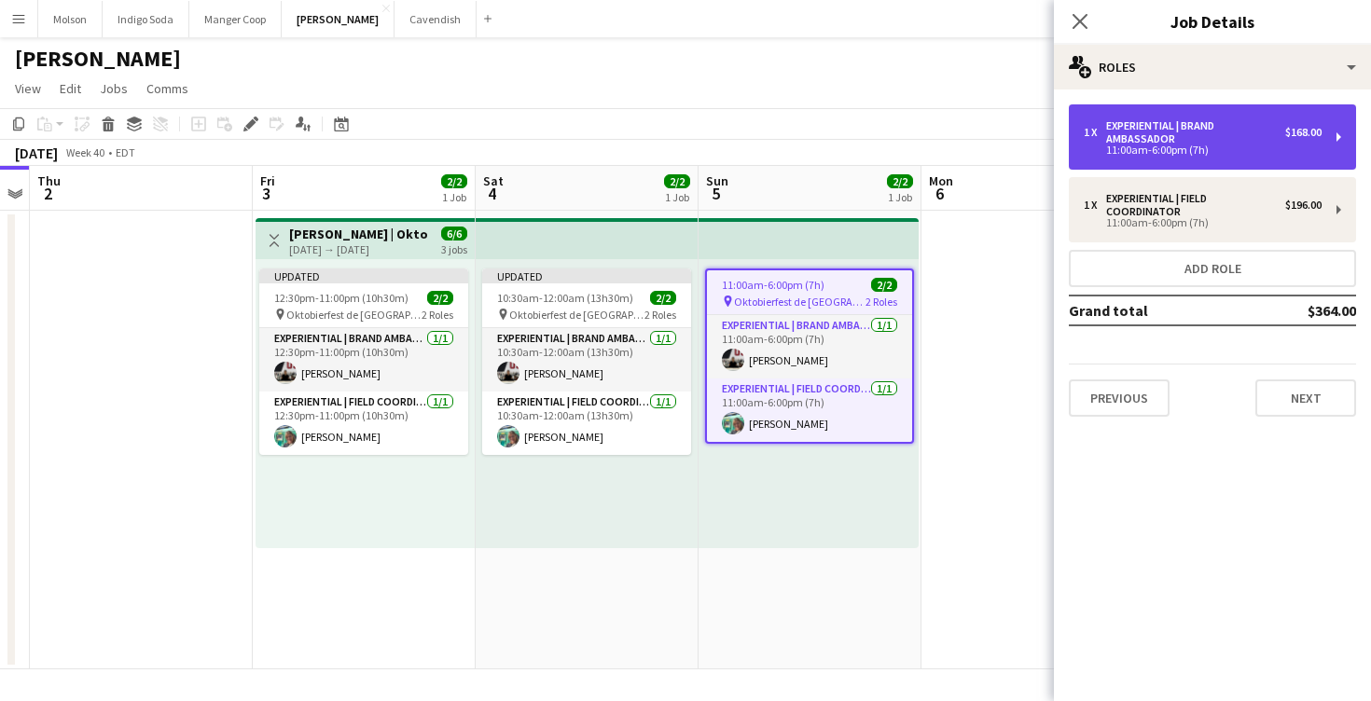
click at [1145, 146] on div "11:00am-6:00pm (7h)" at bounding box center [1203, 150] width 238 height 9
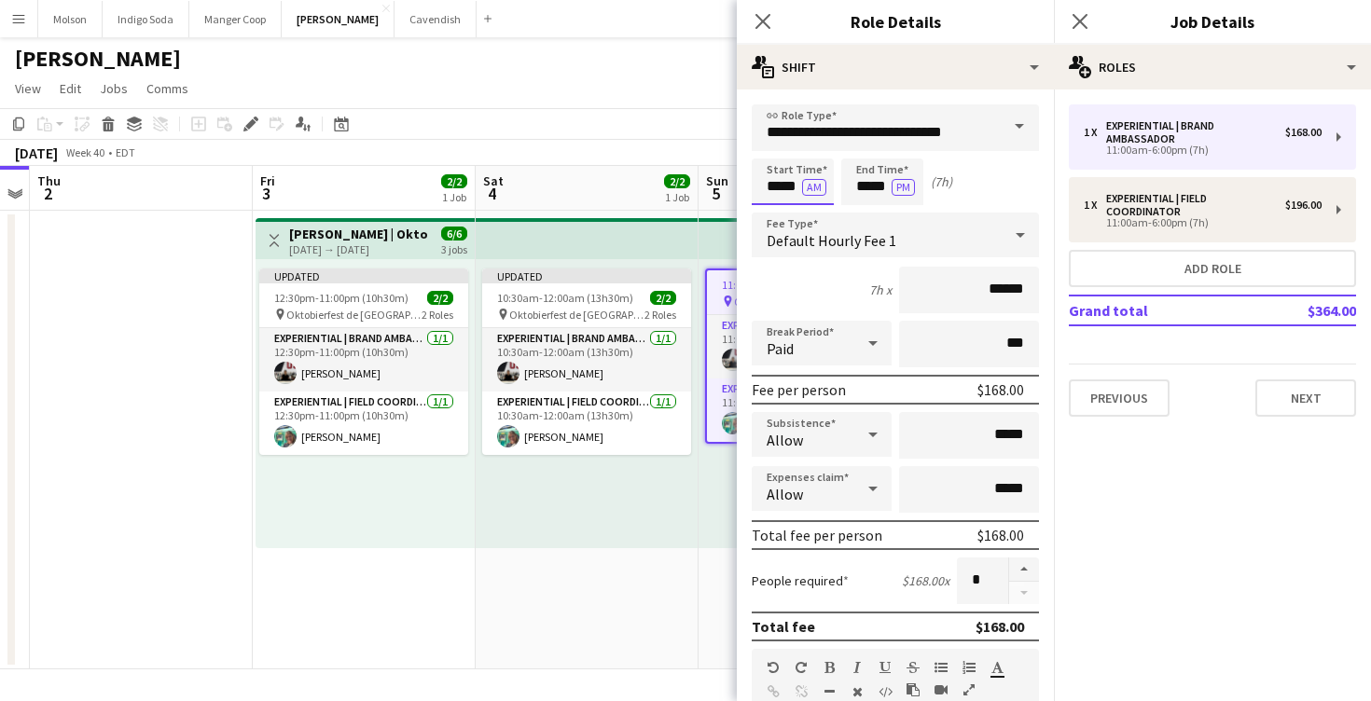
click at [774, 195] on input "*****" at bounding box center [793, 182] width 82 height 47
click at [774, 209] on div at bounding box center [774, 214] width 37 height 19
click at [810, 153] on div at bounding box center [811, 149] width 37 height 19
type input "*****"
click at [810, 153] on div at bounding box center [811, 149] width 37 height 19
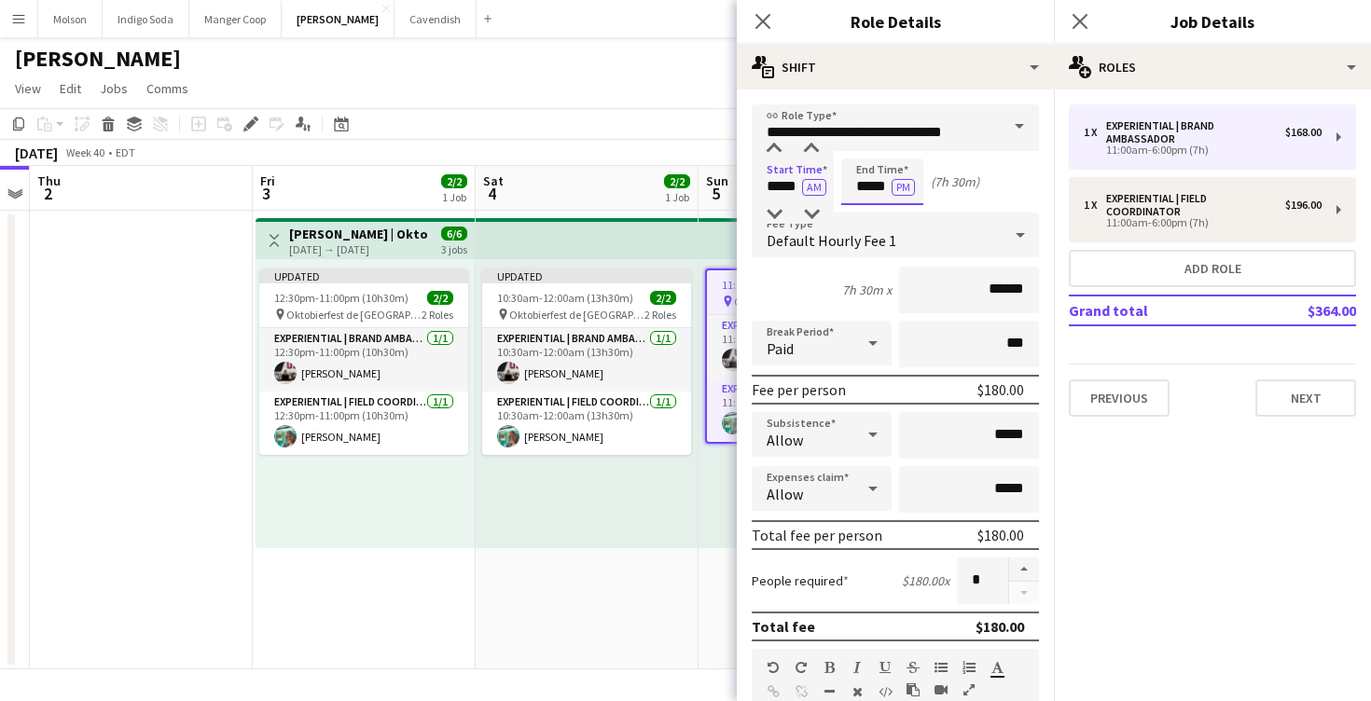
click at [876, 192] on input "*****" at bounding box center [882, 182] width 82 height 47
click at [862, 213] on div at bounding box center [863, 214] width 37 height 19
type input "*****"
click at [862, 213] on div at bounding box center [863, 214] width 37 height 19
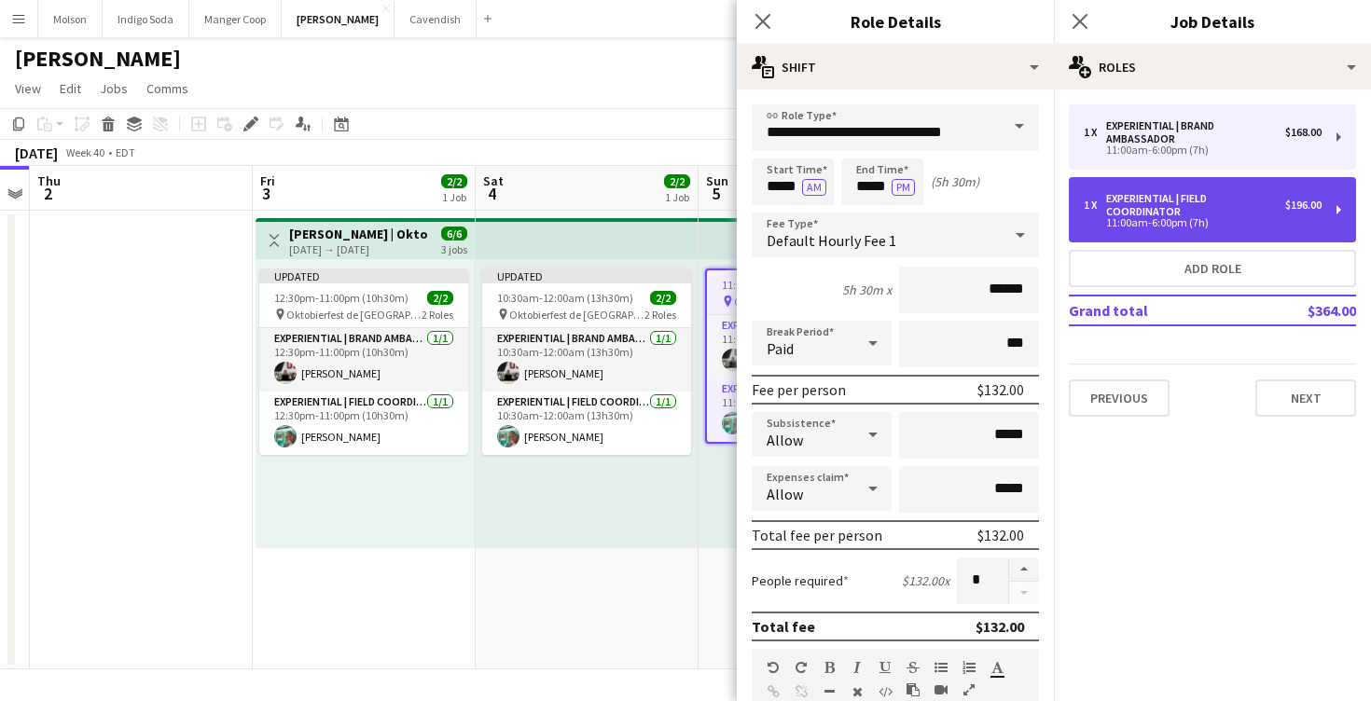
click at [1158, 225] on div "11:00am-6:00pm (7h)" at bounding box center [1203, 222] width 238 height 9
type input "**********"
type input "*****"
type input "******"
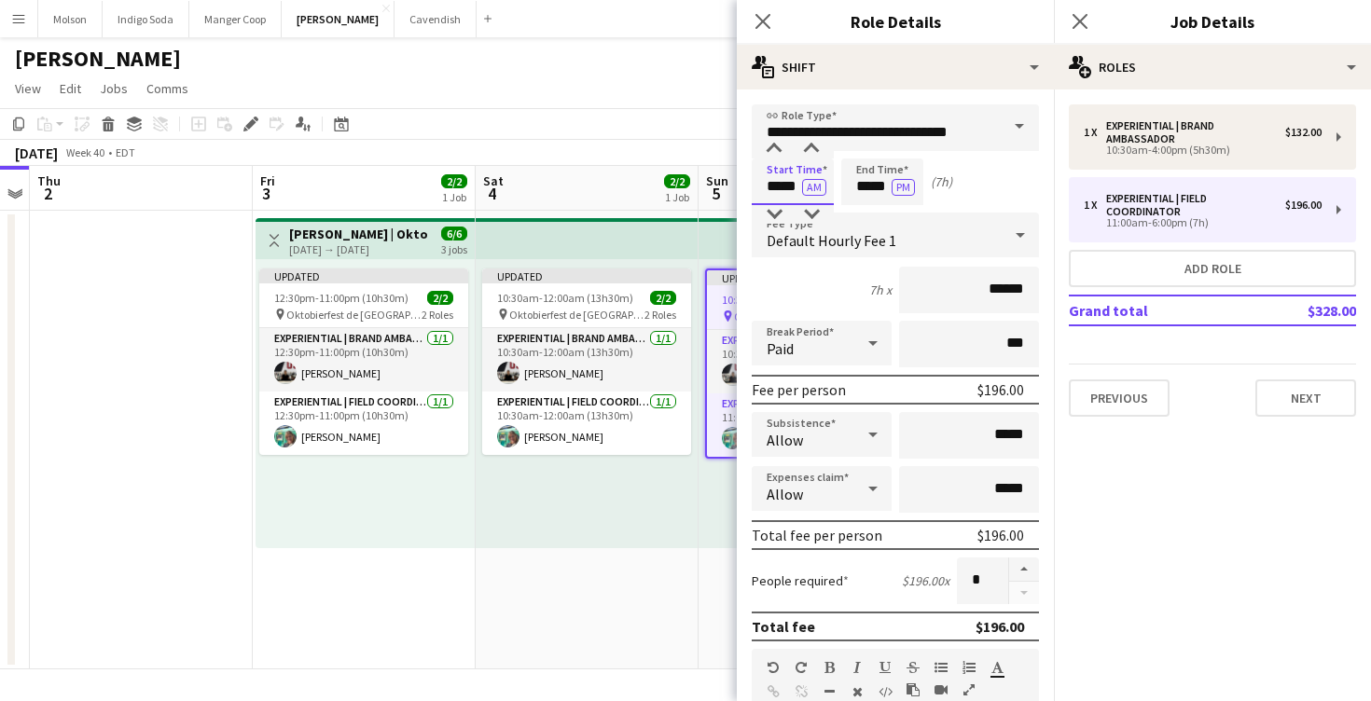
click at [789, 191] on input "*****" at bounding box center [793, 182] width 82 height 47
click at [775, 213] on div at bounding box center [774, 214] width 37 height 19
click at [802, 155] on div at bounding box center [811, 149] width 37 height 19
type input "*****"
click at [802, 155] on div at bounding box center [811, 149] width 37 height 19
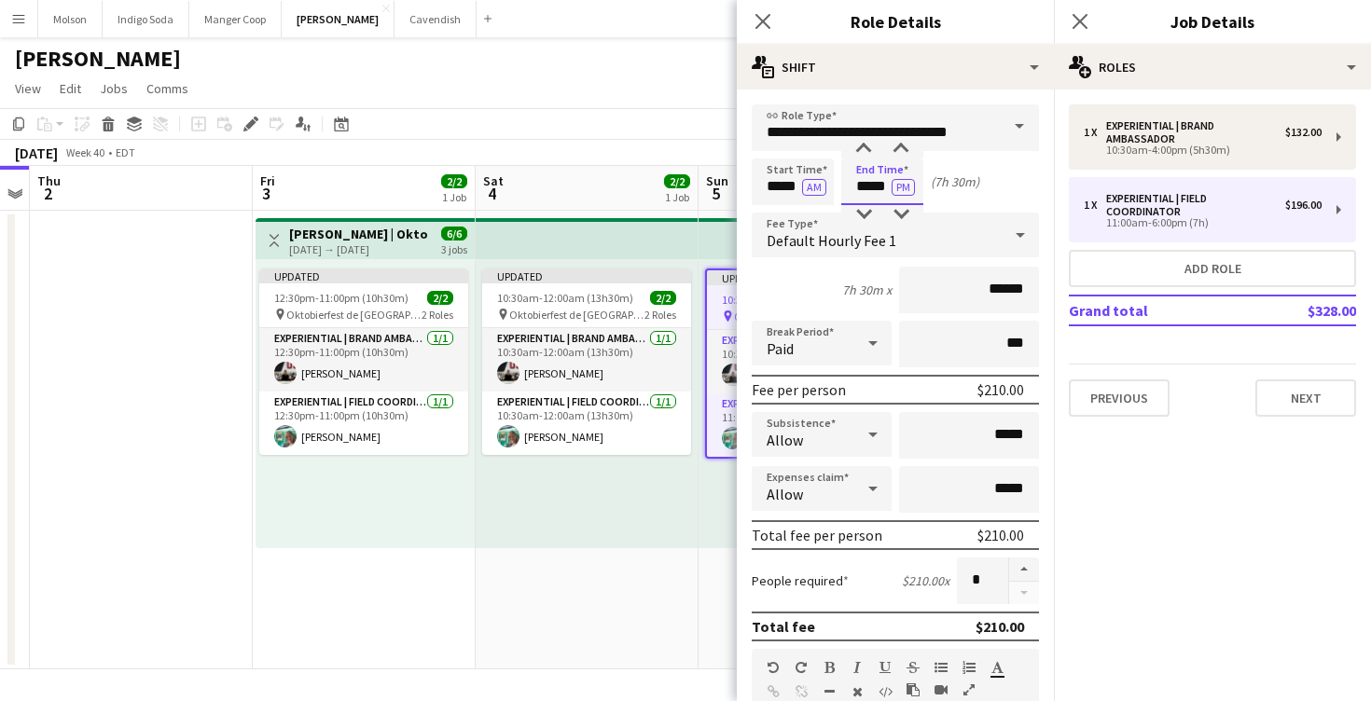
click at [855, 186] on input "*****" at bounding box center [882, 182] width 82 height 47
click at [874, 212] on div at bounding box center [863, 214] width 37 height 19
type input "*****"
click at [874, 212] on div at bounding box center [863, 214] width 37 height 19
click at [927, 203] on div "Start Time ***** AM End Time ***** PM (5h 30m)" at bounding box center [895, 182] width 287 height 47
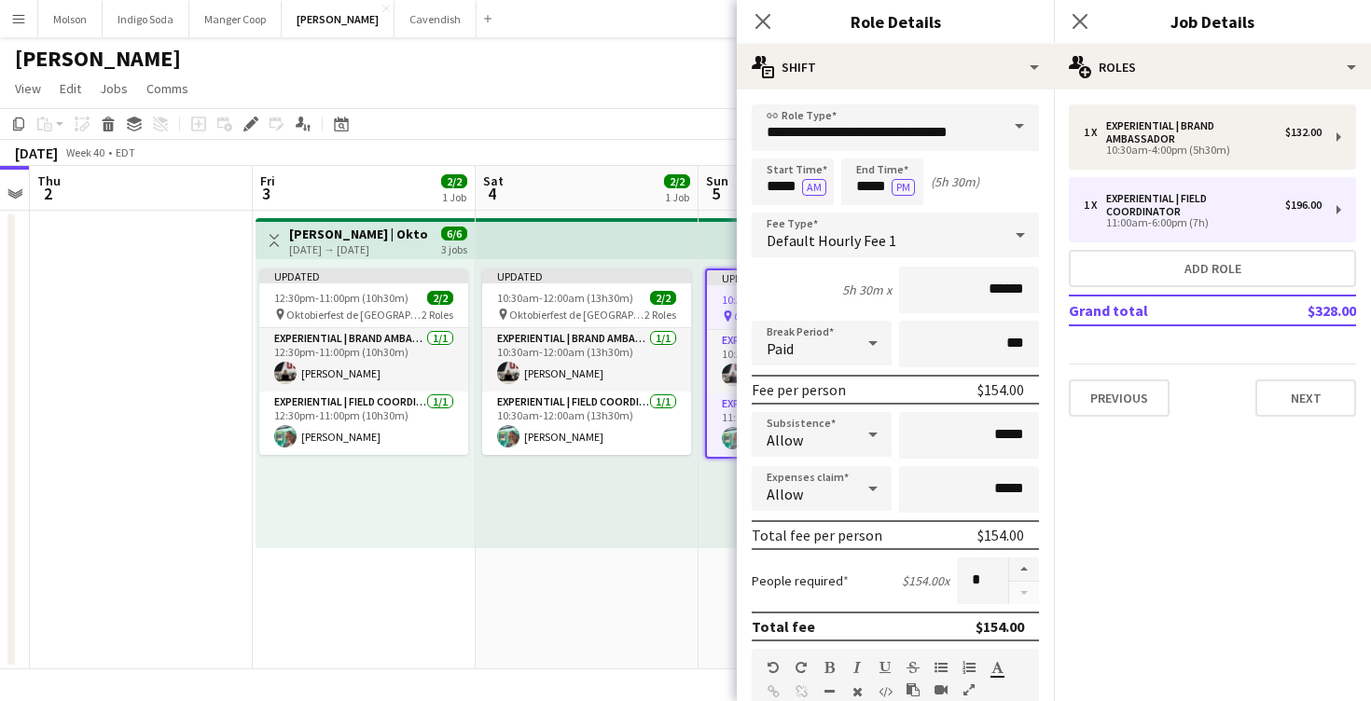
click at [548, 541] on div "Updated 10:30am-12:00am (13h30m) (Sun) 2/2 pin Oktobierfest de Sainte-Adèle 2 R…" at bounding box center [587, 403] width 223 height 289
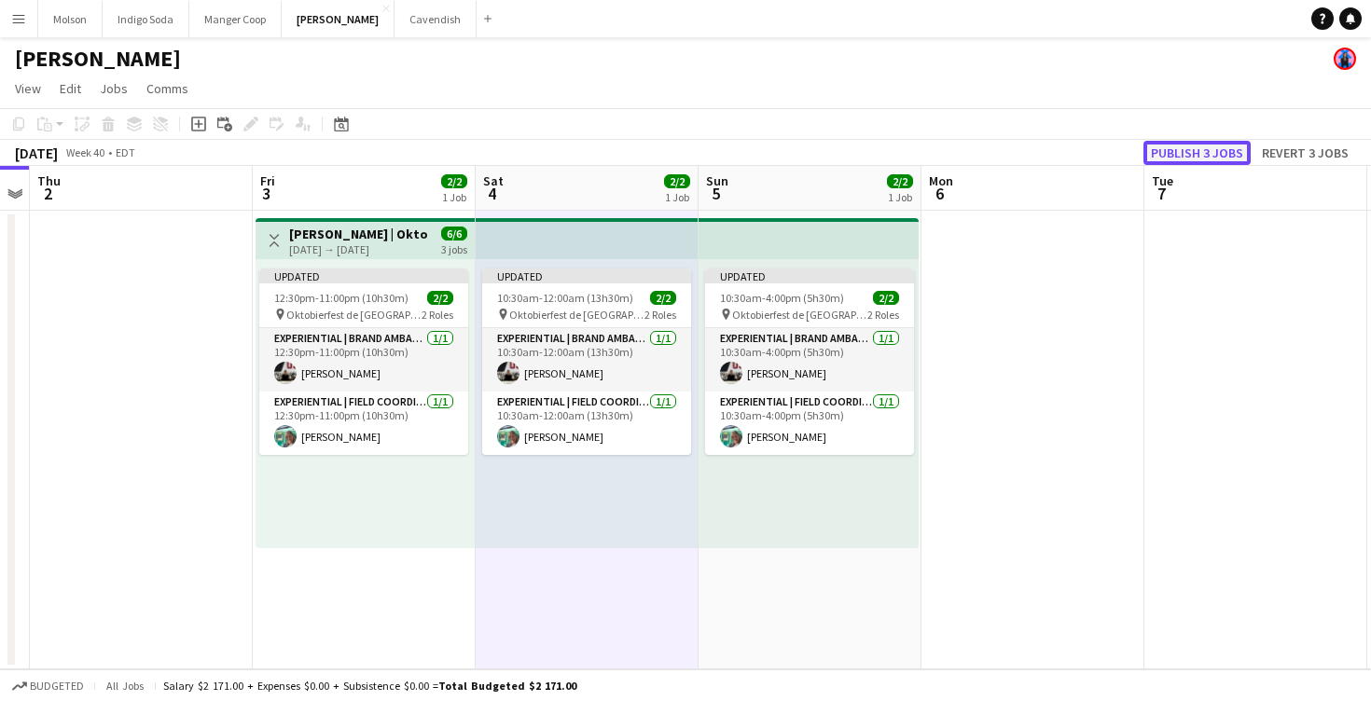
click at [1196, 148] on button "Publish 3 jobs" at bounding box center [1197, 153] width 107 height 24
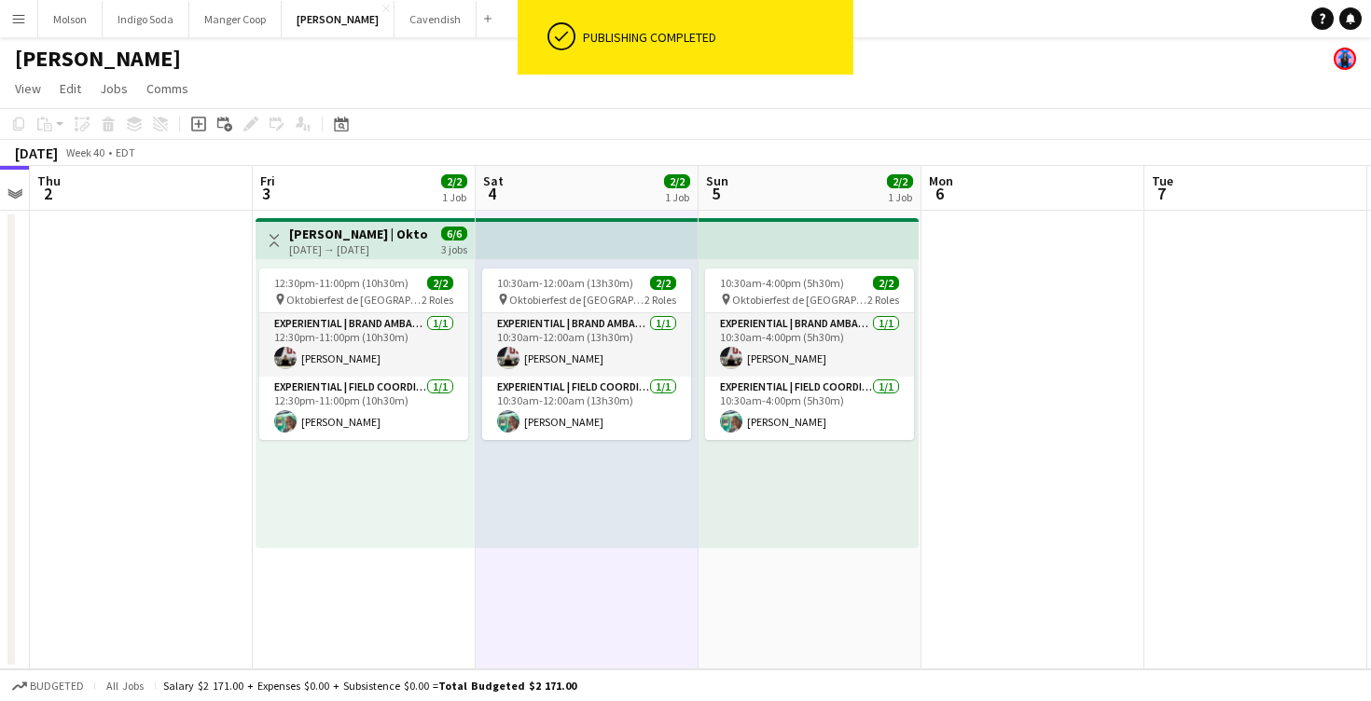
click at [409, 474] on div "12:30pm-11:00pm (10h30m) 2/2 pin Oktobierfest de Sainte-Adèle 2 Roles Experient…" at bounding box center [365, 403] width 219 height 289
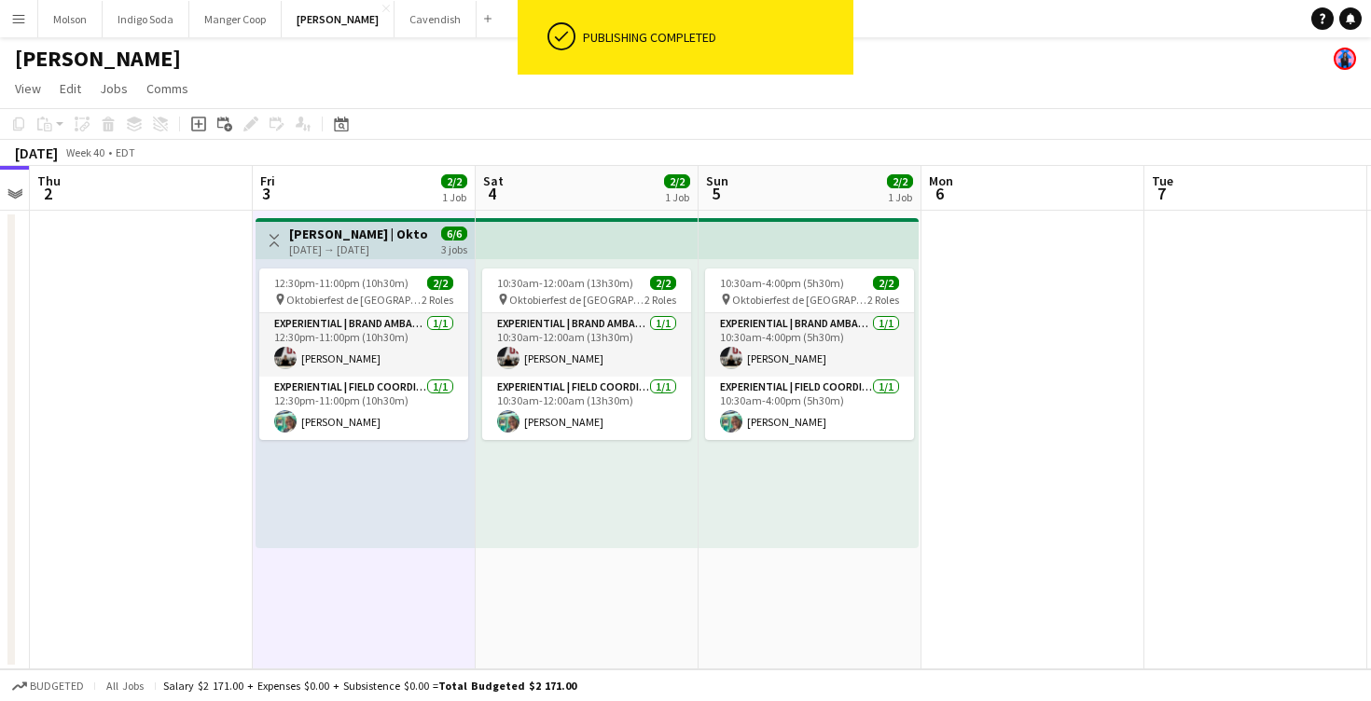
click at [523, 248] on app-top-bar at bounding box center [587, 238] width 223 height 41
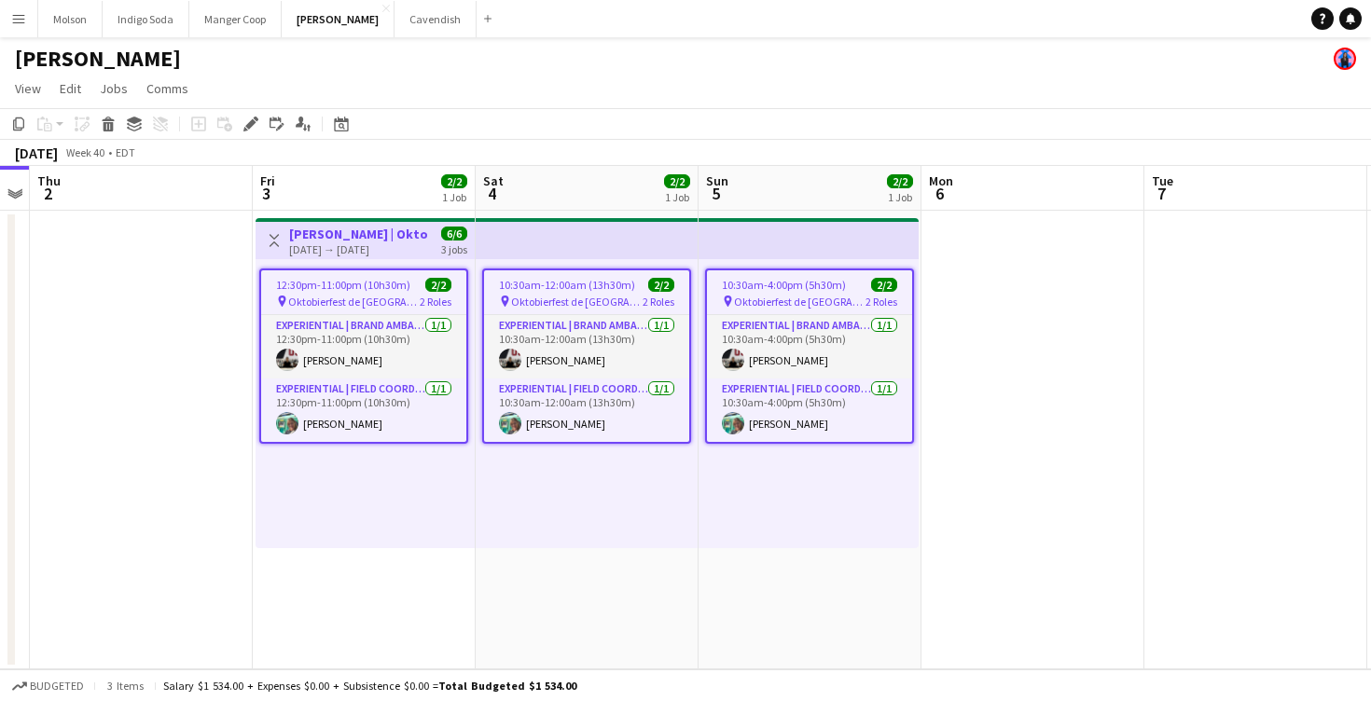
click at [672, 251] on app-top-bar at bounding box center [587, 238] width 223 height 41
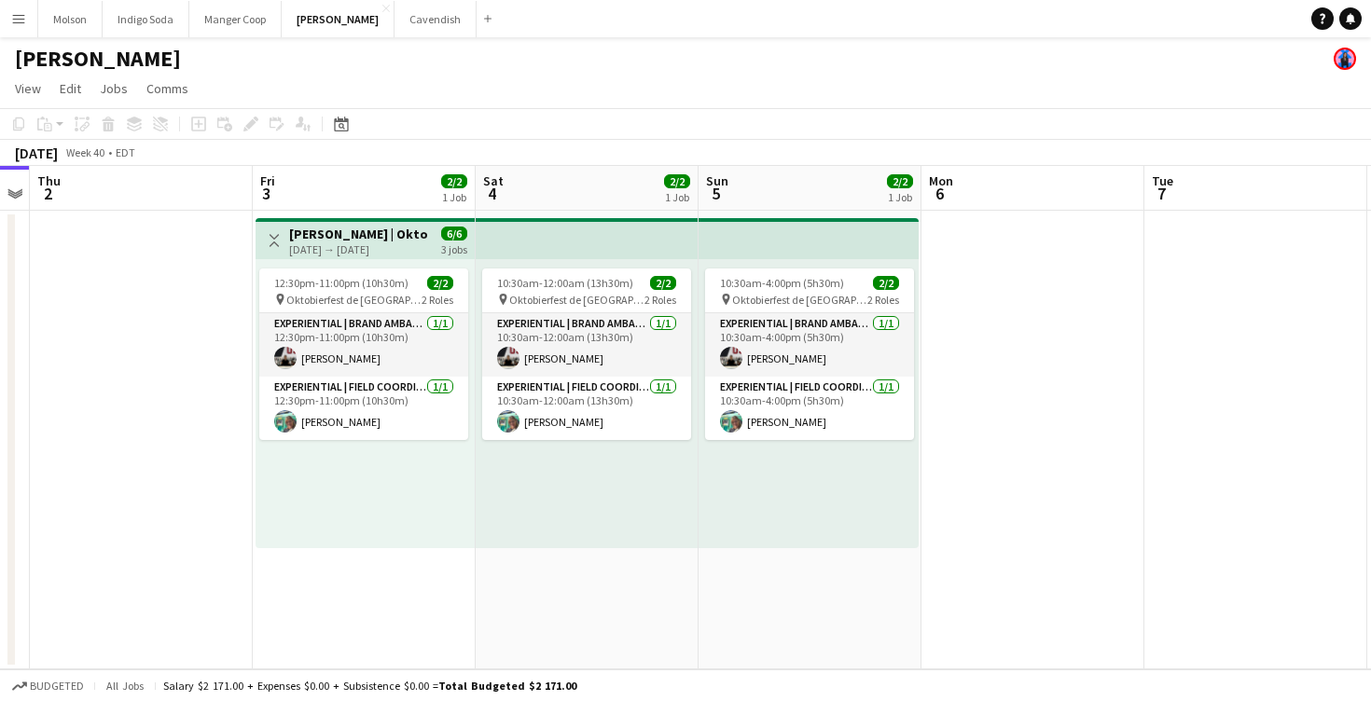
click at [658, 251] on app-top-bar at bounding box center [587, 238] width 223 height 41
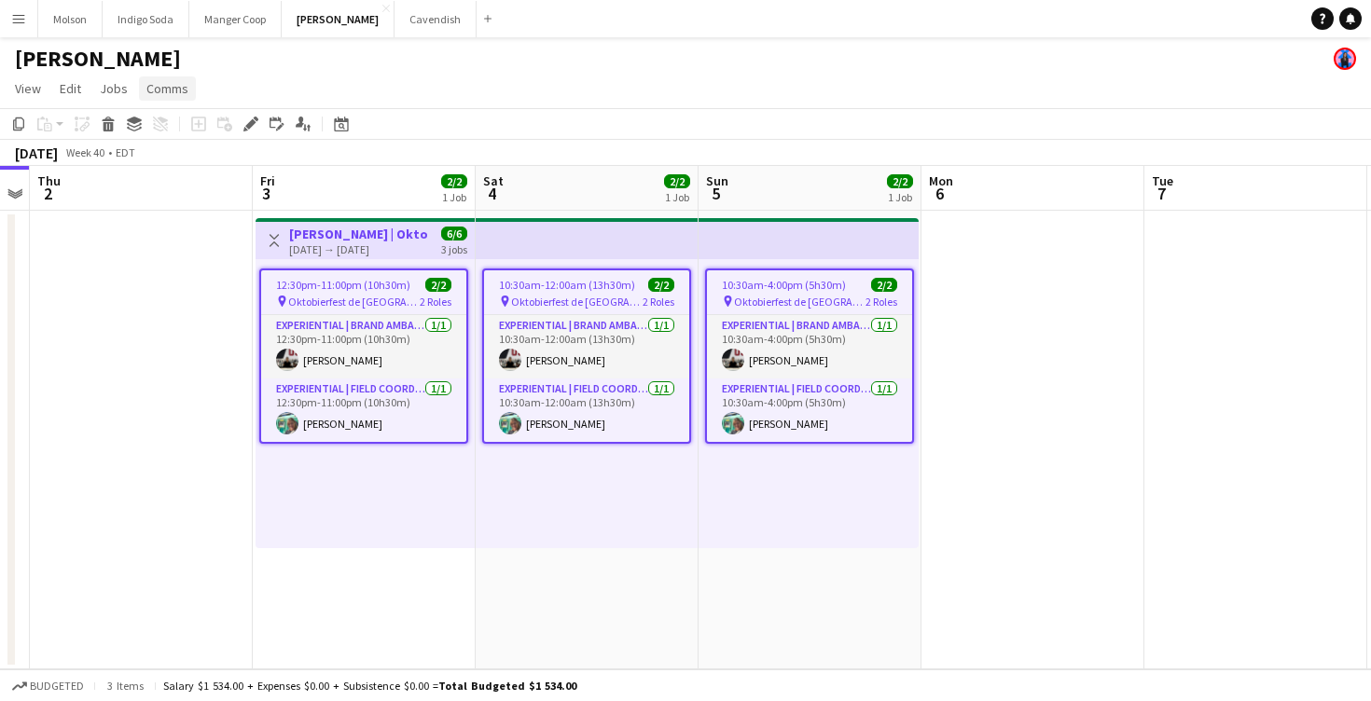
click at [170, 90] on span "Comms" at bounding box center [167, 88] width 42 height 17
click at [199, 164] on span "Create chat" at bounding box center [185, 167] width 65 height 17
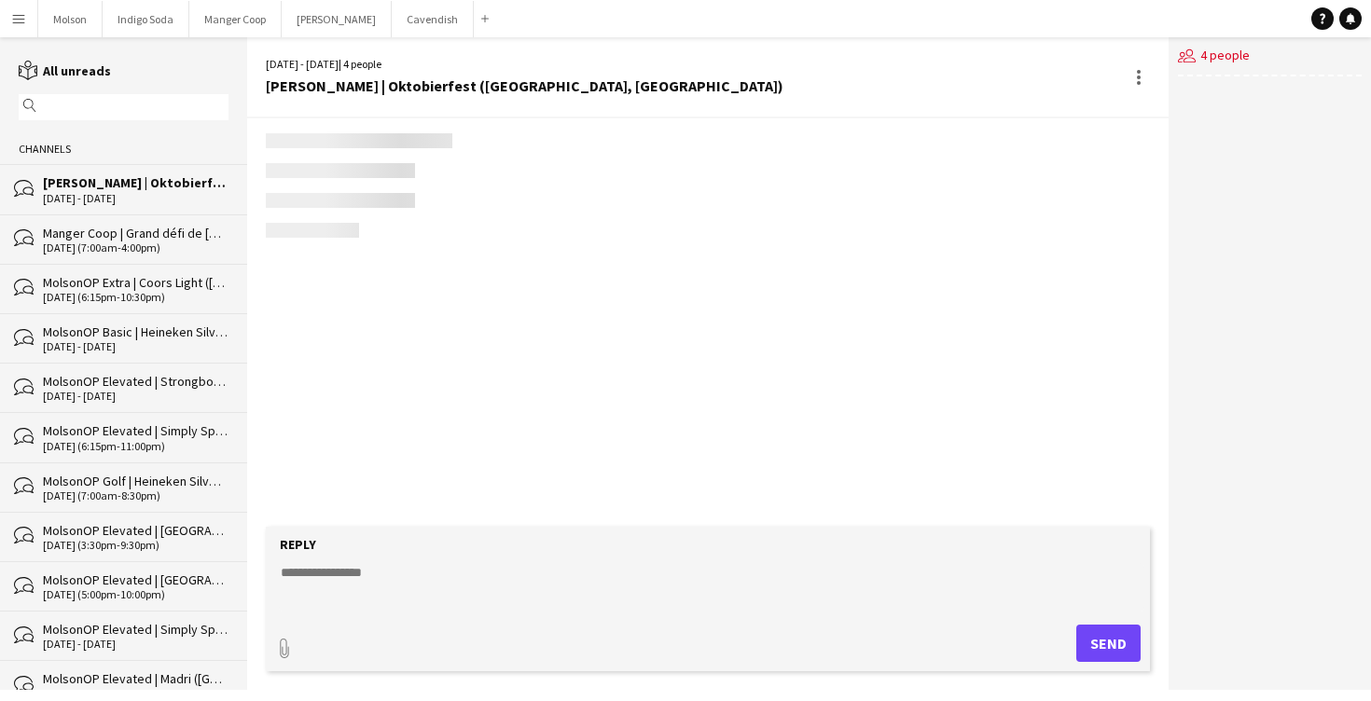
scroll to position [852, 0]
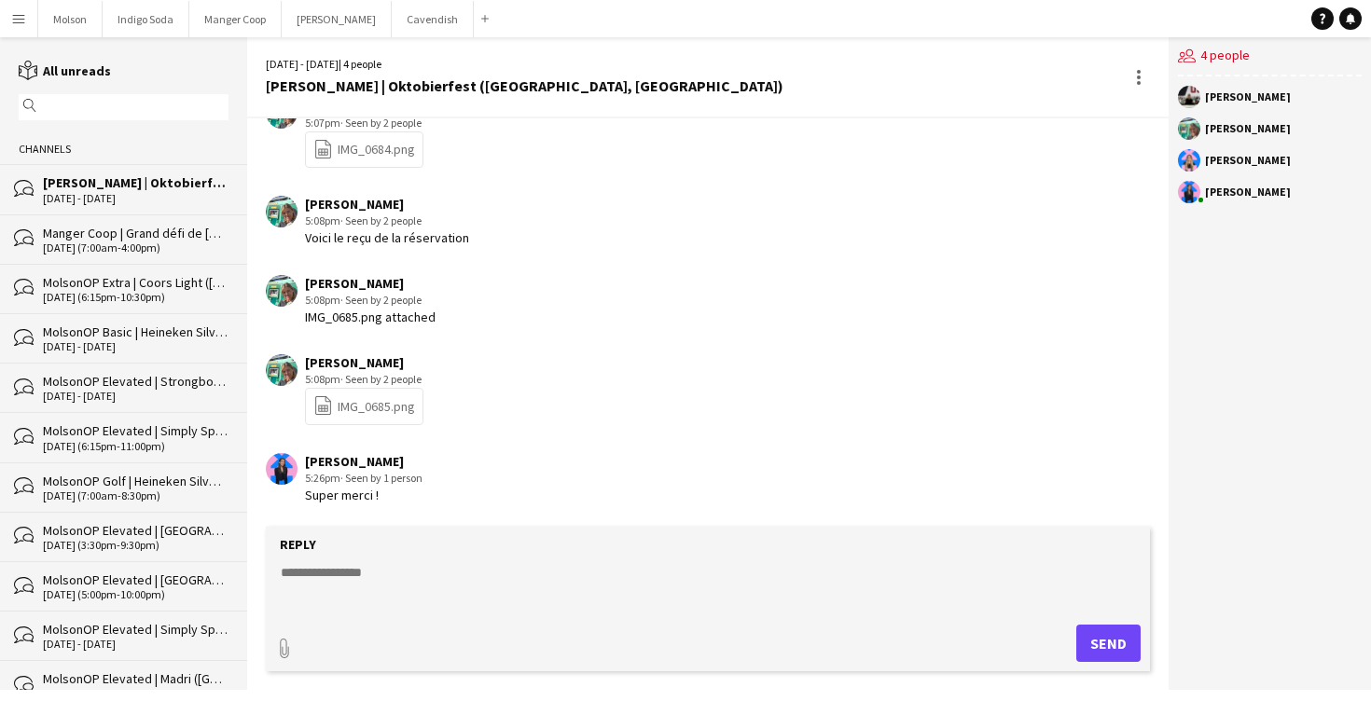
click at [457, 586] on textarea at bounding box center [712, 587] width 866 height 49
type textarea "**********"
drag, startPoint x: 579, startPoint y: 577, endPoint x: 173, endPoint y: 577, distance: 405.7
click at [182, 577] on div "reading All unreads magnifier Channels bubbles [PERSON_NAME] | Oktobierfest ([G…" at bounding box center [685, 363] width 1371 height 653
click at [556, 574] on textarea "**********" at bounding box center [712, 587] width 866 height 49
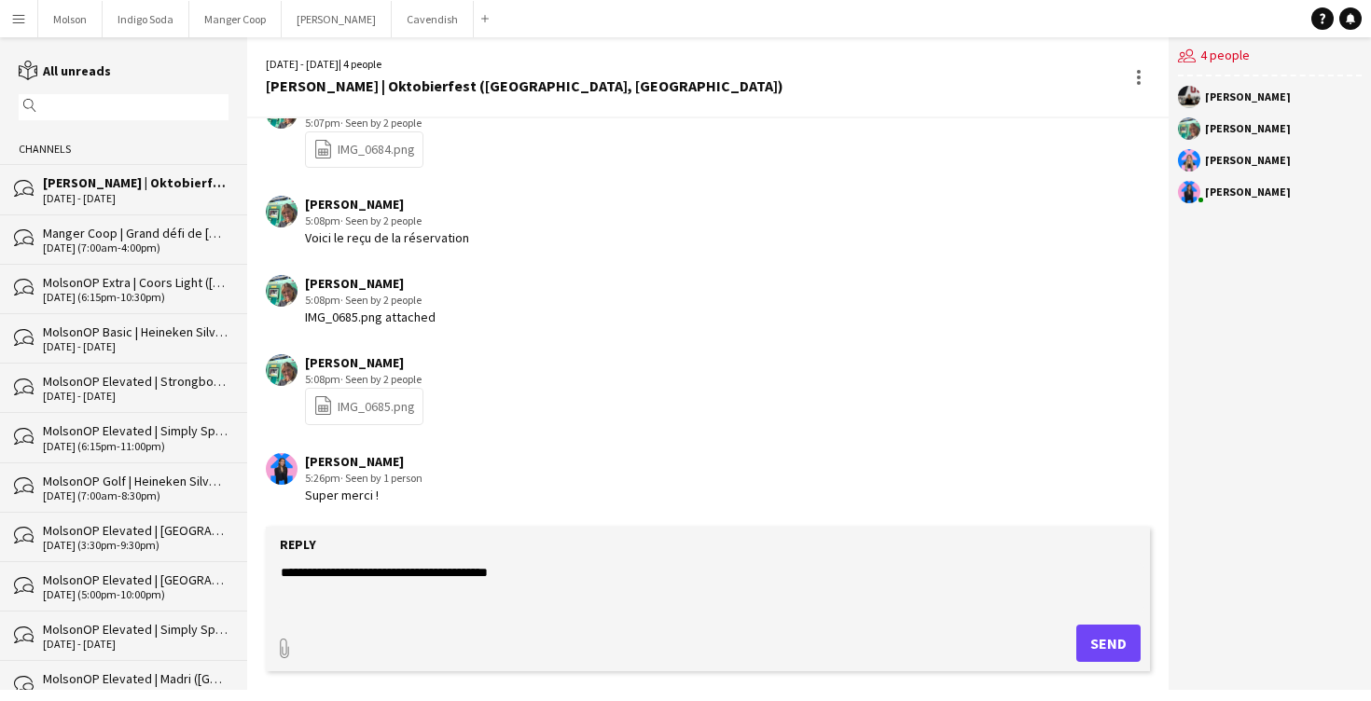
drag, startPoint x: 577, startPoint y: 576, endPoint x: 104, endPoint y: 569, distance: 472.9
click at [118, 575] on div "reading All unreads magnifier Channels bubbles [PERSON_NAME] | Oktobierfest ([G…" at bounding box center [685, 363] width 1371 height 653
click at [626, 387] on div "[PERSON_NAME] 5:08pm · Seen by 2 people file-spreadsheet IMG_0685.png" at bounding box center [635, 389] width 738 height 71
click at [13, 30] on button "Menu" at bounding box center [18, 18] width 37 height 37
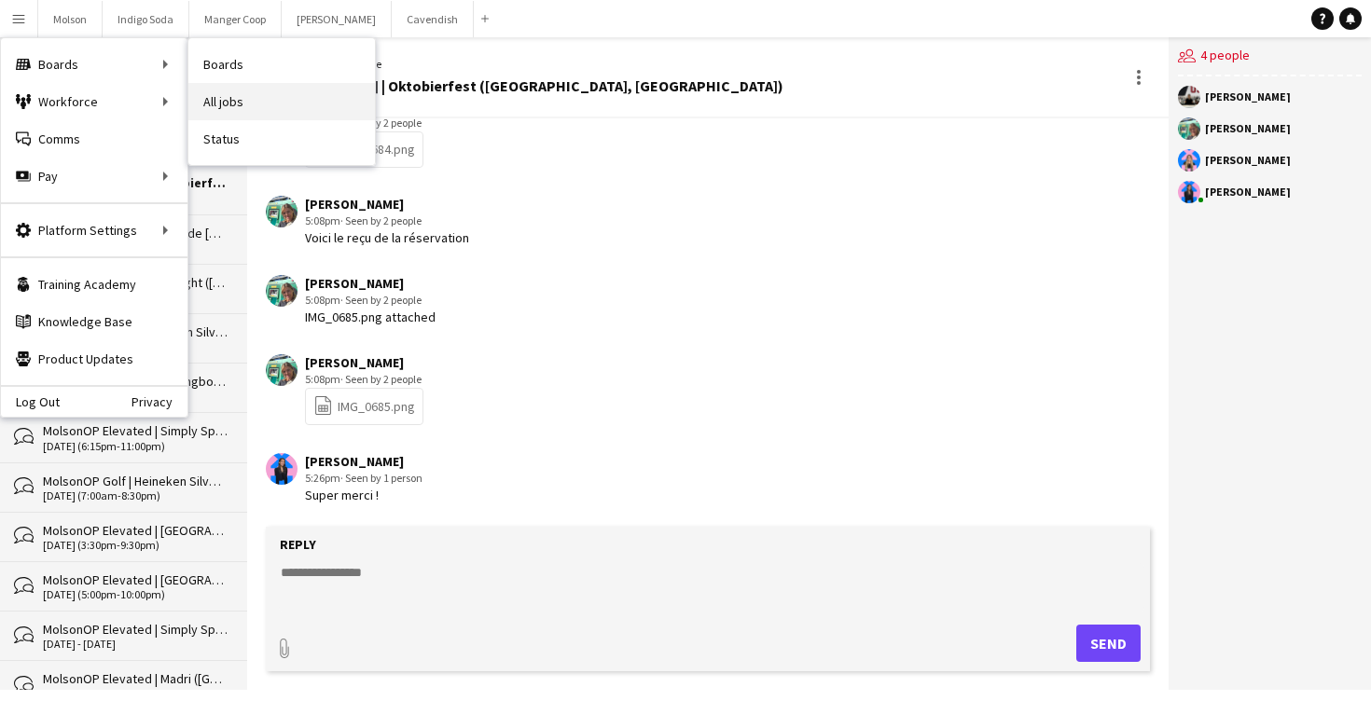
click at [255, 98] on link "All jobs" at bounding box center [281, 101] width 187 height 37
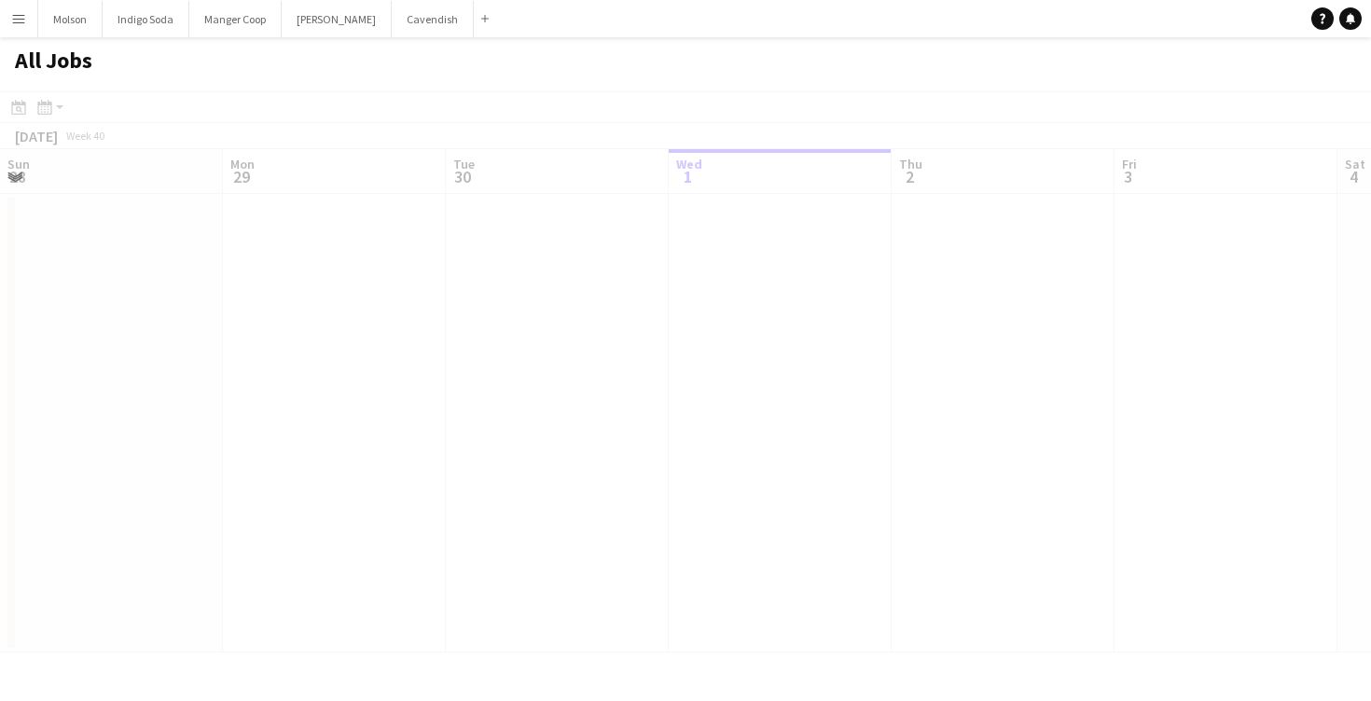
scroll to position [0, 446]
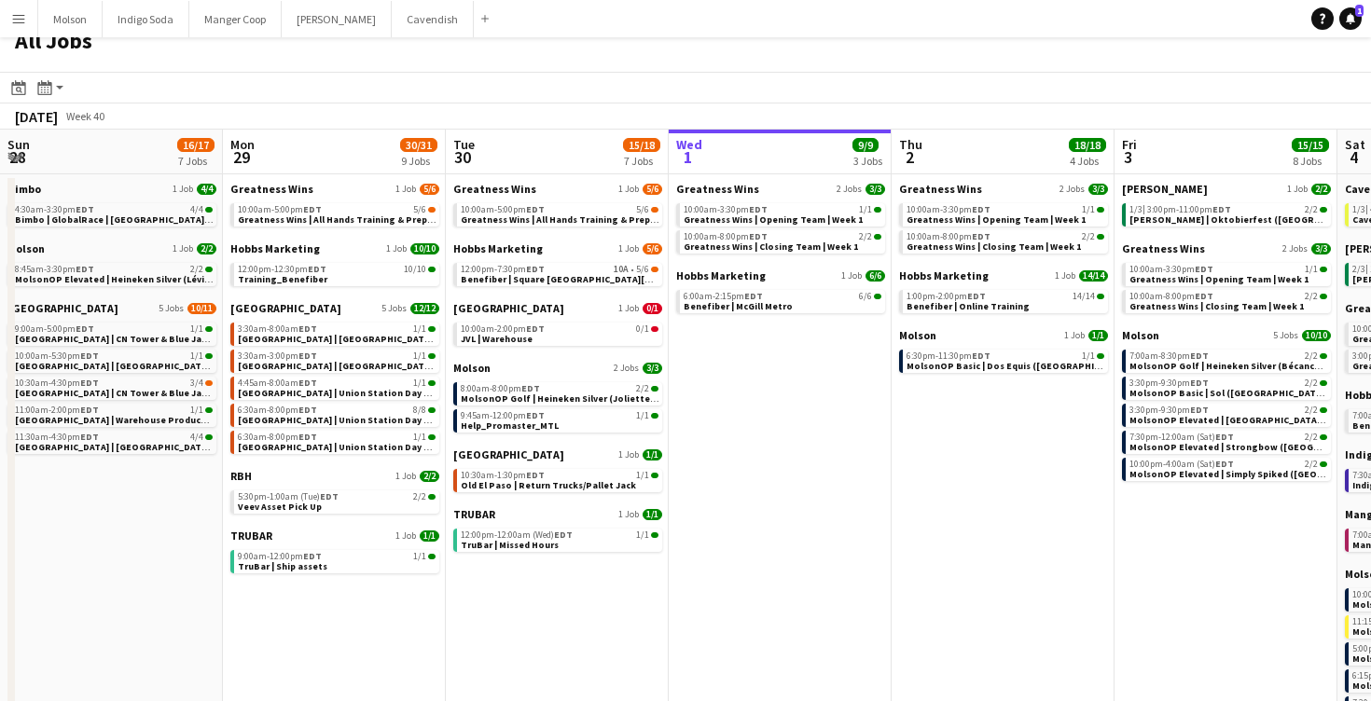
scroll to position [0, 838]
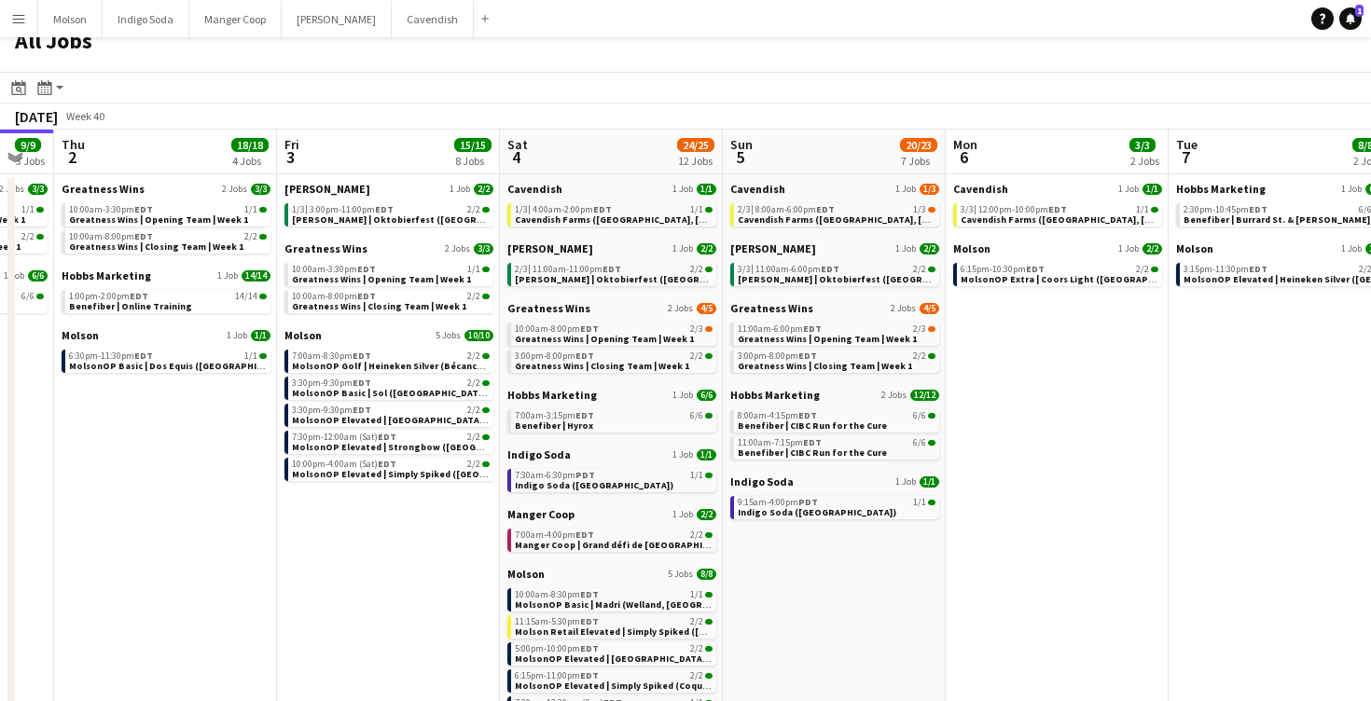
click at [9, 17] on button "Menu" at bounding box center [18, 18] width 37 height 37
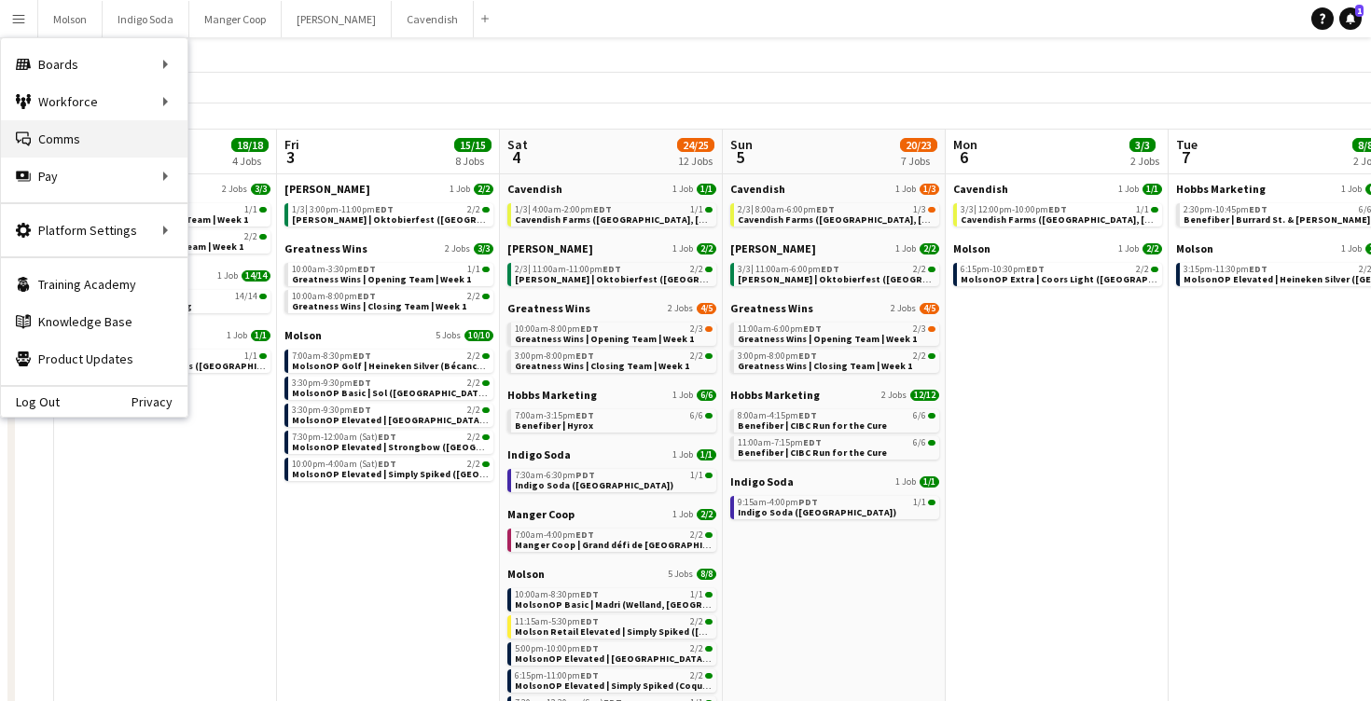
click at [62, 136] on link "Comms Comms" at bounding box center [94, 138] width 187 height 37
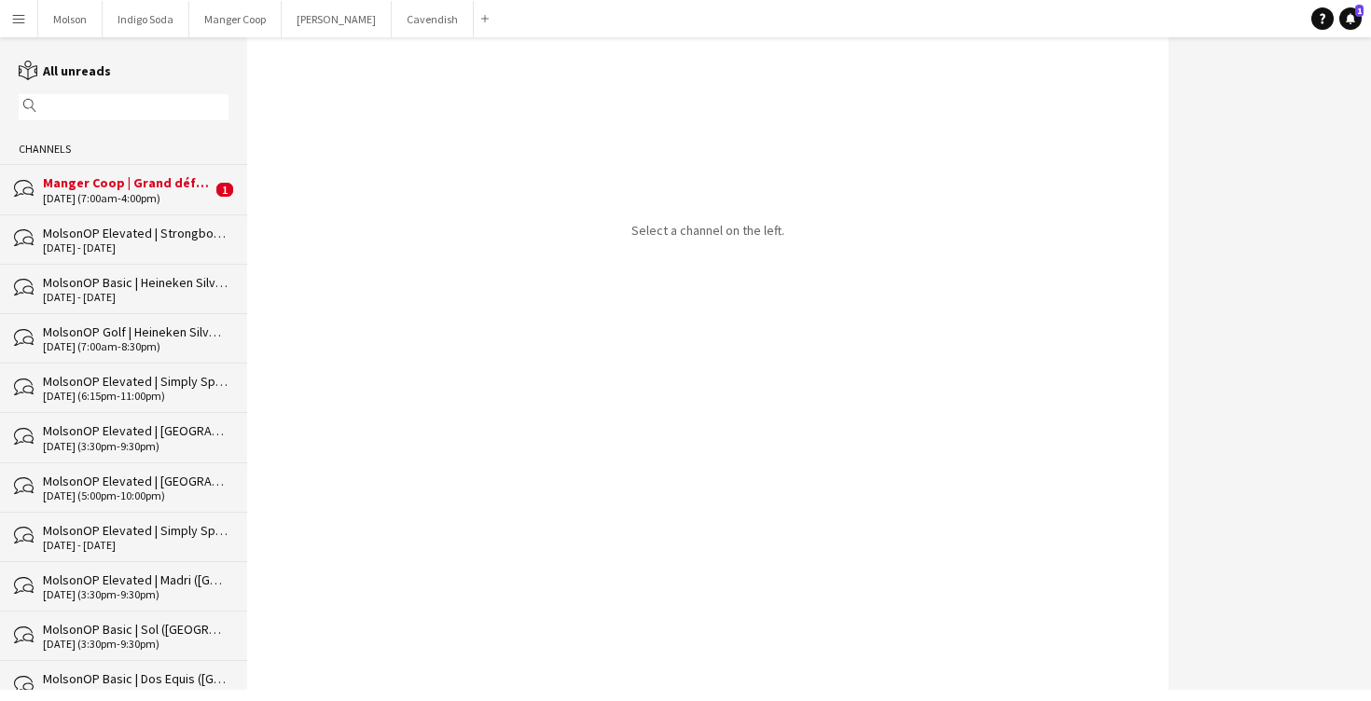
click at [141, 201] on div "[DATE] (7:00am-4:00pm)" at bounding box center [127, 198] width 169 height 13
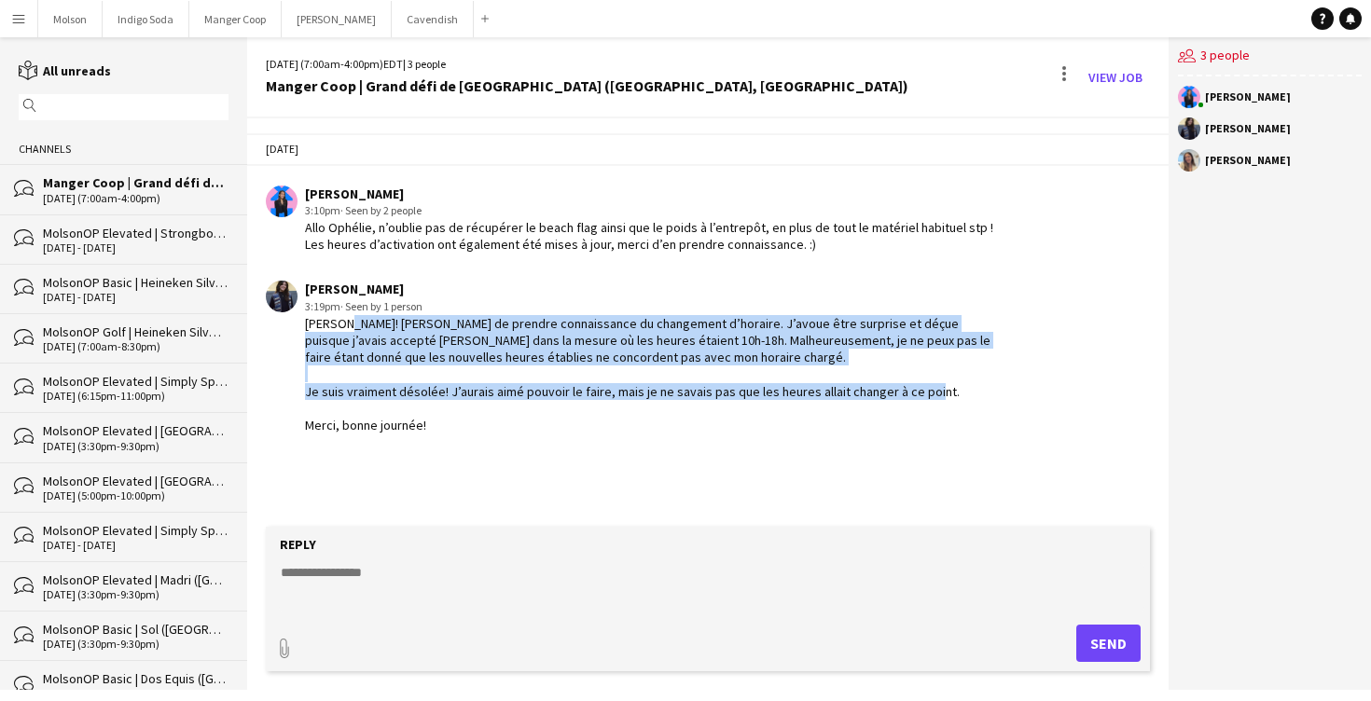
drag, startPoint x: 341, startPoint y: 326, endPoint x: 557, endPoint y: 410, distance: 231.6
click at [557, 410] on div "Bonjour [PERSON_NAME]! Je viens de prendre connaissance du changement d’horaire…" at bounding box center [654, 374] width 699 height 118
click at [557, 409] on div "Bonjour [PERSON_NAME]! Je viens de prendre connaissance du changement d’horaire…" at bounding box center [654, 374] width 699 height 118
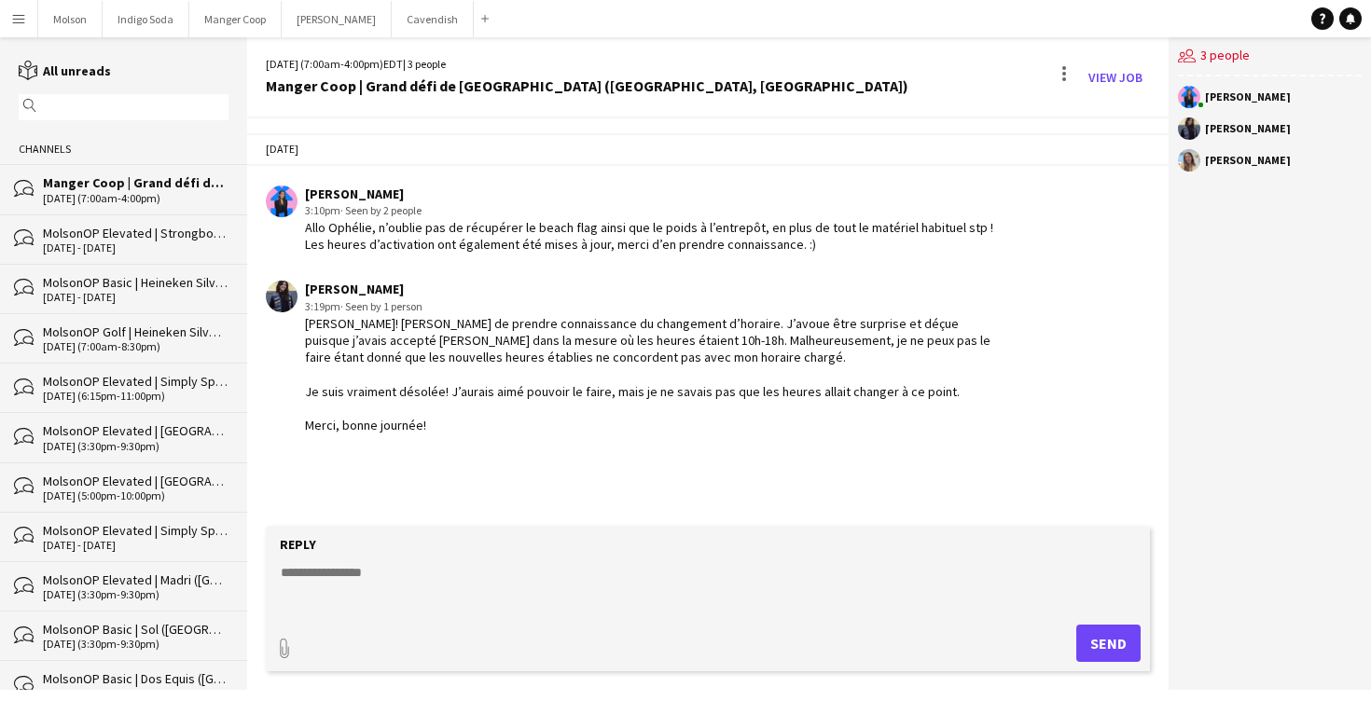
drag, startPoint x: 565, startPoint y: 358, endPoint x: 566, endPoint y: 368, distance: 10.3
click at [566, 369] on div "Bonjour [PERSON_NAME]! Je viens de prendre connaissance du changement d’horaire…" at bounding box center [654, 374] width 699 height 118
click at [686, 357] on div "Bonjour [PERSON_NAME]! Je viens de prendre connaissance du changement d’horaire…" at bounding box center [654, 374] width 699 height 118
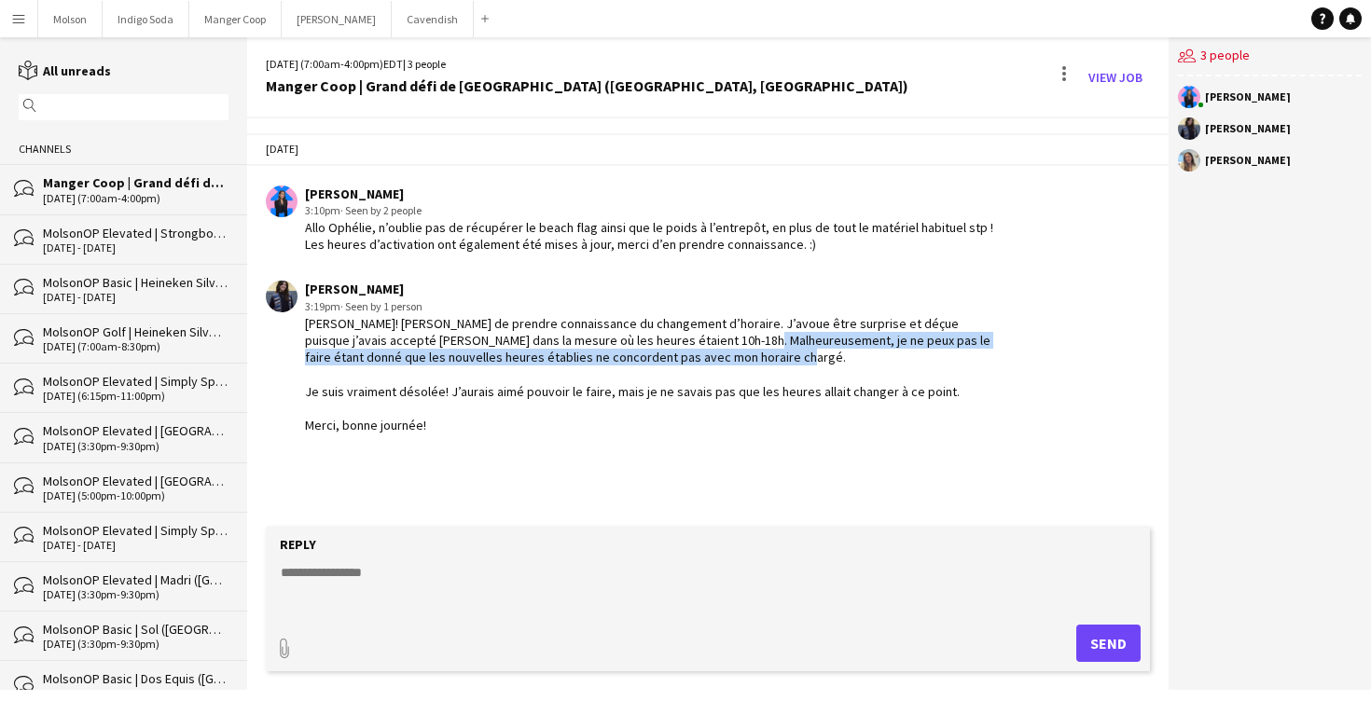
drag, startPoint x: 702, startPoint y: 356, endPoint x: 676, endPoint y: 337, distance: 32.6
click at [676, 337] on div "Bonjour [PERSON_NAME]! Je viens de prendre connaissance du changement d’horaire…" at bounding box center [654, 374] width 699 height 118
click at [676, 336] on div "Bonjour [PERSON_NAME]! Je viens de prendre connaissance du changement d’horaire…" at bounding box center [654, 374] width 699 height 118
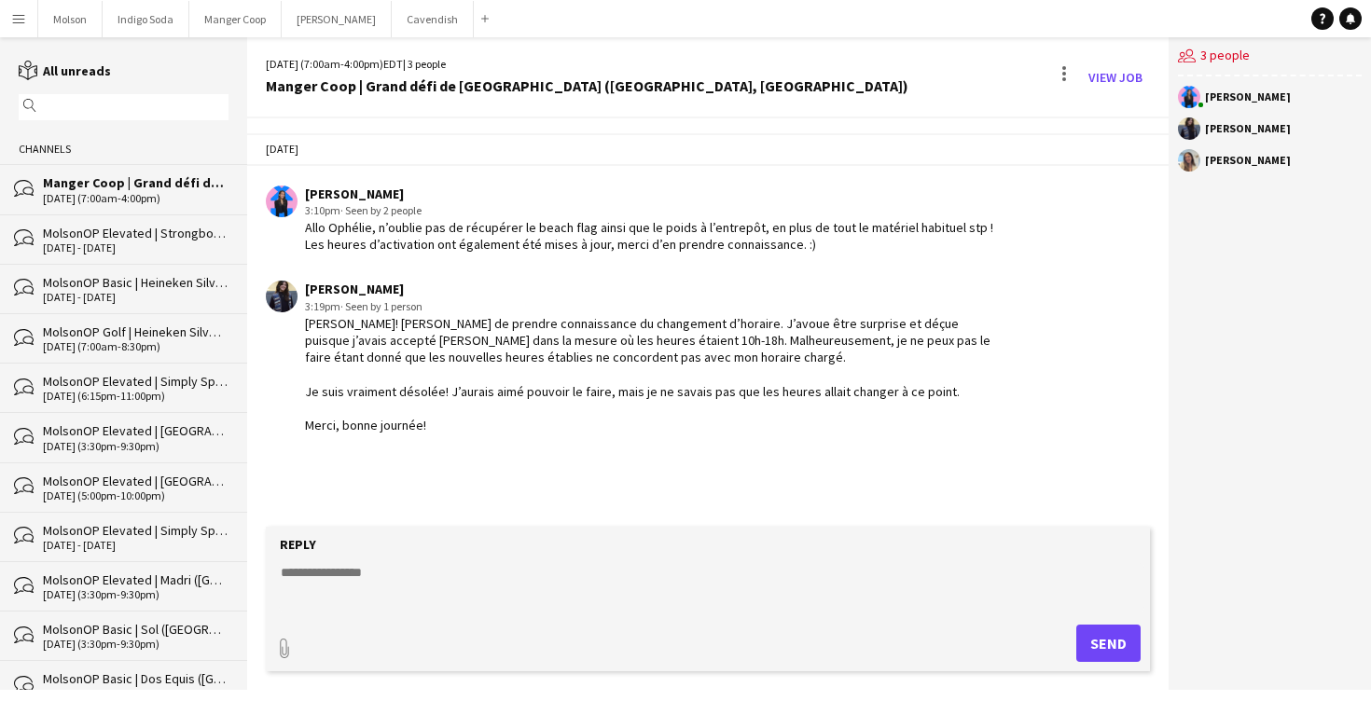
click at [409, 576] on textarea at bounding box center [712, 587] width 866 height 49
type textarea "**********"
click at [1102, 645] on button "Send" at bounding box center [1108, 643] width 64 height 37
click at [617, 403] on div "Bonjour [PERSON_NAME]! Je viens de prendre connaissance du changement d’horaire…" at bounding box center [654, 374] width 699 height 118
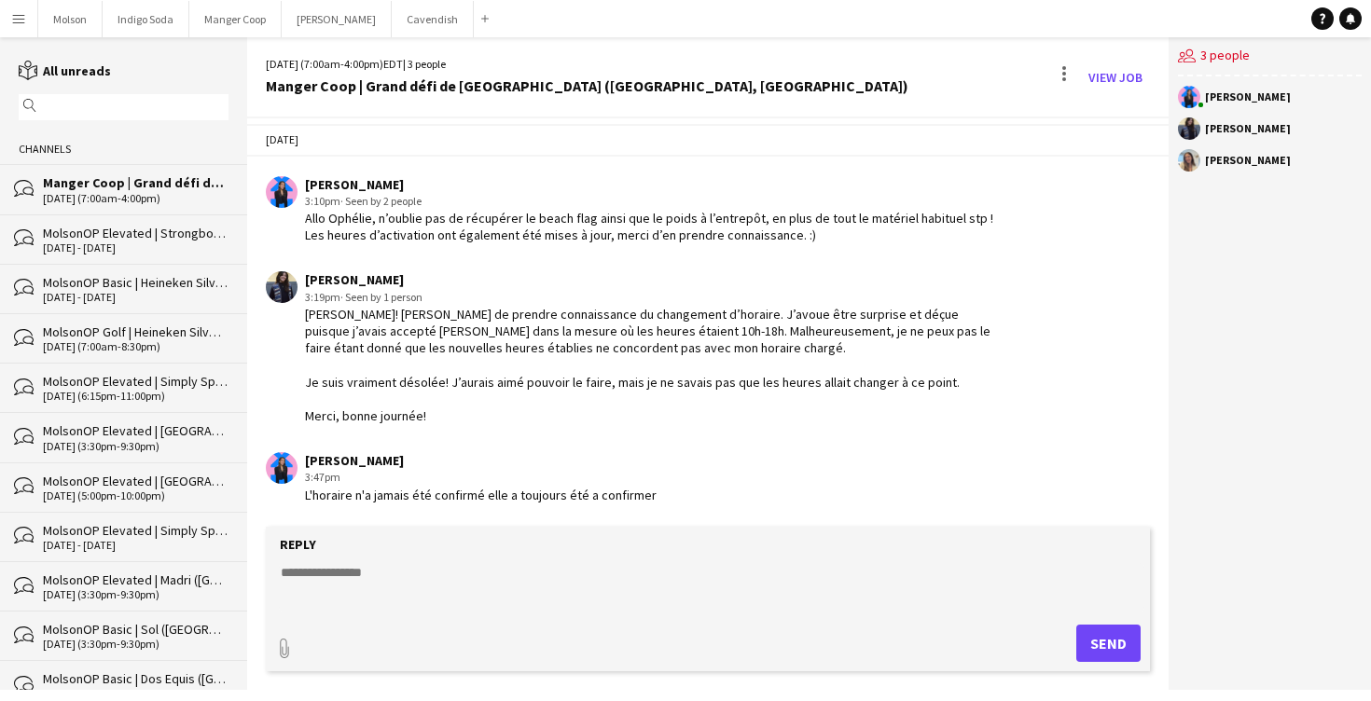
drag, startPoint x: 618, startPoint y: 391, endPoint x: 708, endPoint y: 492, distance: 135.5
click at [710, 492] on div "Today Laurence Pare 3:10pm · Seen by 2 people Allo Ophélie, n’oublie pas de réc…" at bounding box center [708, 313] width 922 height 409
click at [708, 492] on div "Laurence Pare 3:47pm L'horaire n'a jamais été confirmé elle a toujours été a co…" at bounding box center [635, 477] width 738 height 51
click at [675, 495] on div "Laurence Pare 3:47pm L'horaire n'a jamais été confirmé elle a toujours été a co…" at bounding box center [635, 477] width 738 height 51
click at [649, 491] on div "Laurence Pare 3:47pm L'horaire n'a jamais été confirmé elle a toujours été a co…" at bounding box center [635, 477] width 738 height 51
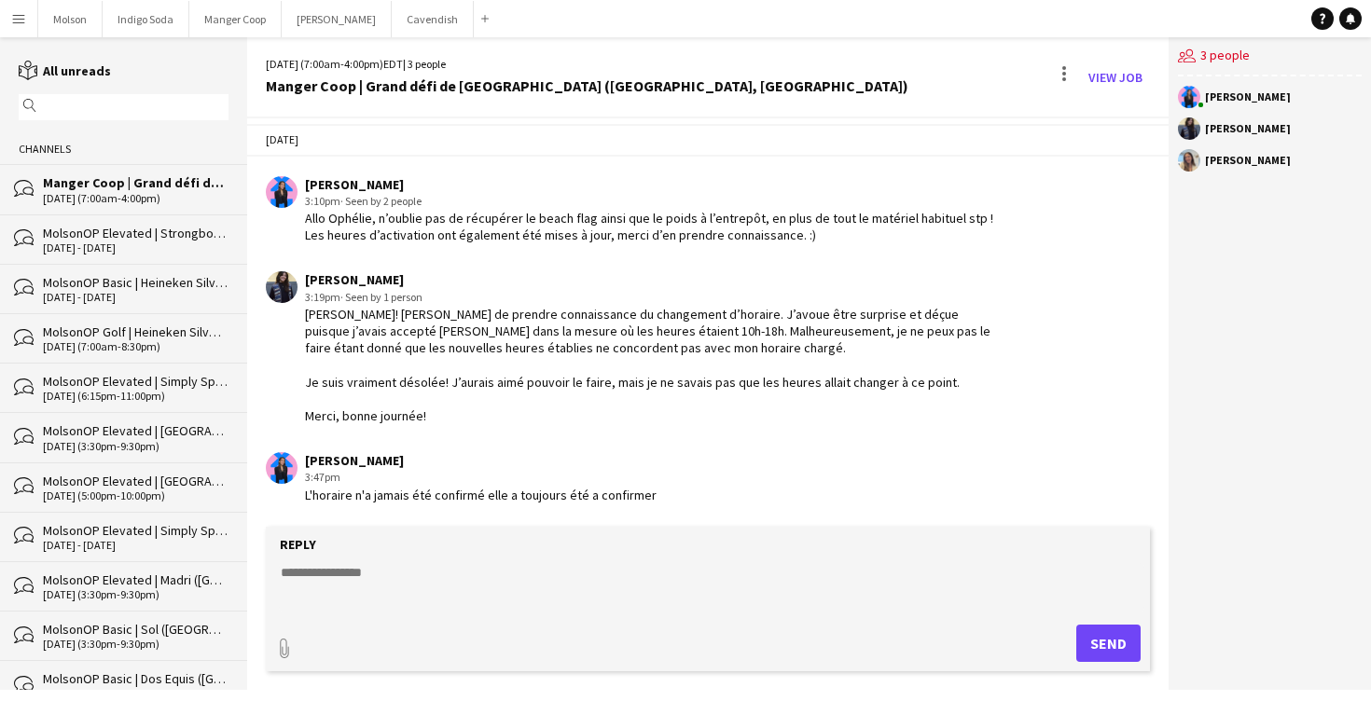
click at [649, 491] on div "Laurence Pare 3:47pm L'horaire n'a jamais été confirmé elle a toujours été a co…" at bounding box center [635, 477] width 738 height 51
click at [1141, 70] on link "View Job" at bounding box center [1115, 77] width 69 height 30
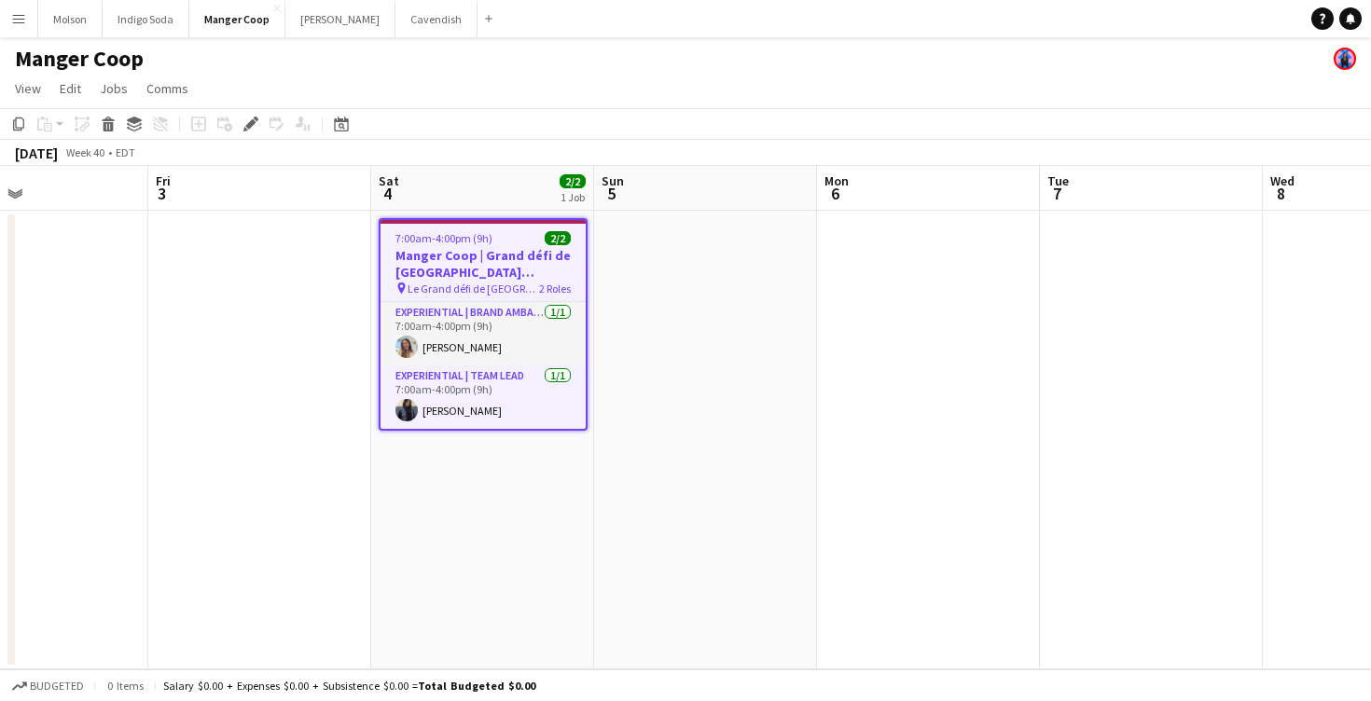
scroll to position [0, 756]
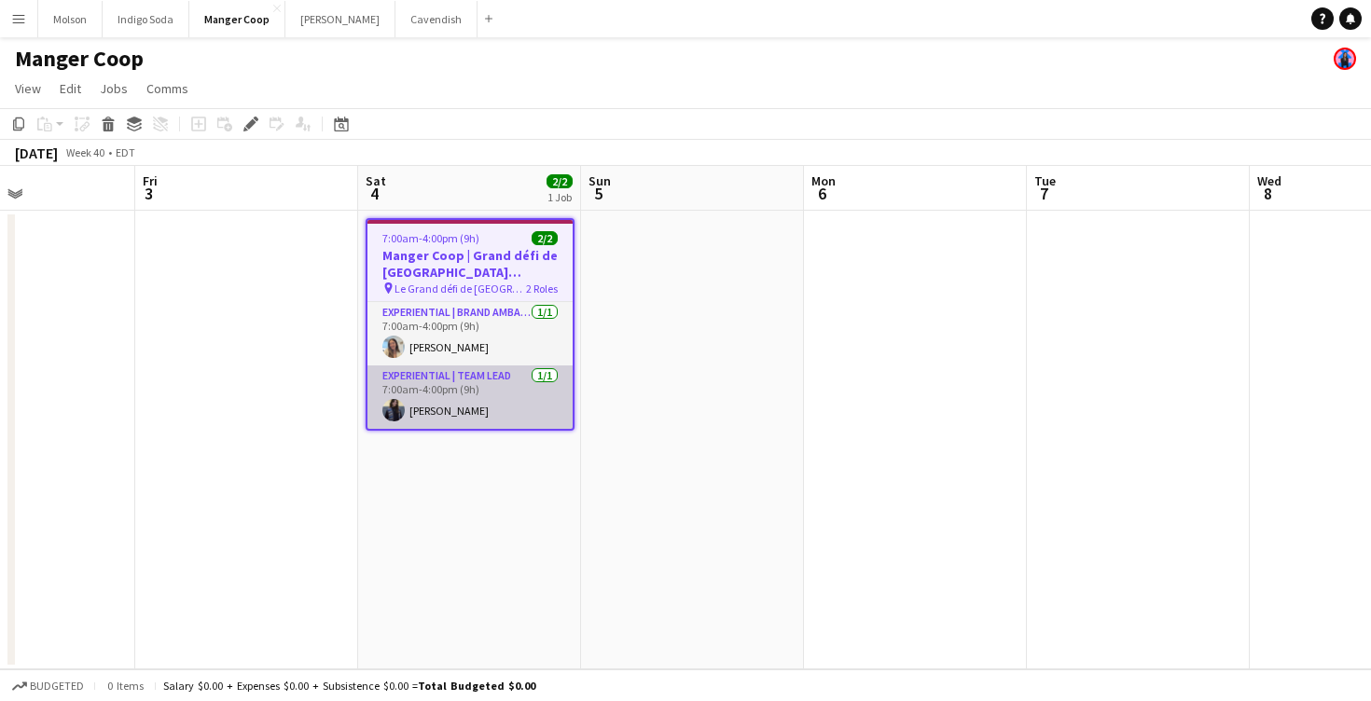
click at [461, 395] on app-card-role "Experiential | Team Lead 1/1 7:00am-4:00pm (9h) Ophelie Langevin" at bounding box center [470, 397] width 205 height 63
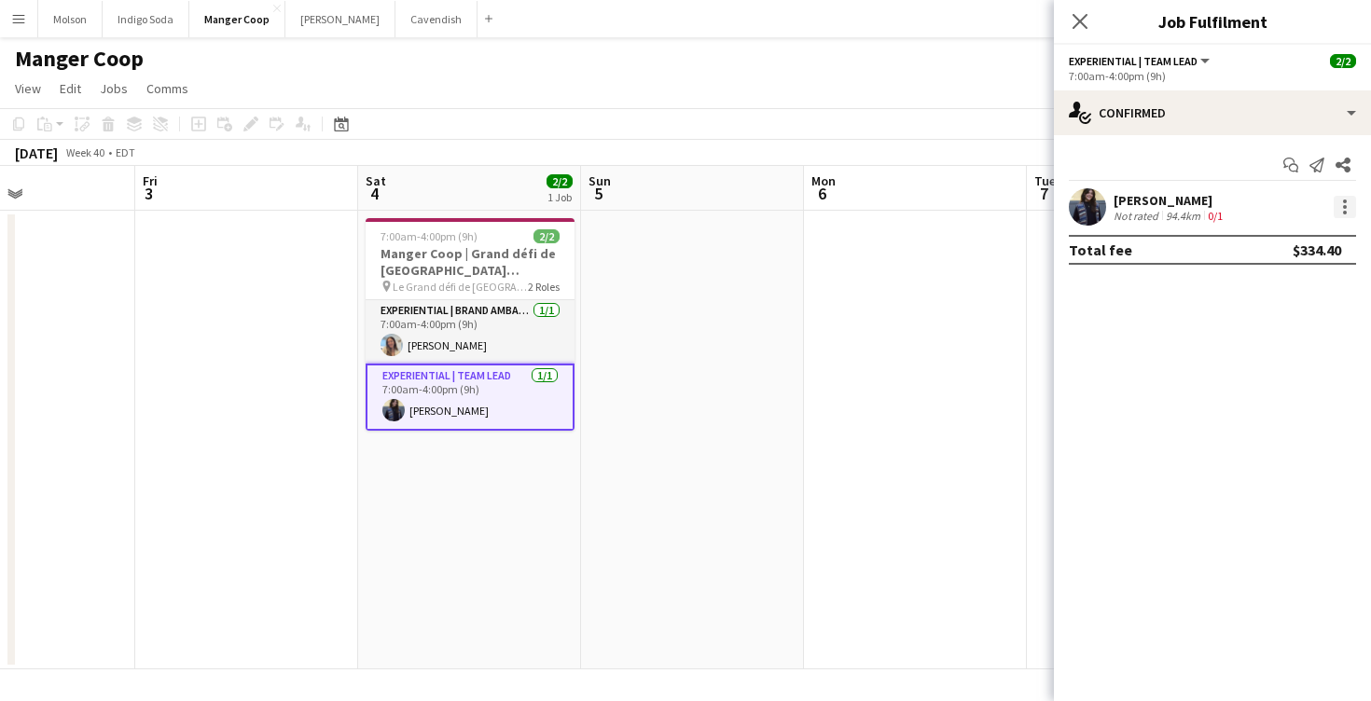
click at [1347, 205] on div at bounding box center [1345, 207] width 22 height 22
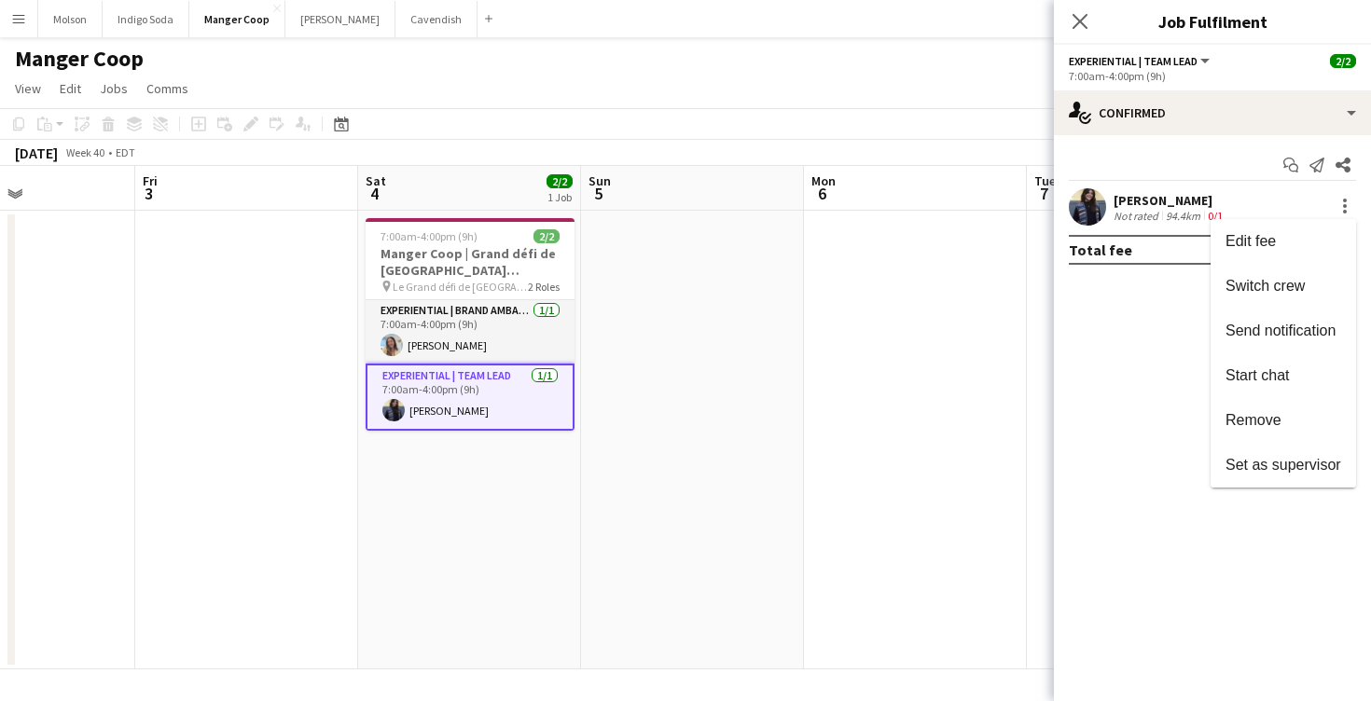
click at [1257, 410] on button "Remove" at bounding box center [1284, 420] width 146 height 45
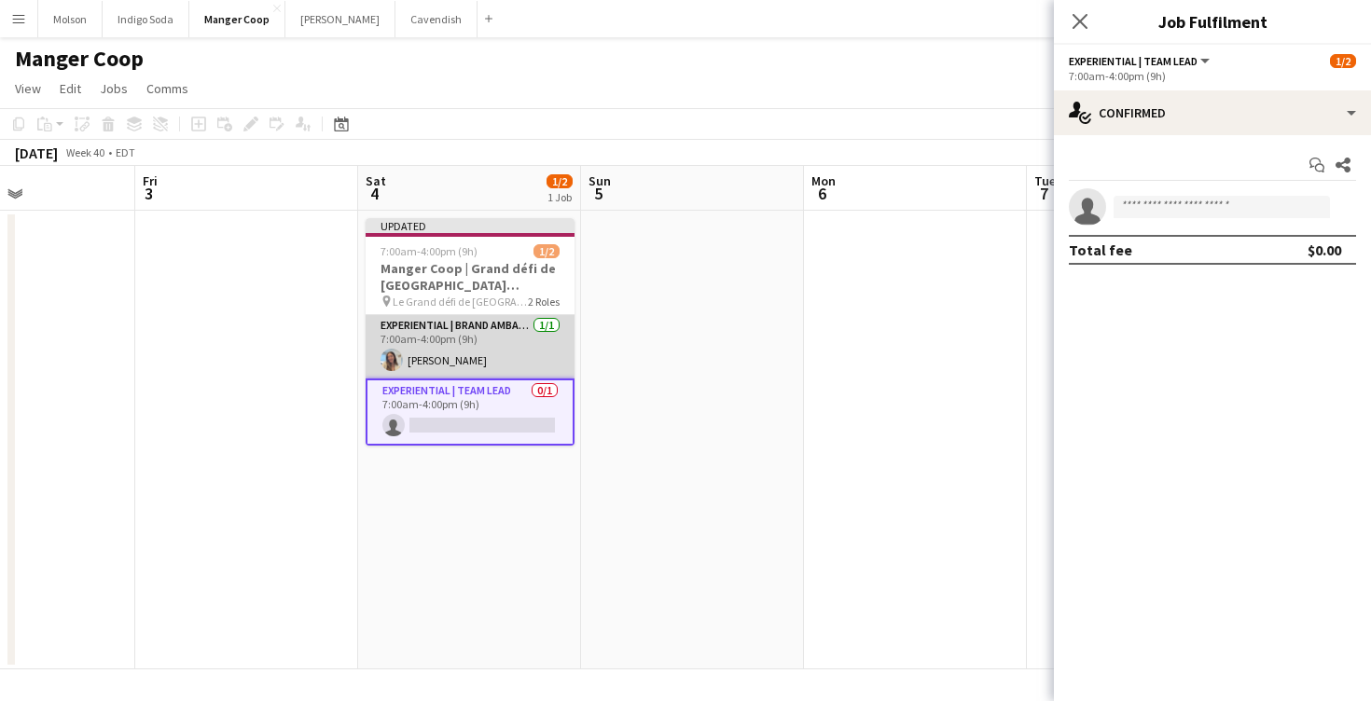
click at [451, 344] on app-card-role "Experiential | Brand Ambassador 1/1 7:00am-4:00pm (9h) Naomy Berube McGee" at bounding box center [470, 346] width 209 height 63
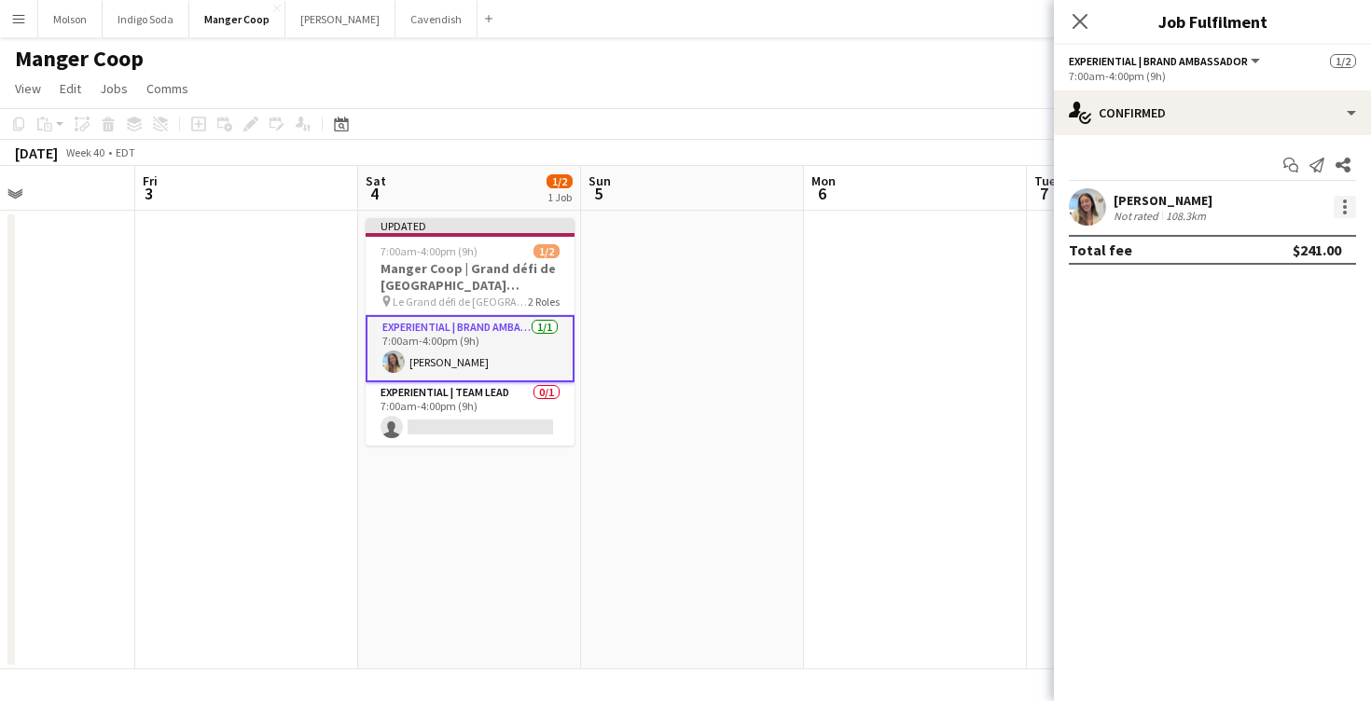
click at [1345, 208] on div at bounding box center [1345, 207] width 4 height 4
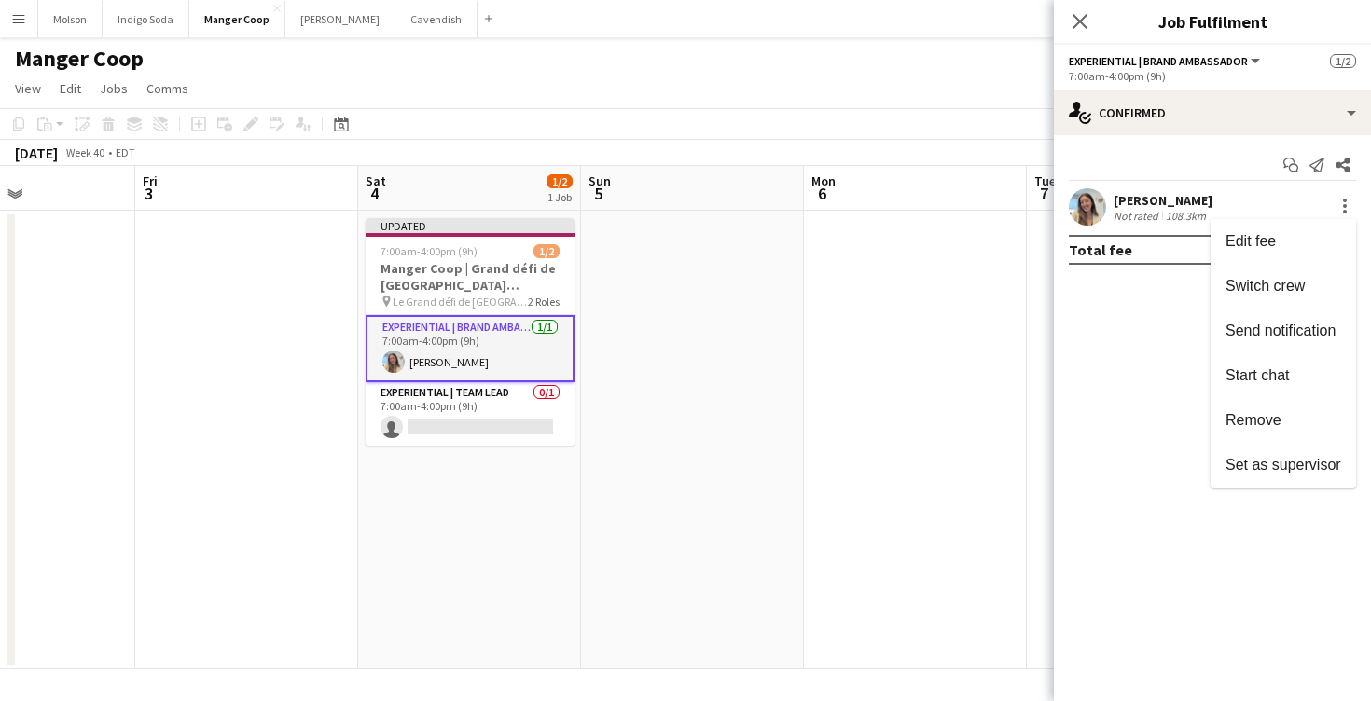
click at [1289, 410] on button "Remove" at bounding box center [1284, 420] width 146 height 45
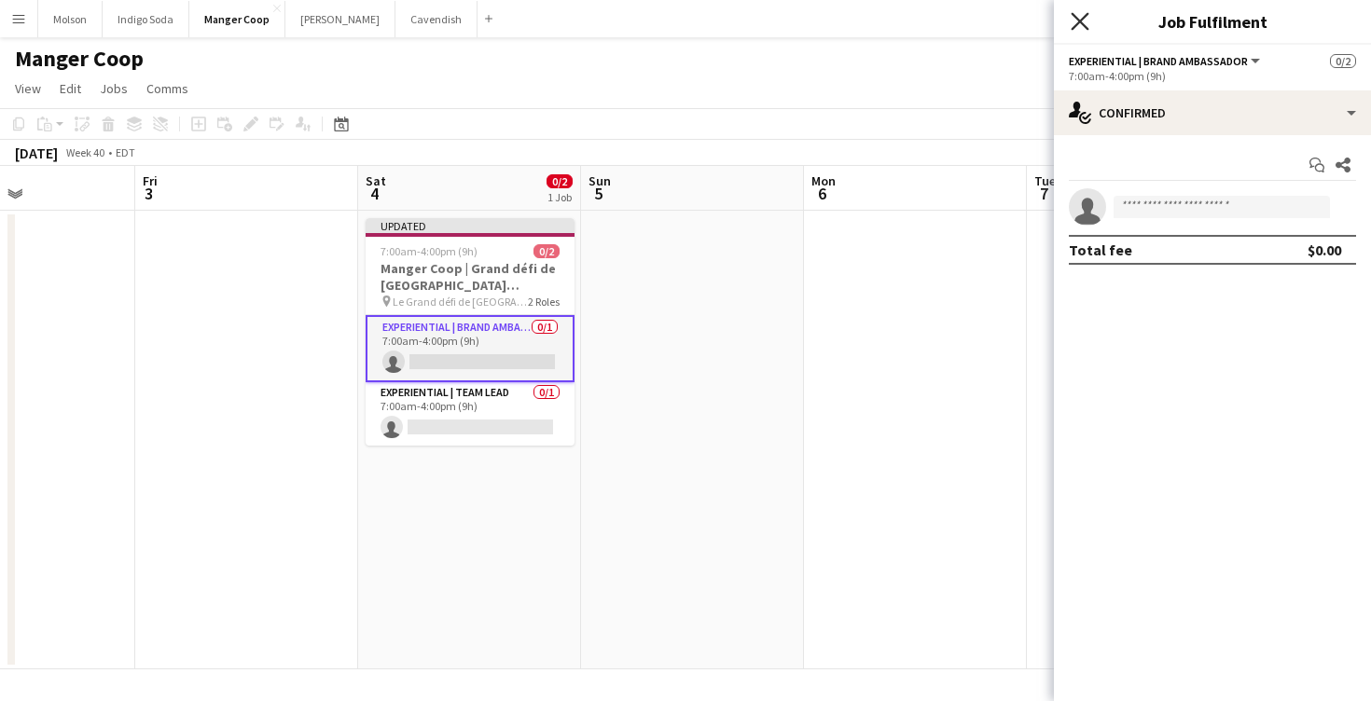
click at [1081, 18] on icon "Close pop-in" at bounding box center [1080, 21] width 18 height 18
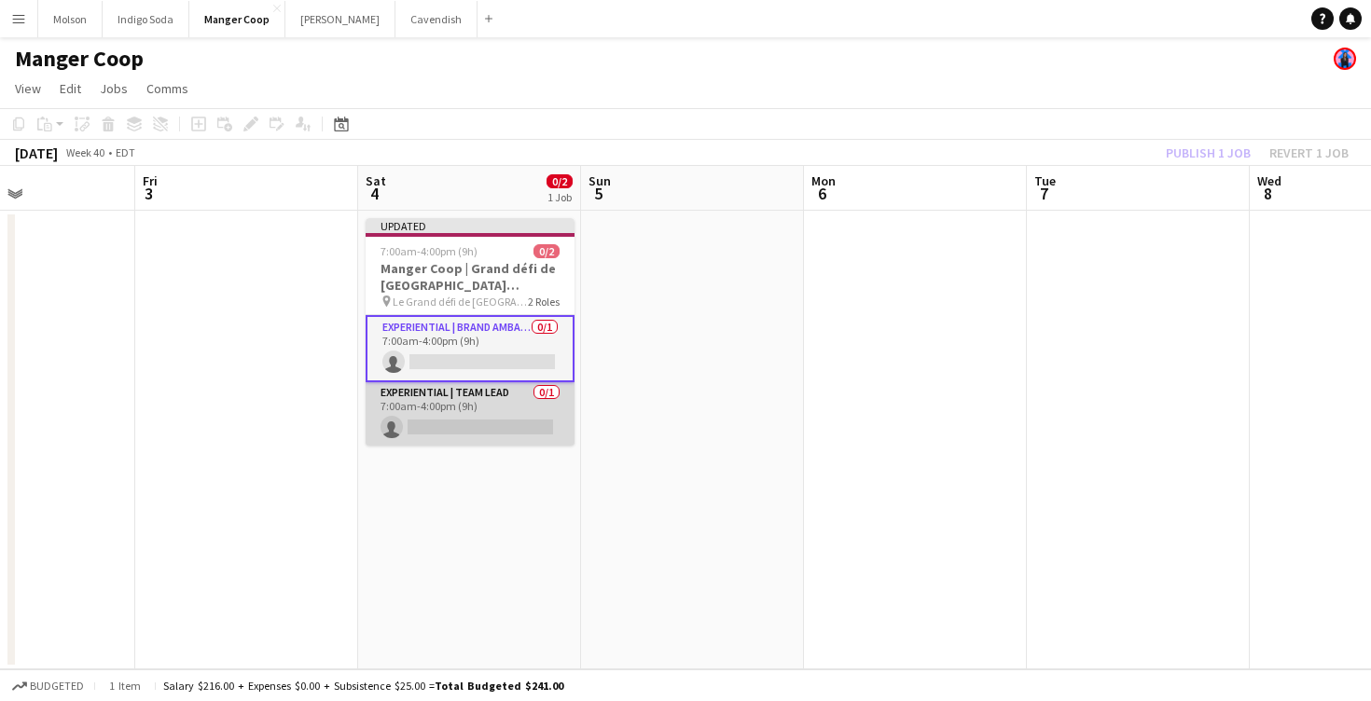
click at [496, 419] on app-card-role "Experiential | Team Lead 0/1 7:00am-4:00pm (9h) single-neutral-actions" at bounding box center [470, 413] width 209 height 63
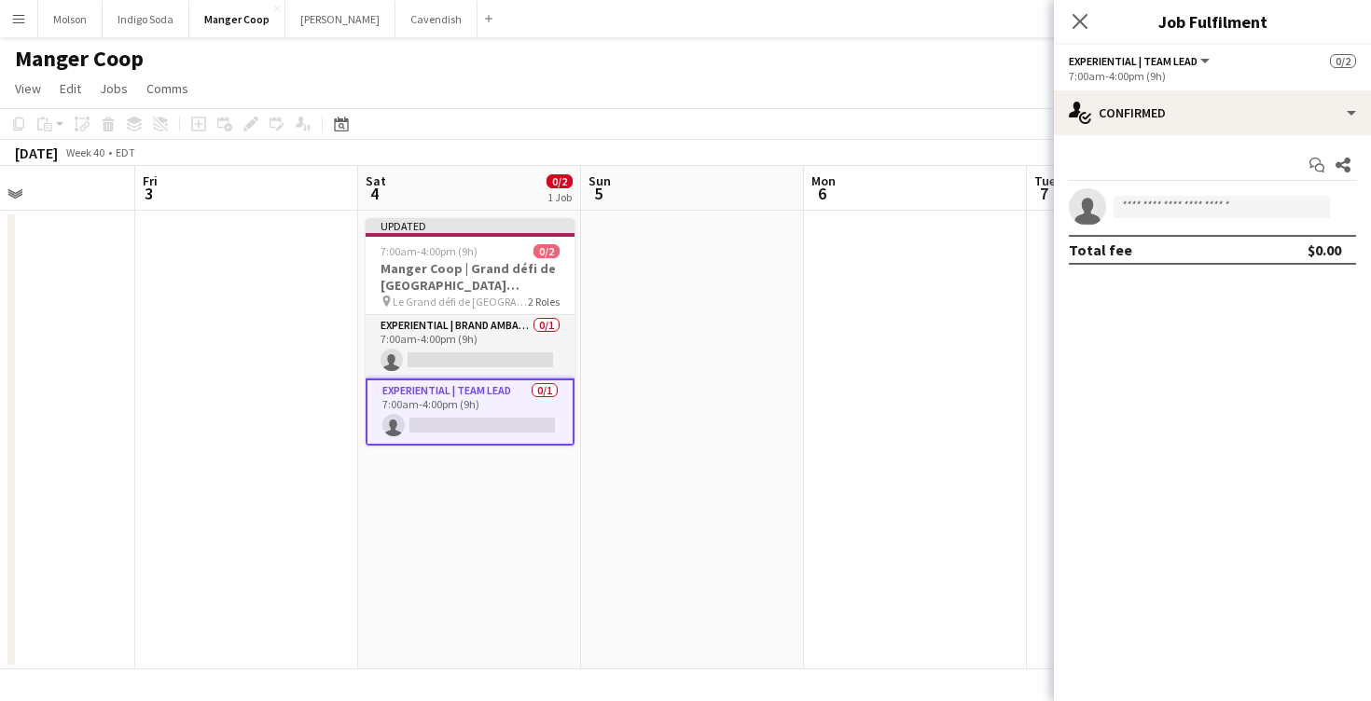
click at [879, 346] on app-date-cell at bounding box center [915, 440] width 223 height 459
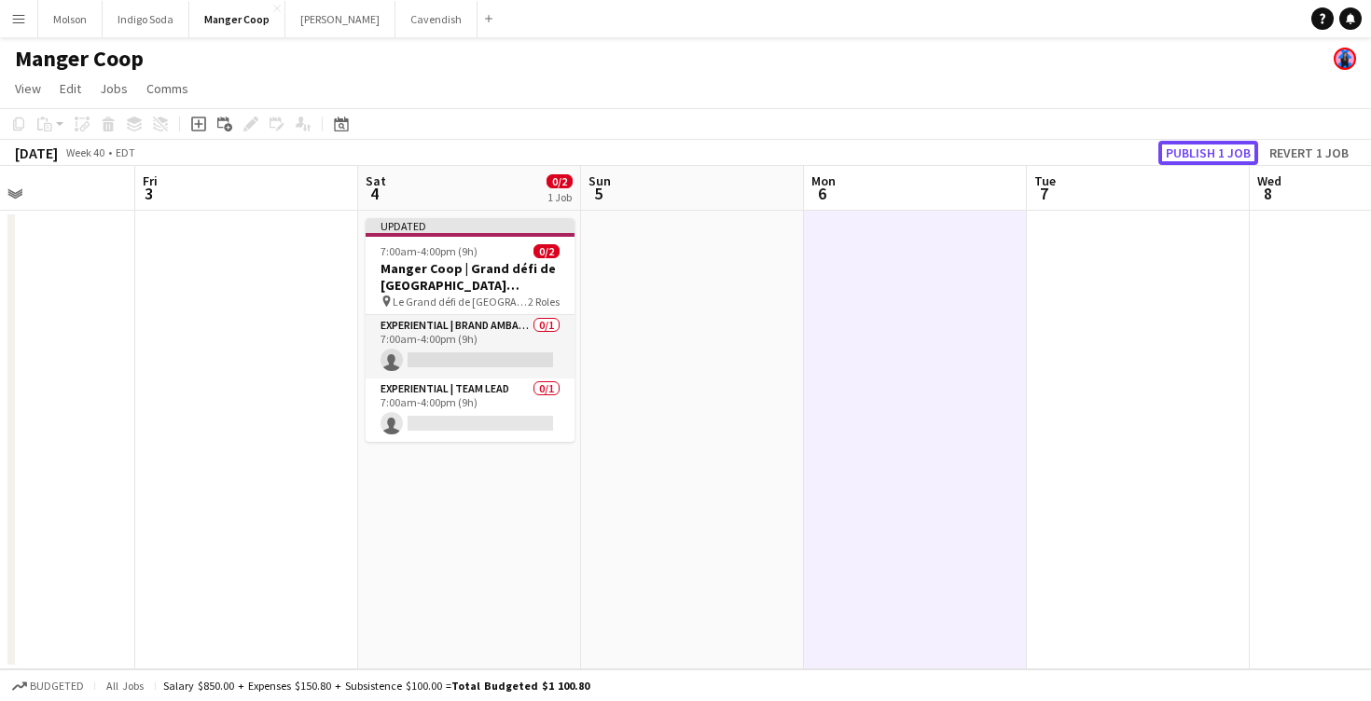
click at [1200, 152] on button "Publish 1 job" at bounding box center [1208, 153] width 100 height 24
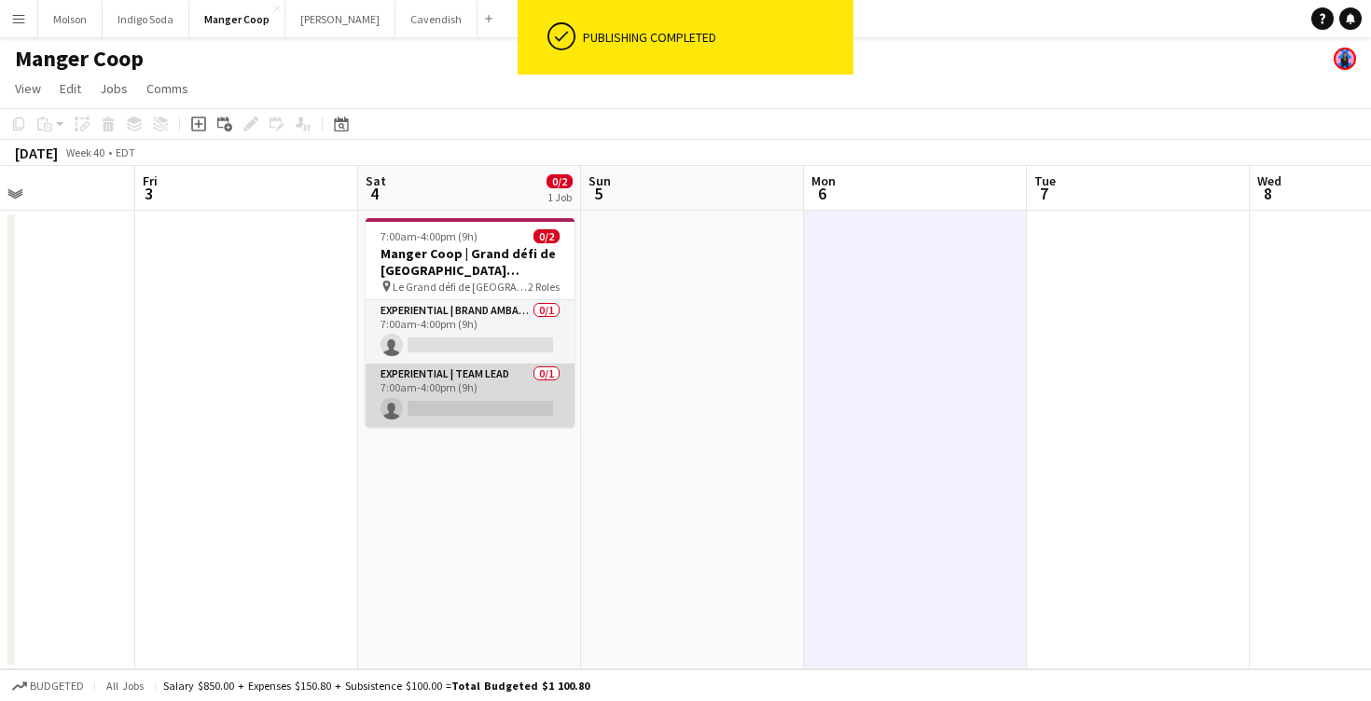
click at [464, 408] on app-card-role "Experiential | Team Lead 0/1 7:00am-4:00pm (9h) single-neutral-actions" at bounding box center [470, 395] width 209 height 63
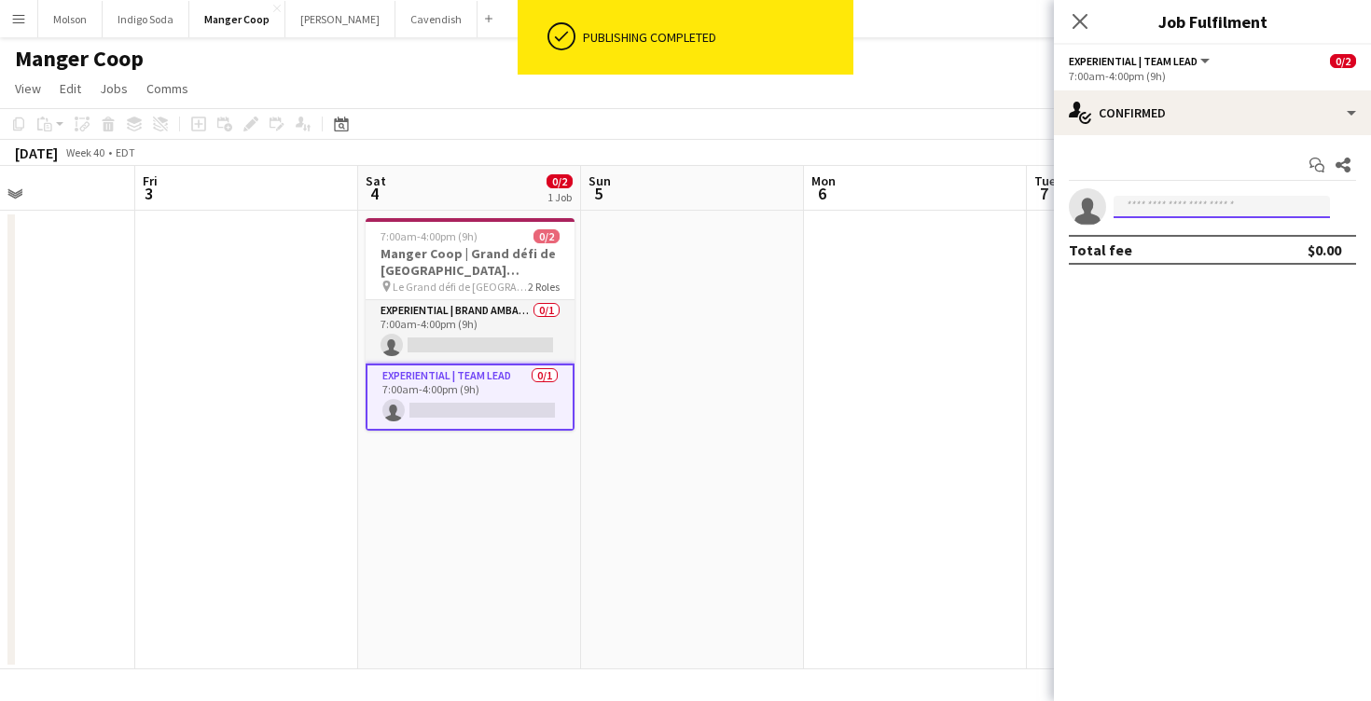
click at [1167, 208] on input at bounding box center [1222, 207] width 216 height 22
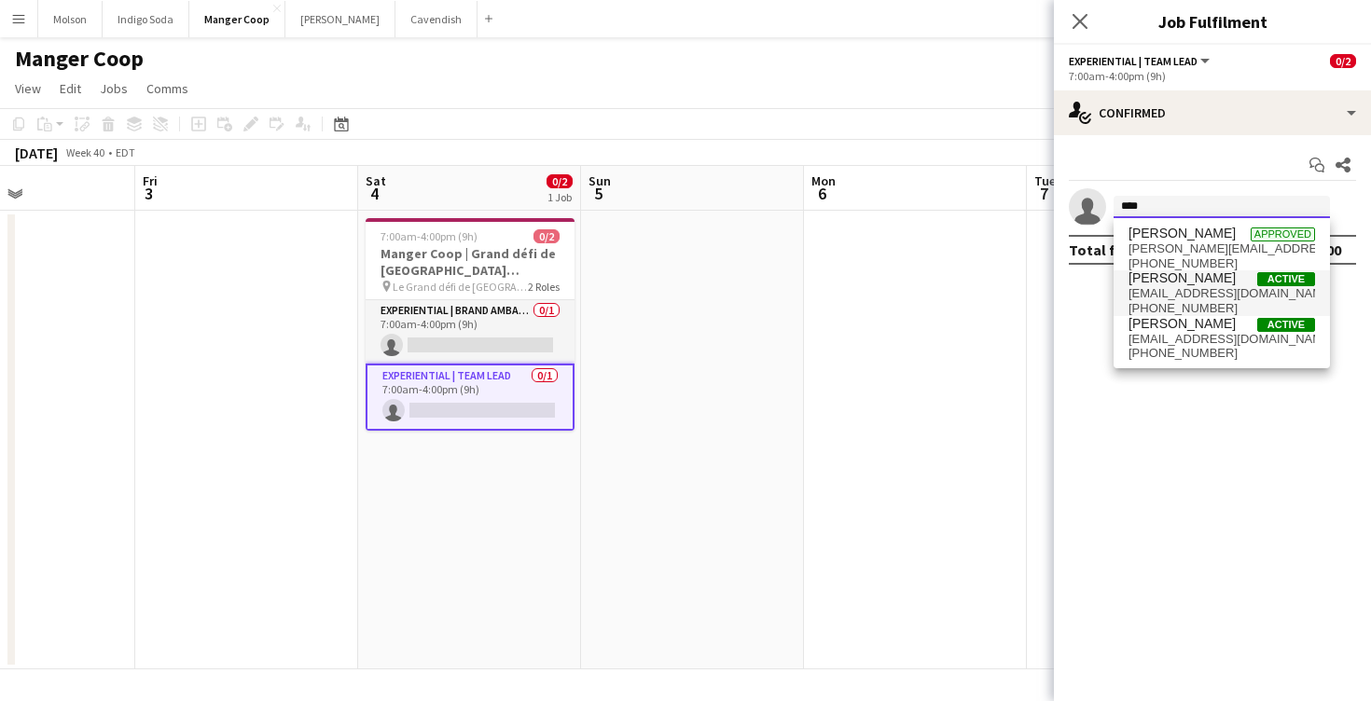
type input "****"
click at [1210, 286] on span "vanessabernard26@hotmail.com" at bounding box center [1222, 293] width 187 height 15
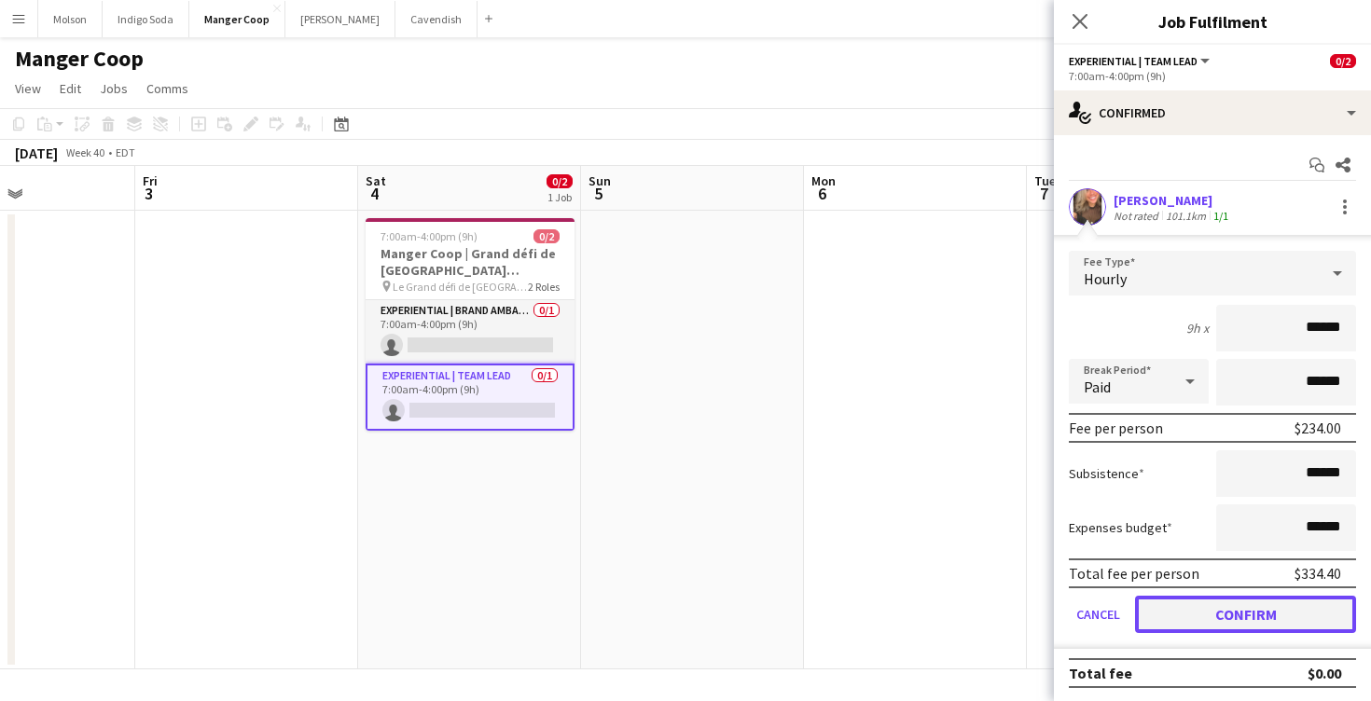
click at [1245, 630] on button "Confirm" at bounding box center [1245, 614] width 221 height 37
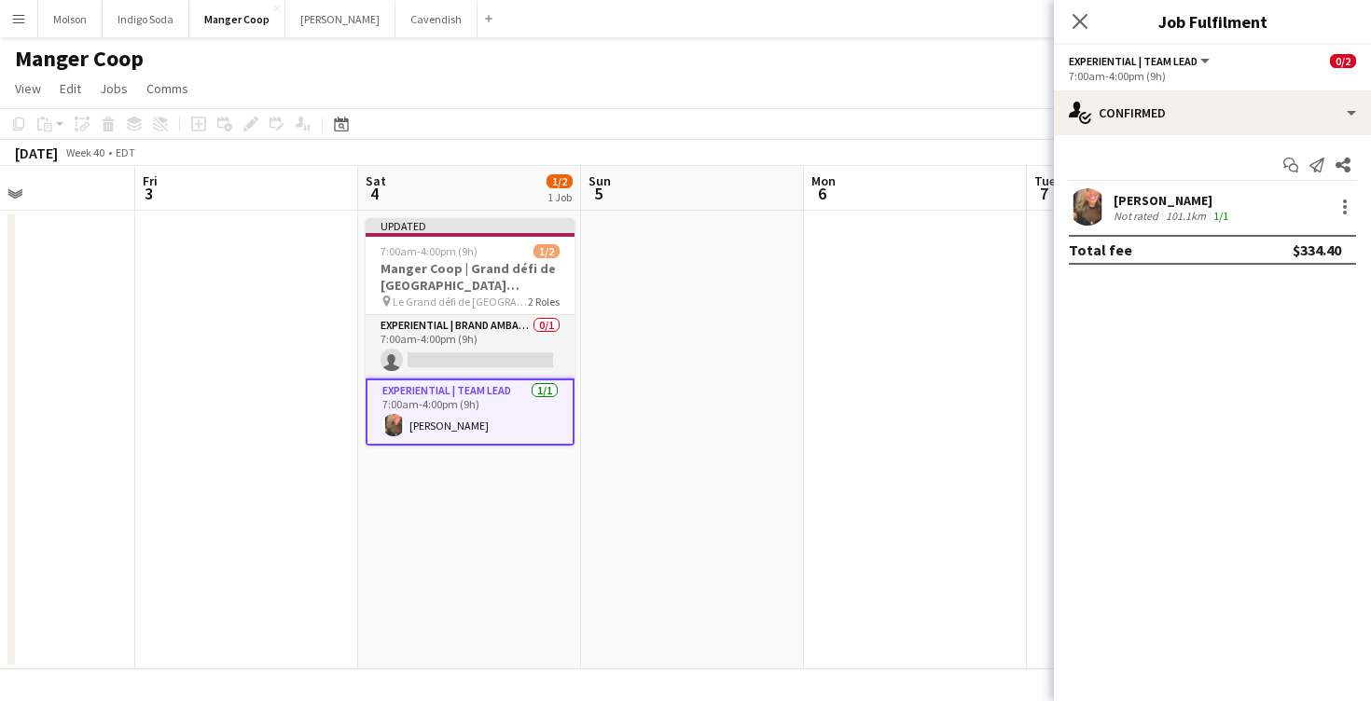
click at [1095, 33] on div "Close pop-in" at bounding box center [1080, 21] width 52 height 43
click at [1075, 14] on icon "Close pop-in" at bounding box center [1080, 21] width 18 height 18
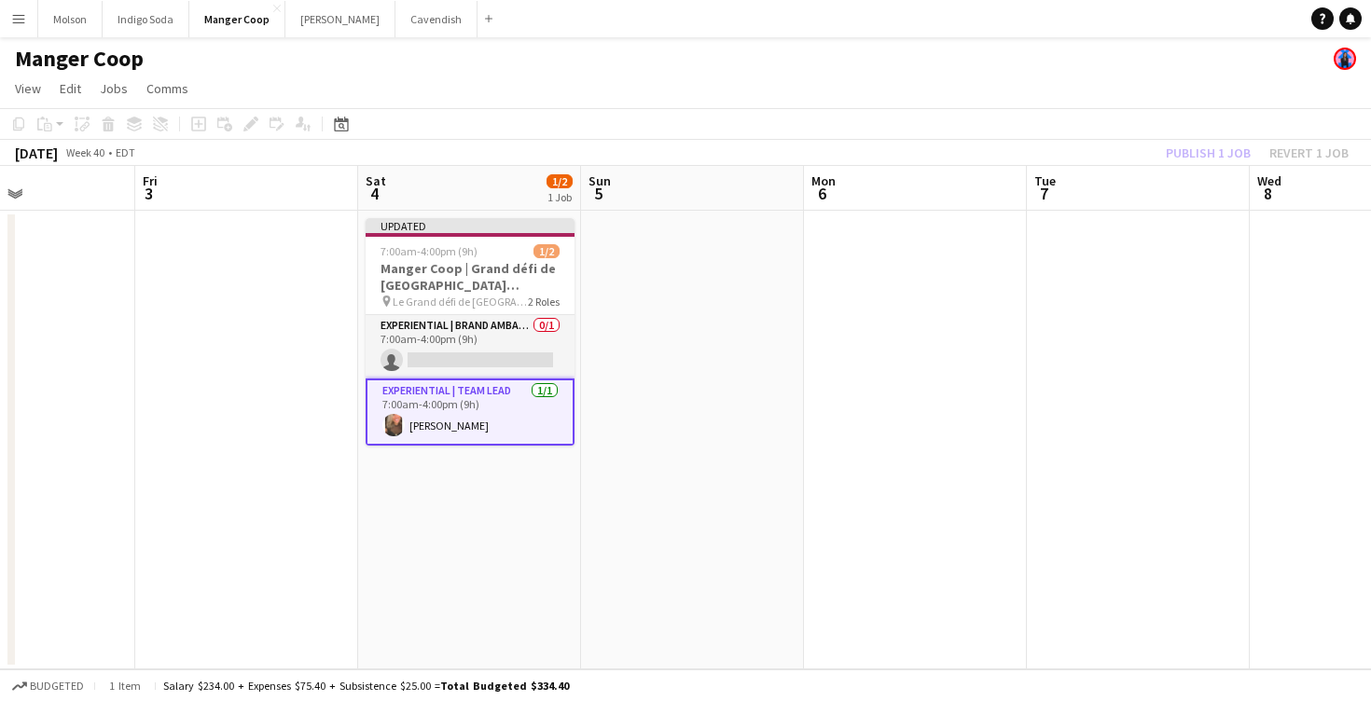
click at [1197, 152] on div "Publish 1 job Revert 1 job" at bounding box center [1258, 153] width 228 height 24
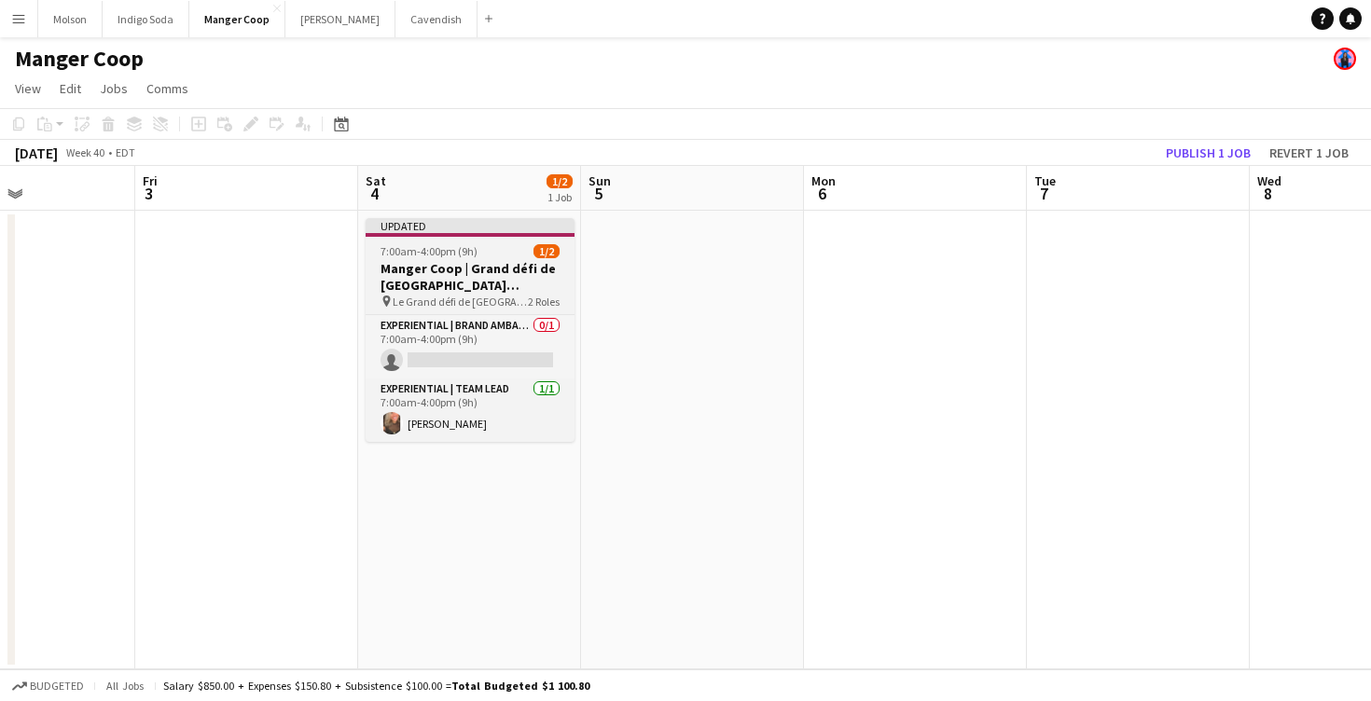
click at [535, 257] on div "1/2" at bounding box center [547, 251] width 26 height 14
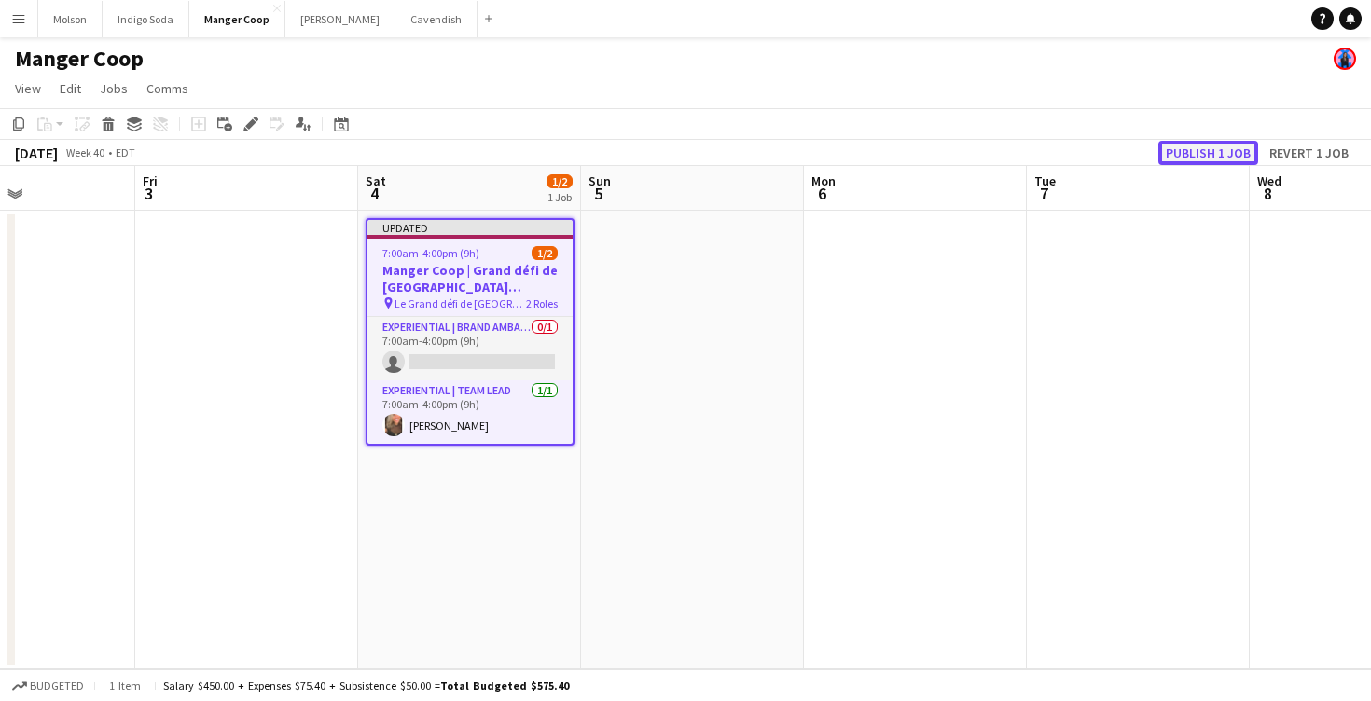
click at [1212, 154] on button "Publish 1 job" at bounding box center [1208, 153] width 100 height 24
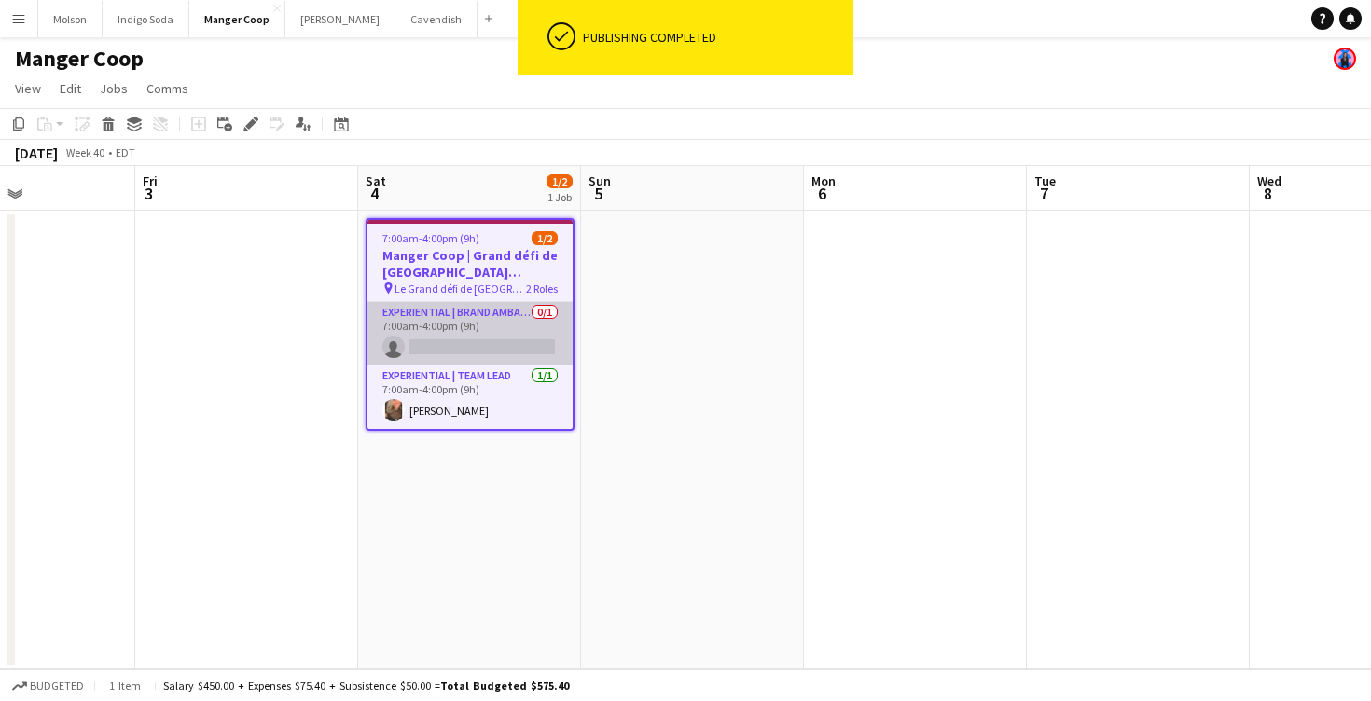
click at [482, 335] on app-card-role "Experiential | Brand Ambassador 0/1 7:00am-4:00pm (9h) single-neutral-actions" at bounding box center [470, 333] width 205 height 63
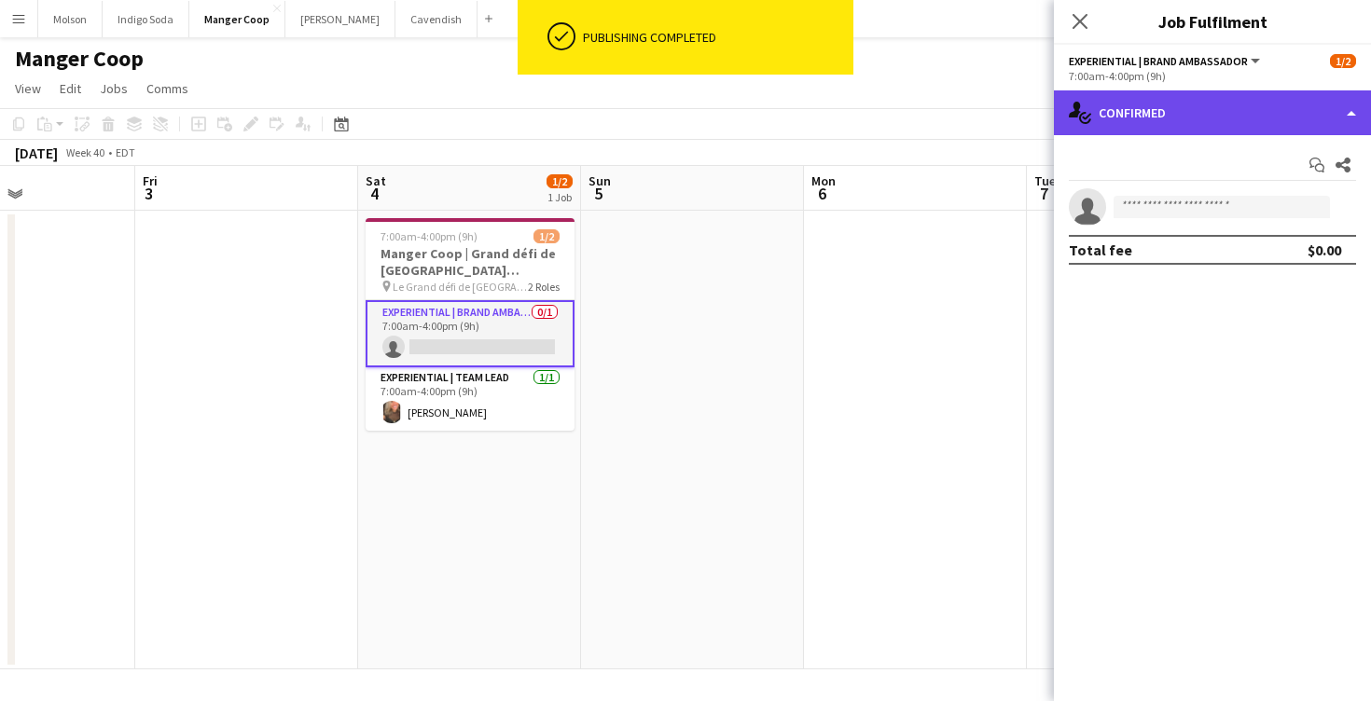
click at [1184, 109] on div "single-neutral-actions-check-2 Confirmed" at bounding box center [1212, 112] width 317 height 45
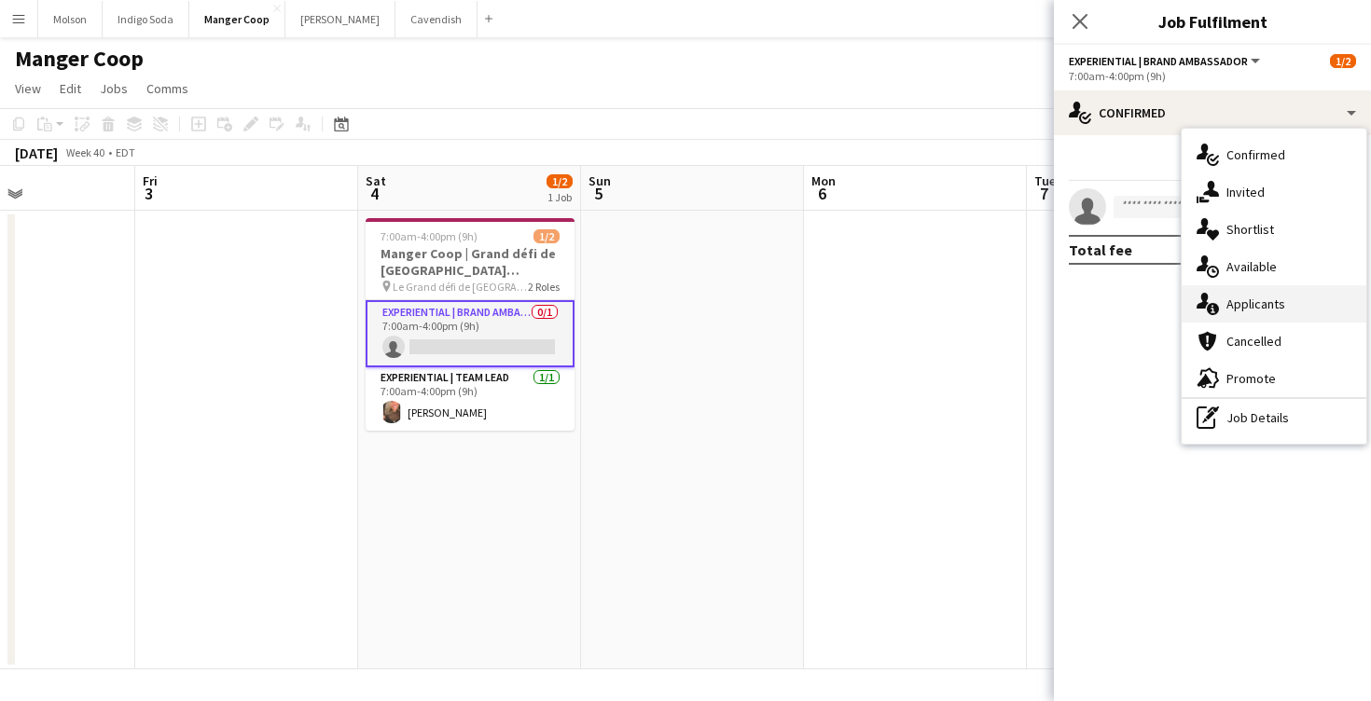
click at [1278, 305] on span "Applicants" at bounding box center [1256, 304] width 59 height 17
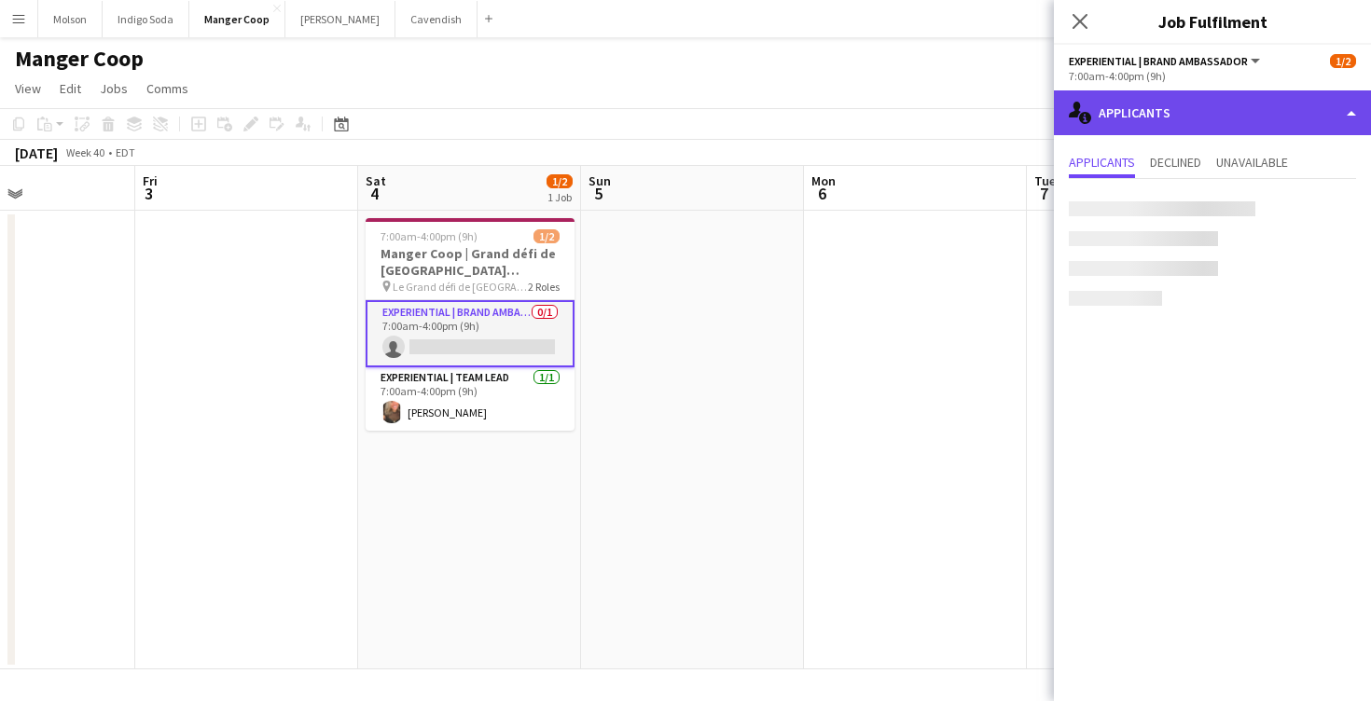
click at [1203, 122] on div "single-neutral-actions-information Applicants" at bounding box center [1212, 112] width 317 height 45
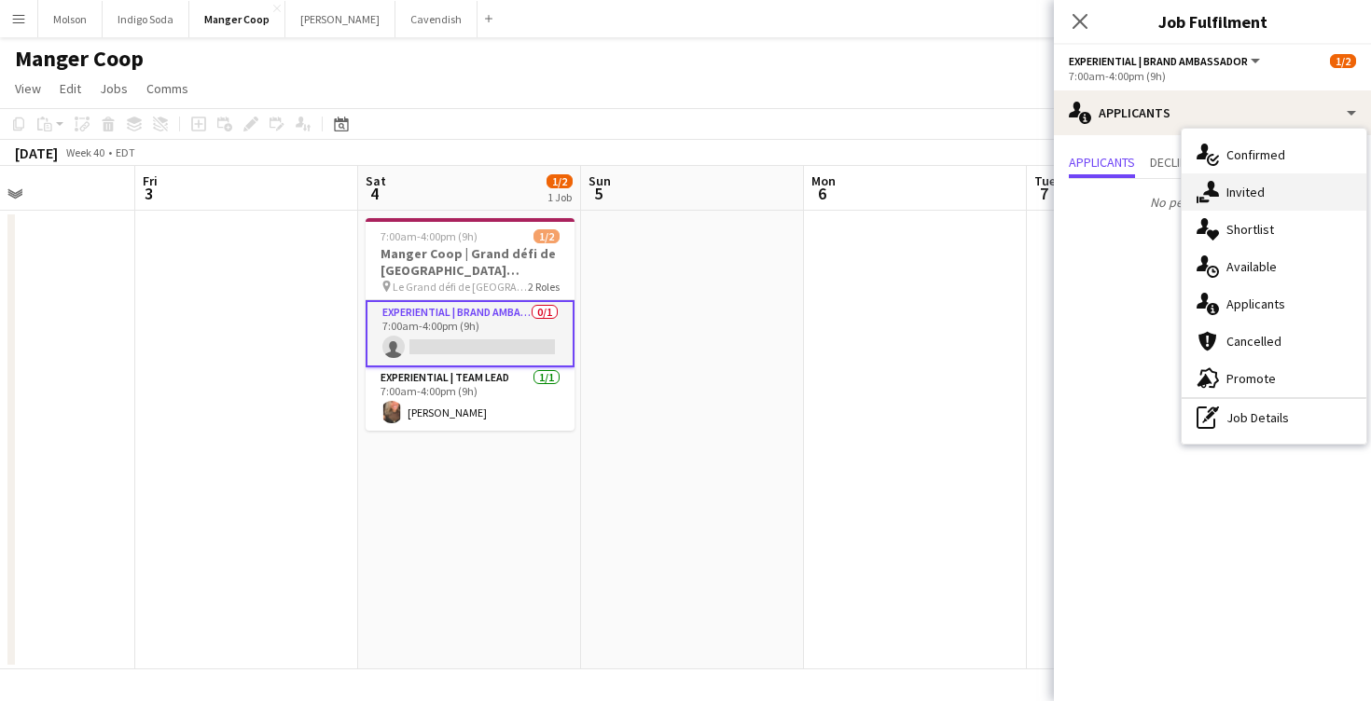
click at [1277, 194] on div "single-neutral-actions-share-1 Invited" at bounding box center [1274, 191] width 185 height 37
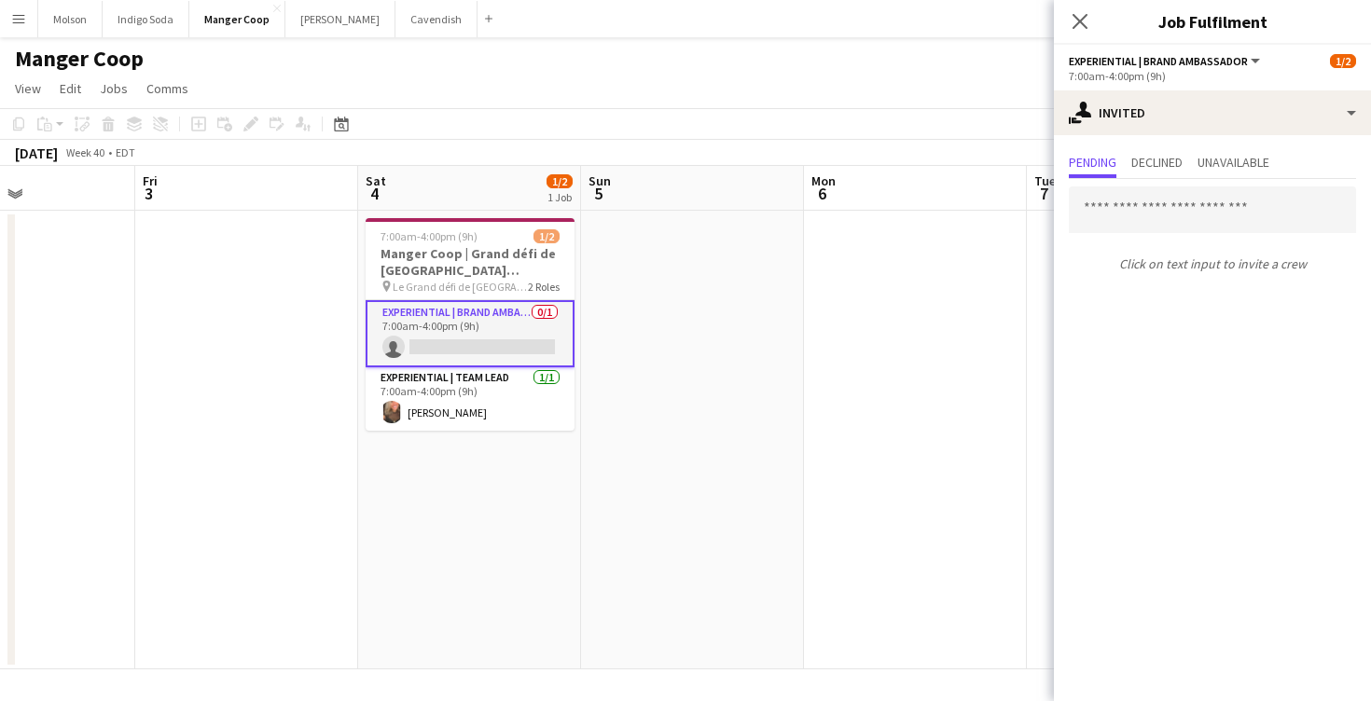
click at [860, 258] on app-date-cell at bounding box center [915, 440] width 223 height 459
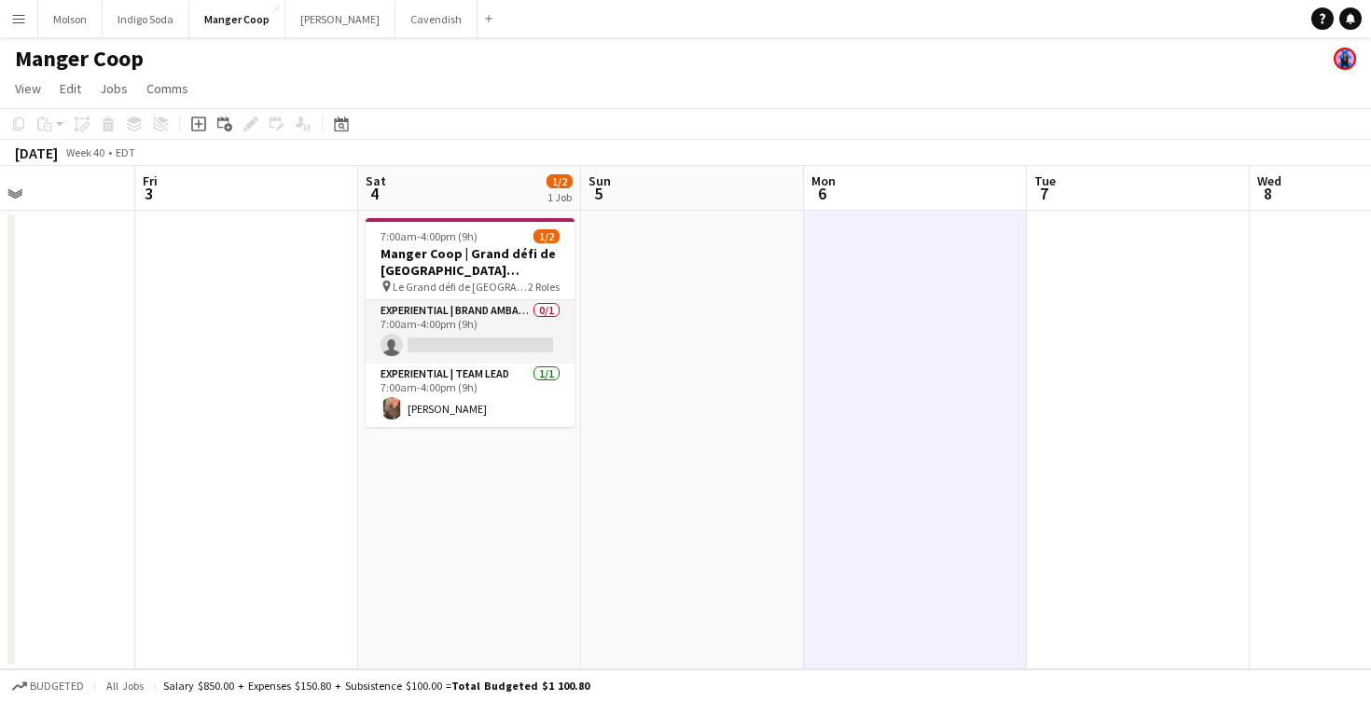
click at [21, 22] on app-icon "Menu" at bounding box center [18, 18] width 15 height 15
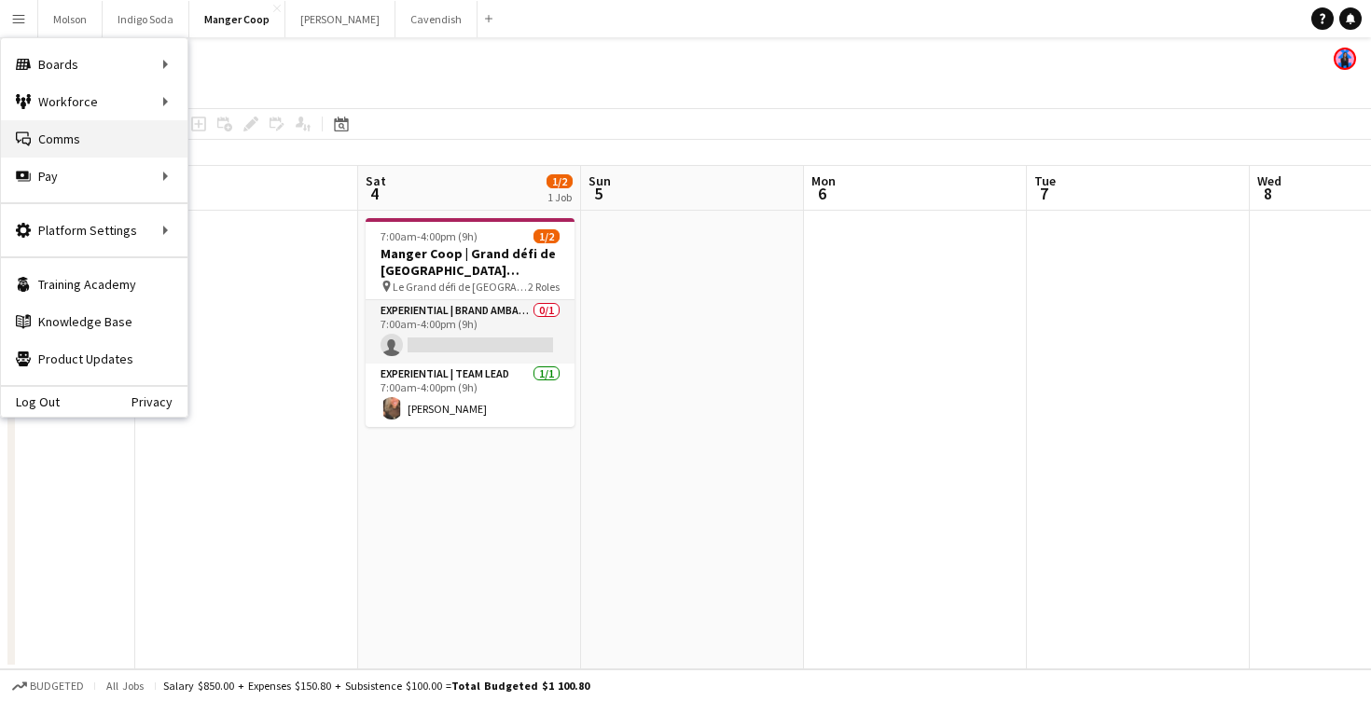
click at [61, 140] on link "Comms Comms" at bounding box center [94, 138] width 187 height 37
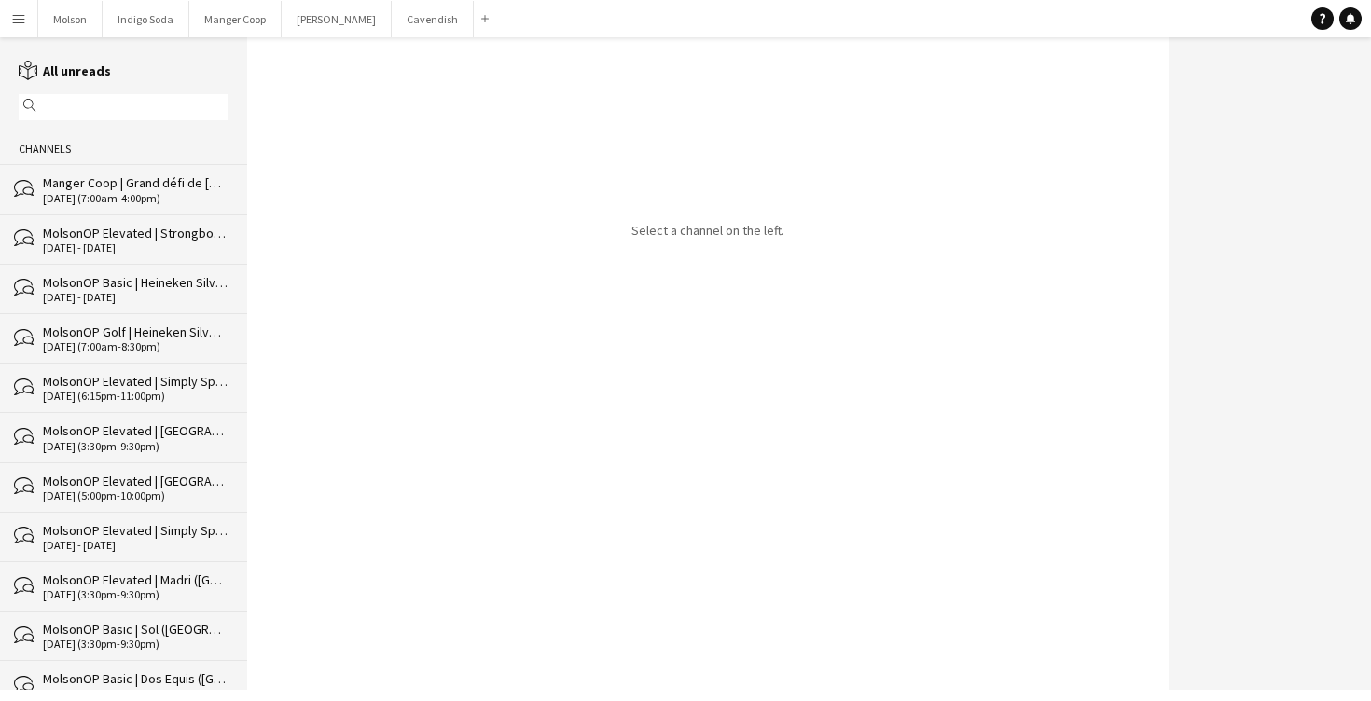
click at [150, 194] on div "[DATE] (7:00am-4:00pm)" at bounding box center [136, 198] width 186 height 13
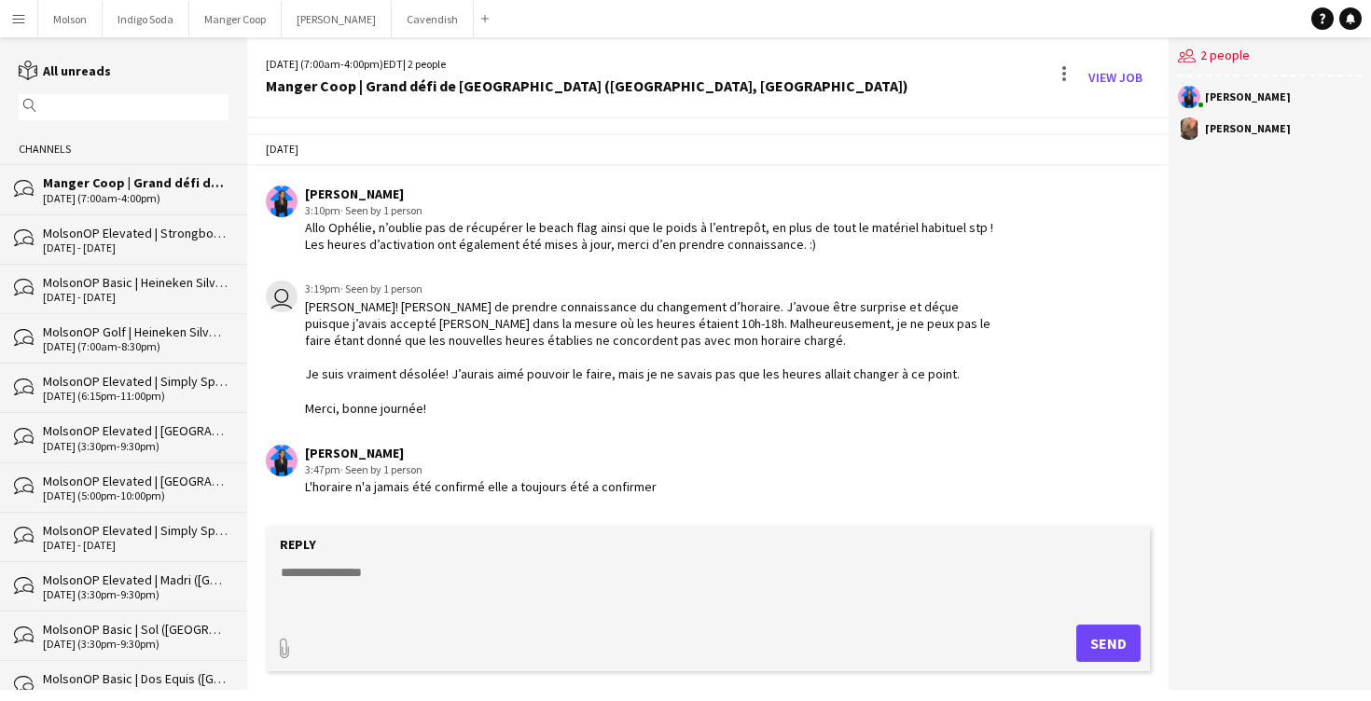
click at [643, 492] on div "L'horaire n'a jamais été confirmé elle a toujours été a confirmer" at bounding box center [481, 486] width 352 height 17
drag, startPoint x: 650, startPoint y: 492, endPoint x: 533, endPoint y: 442, distance: 127.9
click at [533, 448] on div "Laurence Pare 3:47pm · Seen by 1 person L'horaire n'a jamais été confirmé elle …" at bounding box center [635, 470] width 738 height 51
click at [533, 442] on app-chat-message "Laurence Pare 3:47pm · Seen by 1 person L'horaire n'a jamais été confirmé elle …" at bounding box center [708, 471] width 922 height 70
click at [645, 492] on div "L'horaire n'a jamais été confirmé elle a toujours été a confirmer" at bounding box center [481, 486] width 352 height 17
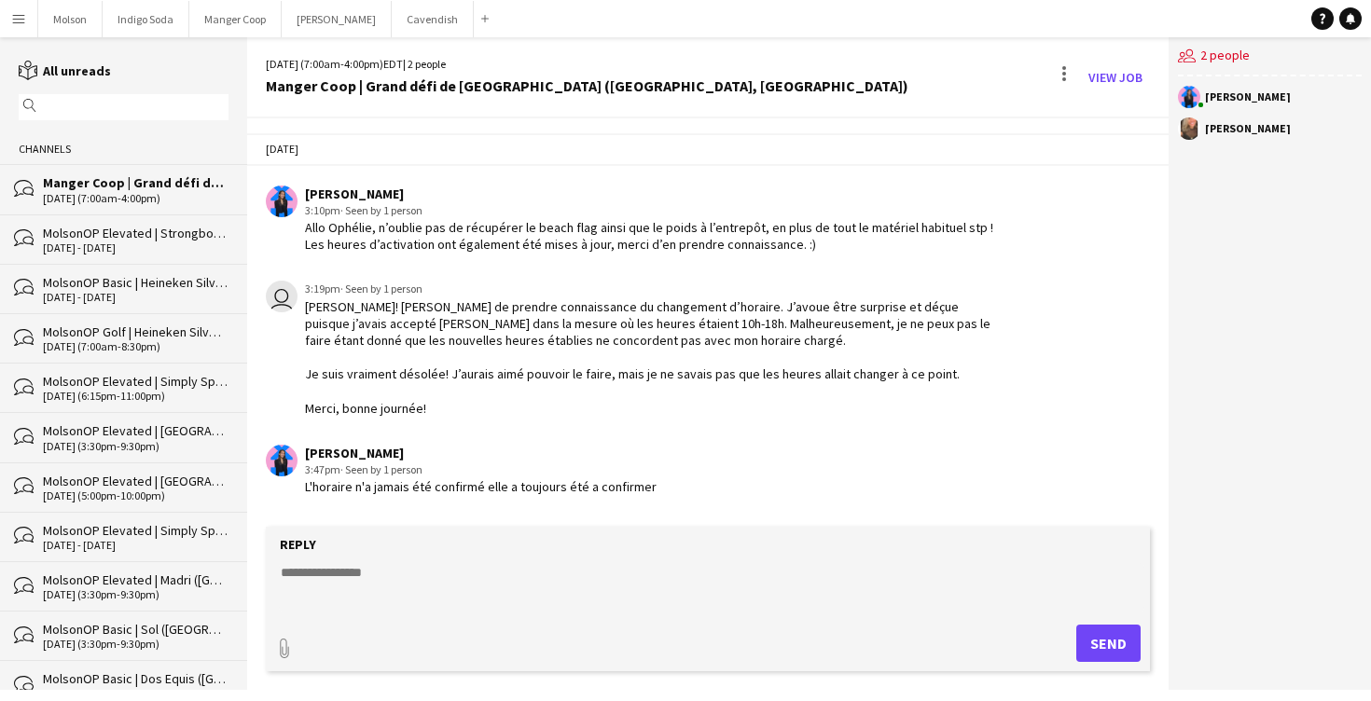
click at [645, 492] on div "L'horaire n'a jamais été confirmé elle a toujours été a confirmer" at bounding box center [481, 486] width 352 height 17
click at [656, 492] on div "Laurence Pare 3:47pm · Seen by 1 person L'horaire n'a jamais été confirmé elle …" at bounding box center [635, 470] width 738 height 51
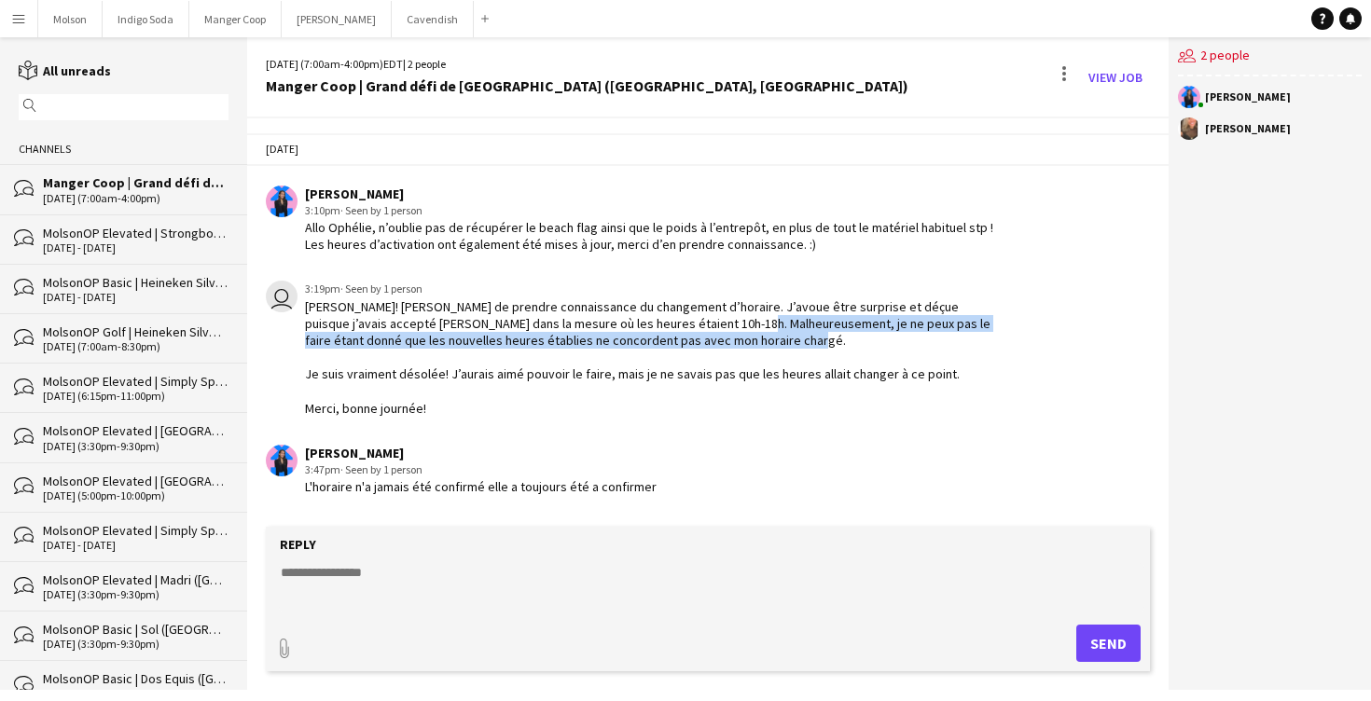
drag, startPoint x: 670, startPoint y: 315, endPoint x: 673, endPoint y: 357, distance: 42.1
click at [673, 358] on div "Bonjour [PERSON_NAME]! Je viens de prendre connaissance du changement d’horaire…" at bounding box center [654, 357] width 699 height 118
click at [673, 357] on div "Bonjour [PERSON_NAME]! Je viens de prendre connaissance du changement d’horaire…" at bounding box center [654, 357] width 699 height 118
